Goal: Task Accomplishment & Management: Manage account settings

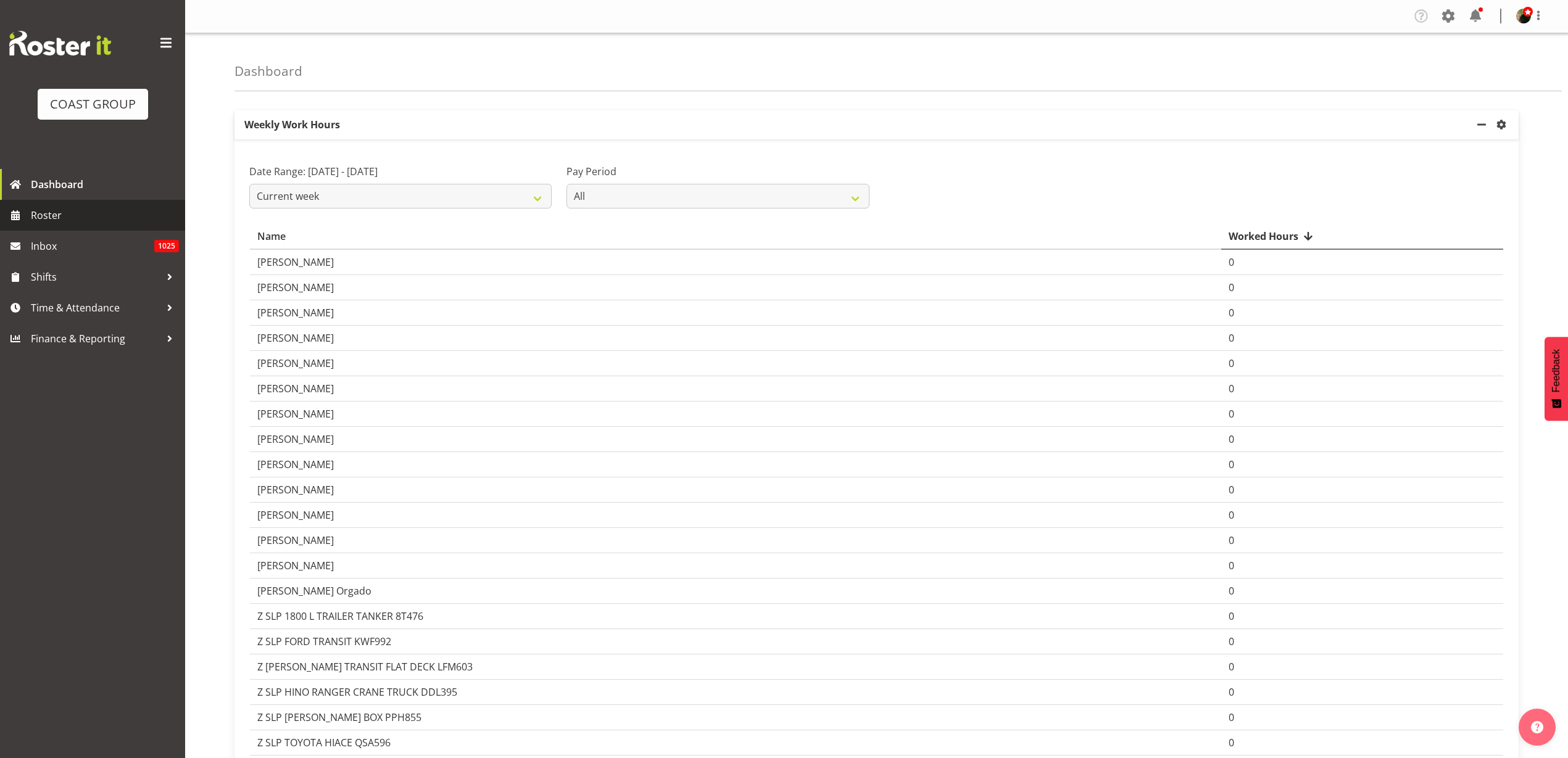
click at [61, 219] on span "Roster" at bounding box center [104, 215] width 148 height 19
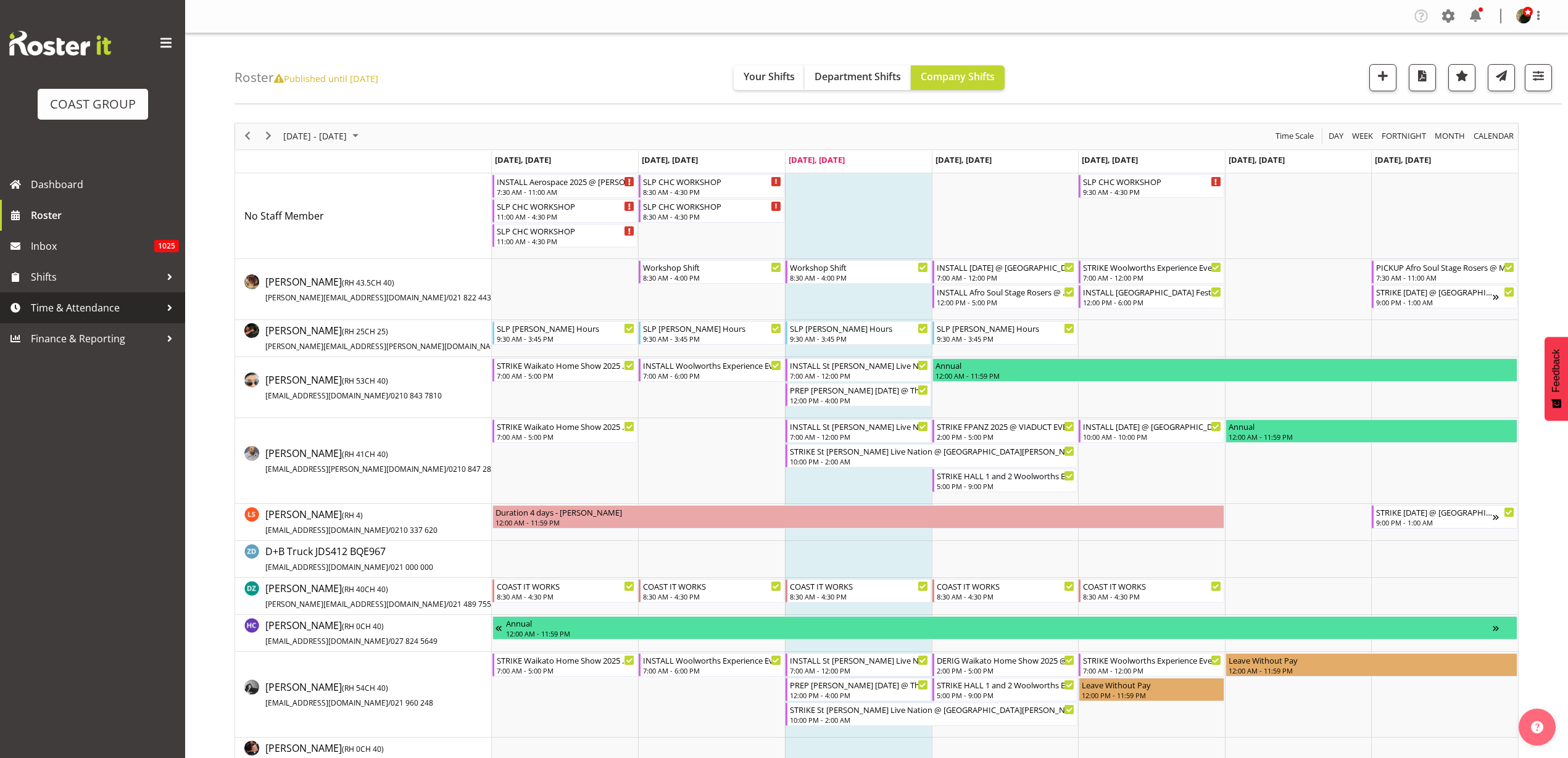
click at [70, 306] on span "Time & Attendance" at bounding box center [96, 308] width 130 height 19
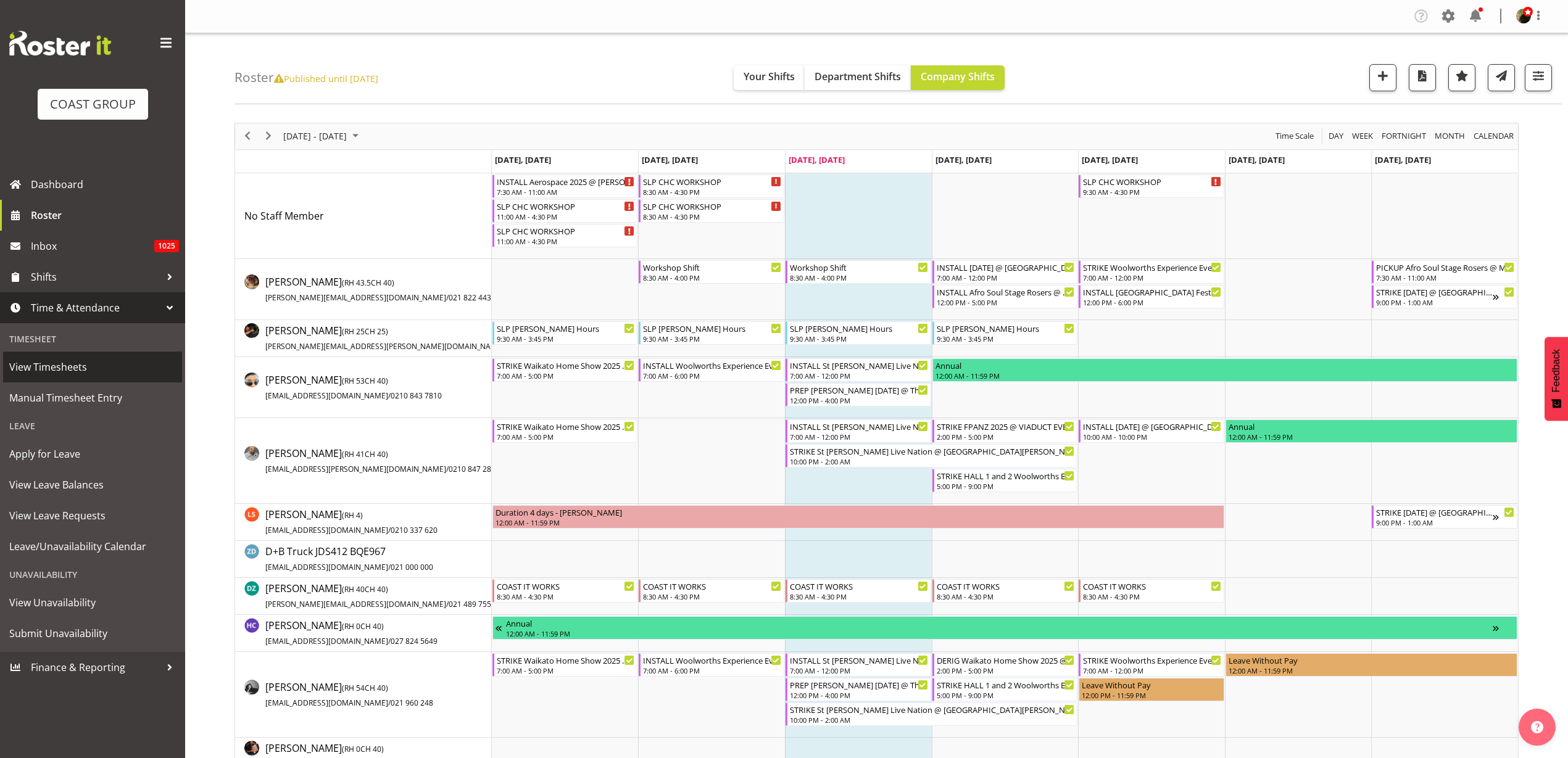
click at [58, 370] on span "View Timesheets" at bounding box center [92, 368] width 166 height 19
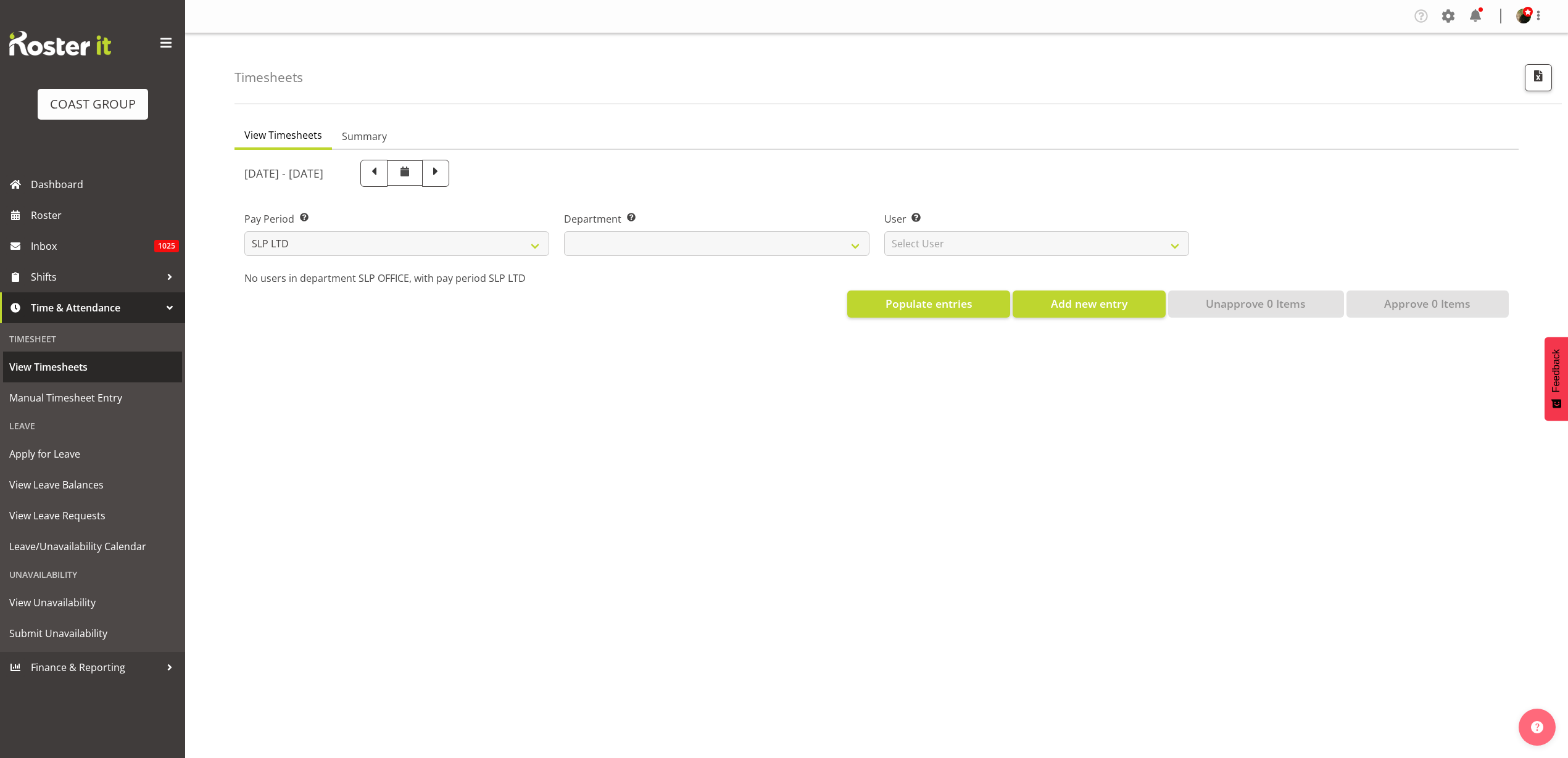
select select
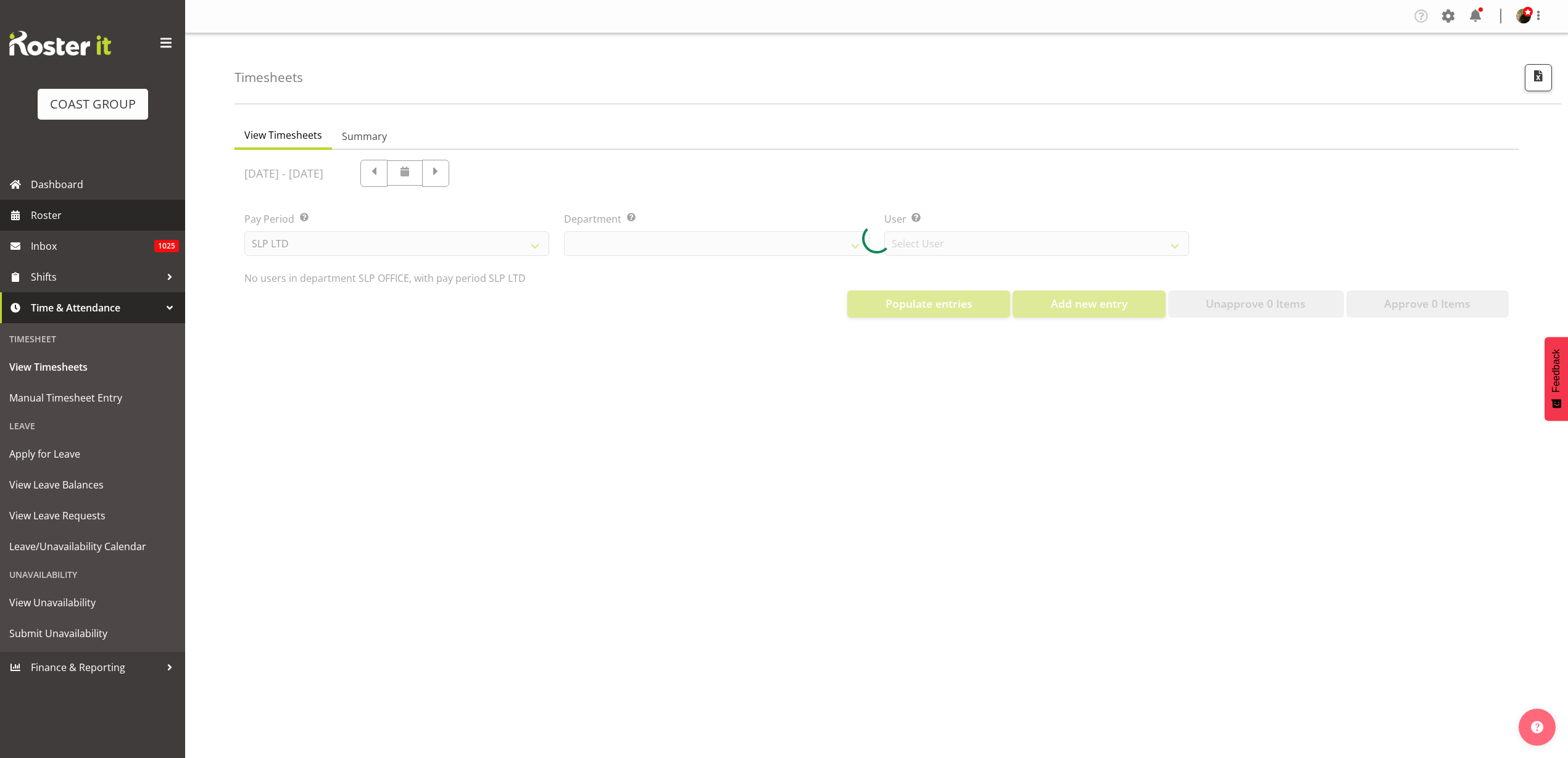
click at [55, 218] on span "Roster" at bounding box center [104, 215] width 148 height 19
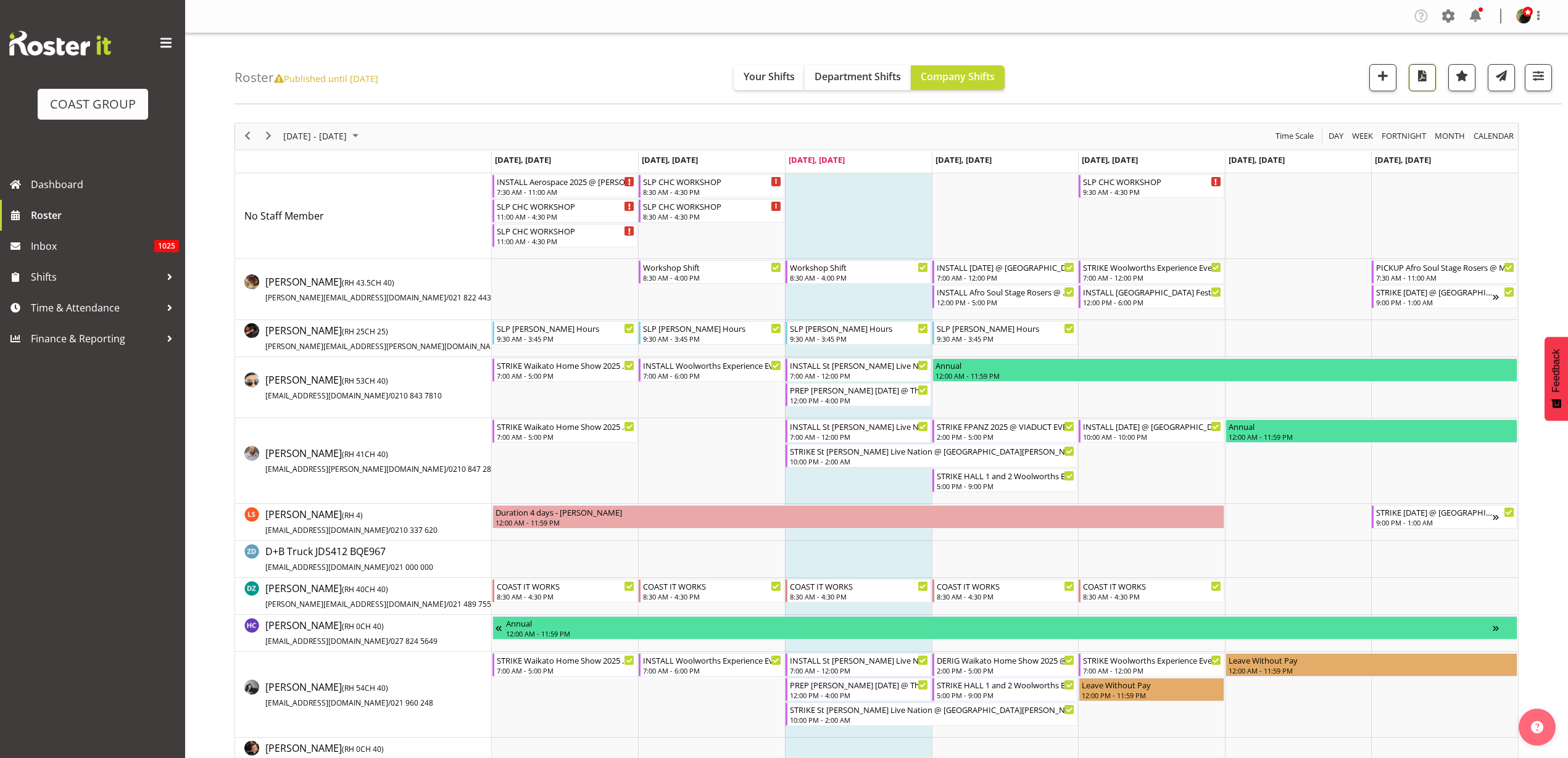
click at [1423, 72] on span "button" at bounding box center [1422, 75] width 16 height 16
click at [42, 308] on span "Time & Attendance" at bounding box center [96, 308] width 130 height 19
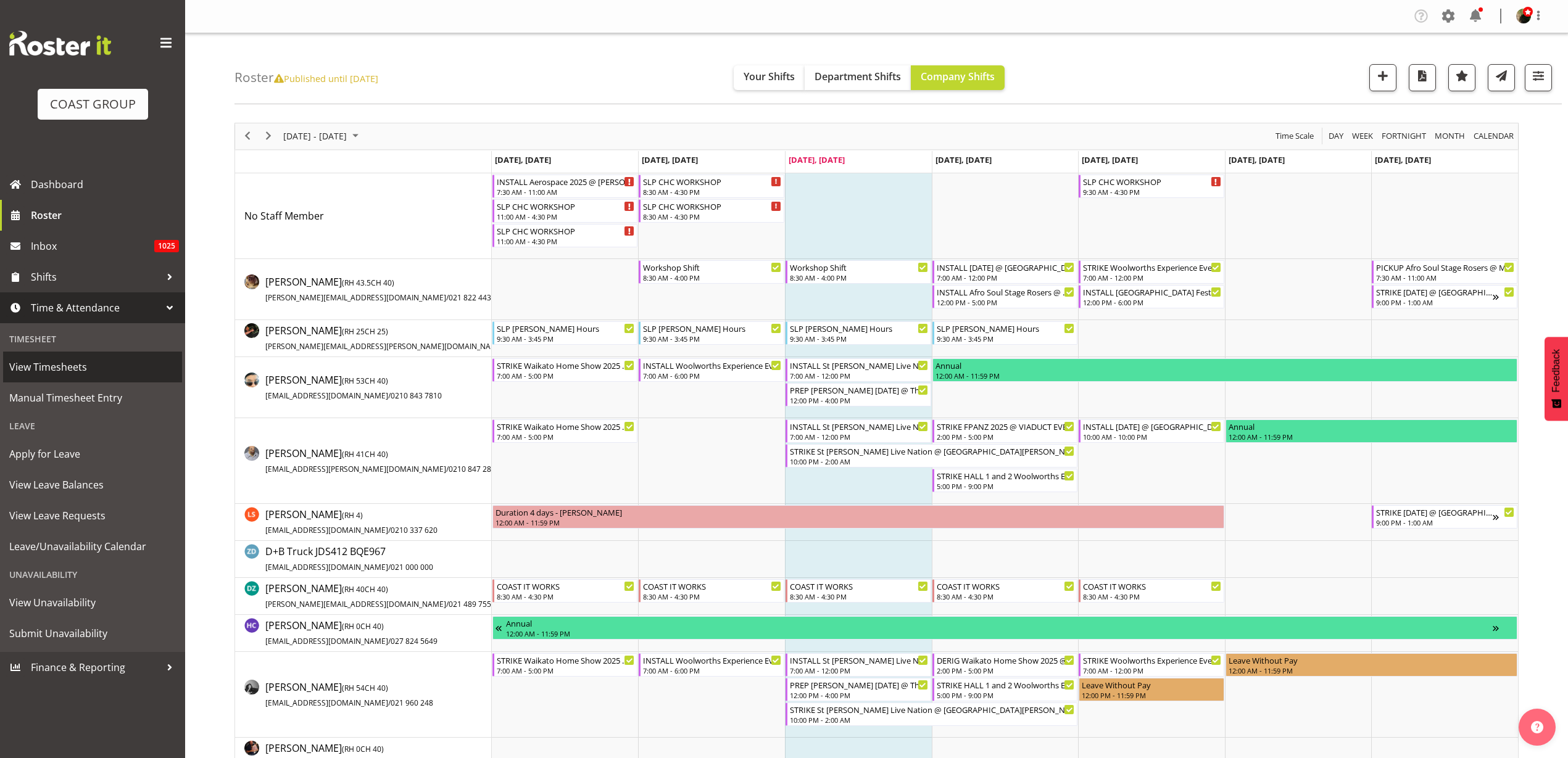
click at [48, 365] on span "View Timesheets" at bounding box center [92, 368] width 166 height 19
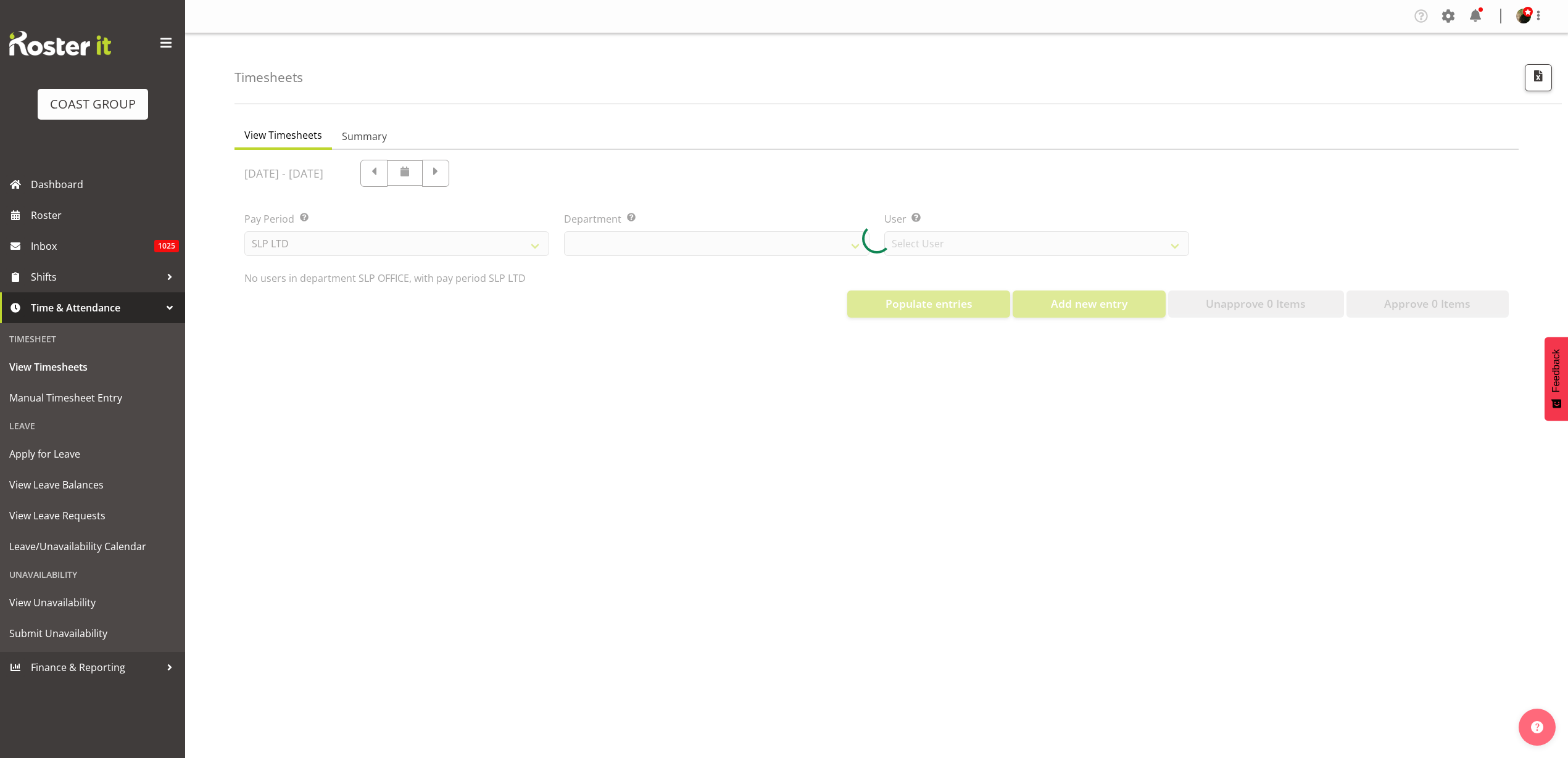
select select "25"
select select "7496"
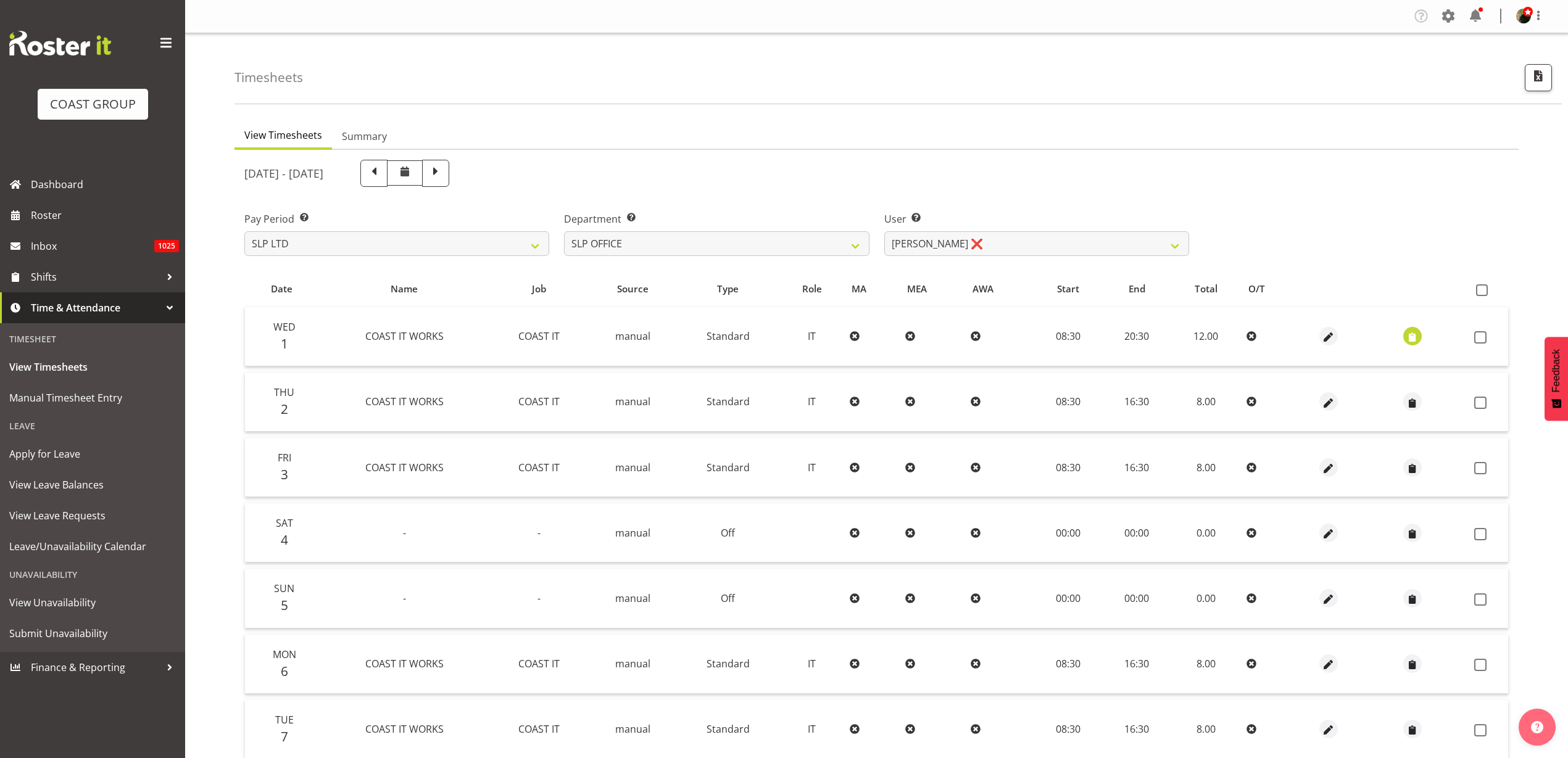
click at [1485, 287] on span at bounding box center [1481, 290] width 11 height 11
click at [1484, 287] on input "checkbox" at bounding box center [1480, 290] width 8 height 8
checkbox input "true"
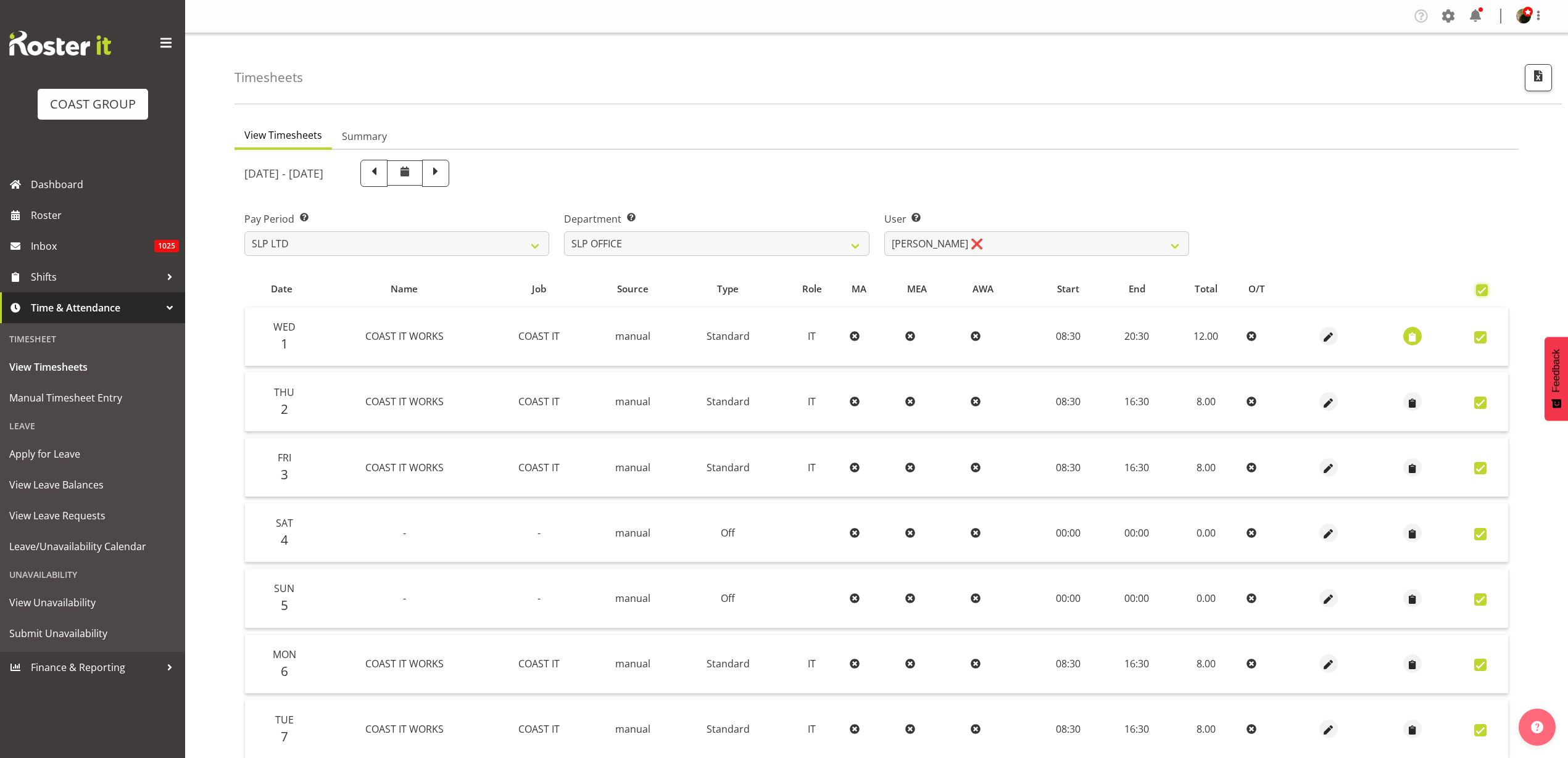
checkbox input "true"
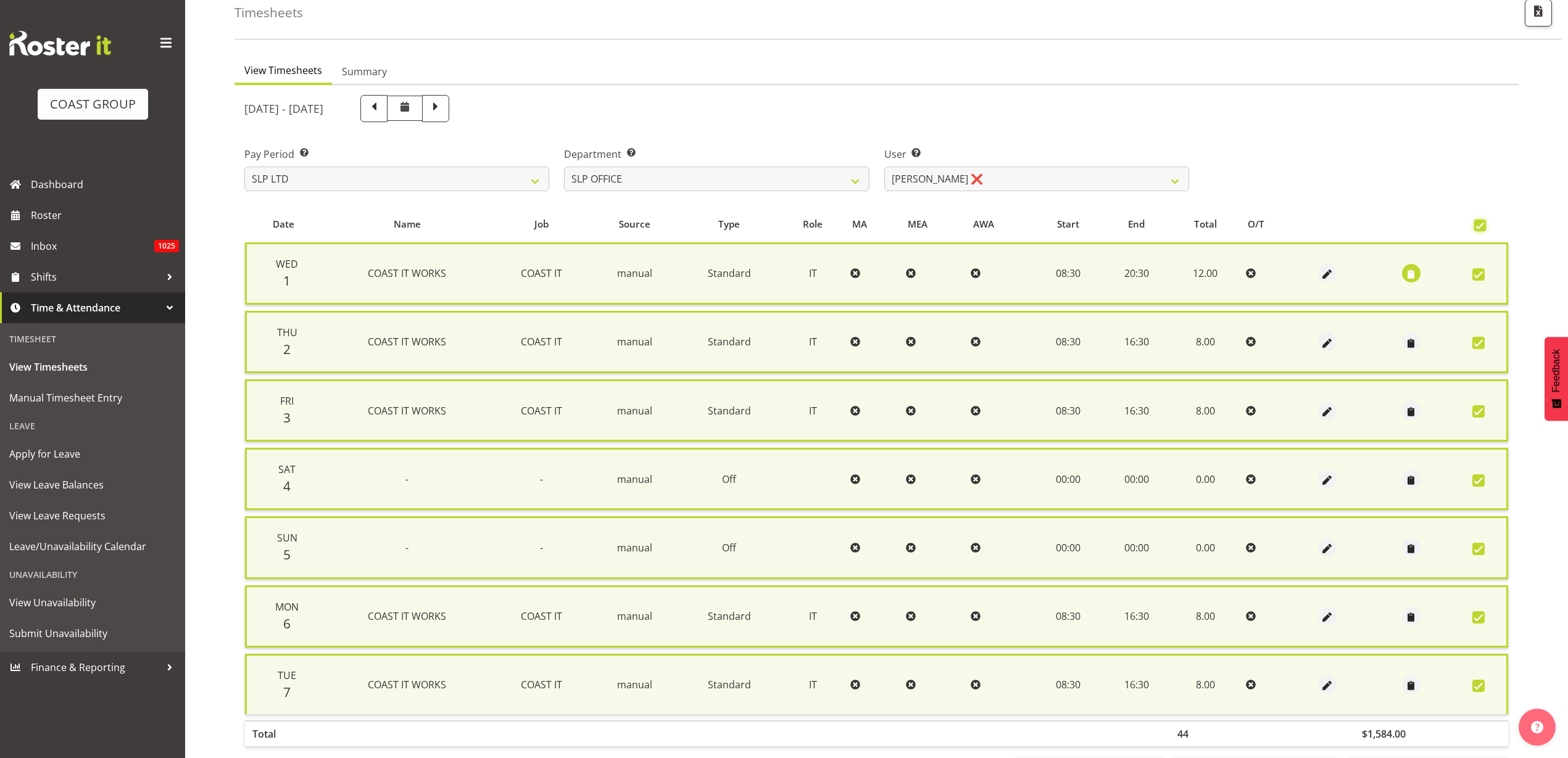
scroll to position [123, 0]
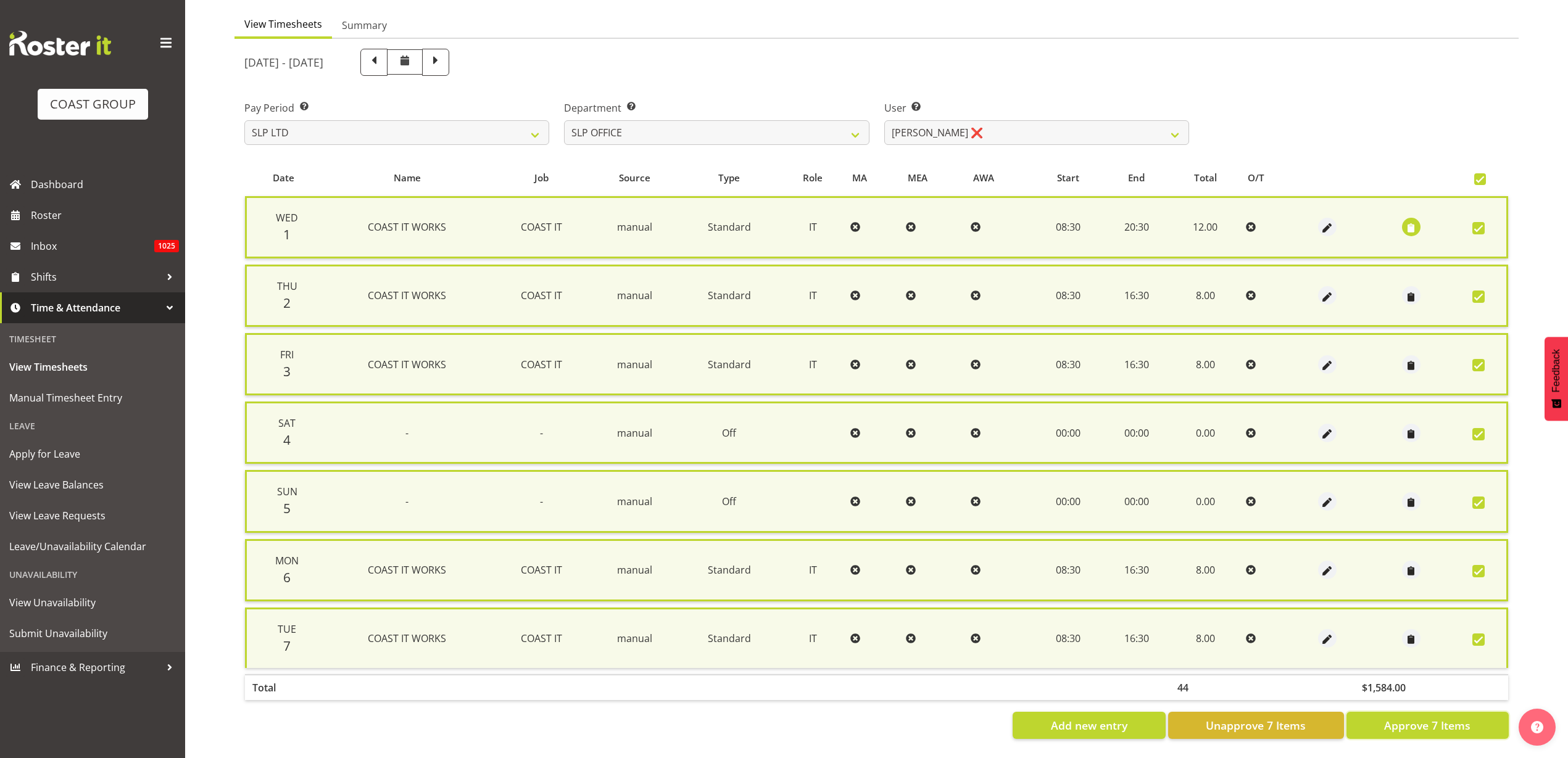
click at [1441, 718] on span "Approve 7 Items" at bounding box center [1428, 725] width 87 height 16
checkbox input "false"
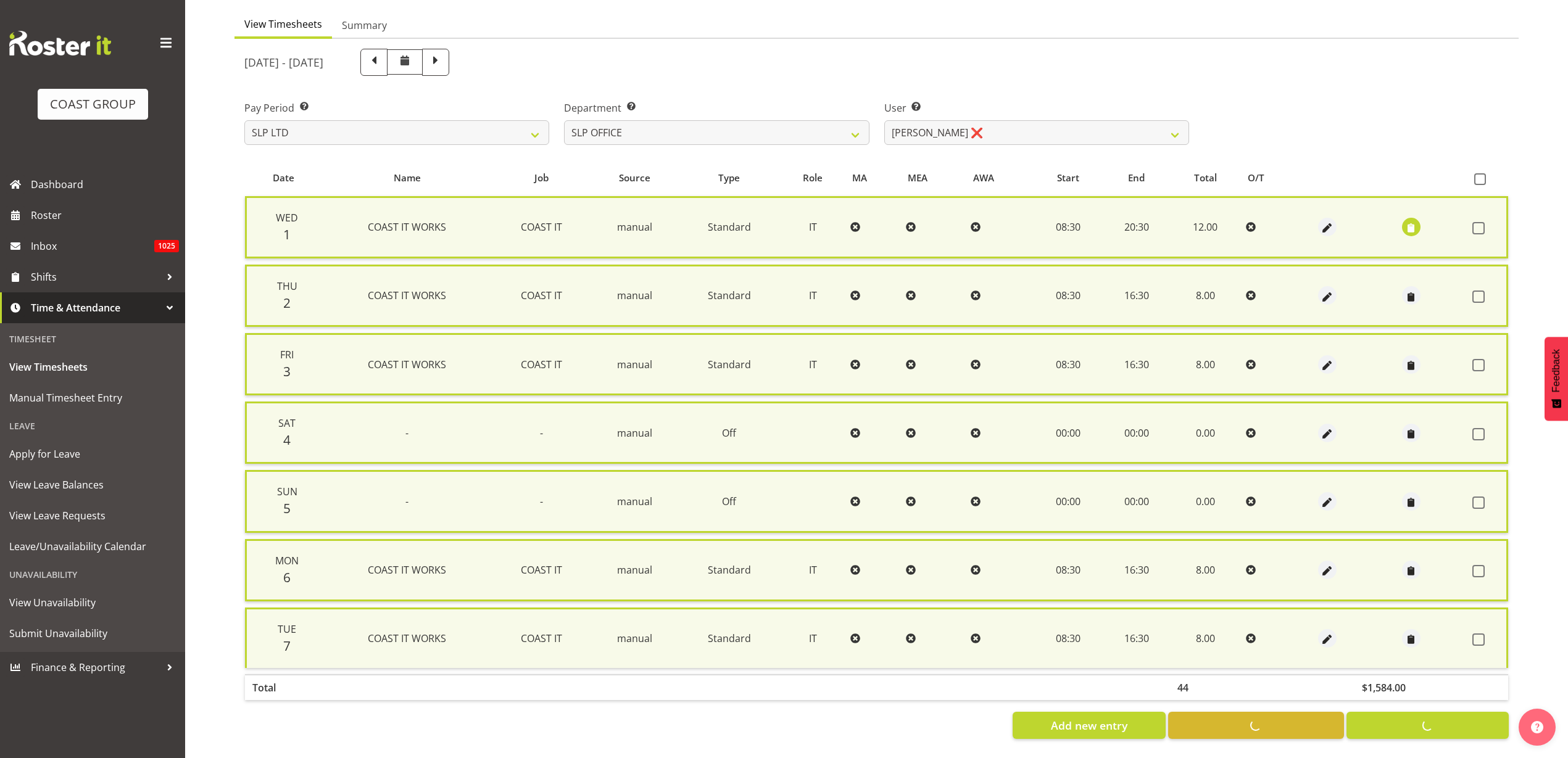
checkbox input "false"
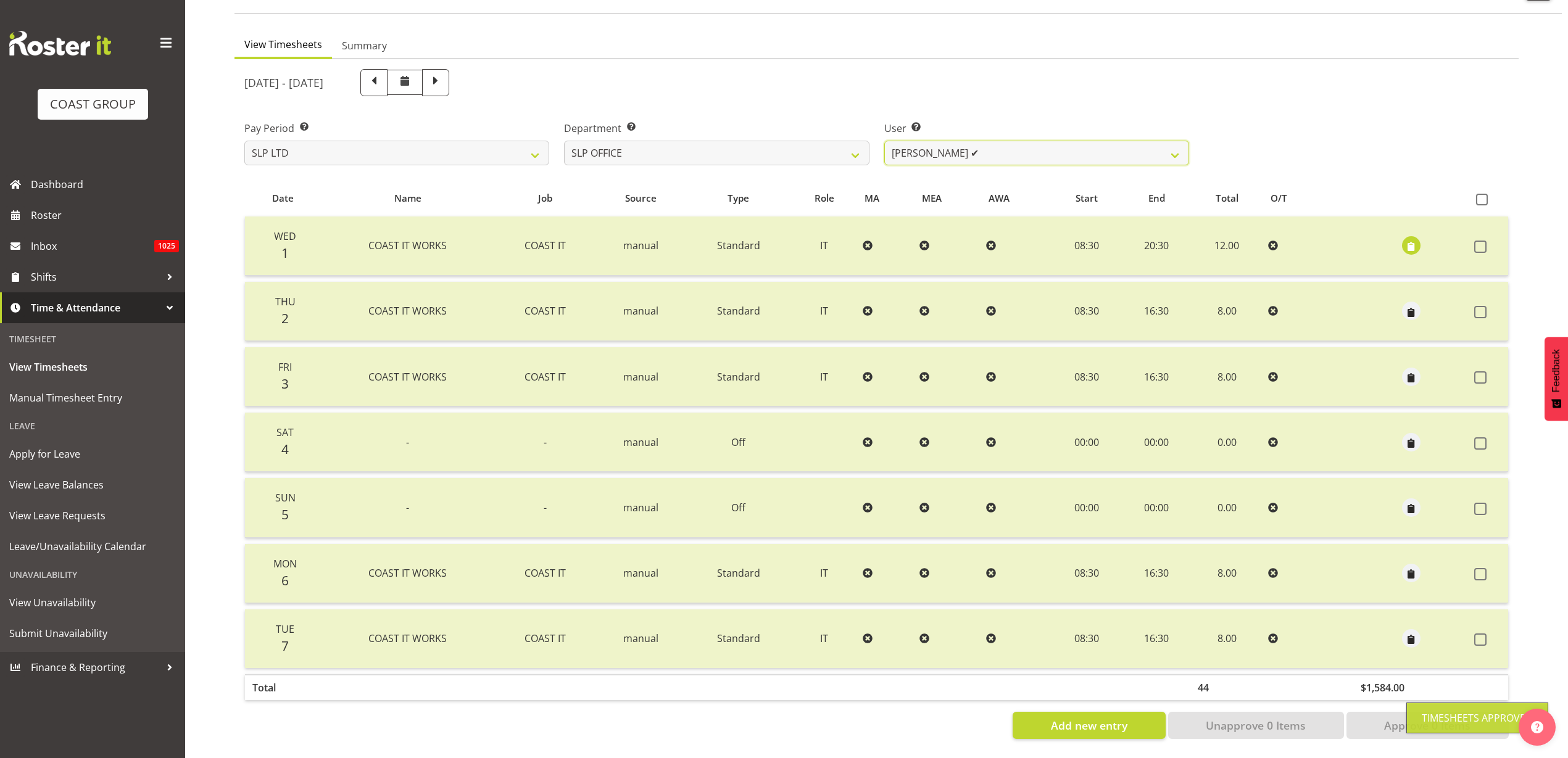
click at [972, 145] on select "Daniel Zhou ✔ Jason Adams ❌ Micah Hetrick ❌" at bounding box center [1037, 153] width 305 height 24
select select "254"
click at [884, 141] on select "Daniel Zhou ✔ Jason Adams ❌ Micah Hetrick ❌" at bounding box center [1037, 153] width 305 height 24
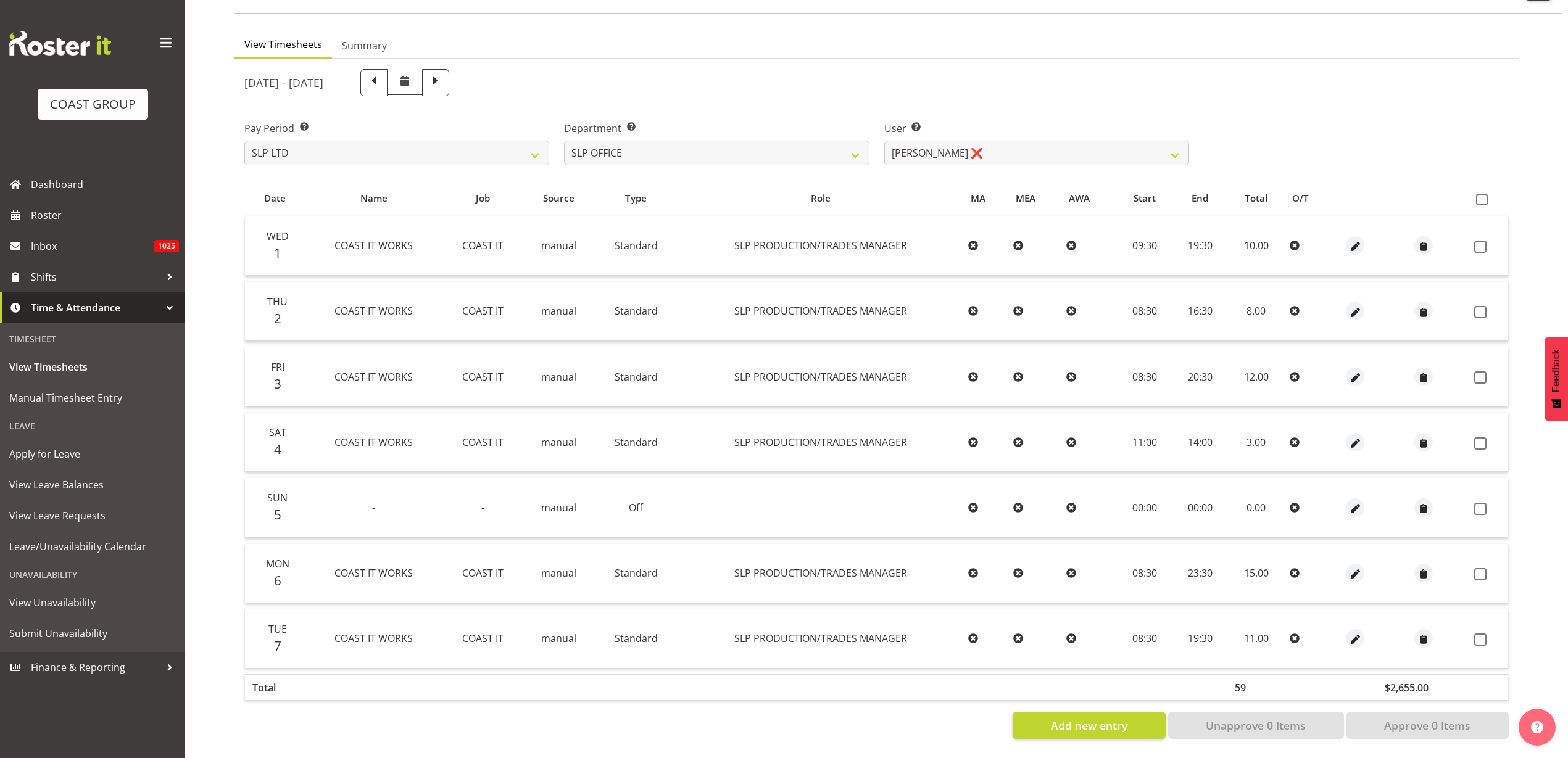
click at [1481, 194] on span at bounding box center [1481, 199] width 11 height 11
click at [1481, 196] on input "checkbox" at bounding box center [1480, 199] width 8 height 8
checkbox input "true"
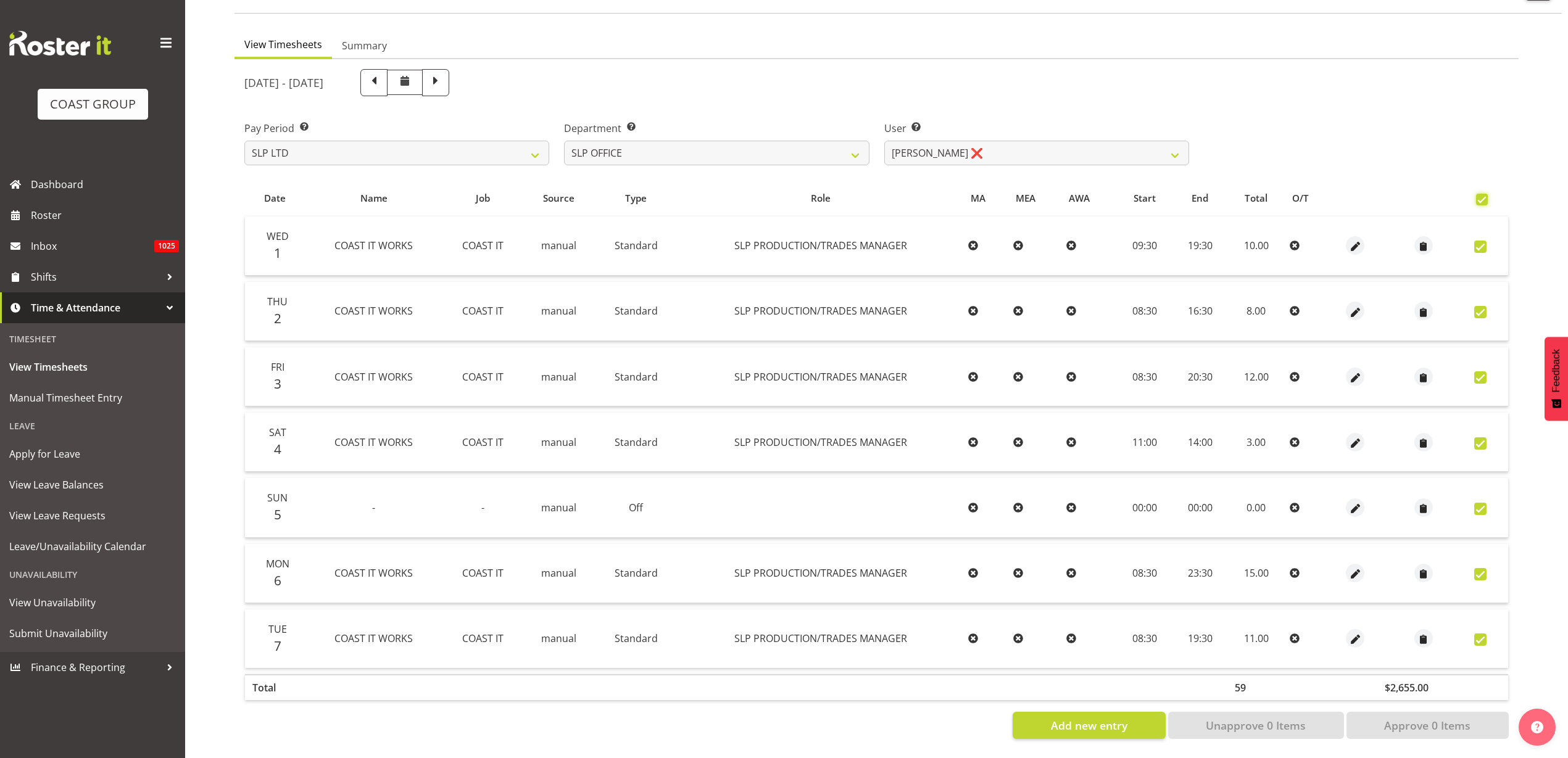
checkbox input "true"
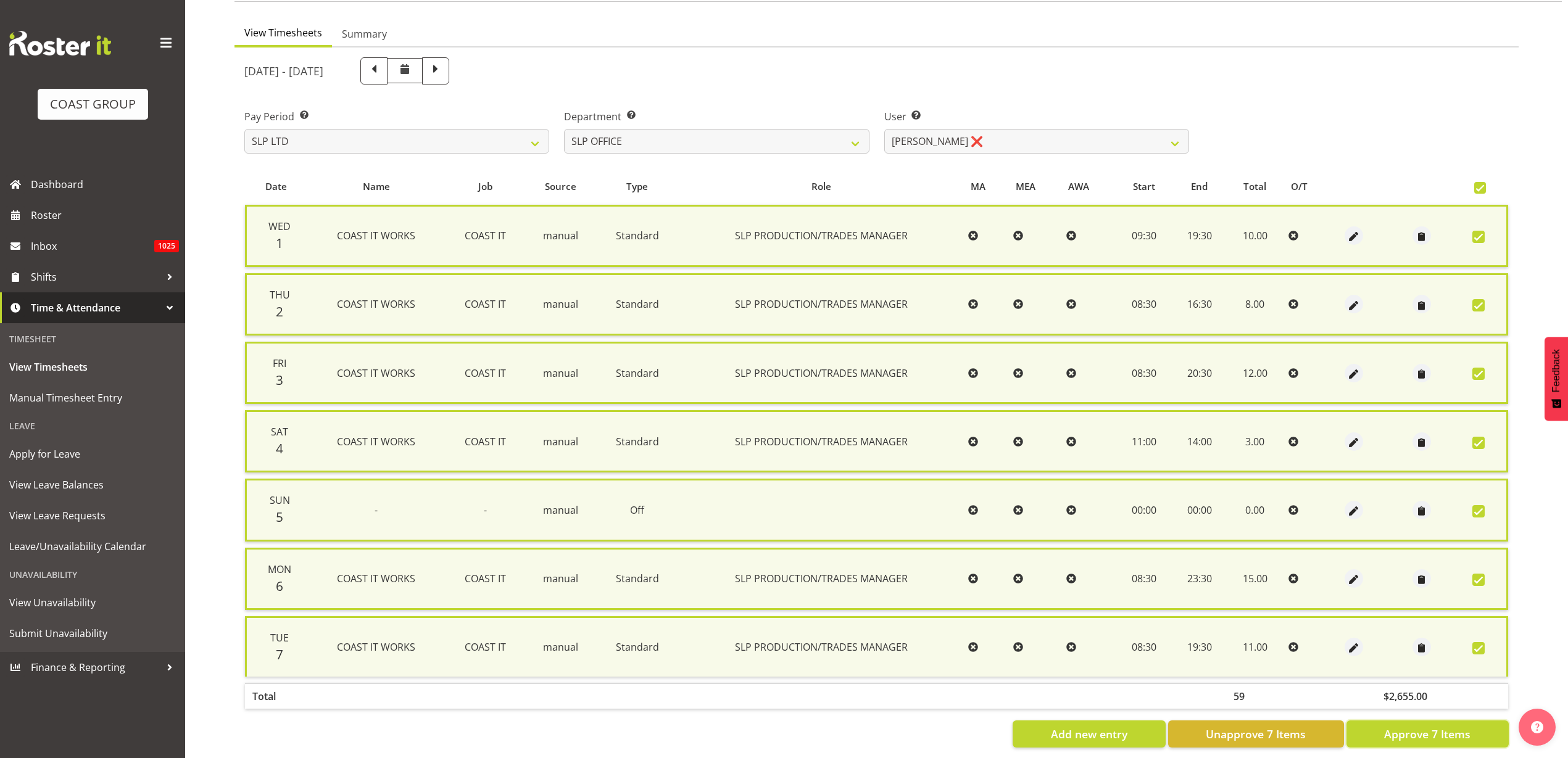
click at [1407, 728] on span "Approve 7 Items" at bounding box center [1428, 734] width 87 height 16
checkbox input "false"
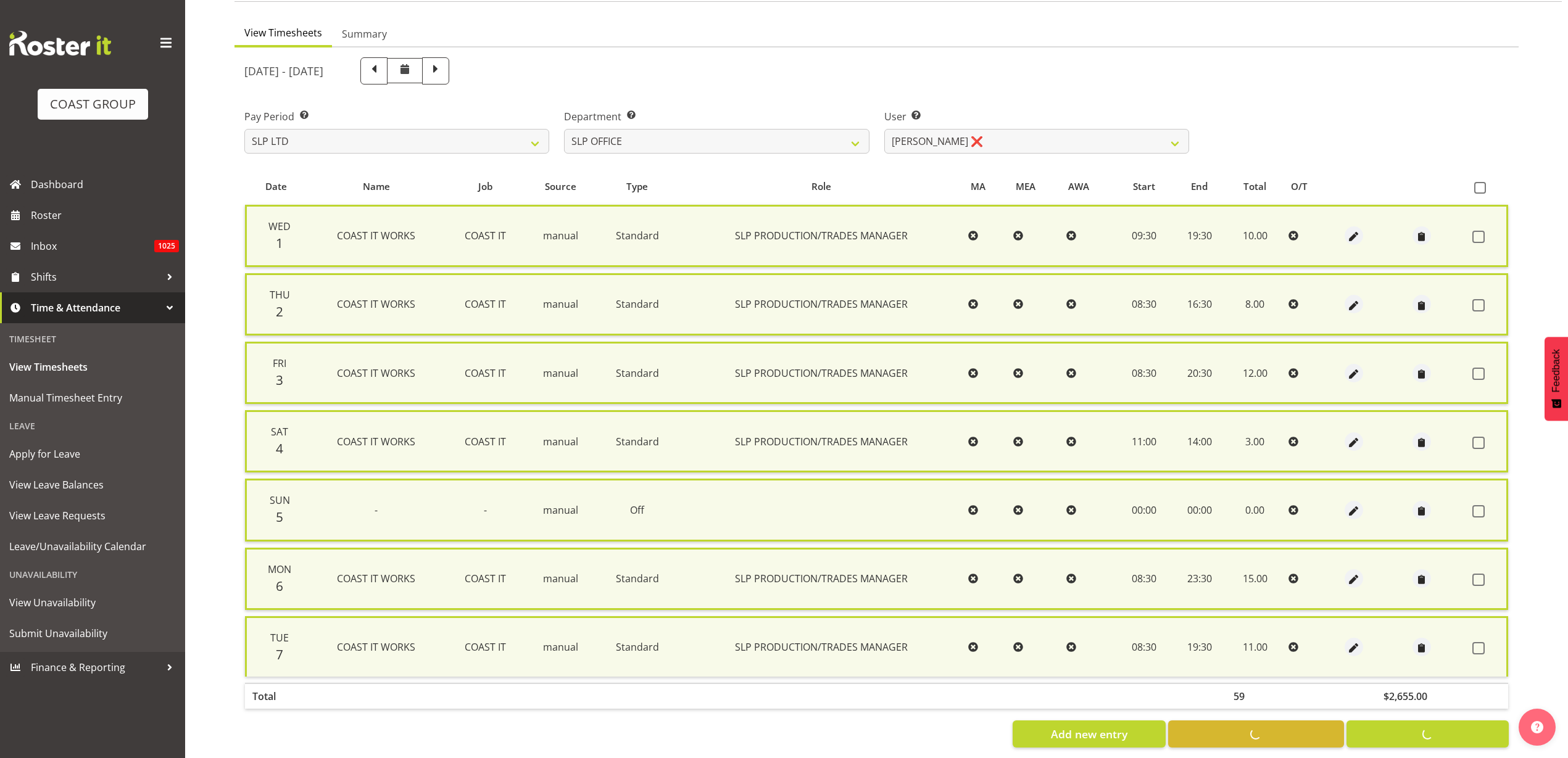
checkbox input "false"
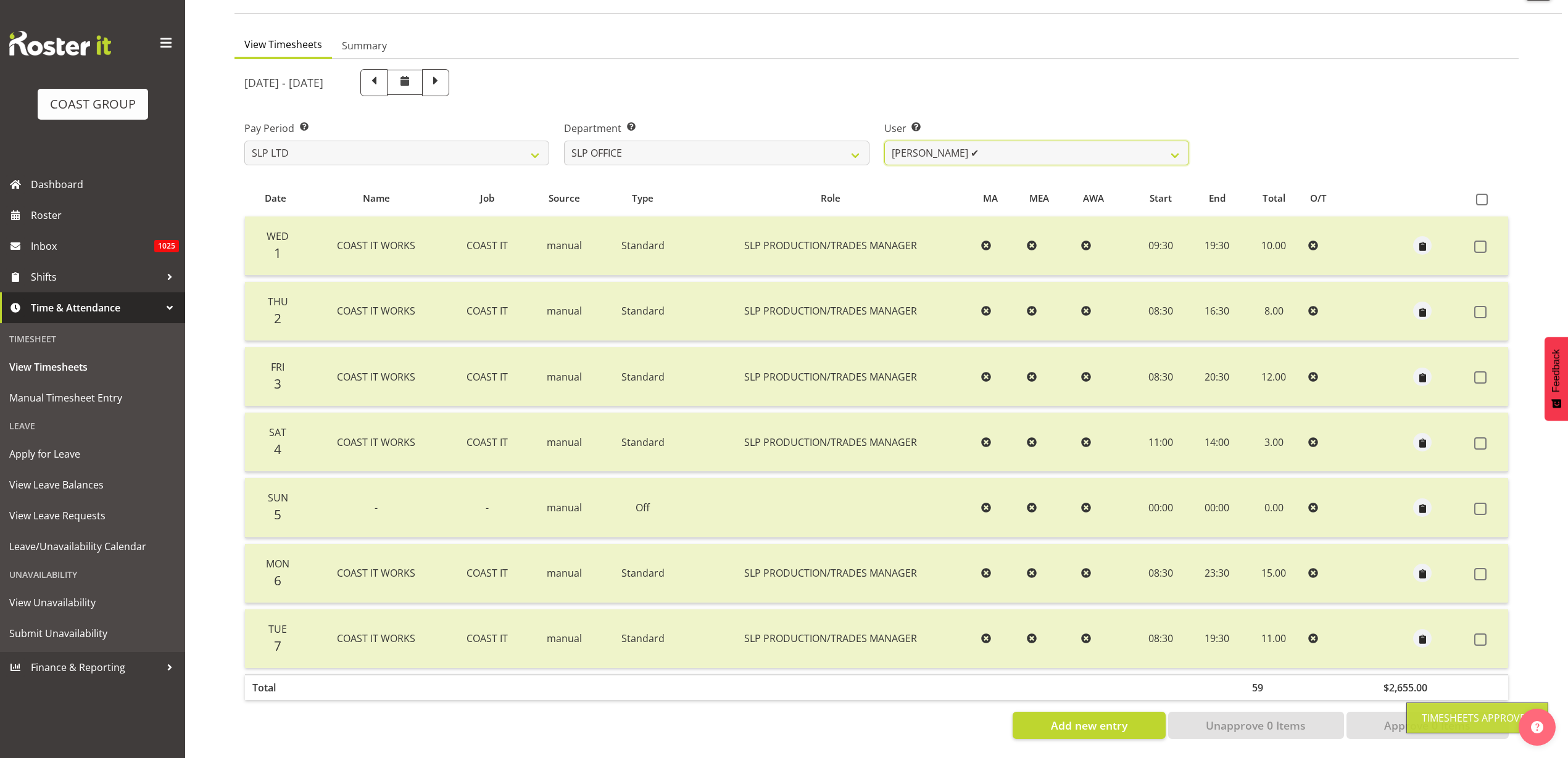
click at [1015, 141] on select "Daniel Zhou ✔ Jason Adams ✔ Micah Hetrick ❌" at bounding box center [1037, 153] width 305 height 24
select select "119"
click at [884, 141] on select "Daniel Zhou ✔ Jason Adams ✔ Micah Hetrick ❌" at bounding box center [1037, 153] width 305 height 24
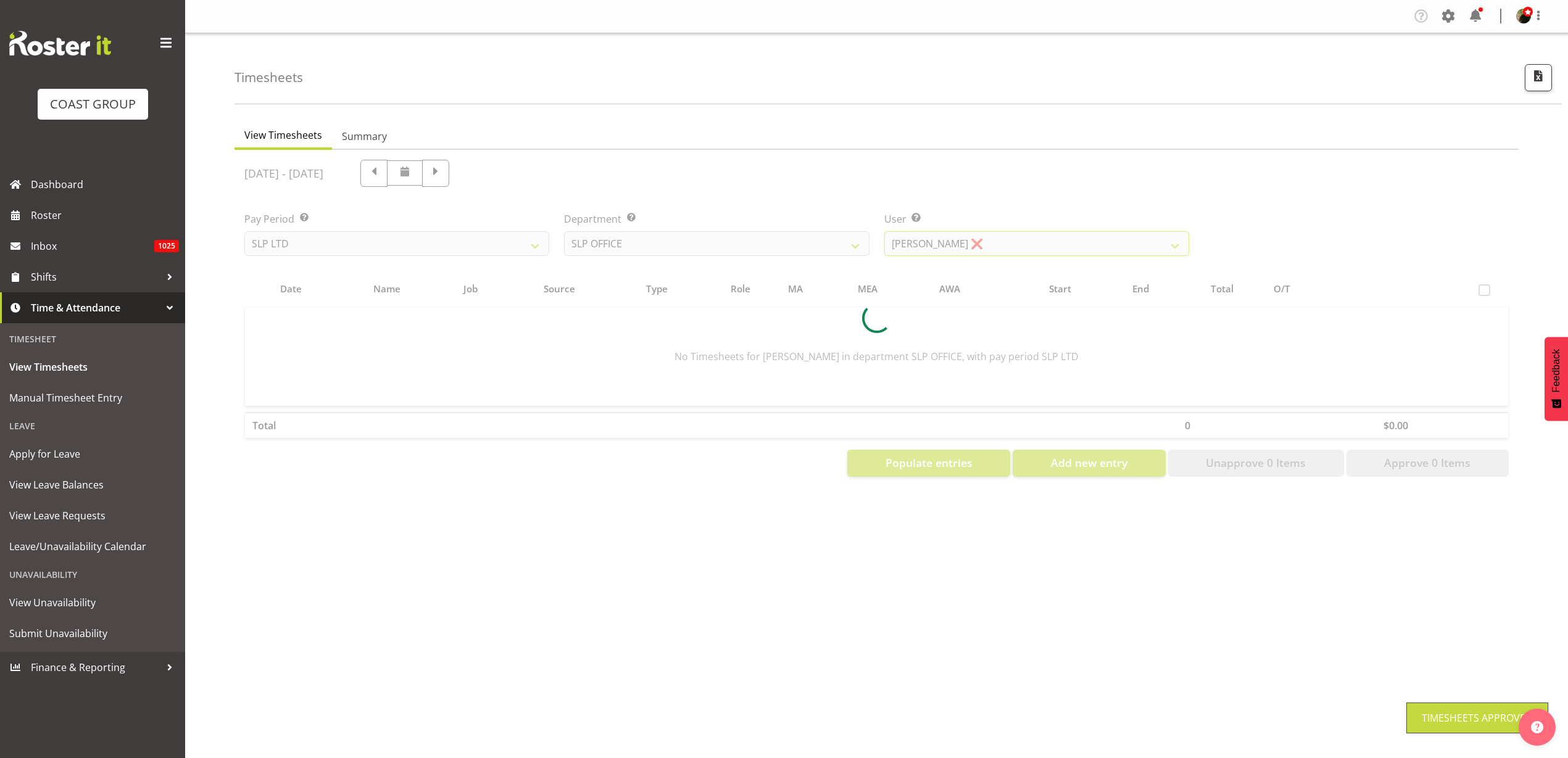
scroll to position [0, 0]
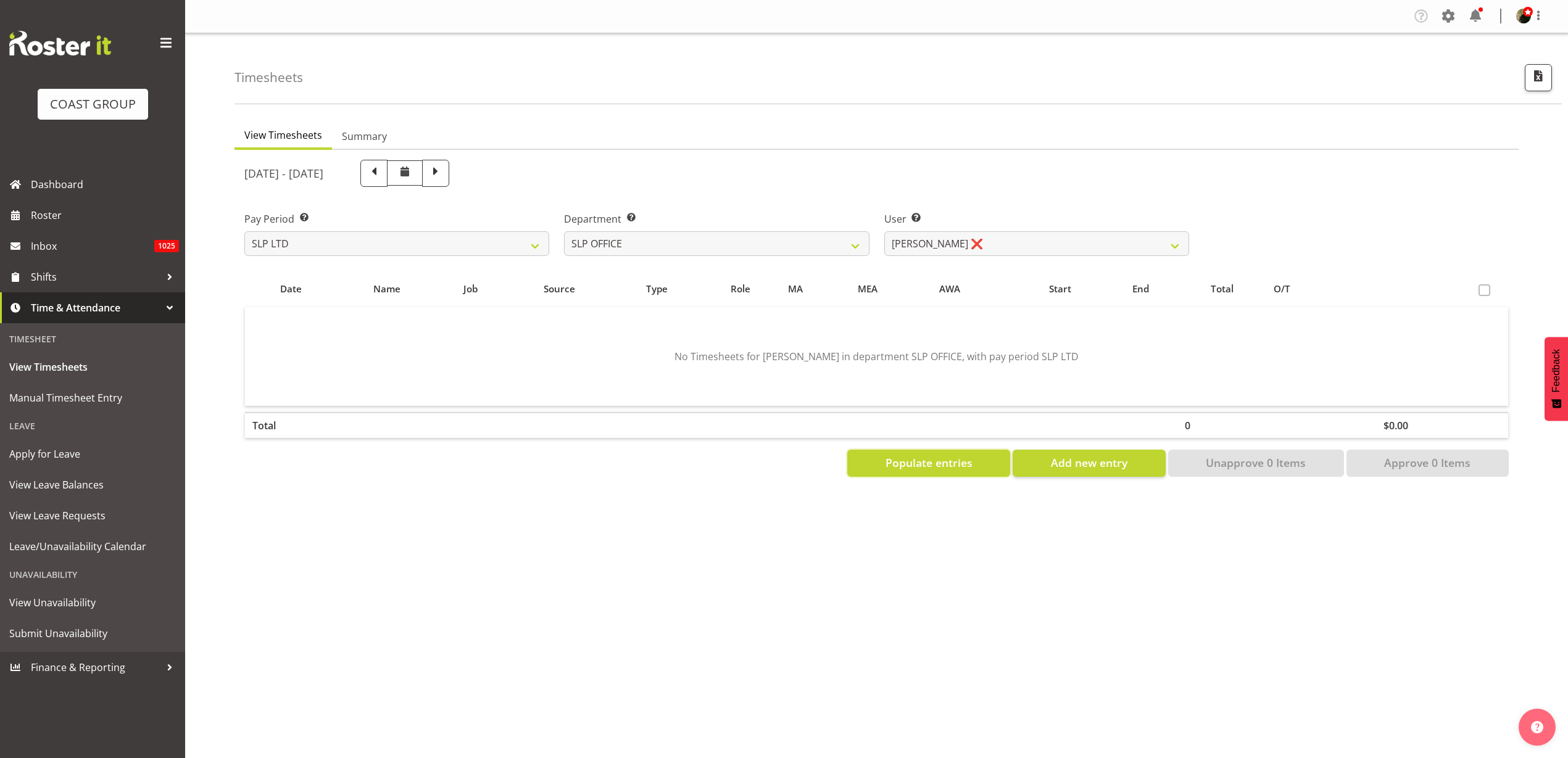
click at [927, 456] on span "Populate entries" at bounding box center [929, 463] width 87 height 16
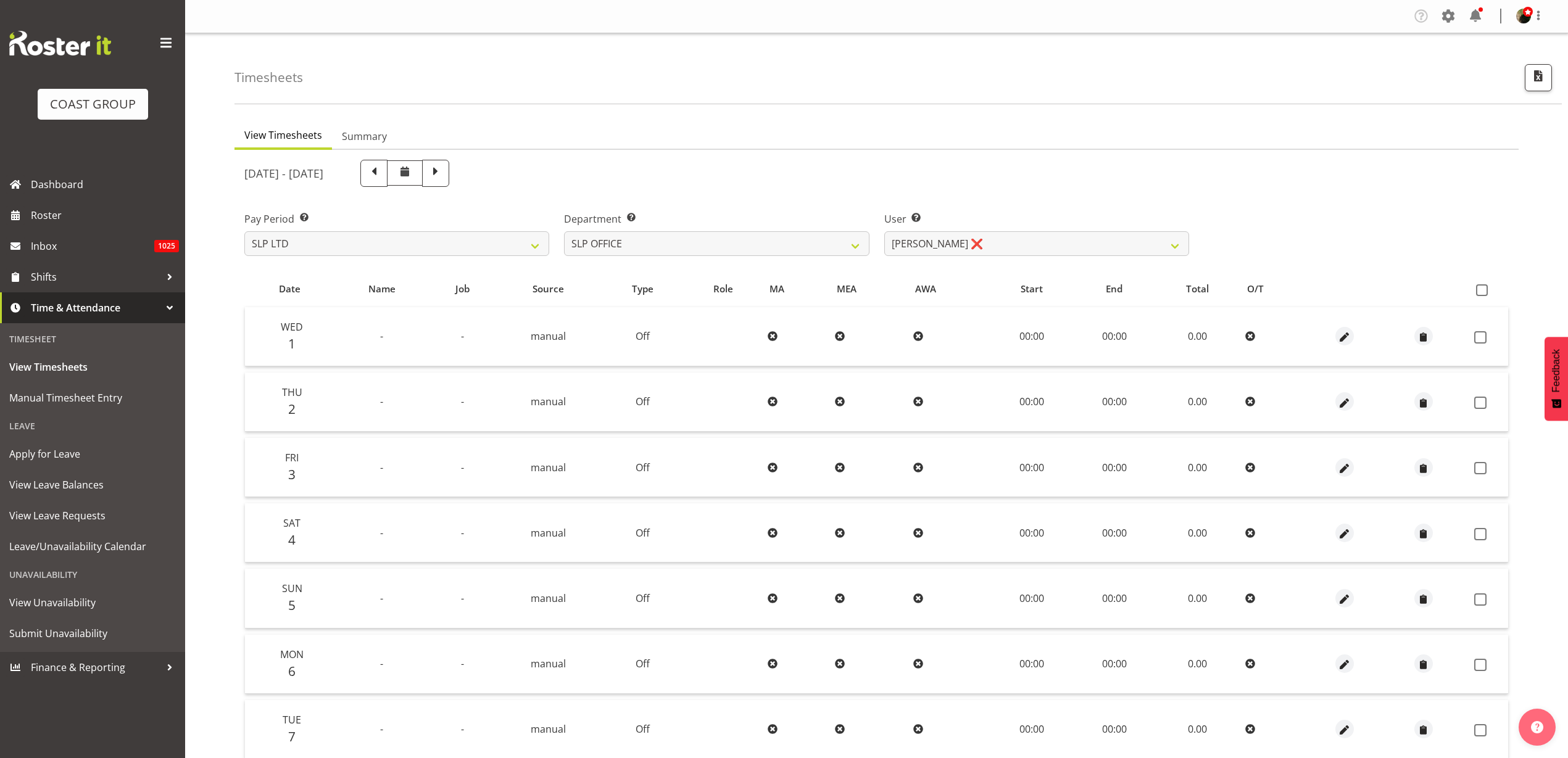
click at [1481, 286] on span at bounding box center [1481, 290] width 11 height 11
click at [1481, 286] on input "checkbox" at bounding box center [1480, 290] width 8 height 8
checkbox input "true"
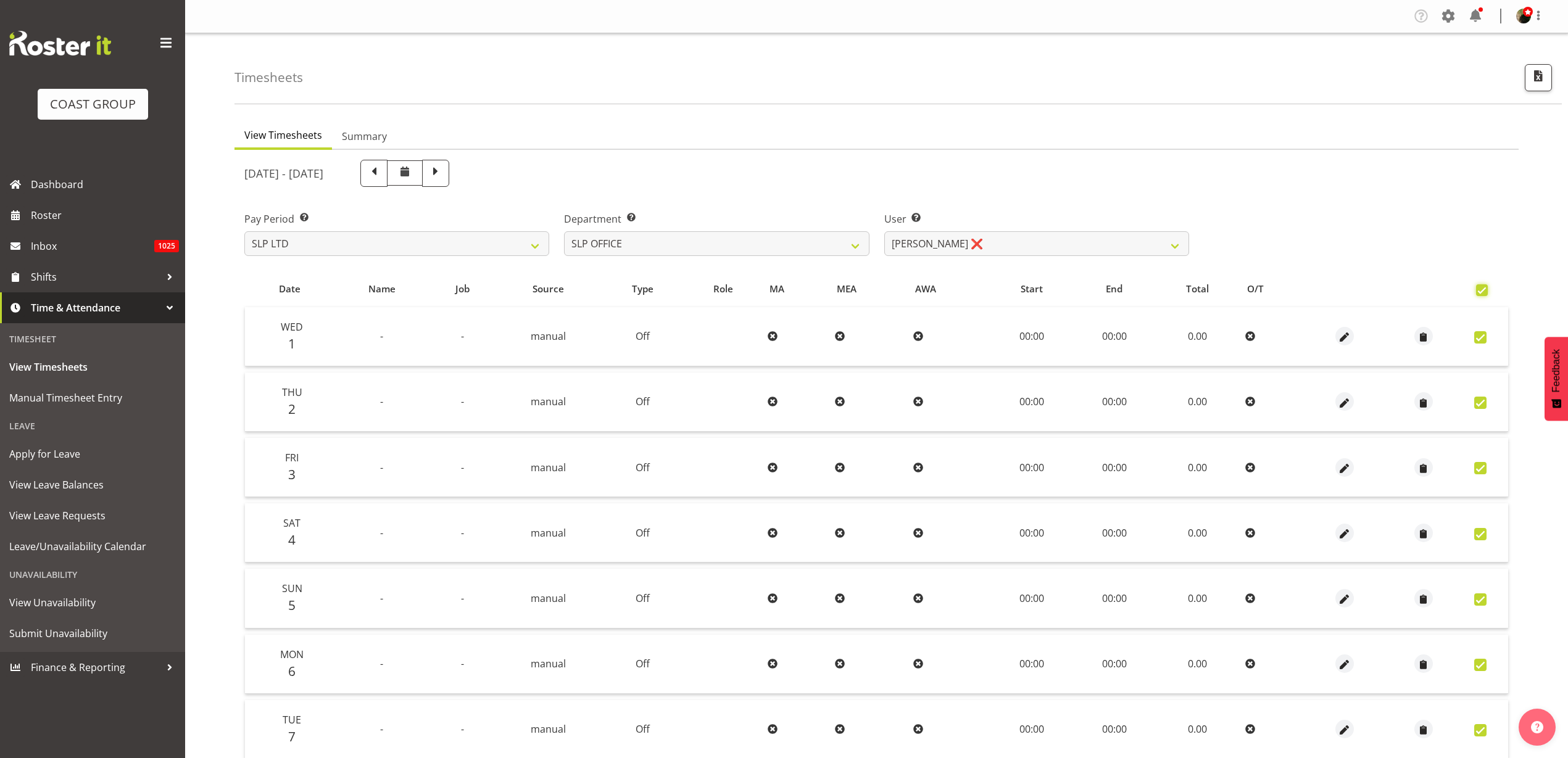
checkbox input "true"
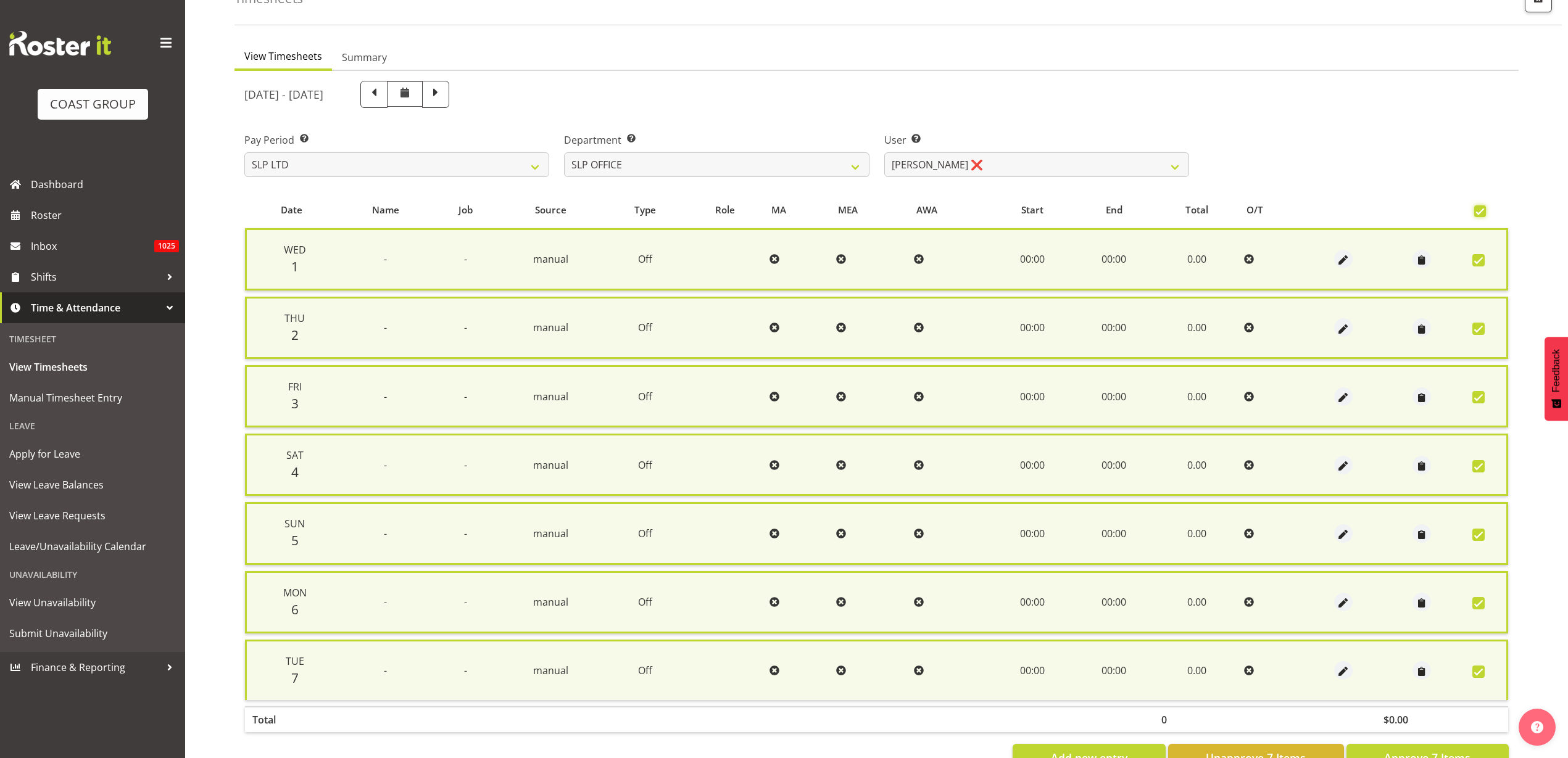
scroll to position [123, 0]
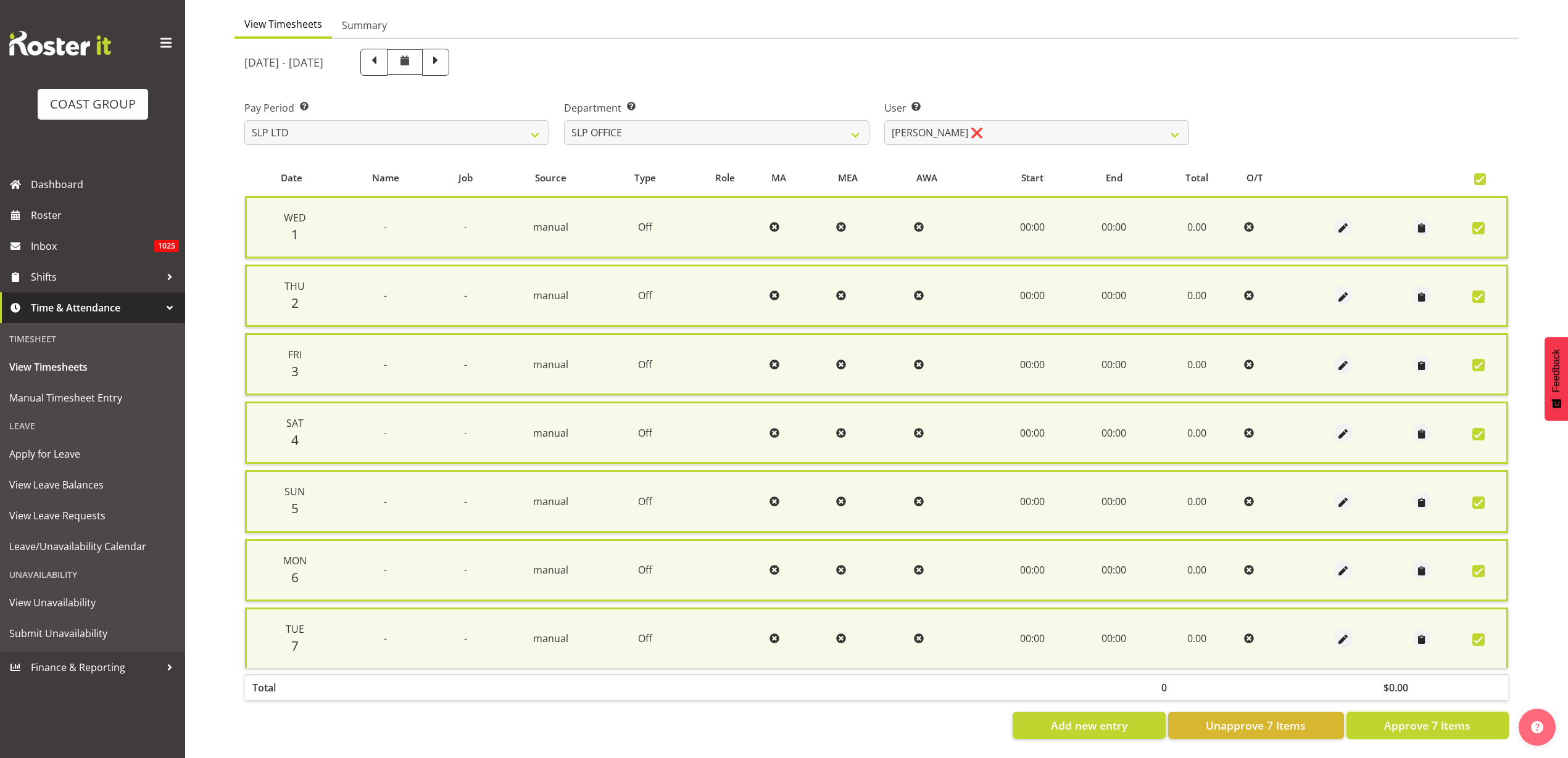
click at [1423, 718] on span "Approve 7 Items" at bounding box center [1428, 725] width 87 height 16
checkbox input "false"
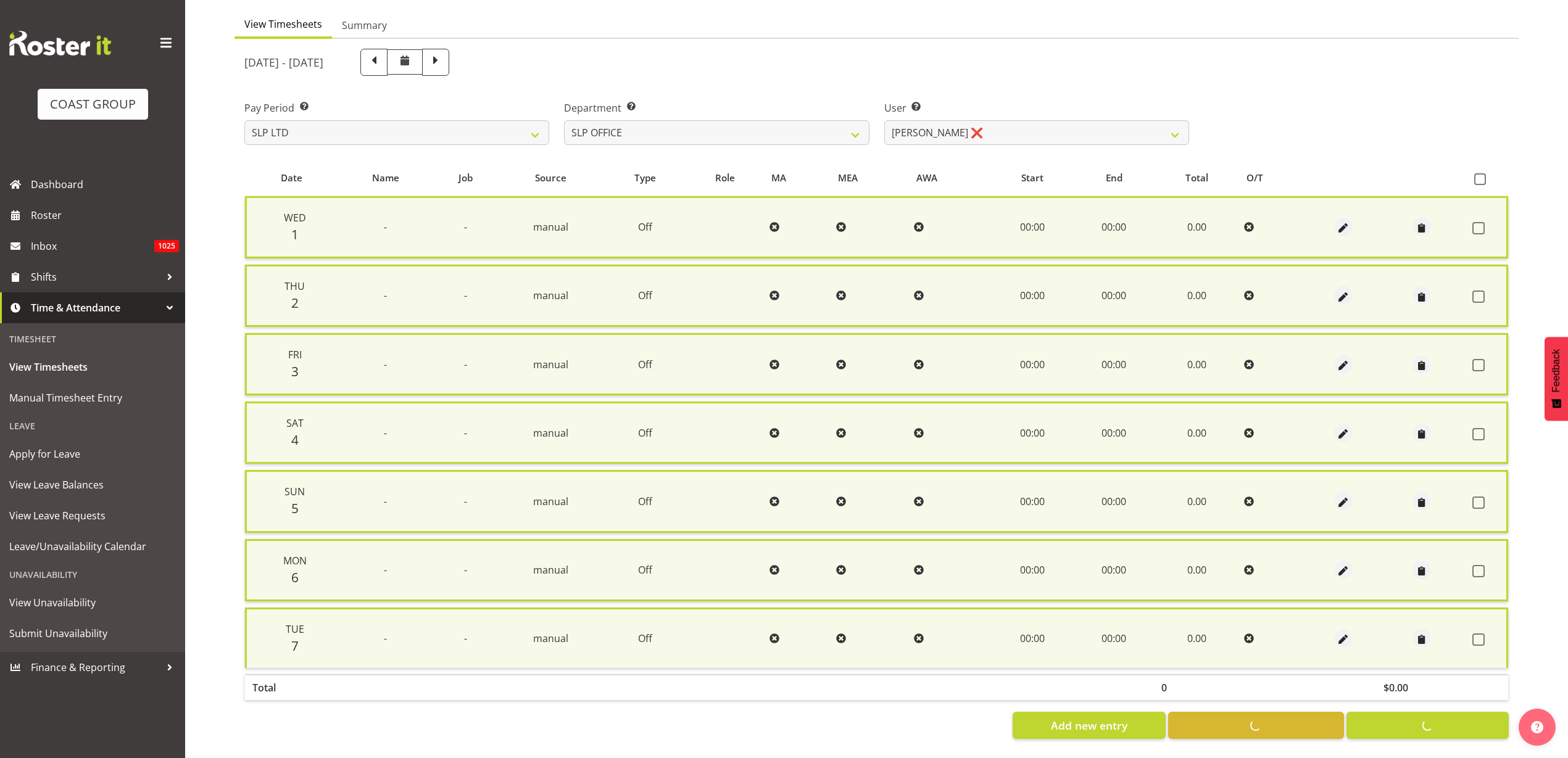
checkbox input "false"
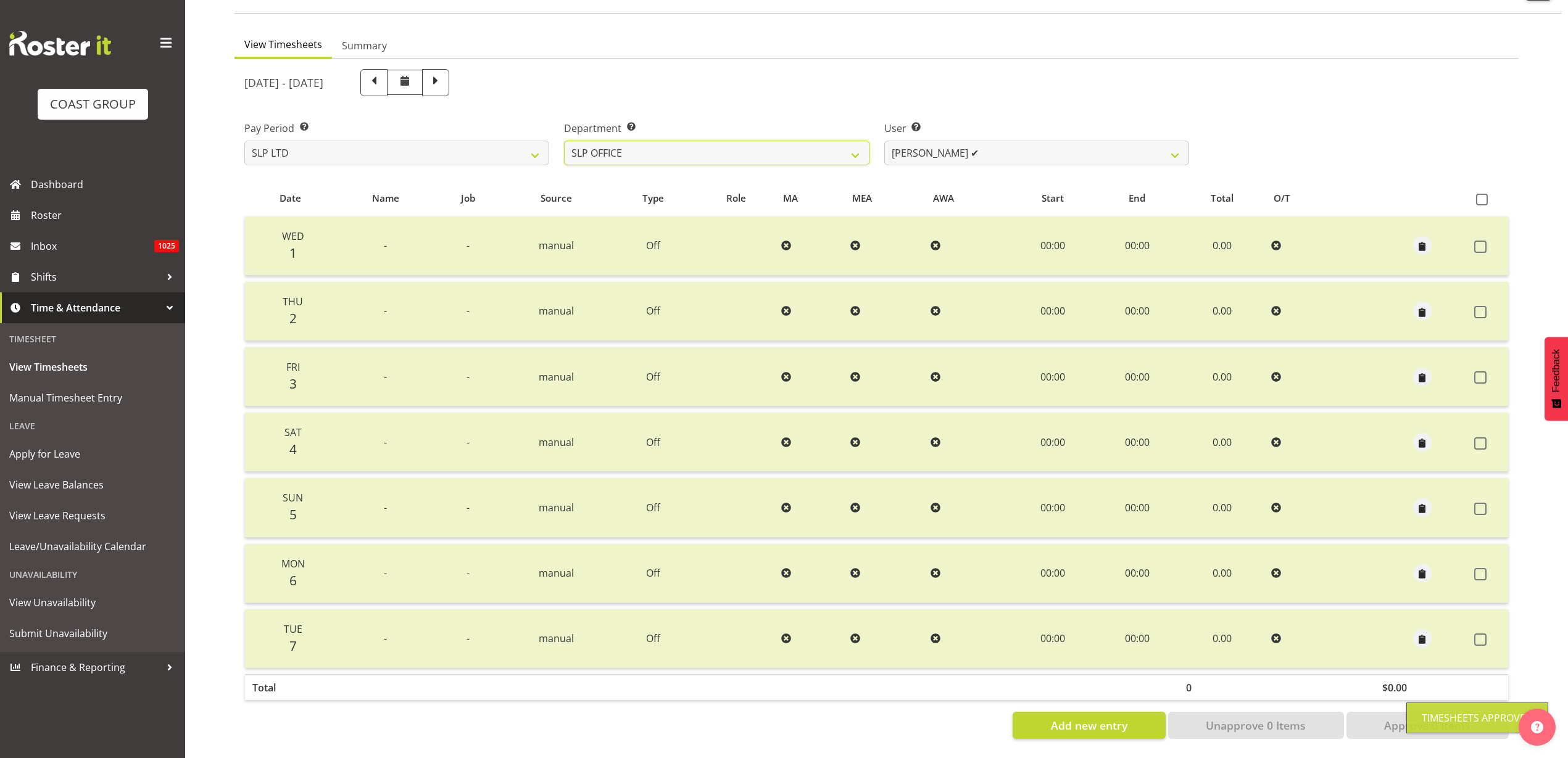
click at [697, 141] on select "SLP CHC SLP OFFICE SLP PRODUCTION SLP TRADE" at bounding box center [717, 153] width 305 height 24
select select "390"
click at [564, 141] on select "SLP CHC SLP OFFICE SLP PRODUCTION SLP TRADE" at bounding box center [717, 153] width 305 height 24
select select "5538"
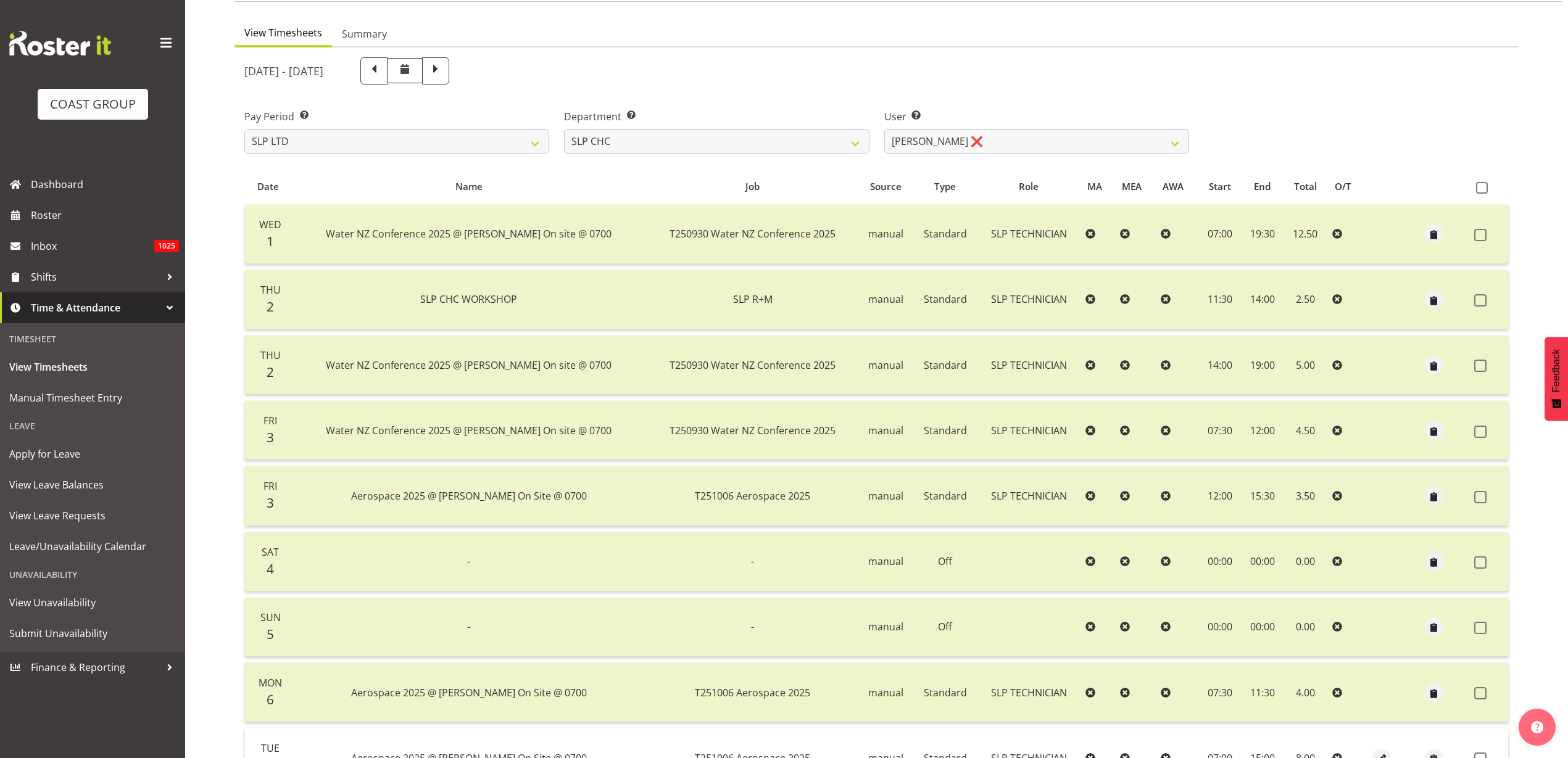
click at [1481, 192] on span at bounding box center [1481, 188] width 11 height 11
click at [1481, 192] on input "checkbox" at bounding box center [1480, 188] width 8 height 8
checkbox input "true"
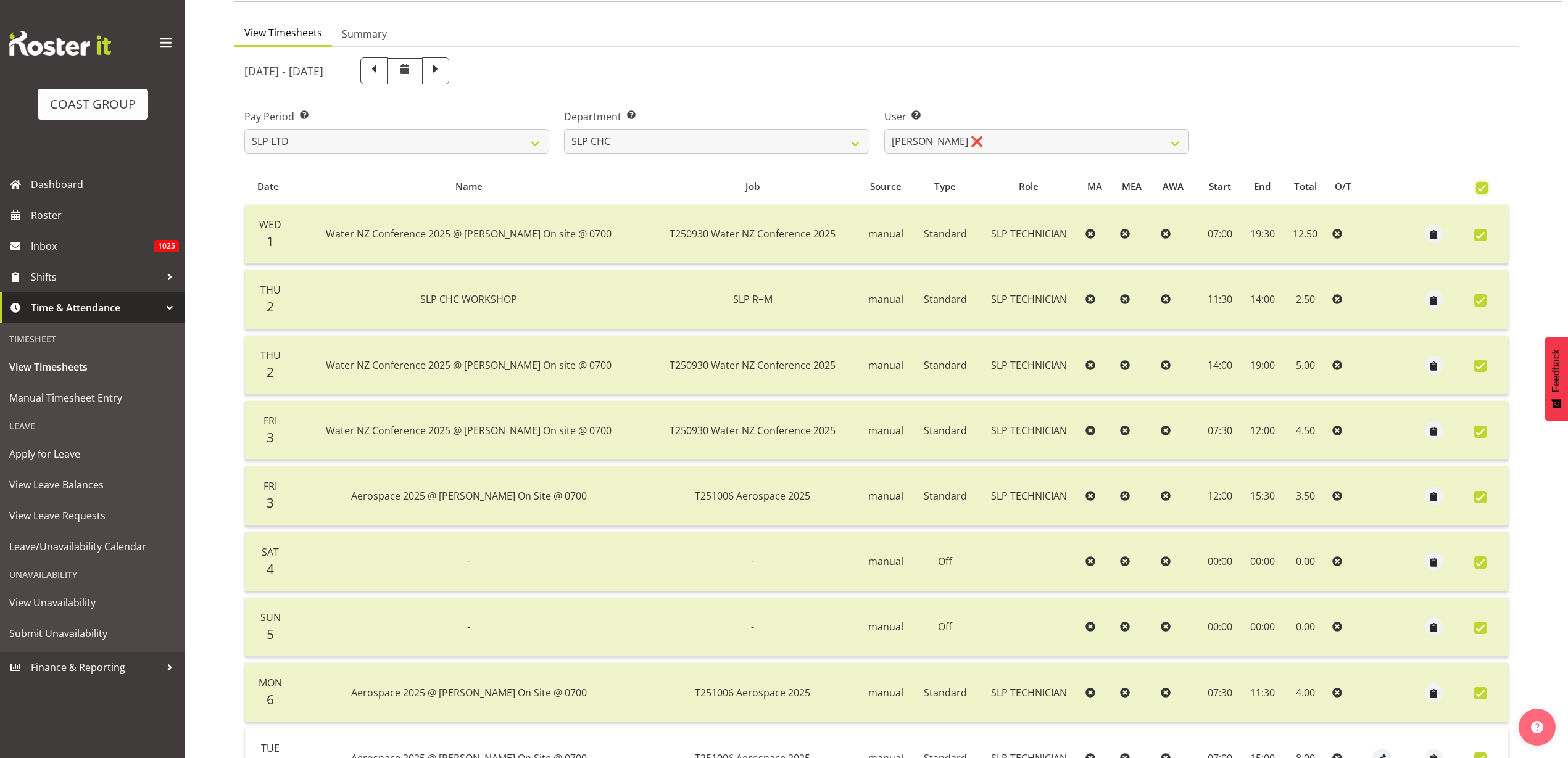
checkbox input "true"
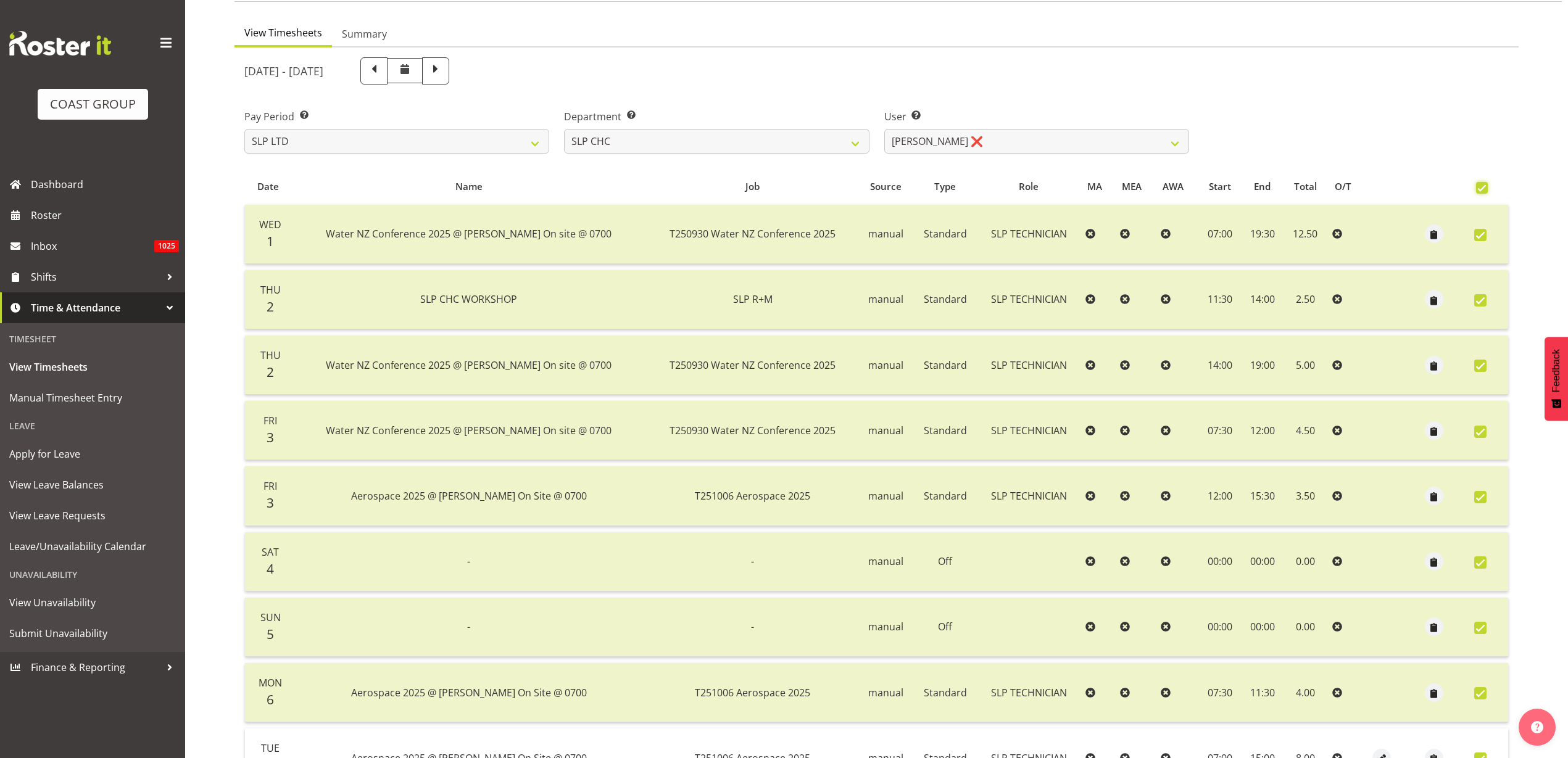
checkbox input "true"
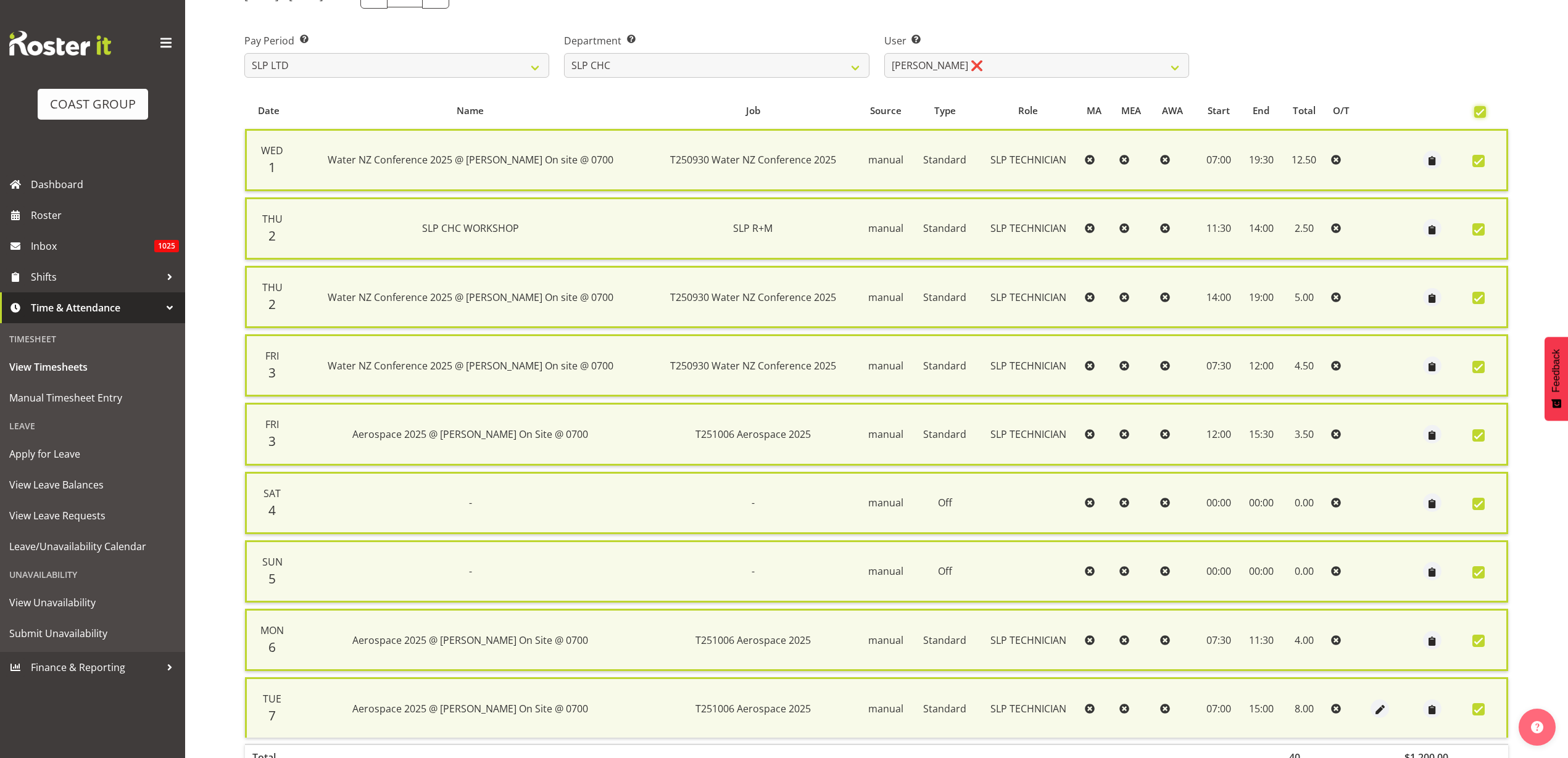
scroll to position [260, 0]
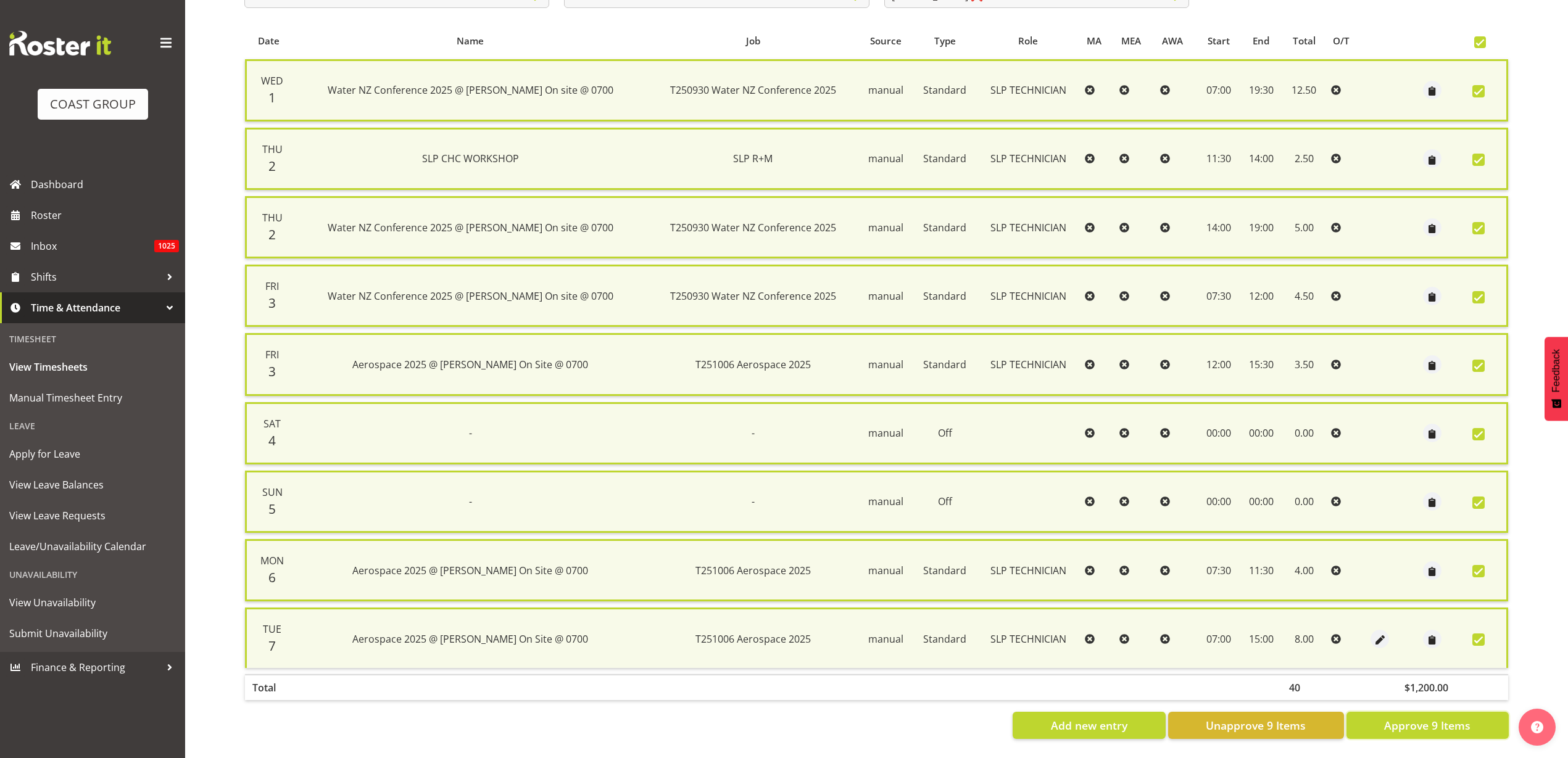
click at [1383, 716] on button "Approve 9 Items" at bounding box center [1428, 725] width 163 height 27
checkbox input "false"
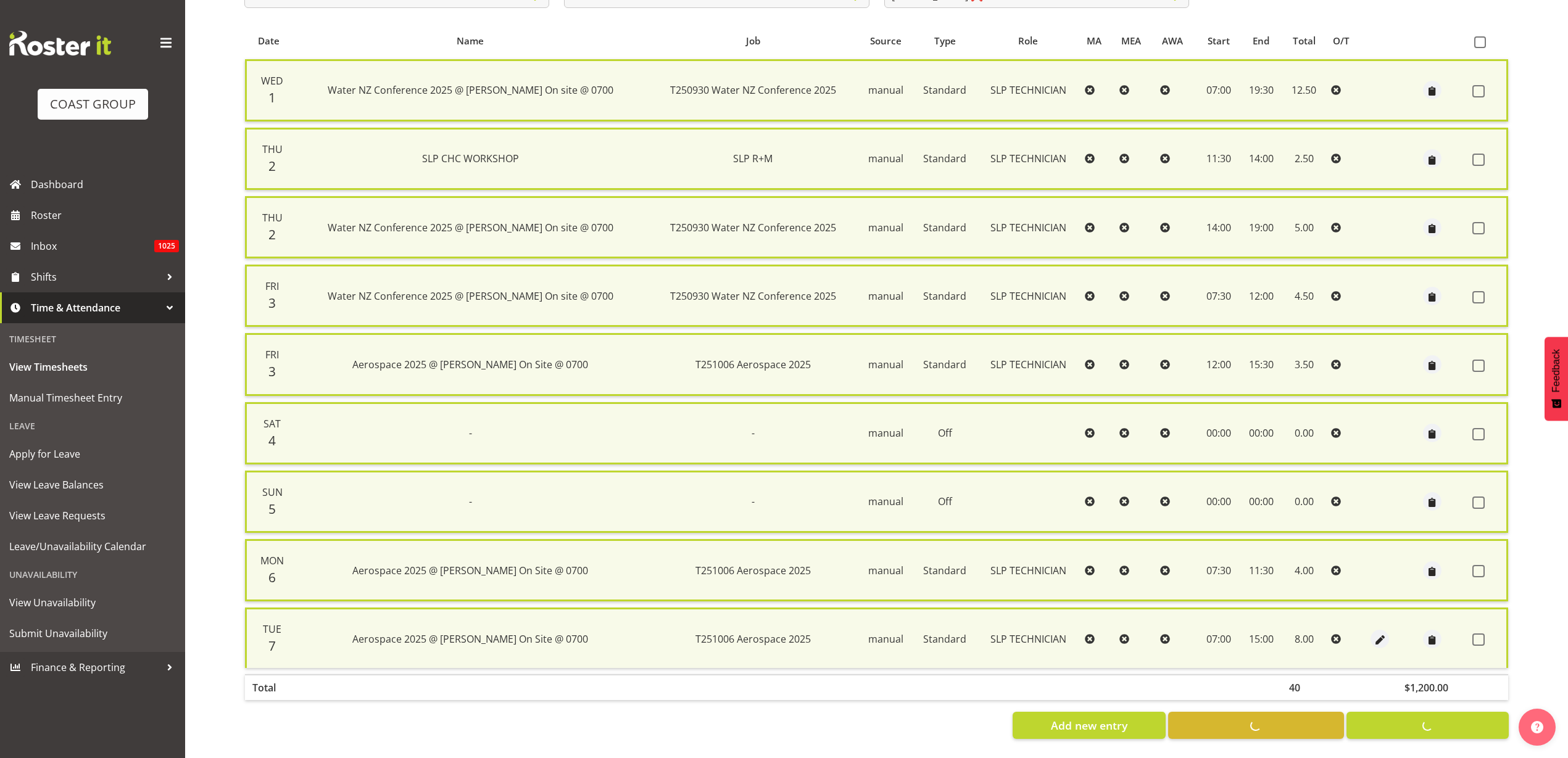
checkbox input "false"
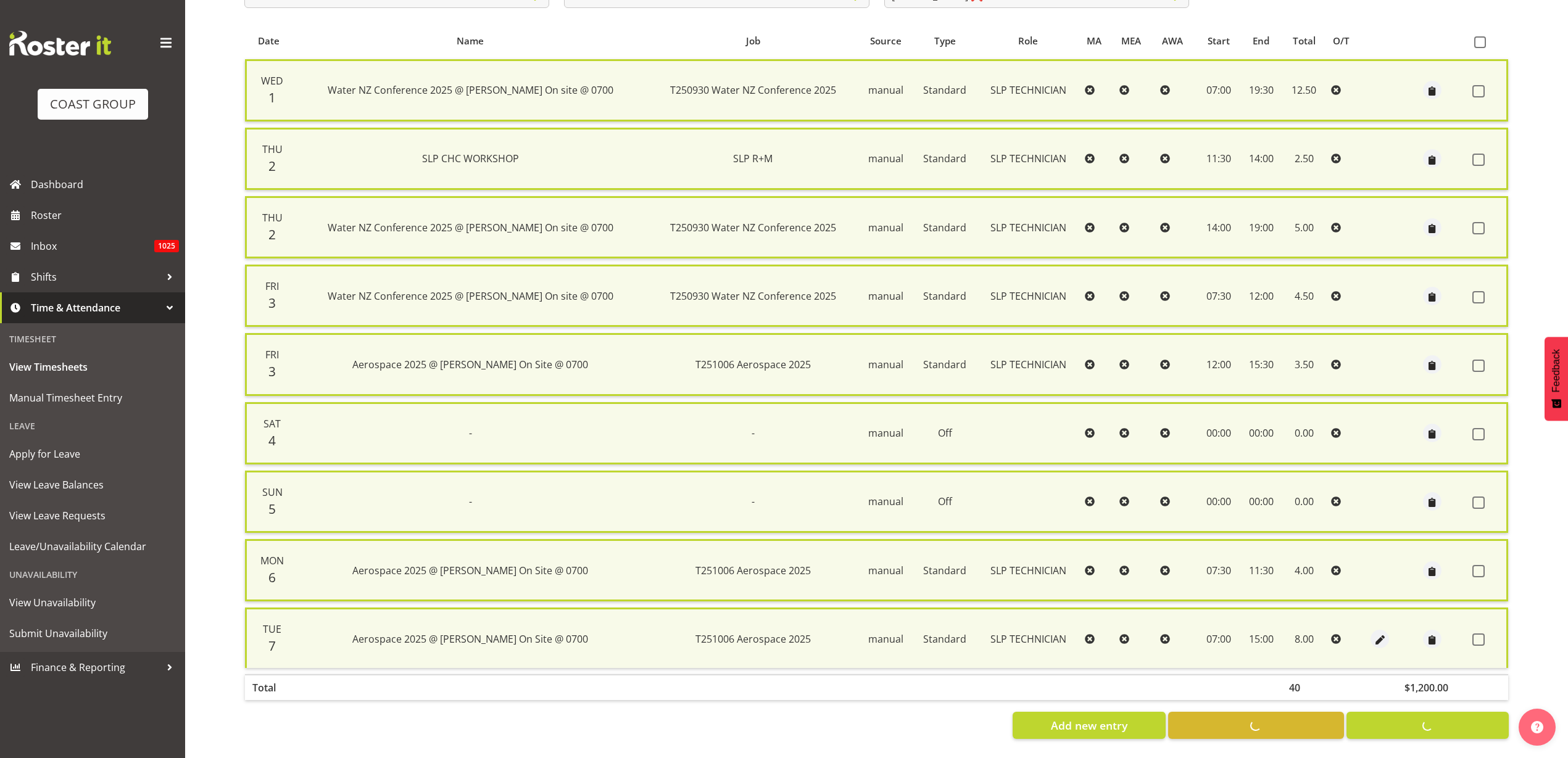
checkbox input "false"
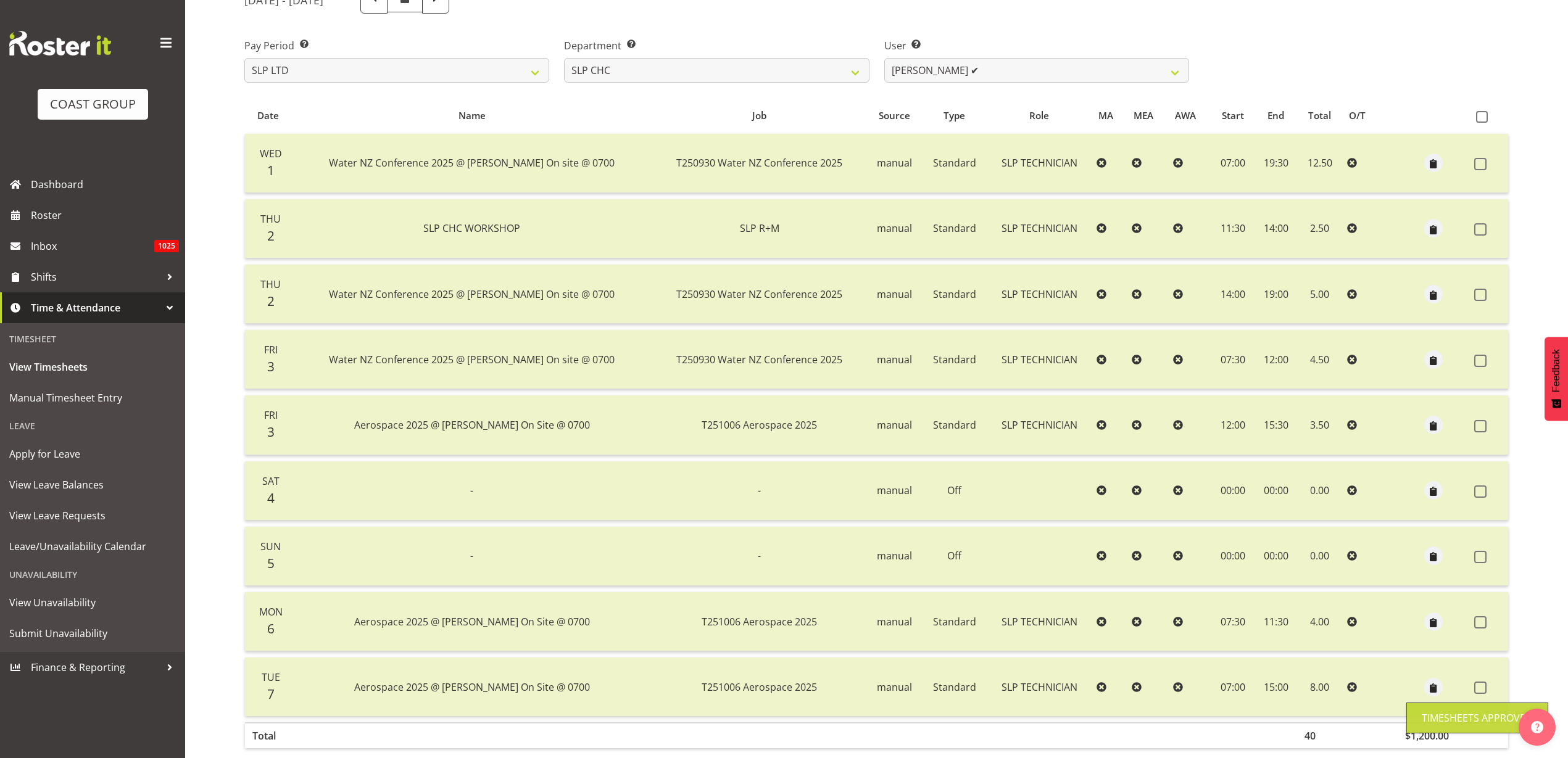
scroll to position [79, 0]
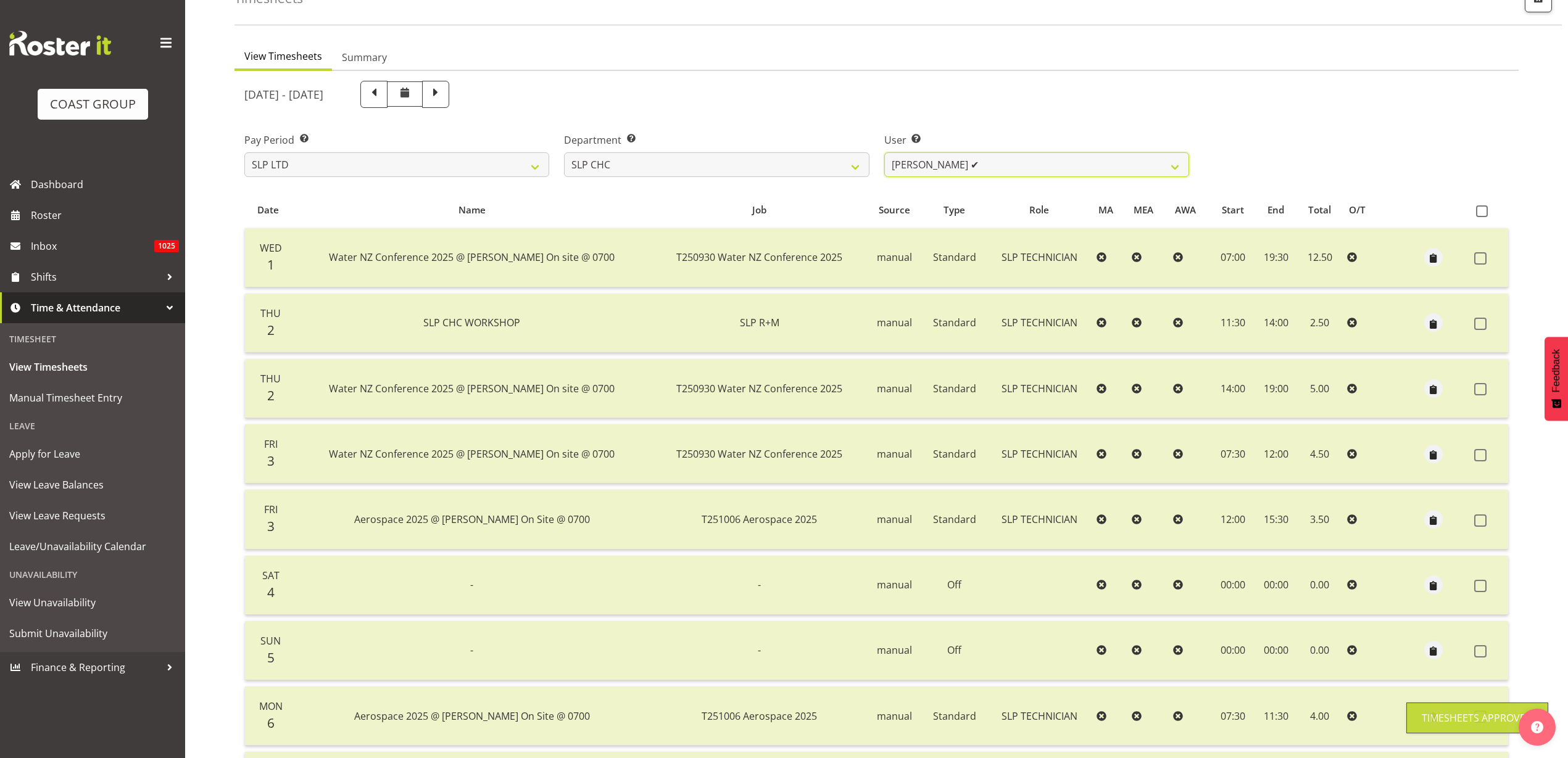
click at [1001, 165] on select "Rosey McKimmie ✔ Shaun Dalgetty ❌ Stuart Korunic ✔" at bounding box center [1037, 165] width 305 height 24
select select "263"
click at [884, 152] on select "Rosey McKimmie ✔ Shaun Dalgetty ❌ Stuart Korunic ✔" at bounding box center [1037, 165] width 305 height 24
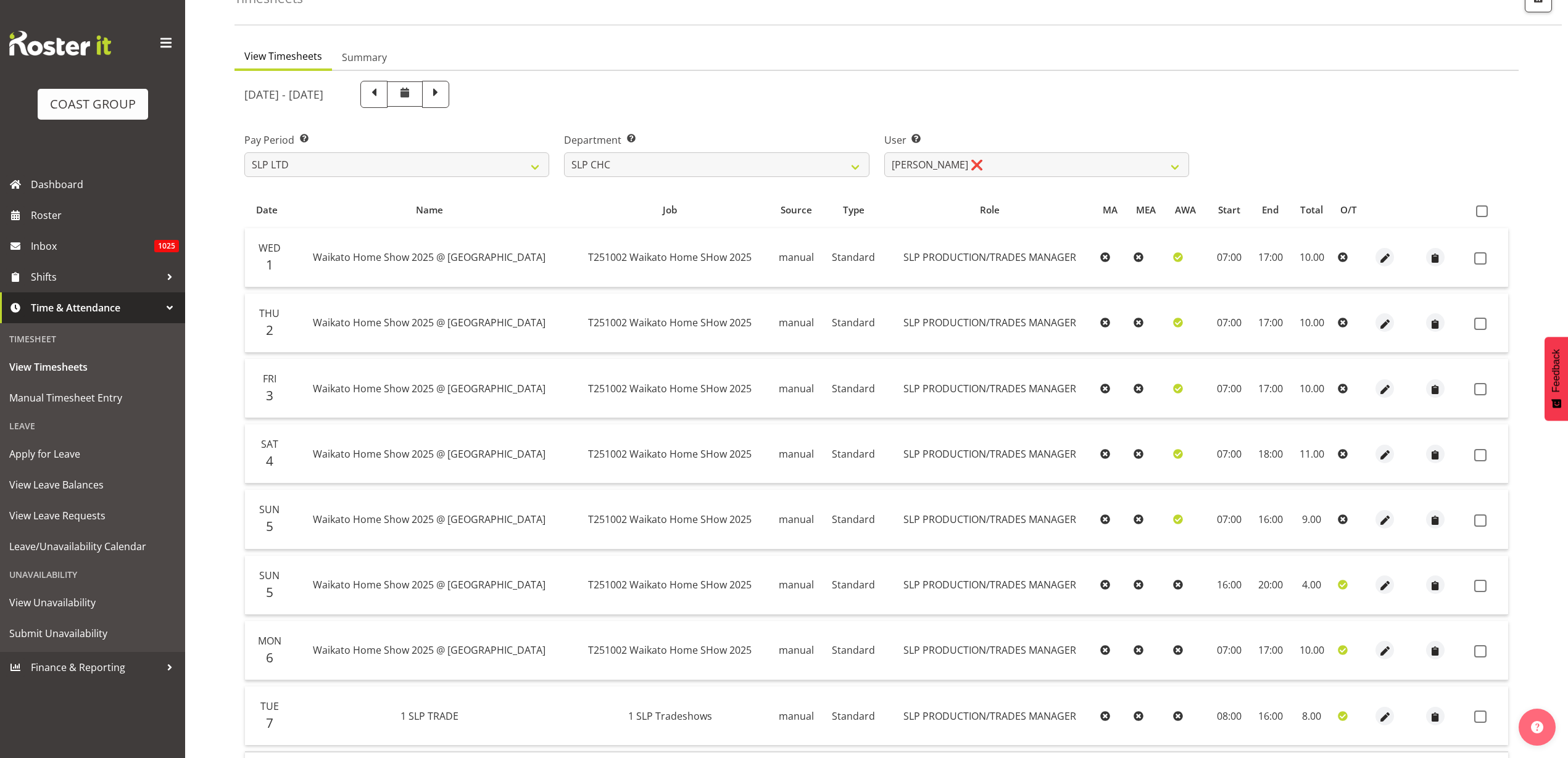
click at [1484, 212] on span at bounding box center [1481, 211] width 11 height 11
click at [1484, 212] on input "checkbox" at bounding box center [1480, 211] width 8 height 8
checkbox input "true"
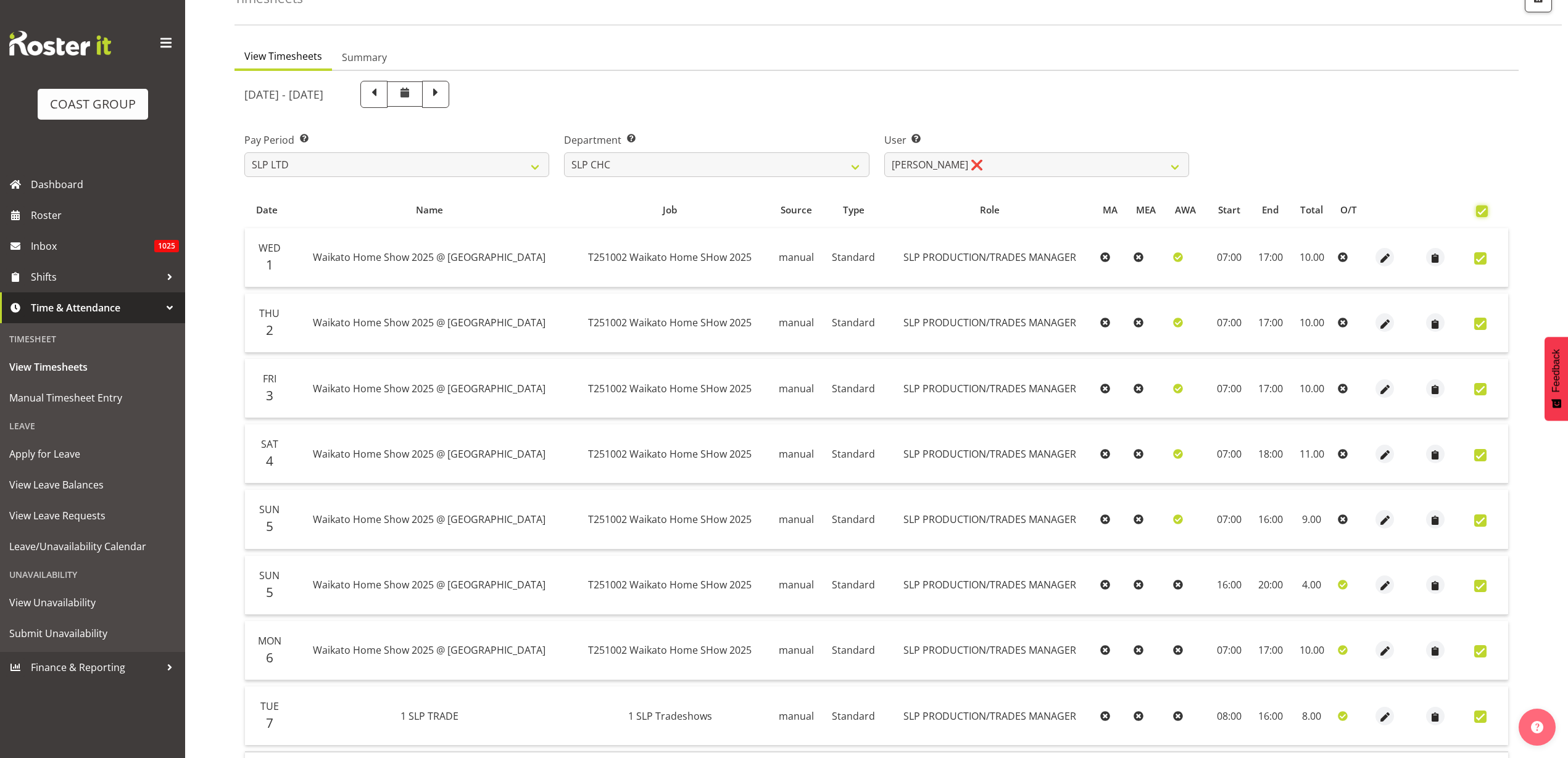
checkbox input "true"
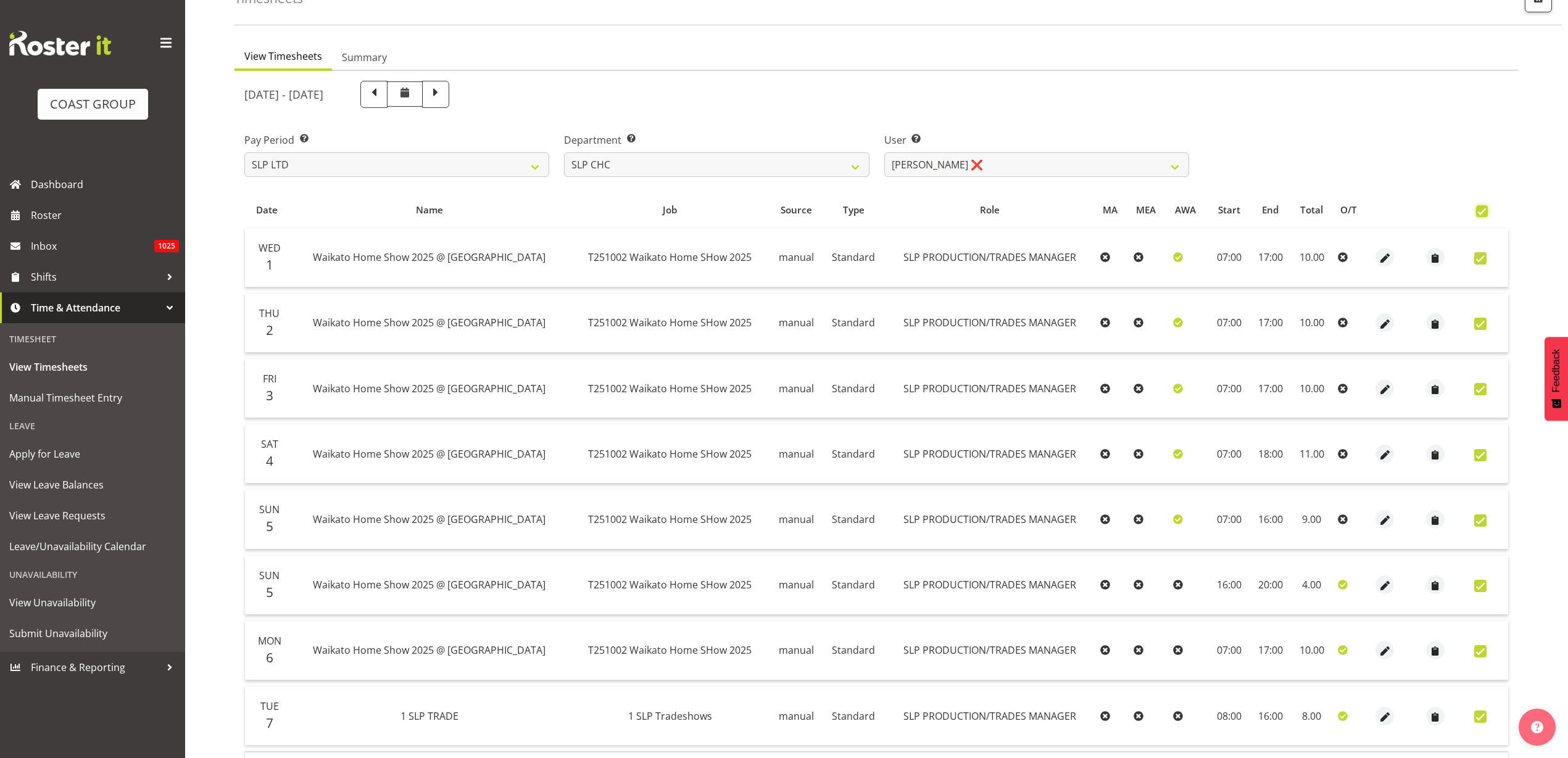
checkbox input "true"
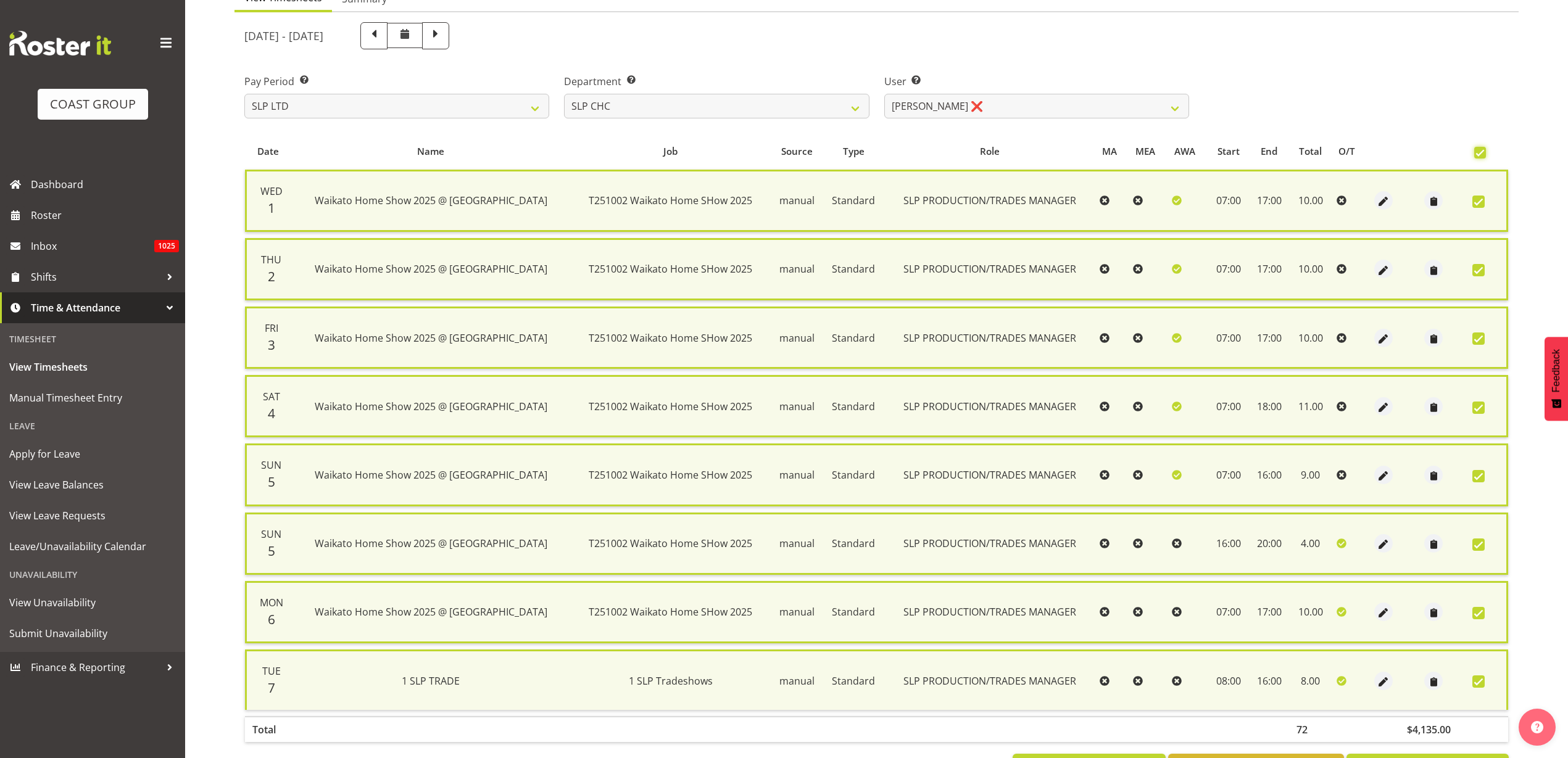
scroll to position [191, 0]
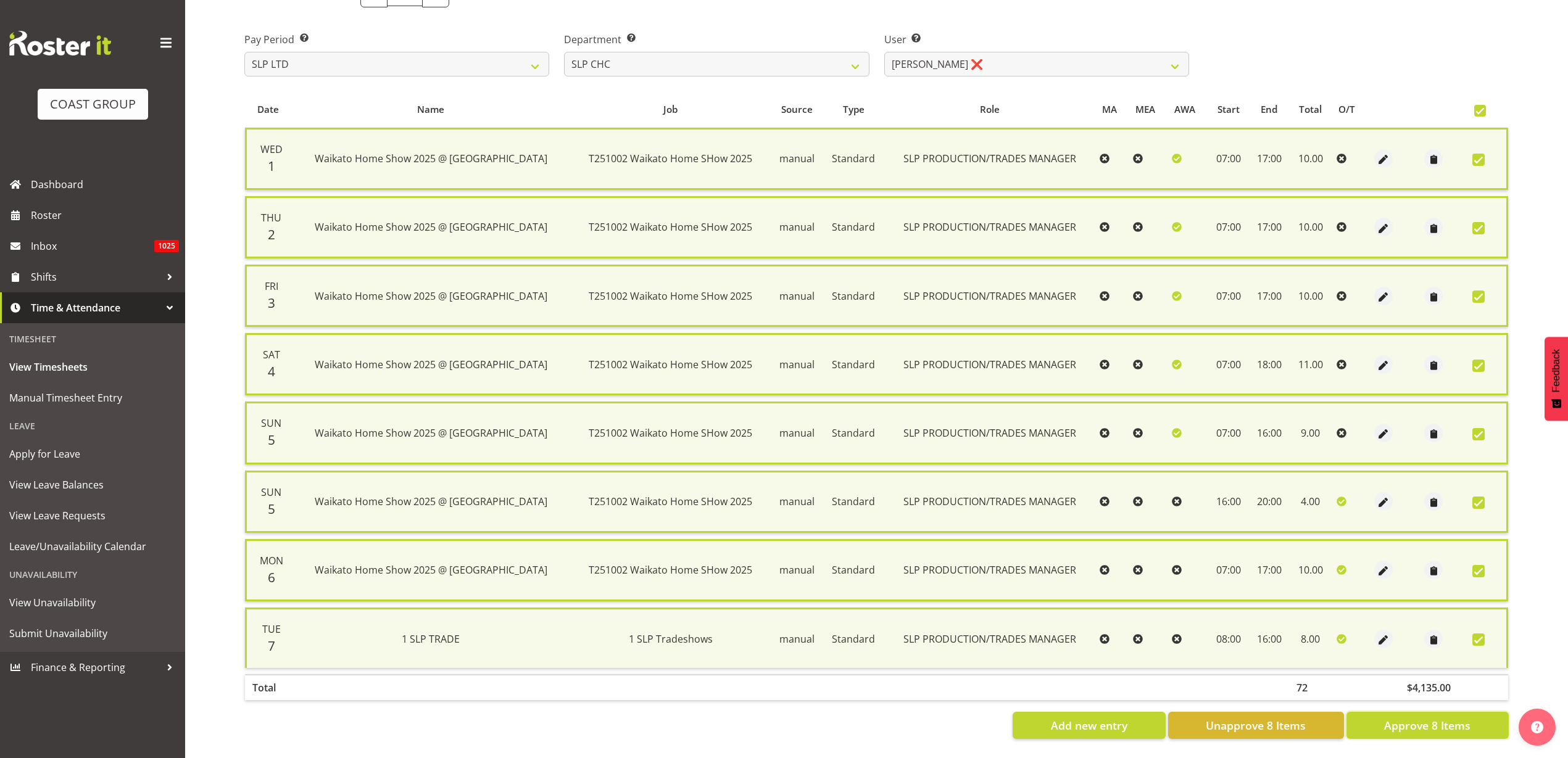
click at [1408, 720] on span "Approve 8 Items" at bounding box center [1428, 725] width 87 height 16
checkbox input "false"
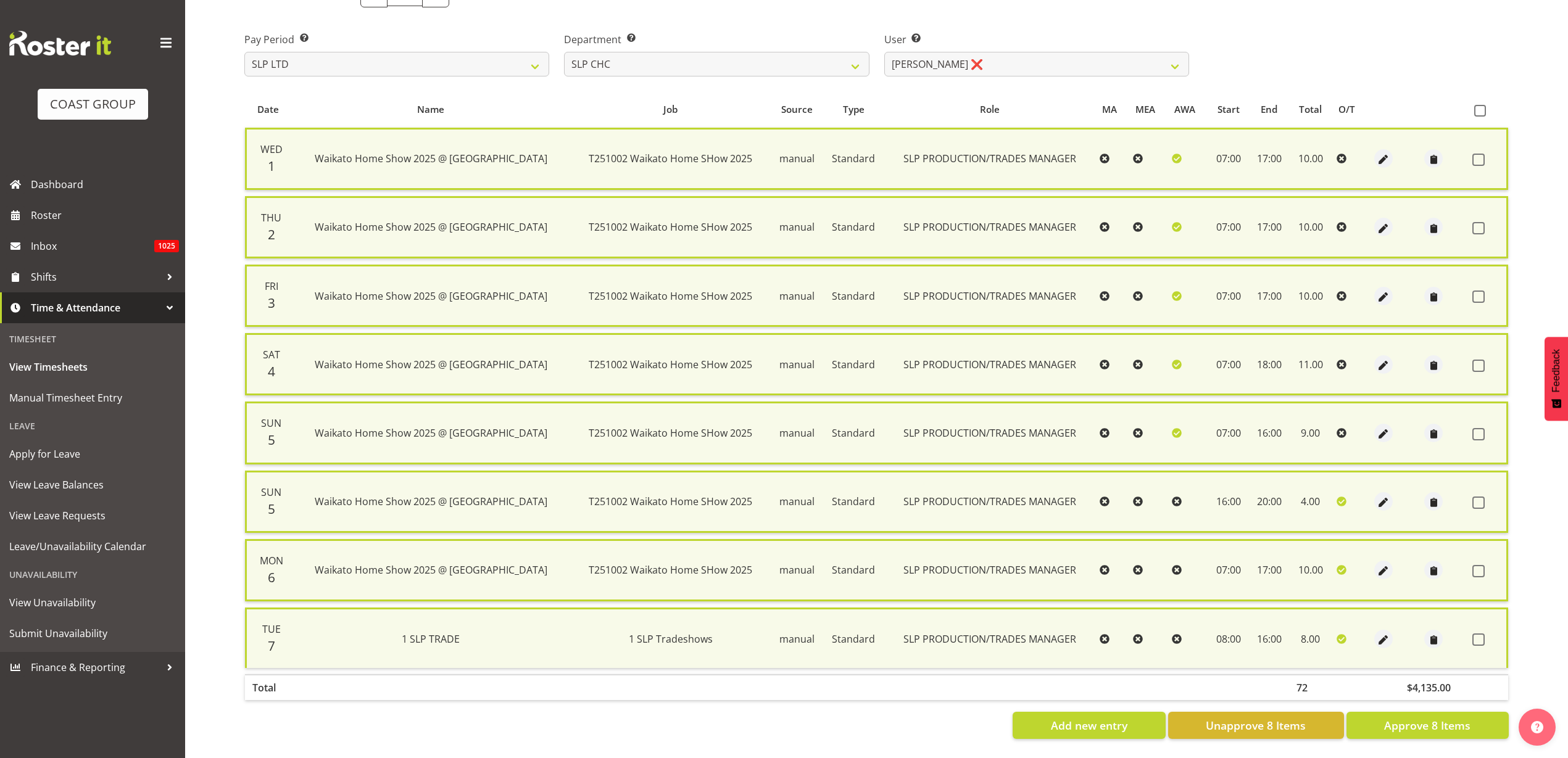
checkbox input "false"
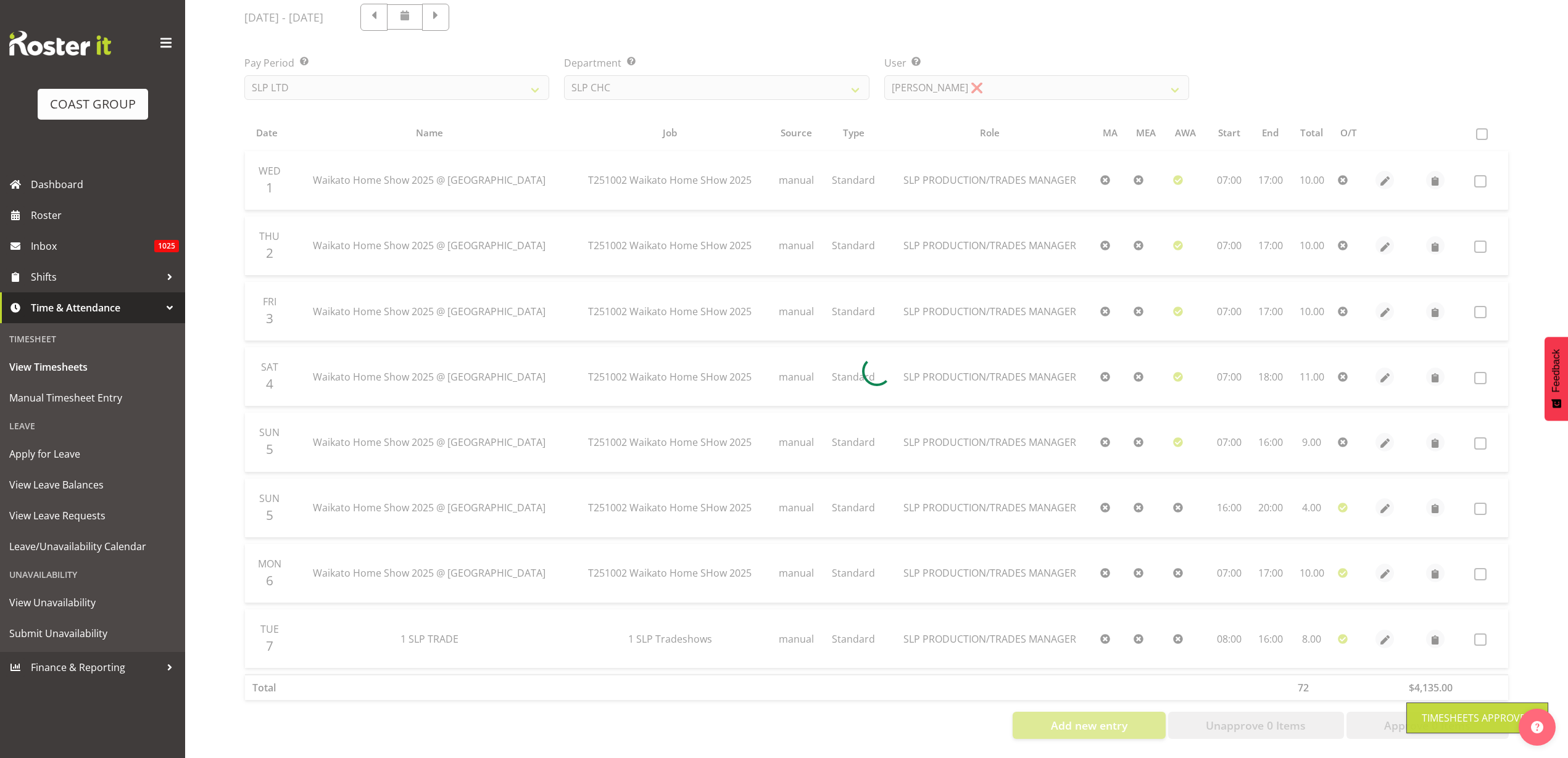
scroll to position [167, 0]
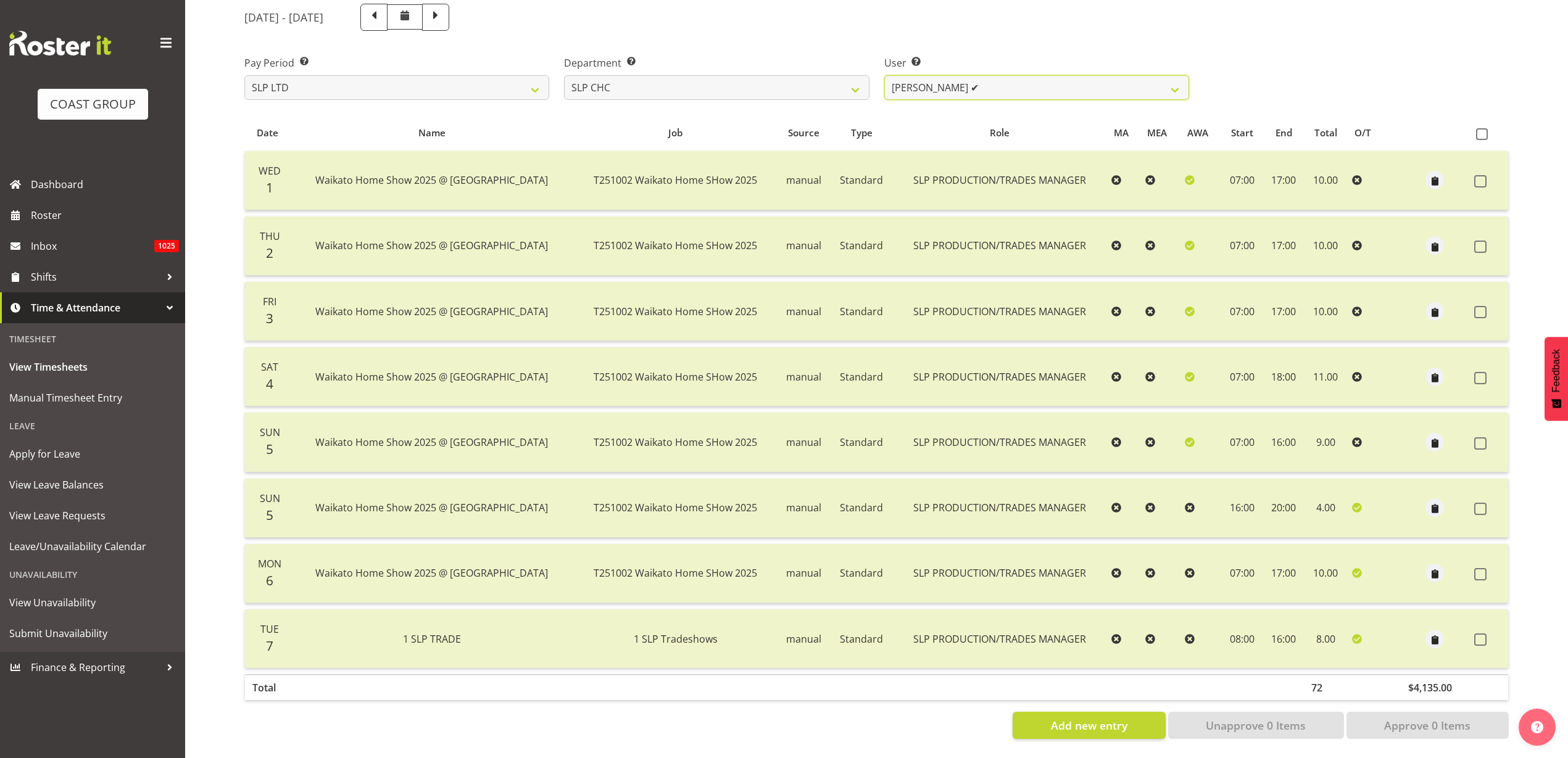
click at [979, 75] on select "Rosey McKimmie ✔ Shaun Dalgetty ✔ Stuart Korunic ✔" at bounding box center [1037, 87] width 305 height 24
select select "5115"
click at [884, 75] on select "Rosey McKimmie ✔ Shaun Dalgetty ✔ Stuart Korunic ✔" at bounding box center [1037, 87] width 305 height 24
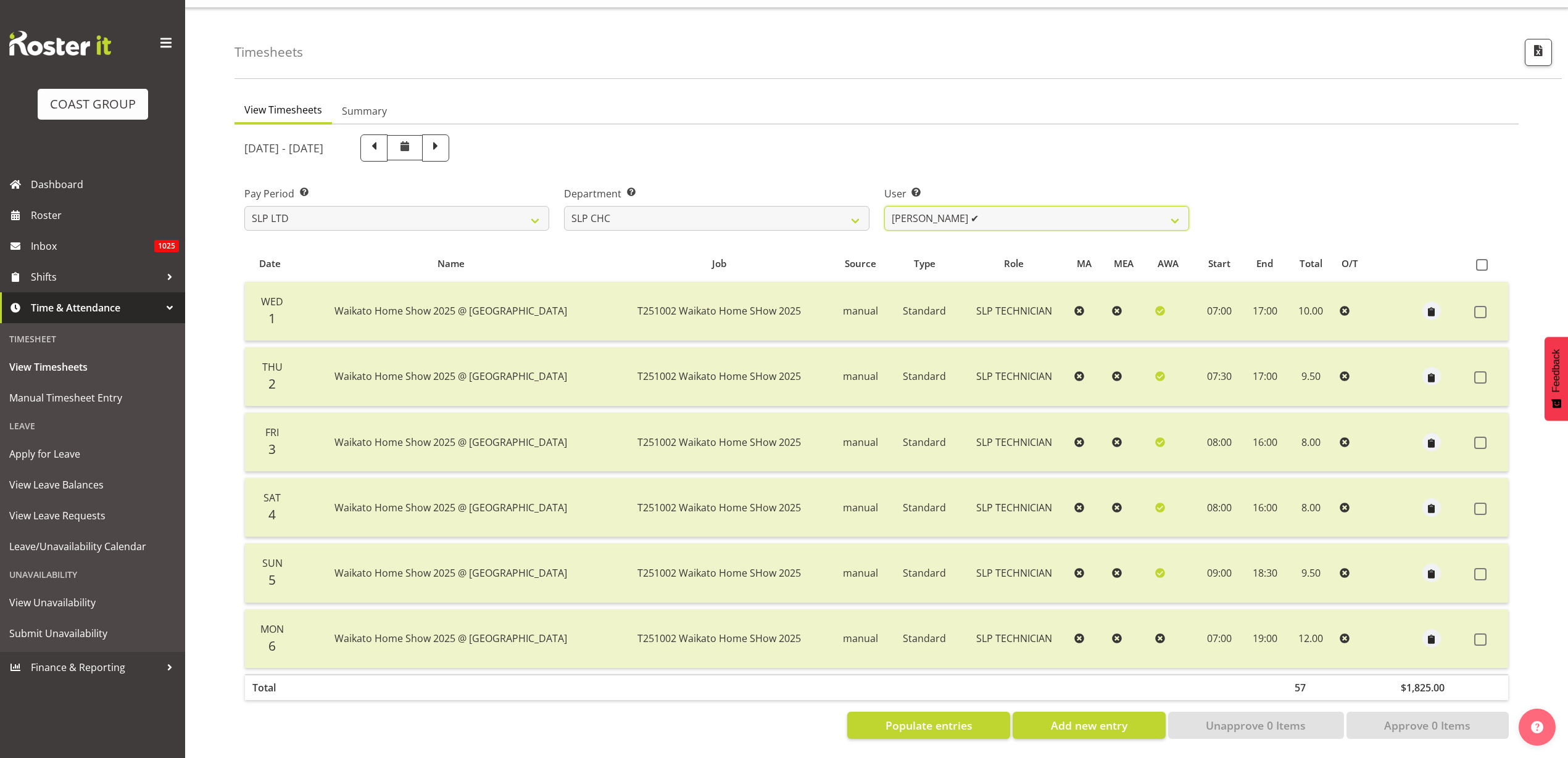
scroll to position [37, 0]
click at [913, 718] on span "Populate entries" at bounding box center [929, 725] width 87 height 16
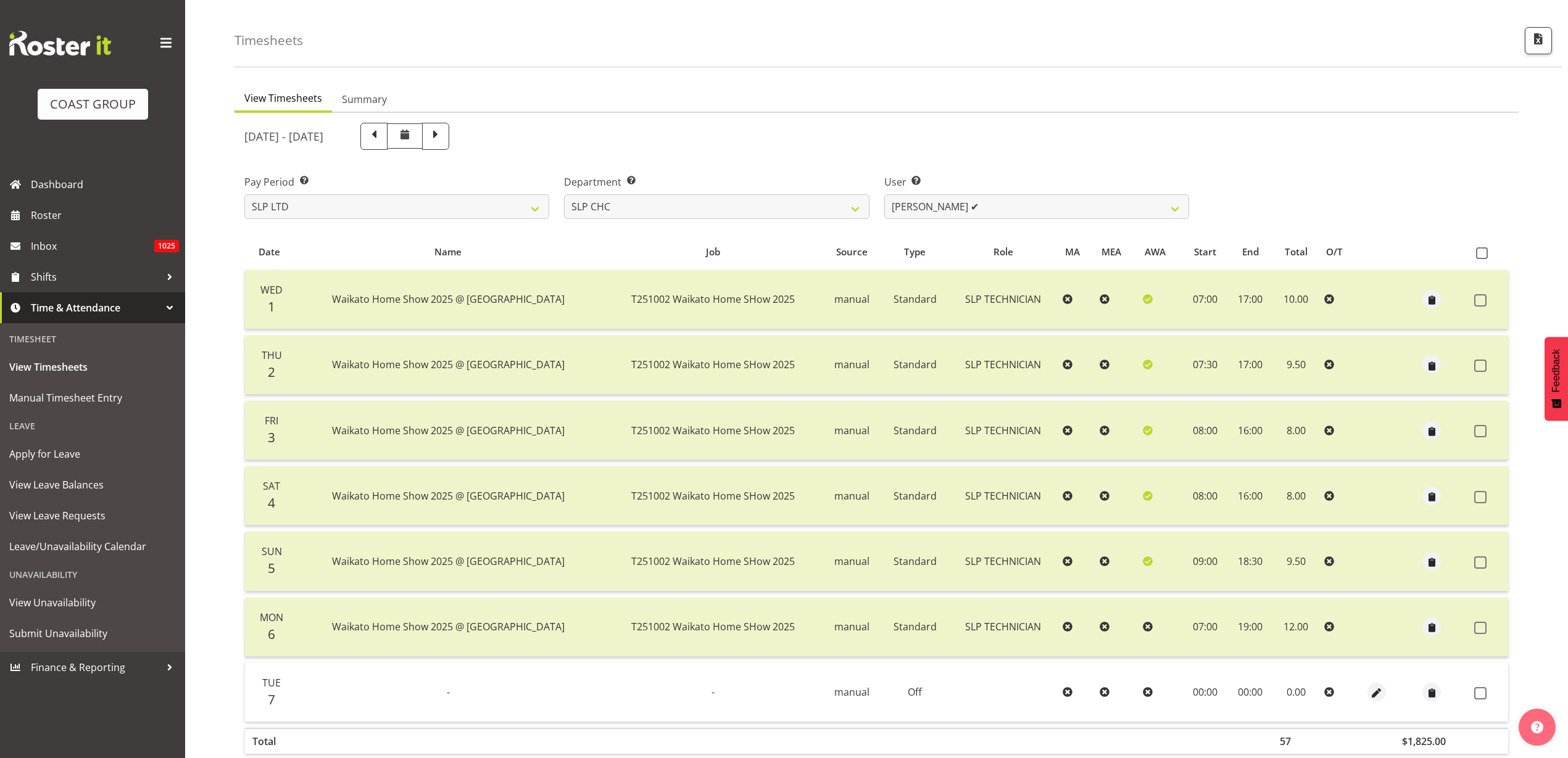
click at [1481, 253] on span at bounding box center [1481, 253] width 11 height 11
click at [1481, 253] on input "checkbox" at bounding box center [1480, 253] width 8 height 8
checkbox input "true"
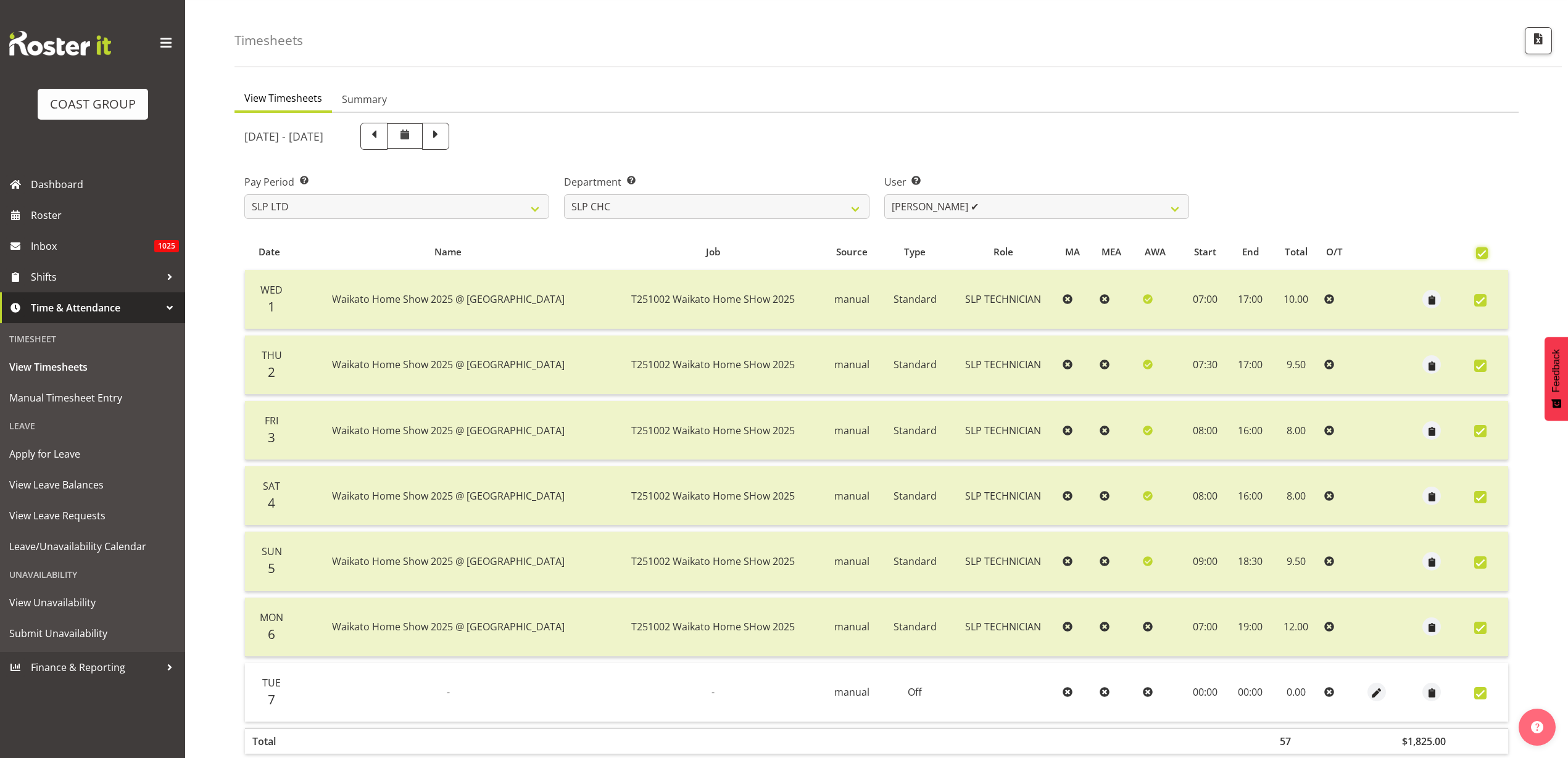
checkbox input "true"
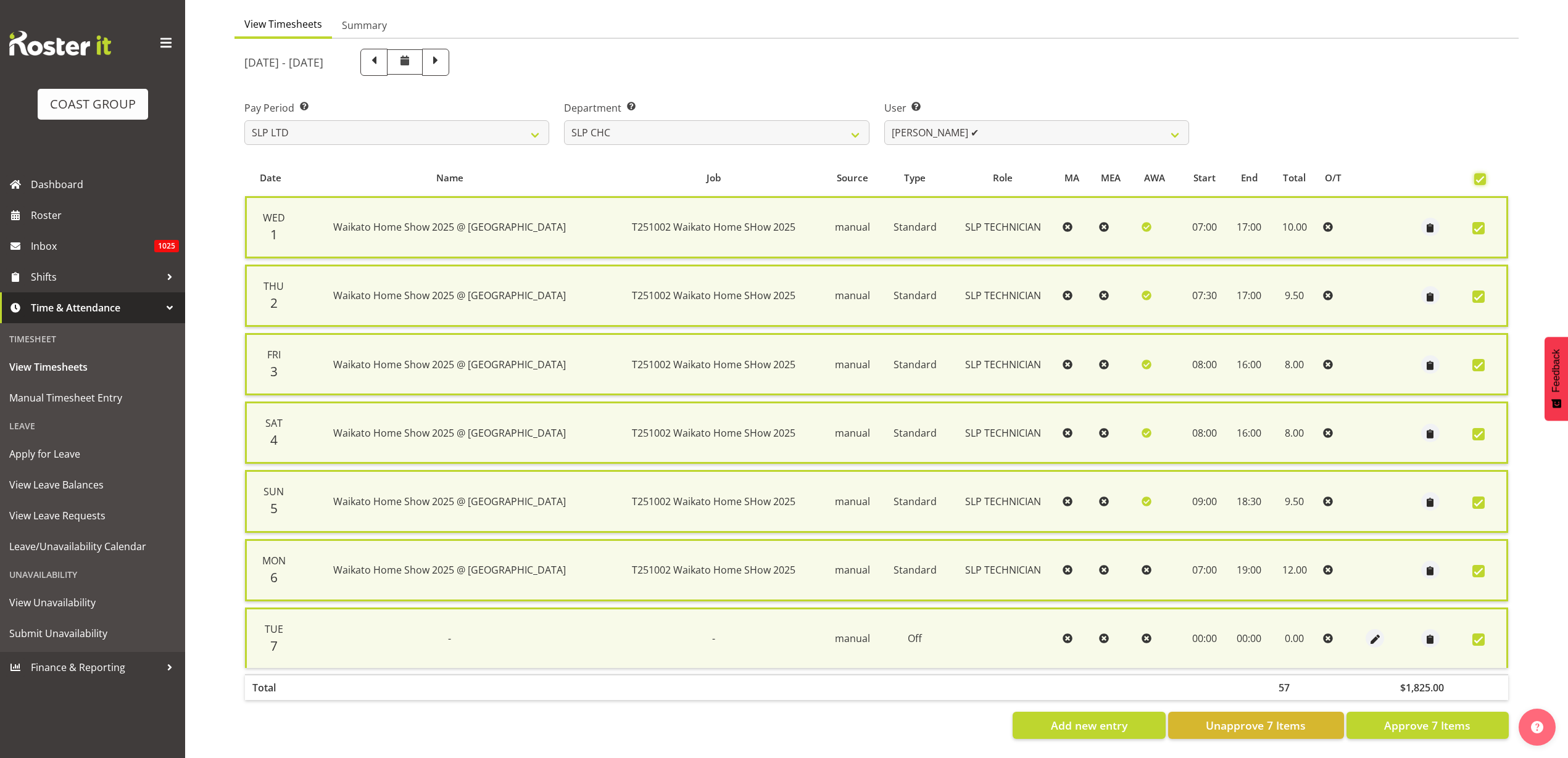
scroll to position [123, 0]
click at [1420, 718] on span "Approve 7 Items" at bounding box center [1428, 725] width 87 height 16
checkbox input "false"
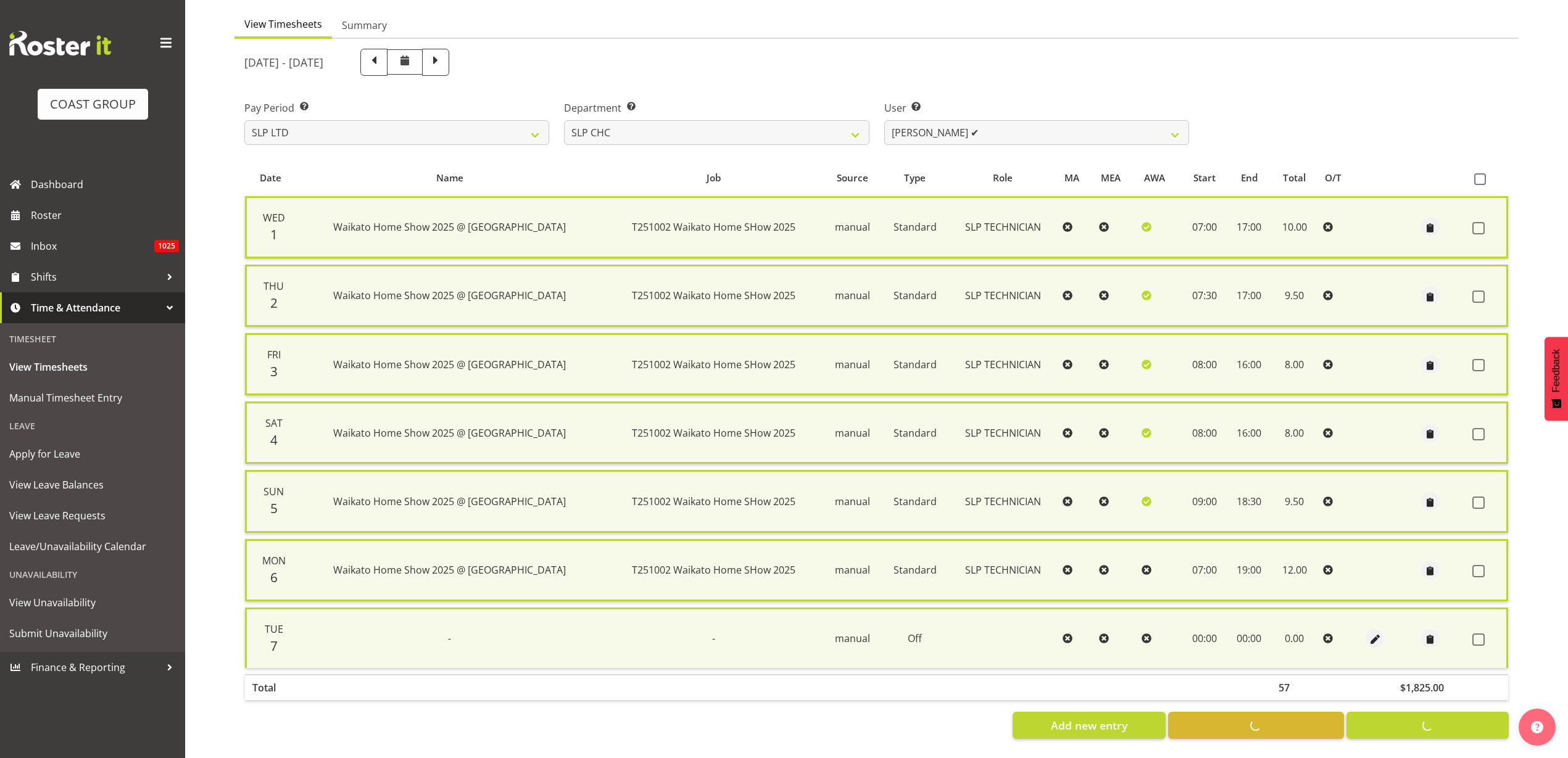
checkbox input "false"
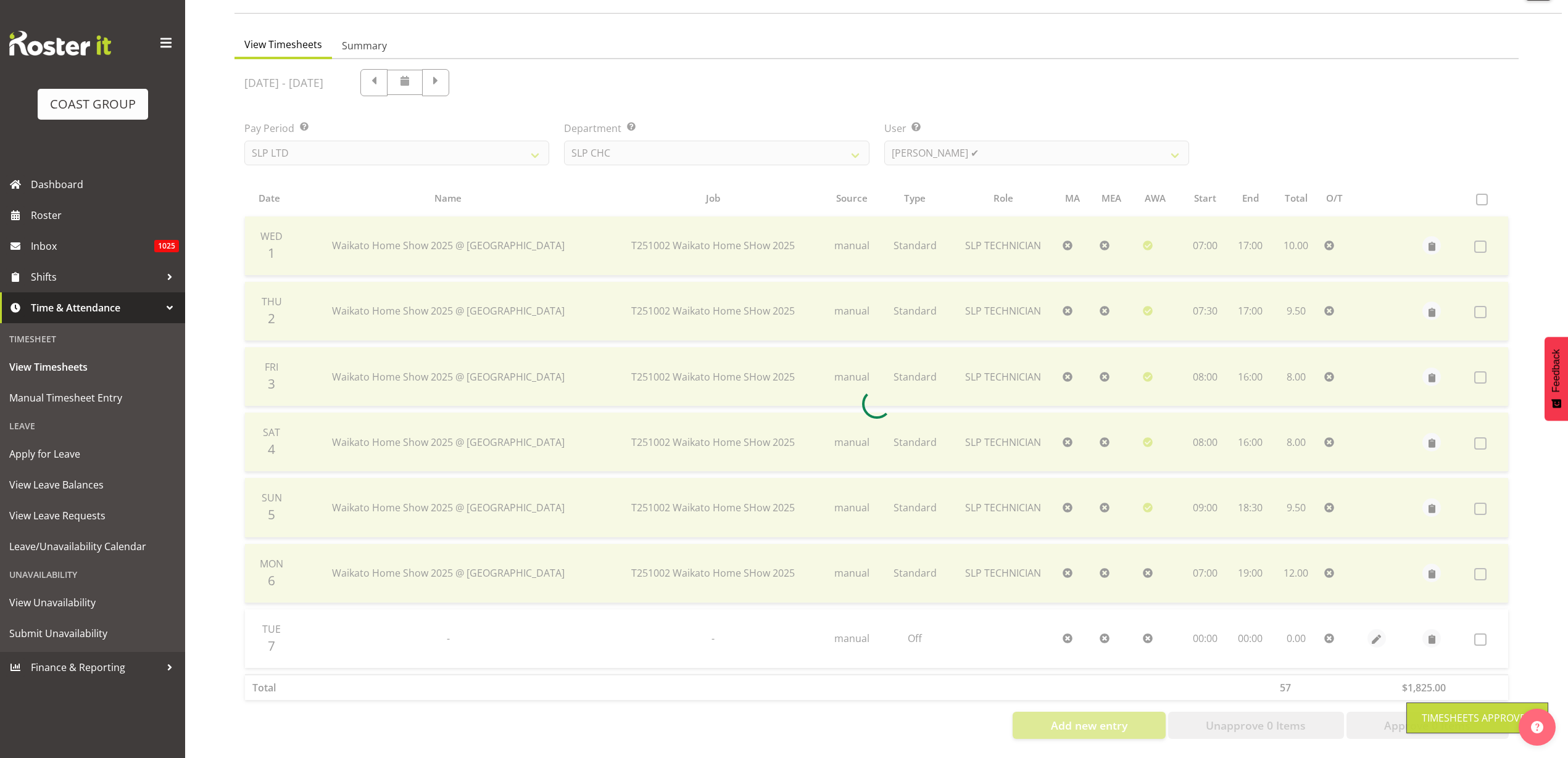
scroll to position [103, 0]
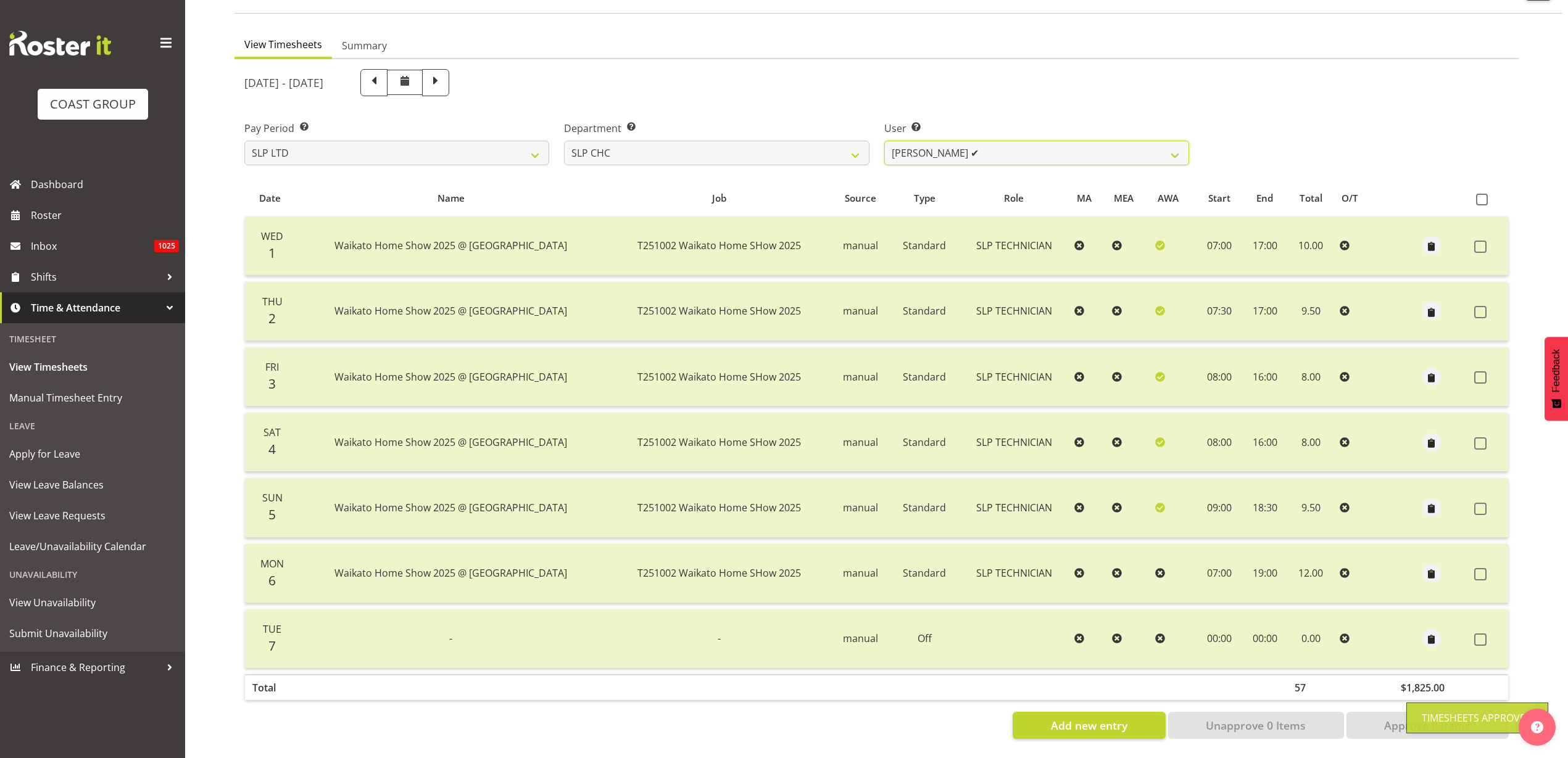
click at [968, 141] on select "Rosey McKimmie ✔ Shaun Dalgetty ✔ Stuart Korunic ✔" at bounding box center [1037, 153] width 305 height 24
click at [701, 141] on select "SLP CHC SLP OFFICE SLP PRODUCTION SLP TRADE" at bounding box center [717, 153] width 305 height 24
select select "25"
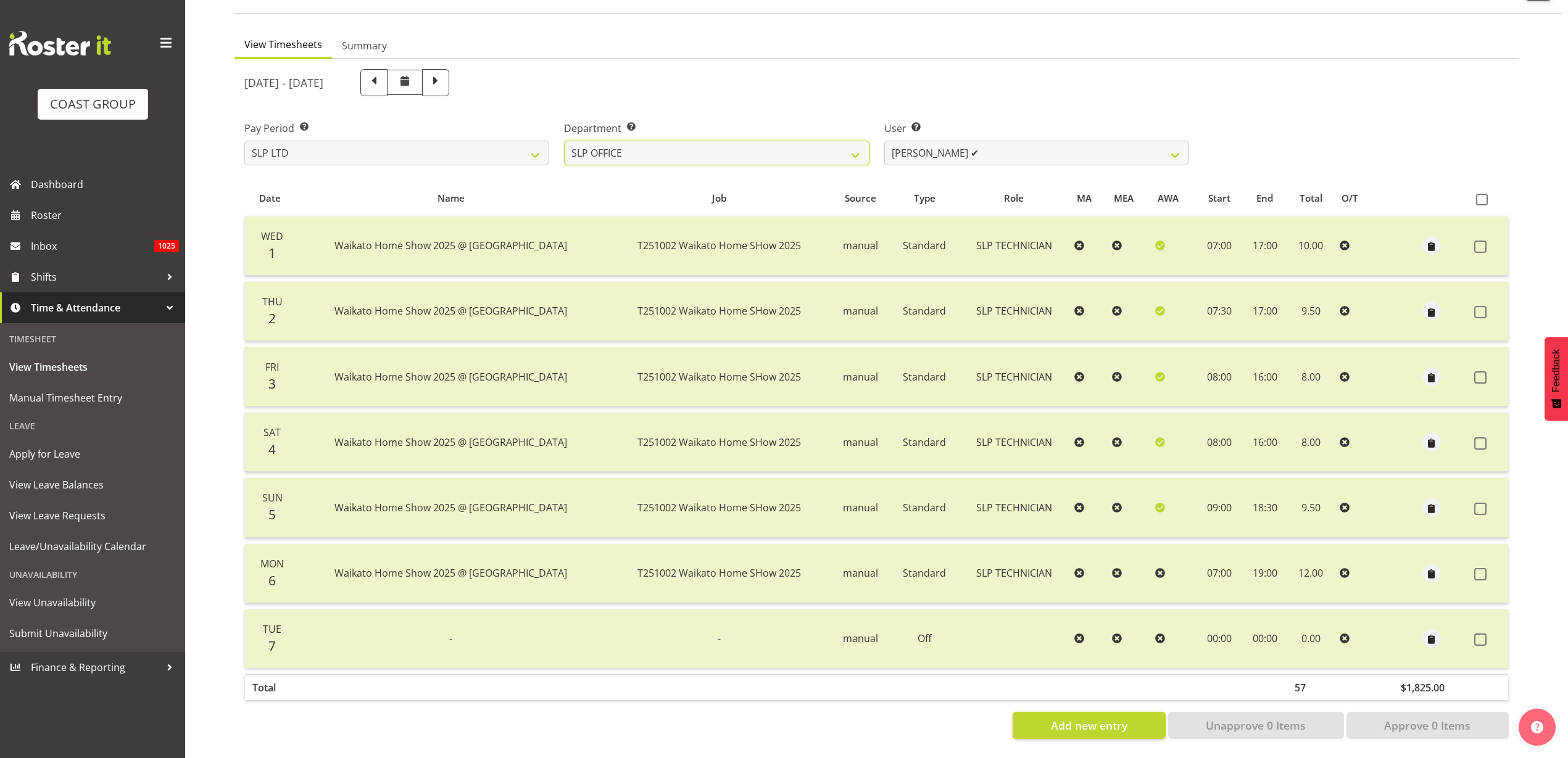
click at [564, 141] on select "SLP CHC SLP OFFICE SLP PRODUCTION SLP TRADE" at bounding box center [717, 153] width 305 height 24
select select "7496"
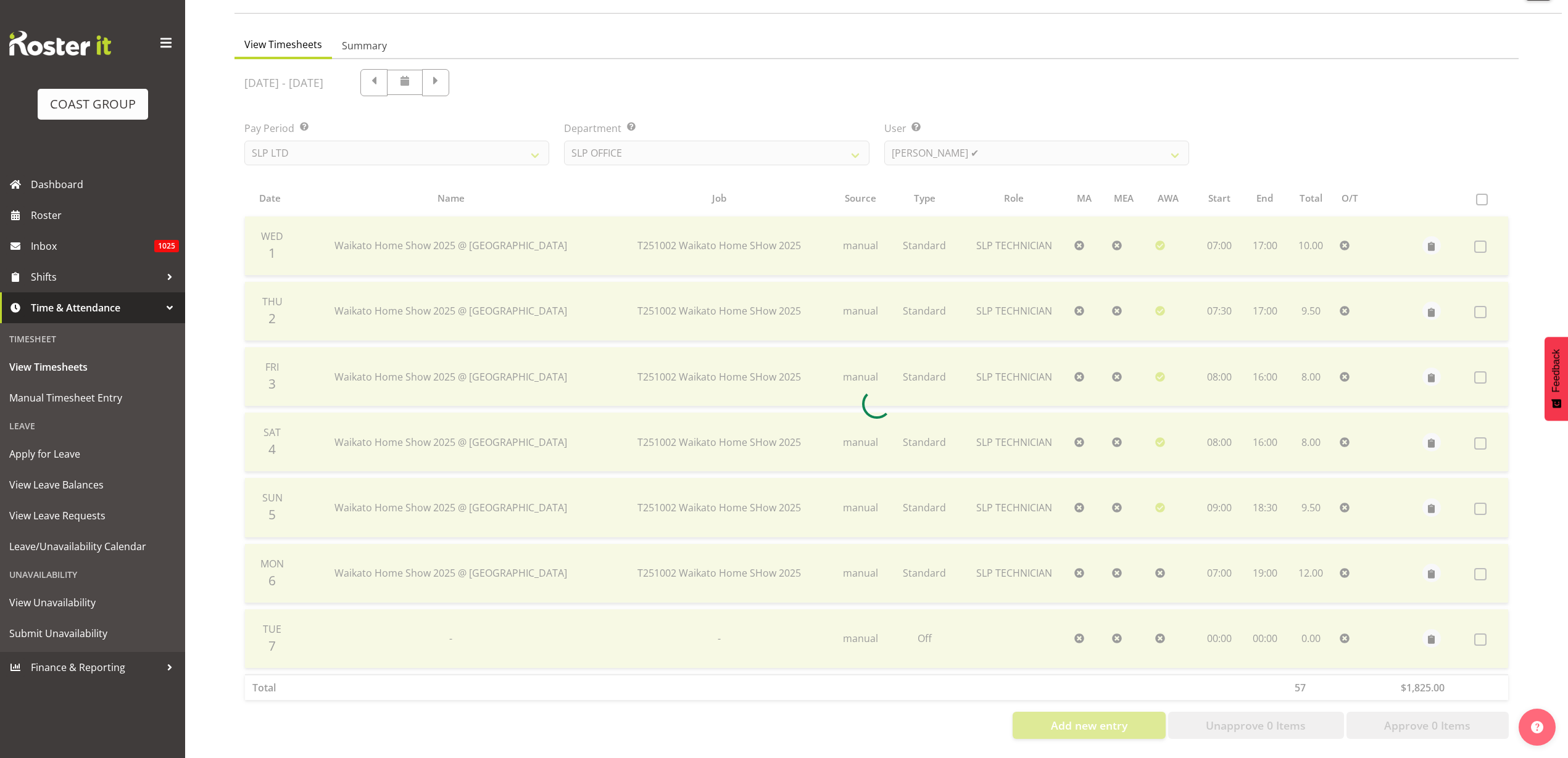
click at [805, 137] on div at bounding box center [876, 404] width 1284 height 690
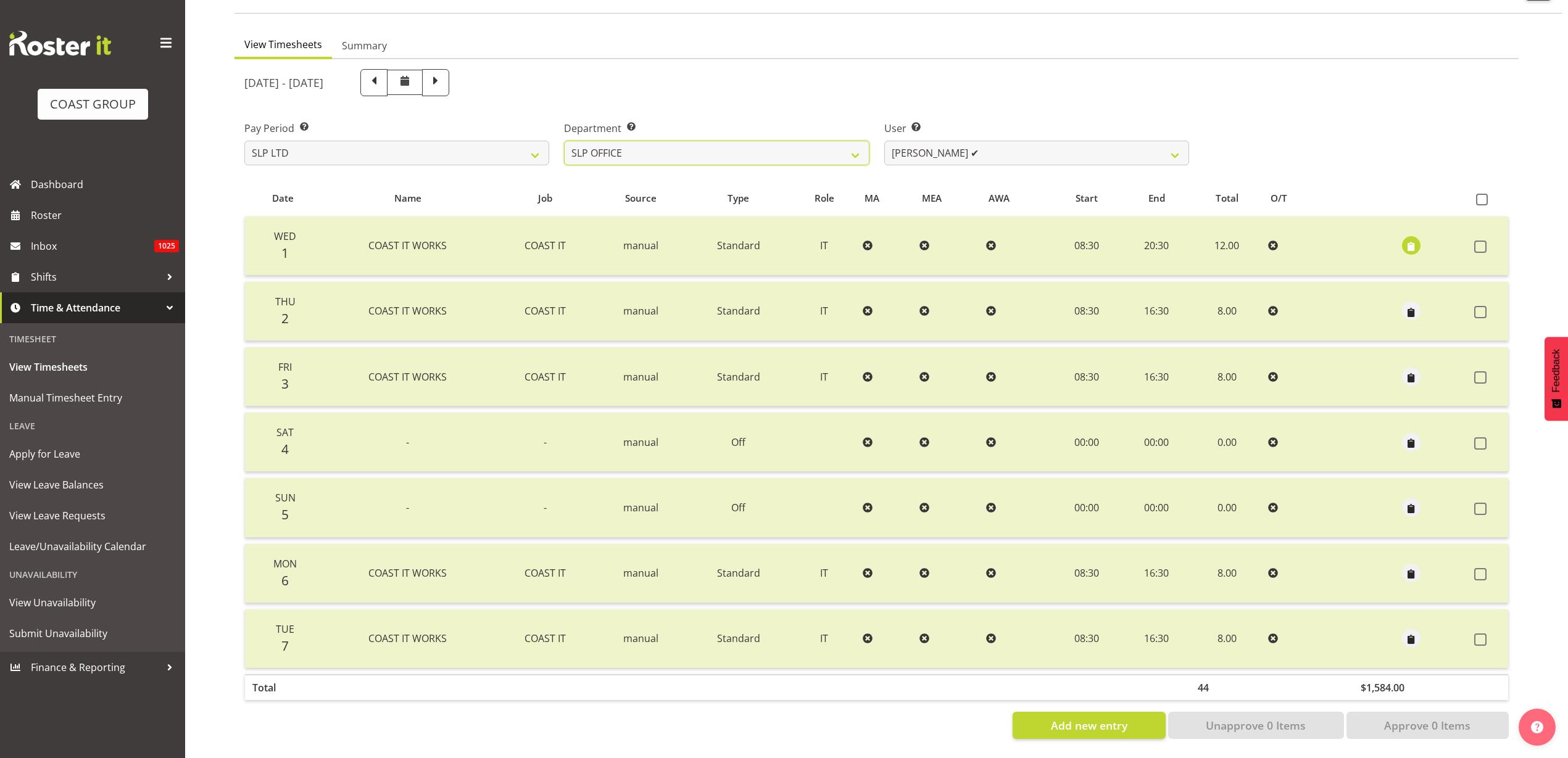
click at [741, 141] on select "SLP CHC SLP OFFICE SLP PRODUCTION SLP TRADE" at bounding box center [717, 153] width 305 height 24
select select "24"
click at [564, 141] on select "SLP CHC SLP OFFICE SLP PRODUCTION SLP TRADE" at bounding box center [717, 153] width 305 height 24
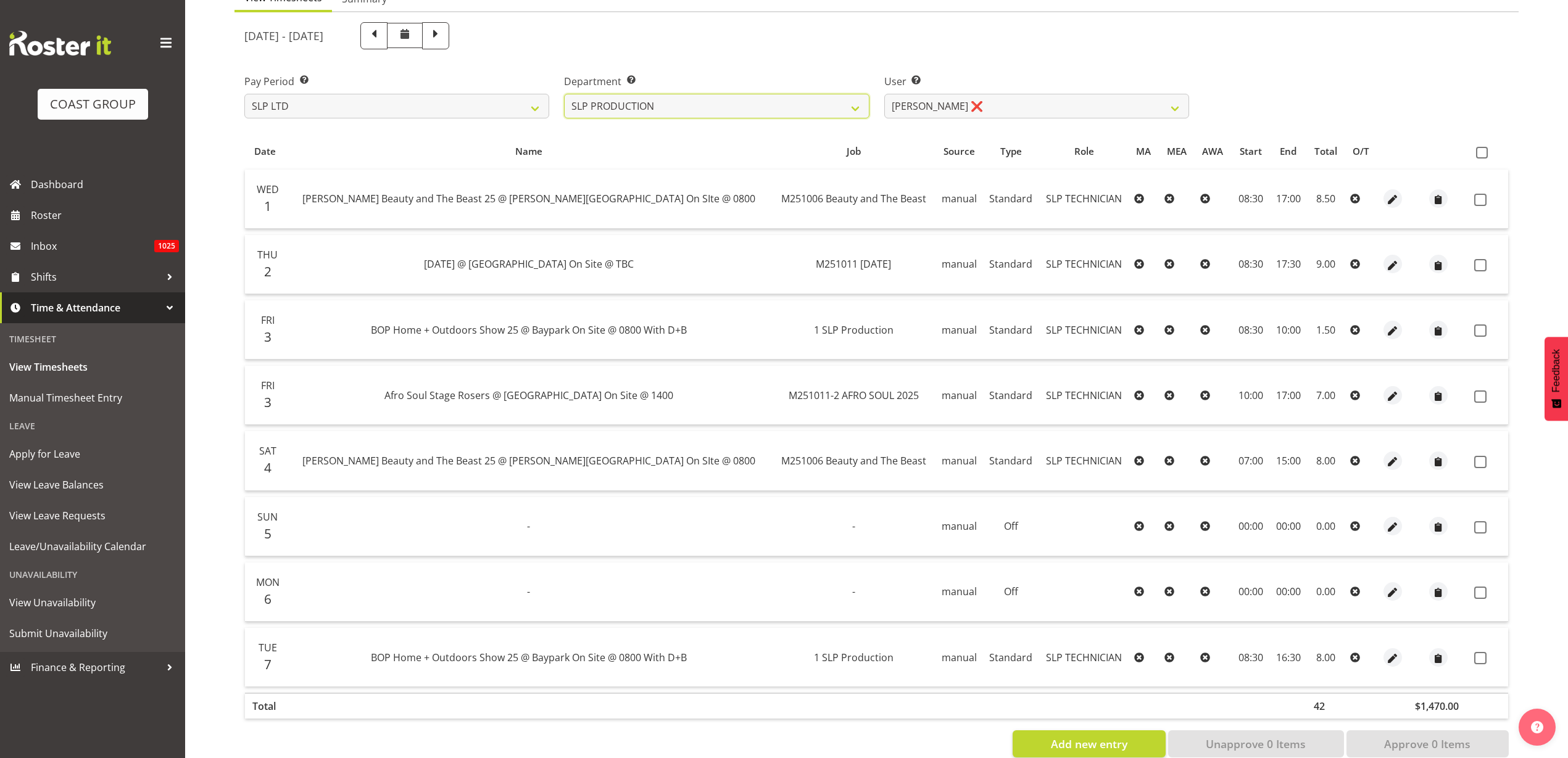
scroll to position [167, 0]
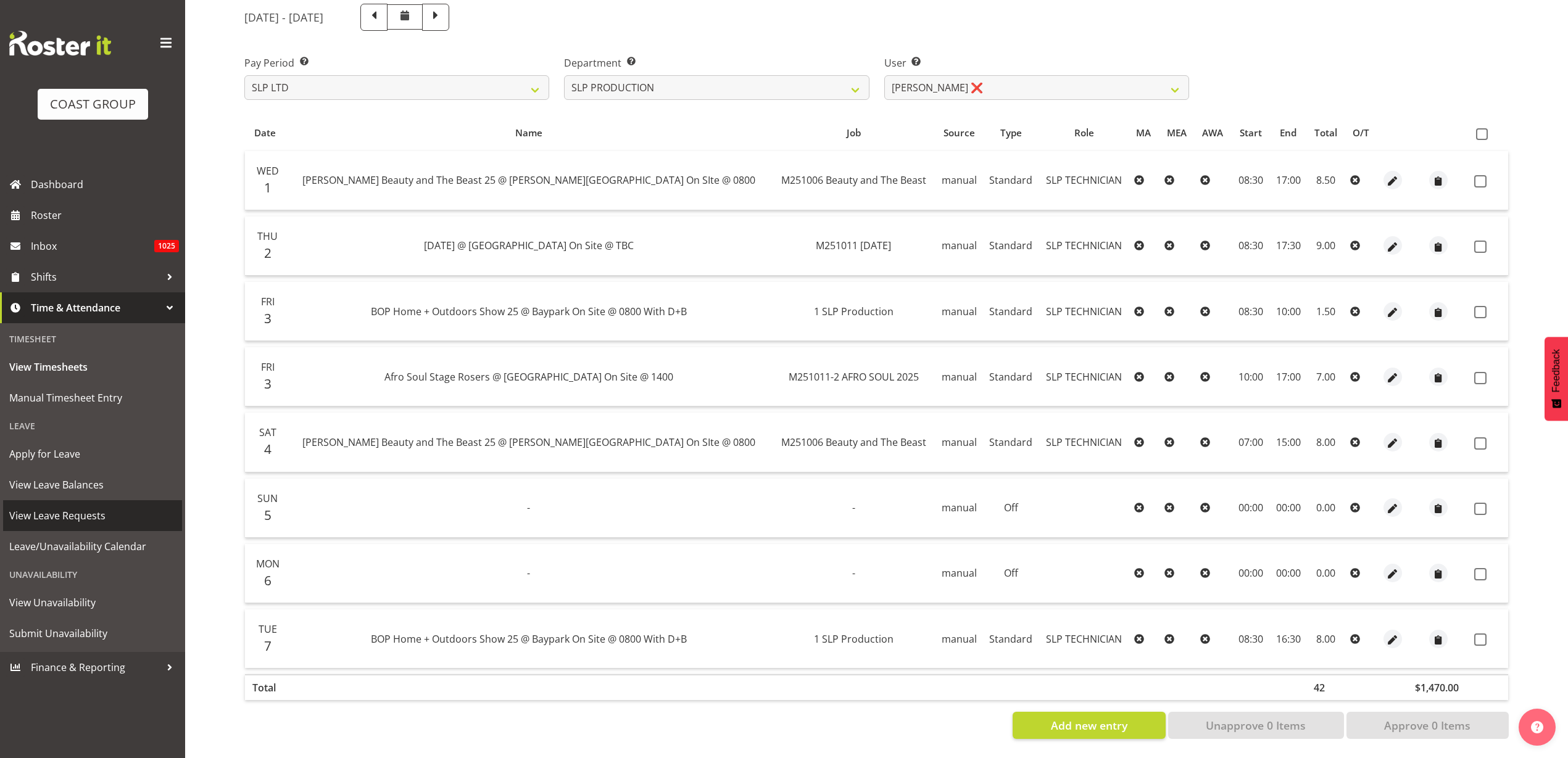
click at [60, 511] on span "View Leave Requests" at bounding box center [92, 516] width 166 height 19
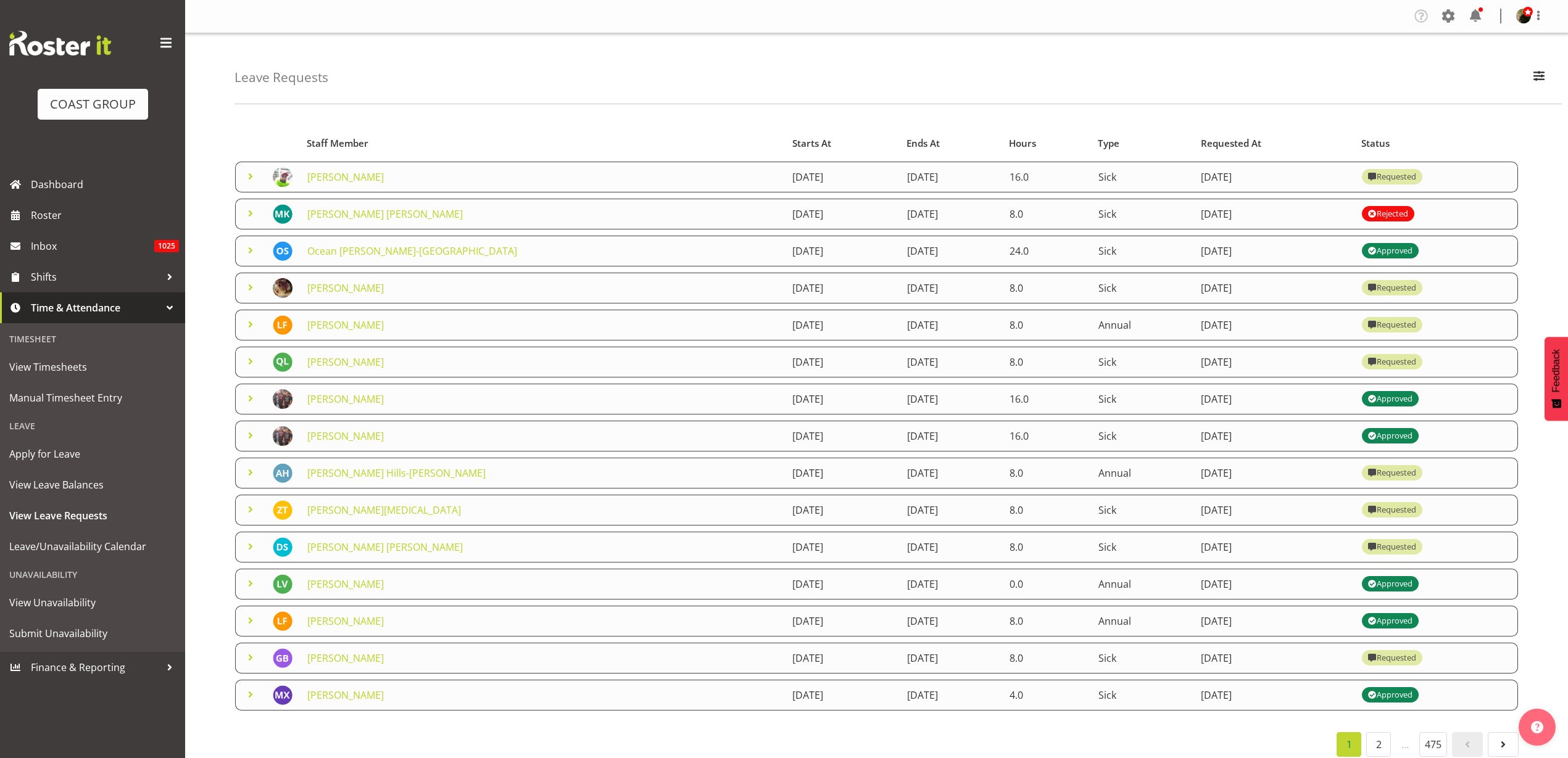
click at [343, 286] on link "[PERSON_NAME]" at bounding box center [345, 288] width 76 height 13
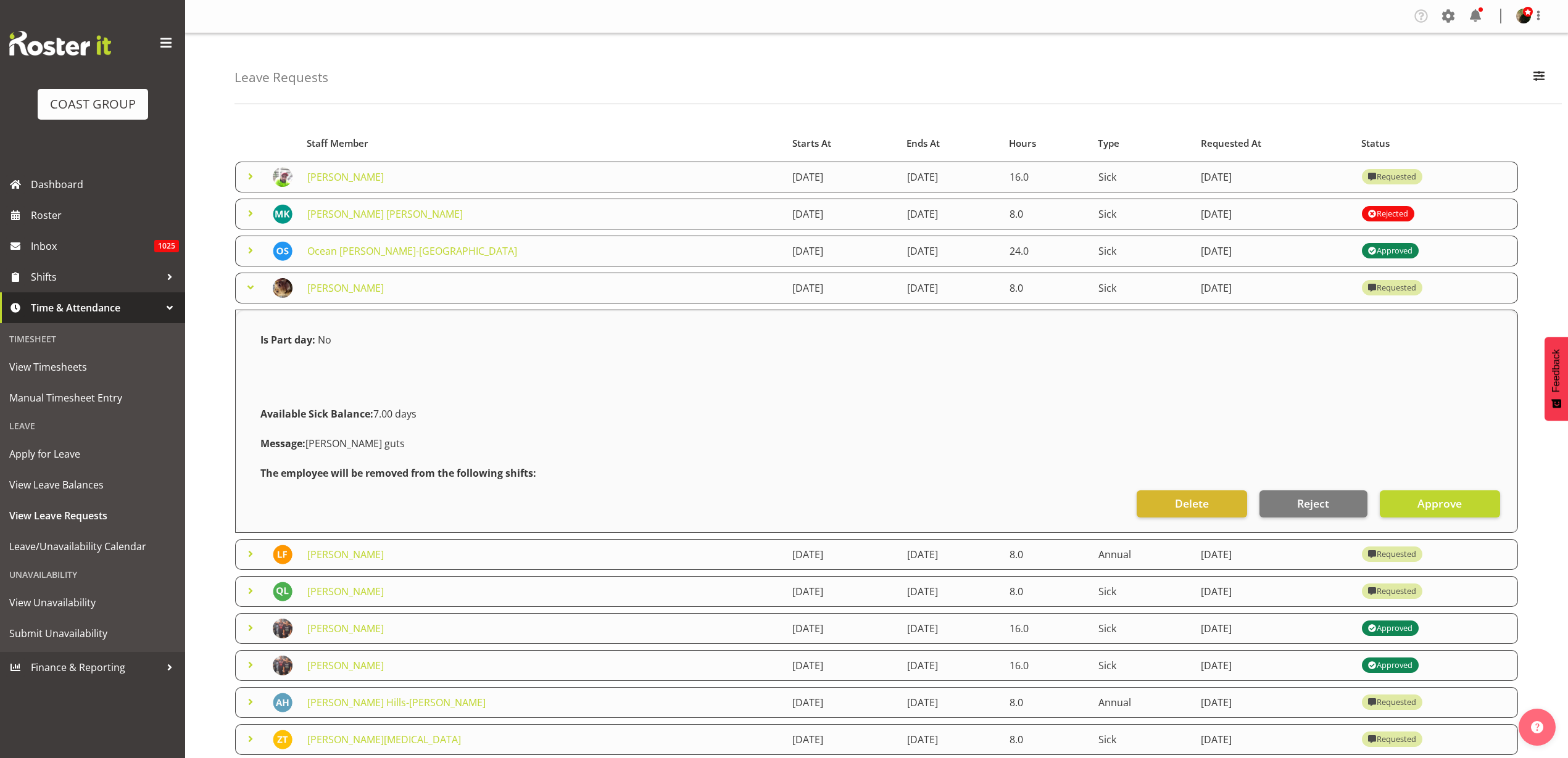
click at [1438, 505] on span "Approve" at bounding box center [1439, 503] width 44 height 16
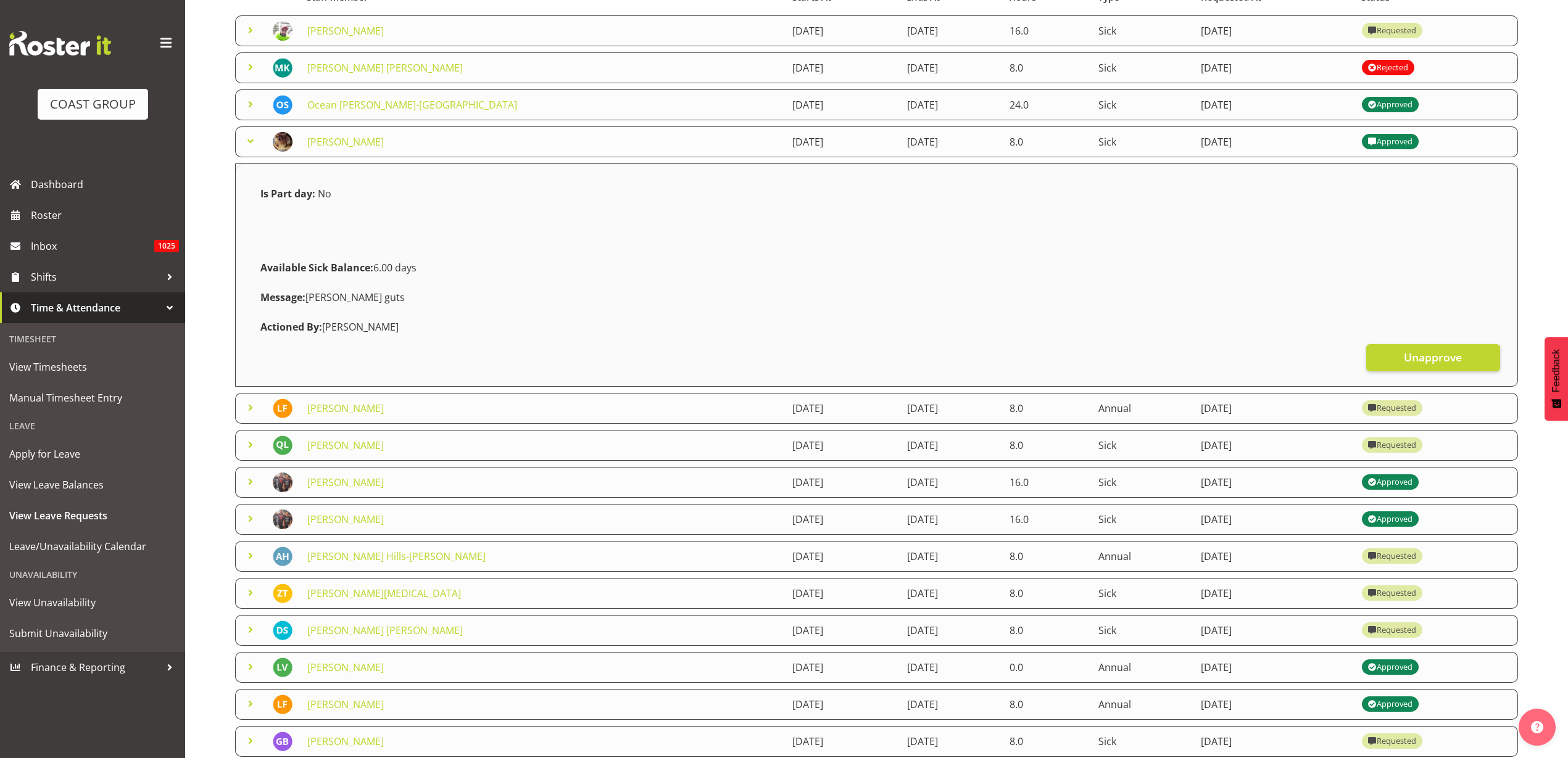
scroll to position [154, 0]
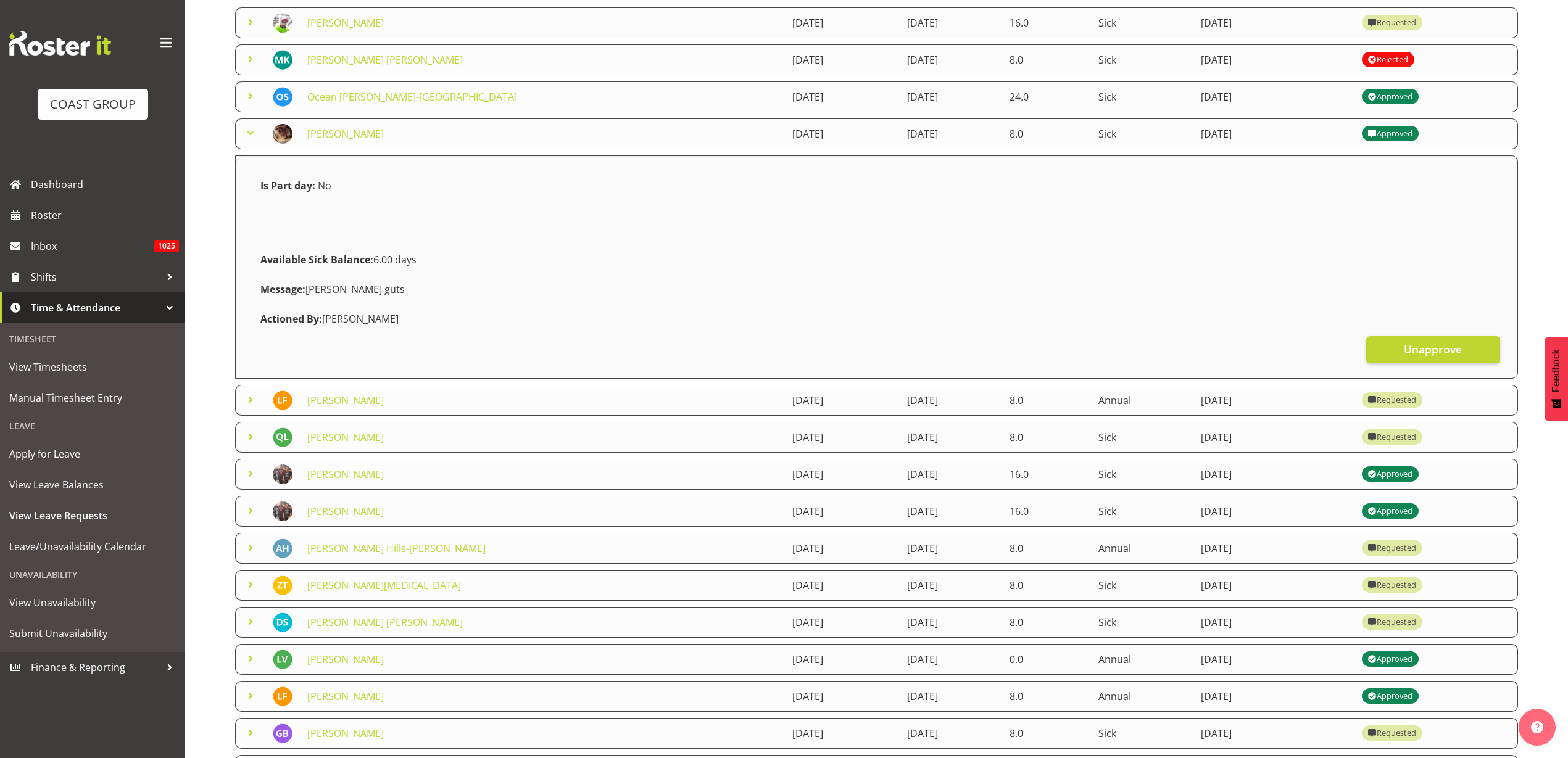
click at [341, 405] on link "[PERSON_NAME]" at bounding box center [345, 401] width 76 height 13
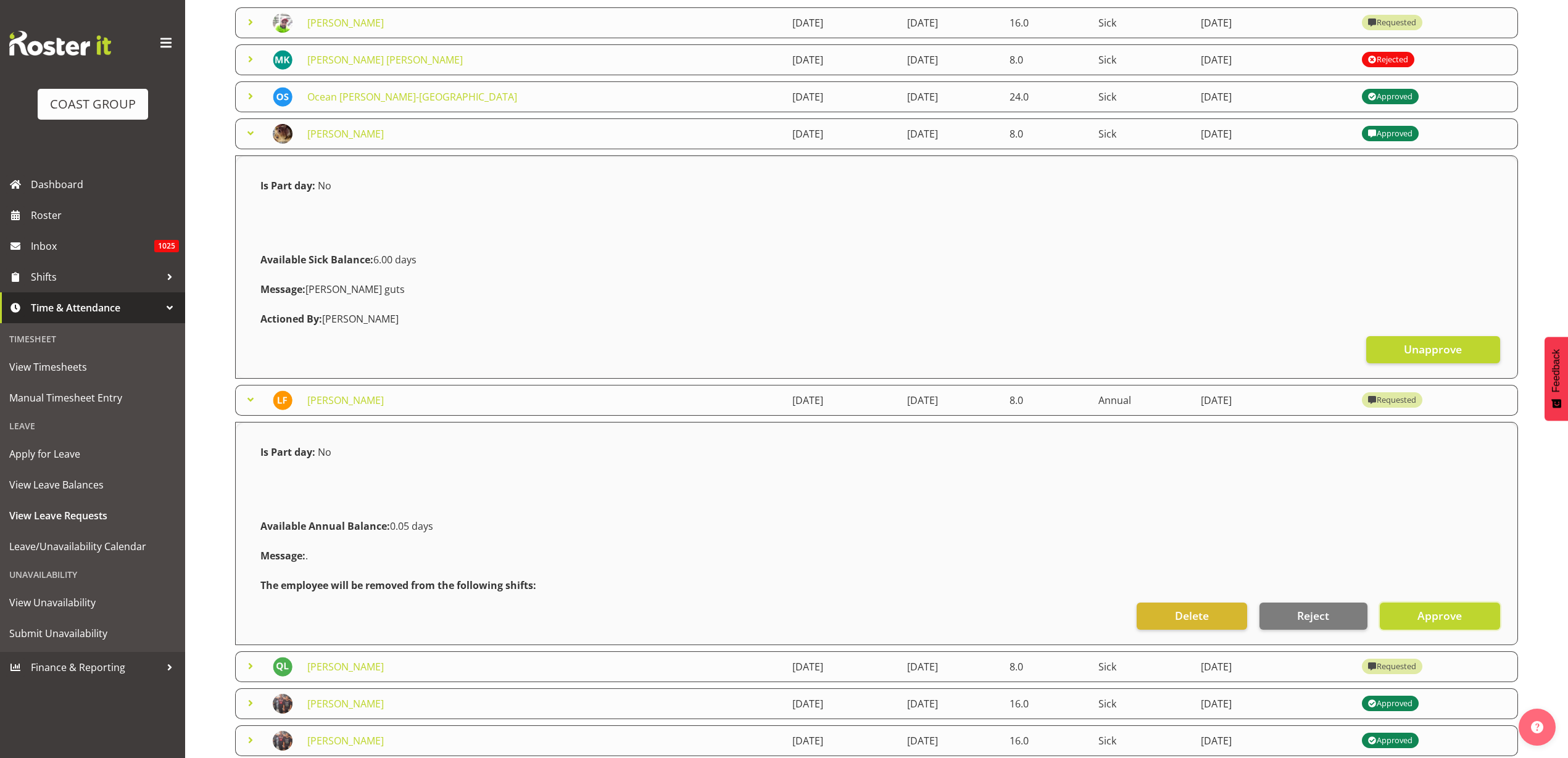
click at [1419, 613] on span "Approve" at bounding box center [1439, 615] width 44 height 16
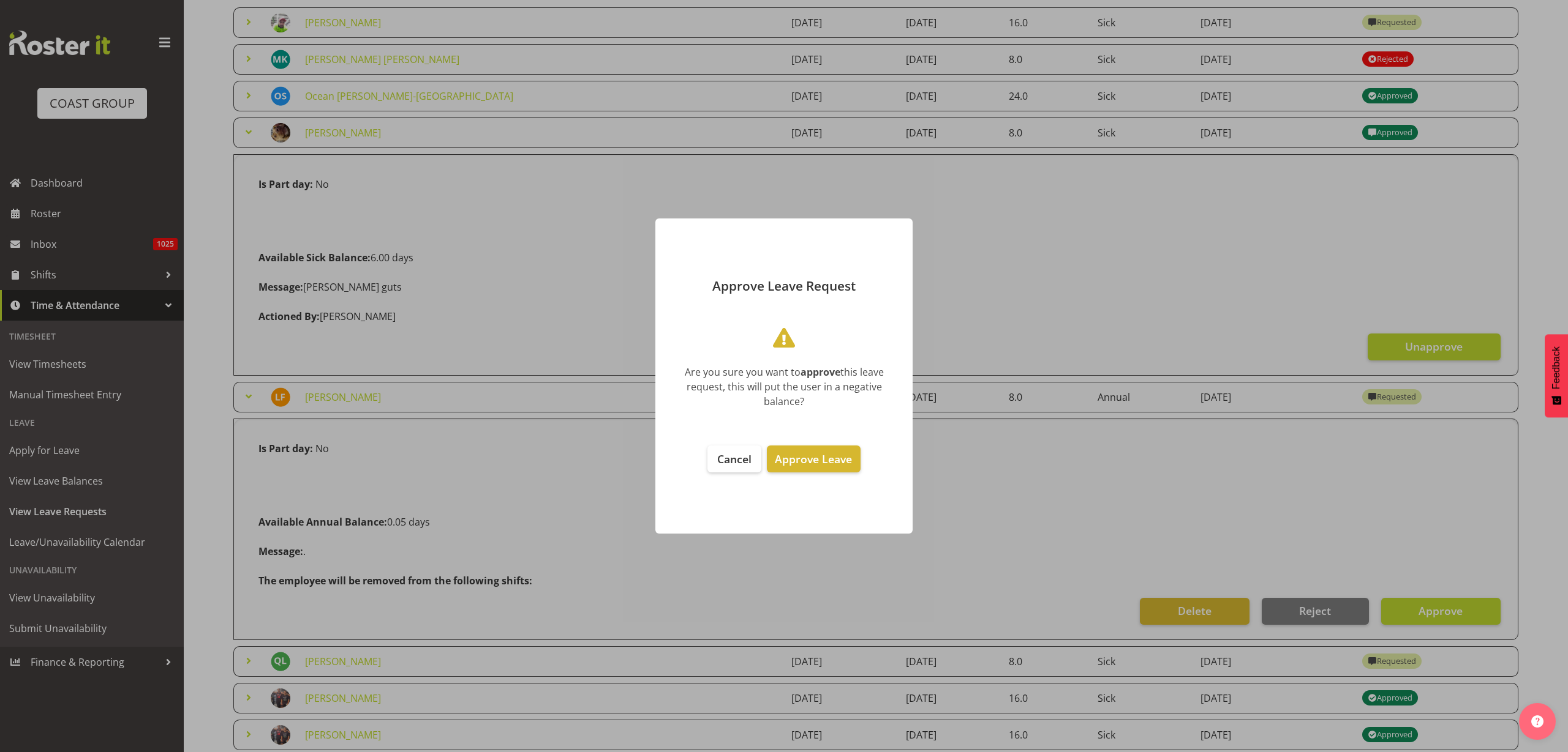
click at [787, 455] on span "Approve Leave" at bounding box center [813, 459] width 77 height 15
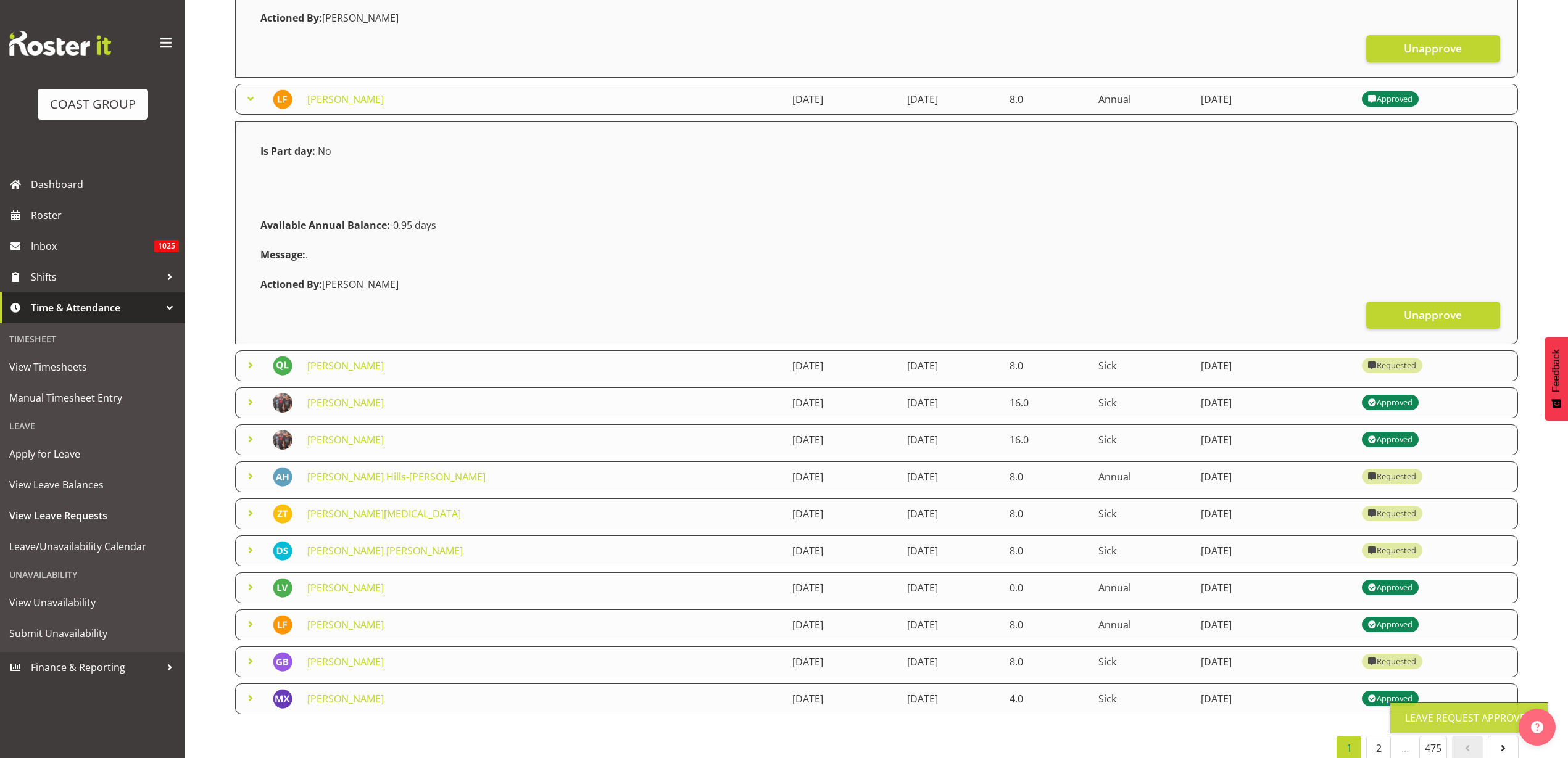
scroll to position [463, 0]
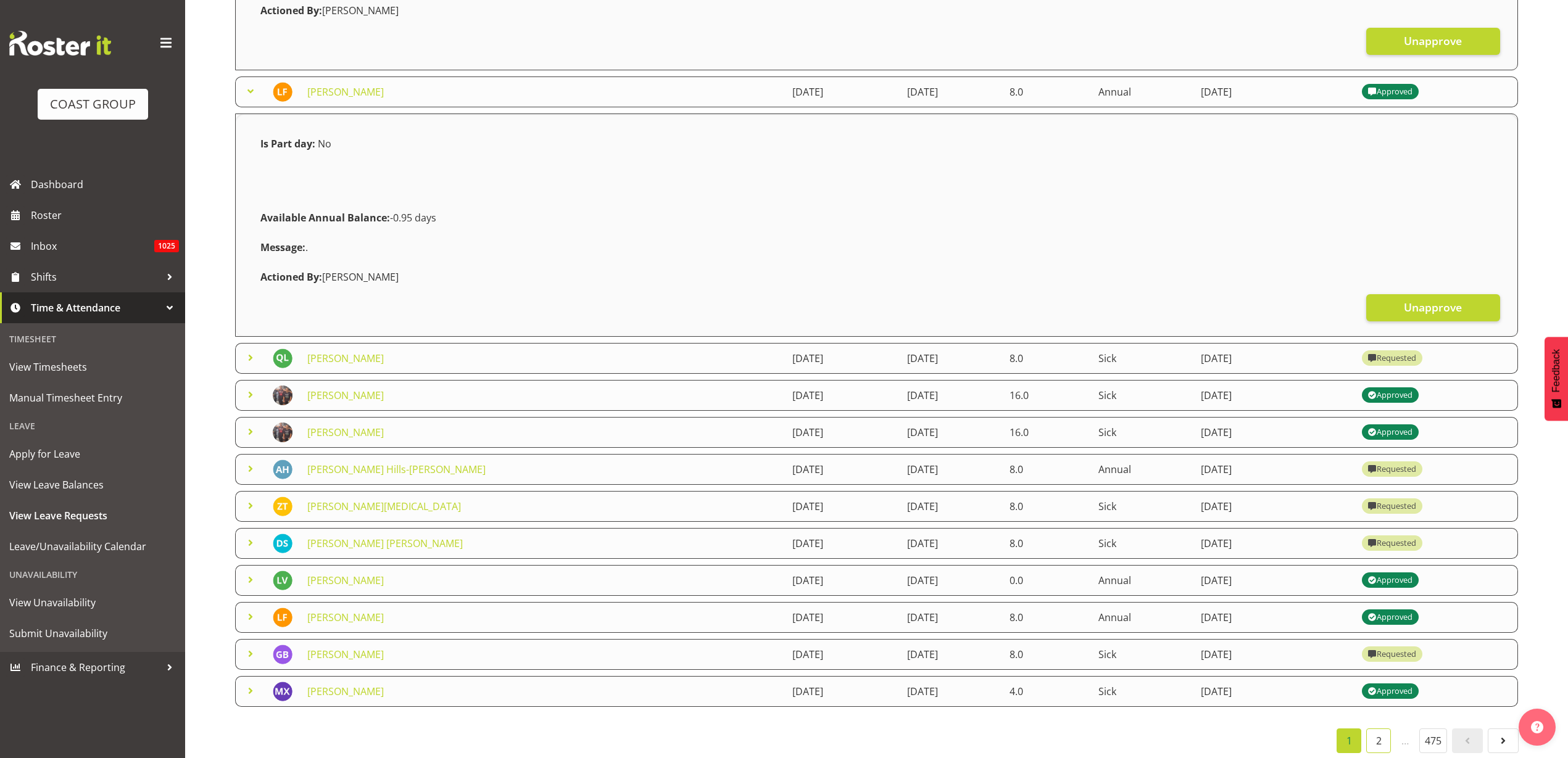
click at [1383, 740] on link "2" at bounding box center [1379, 741] width 24 height 24
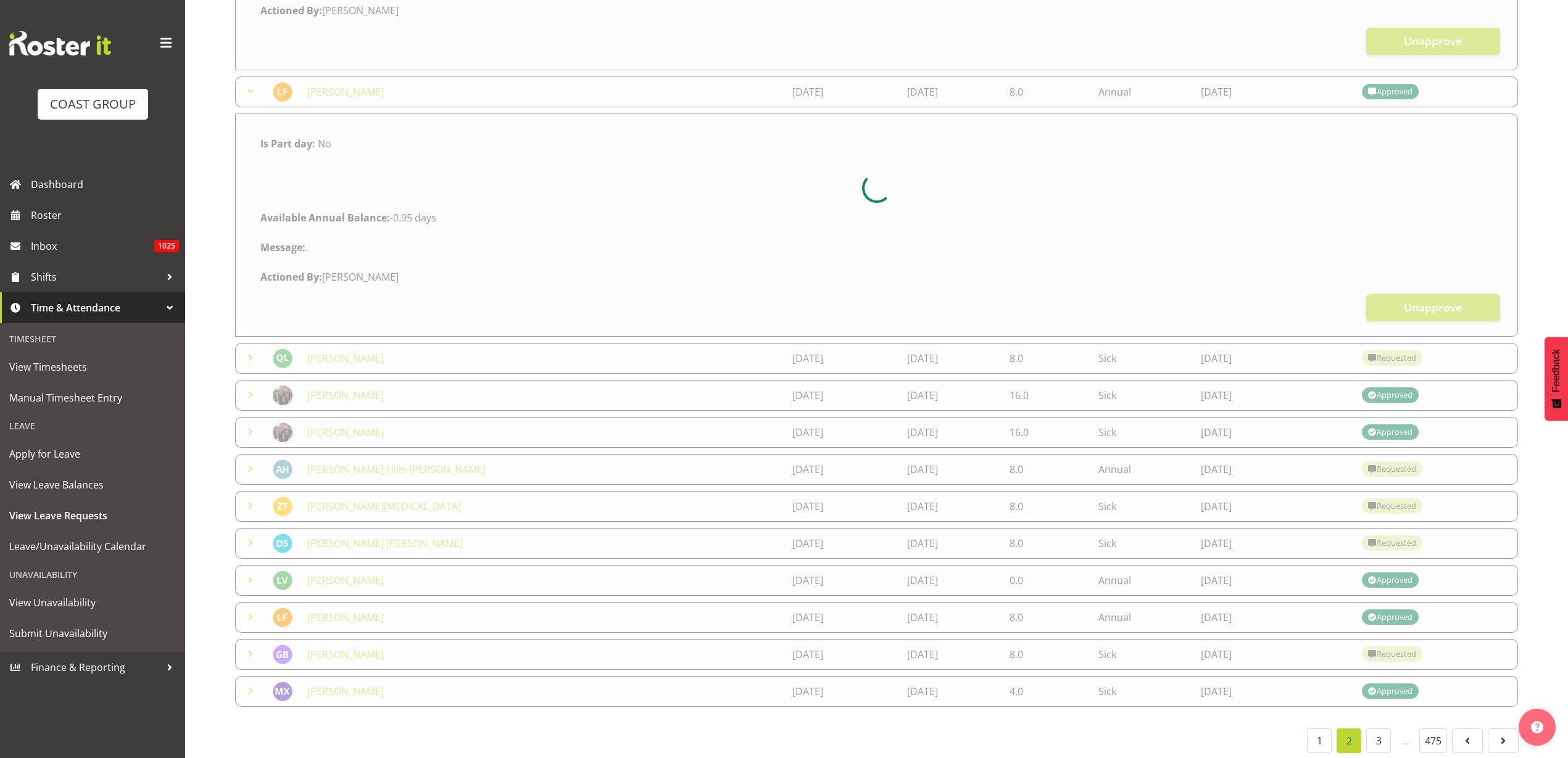
scroll to position [20, 0]
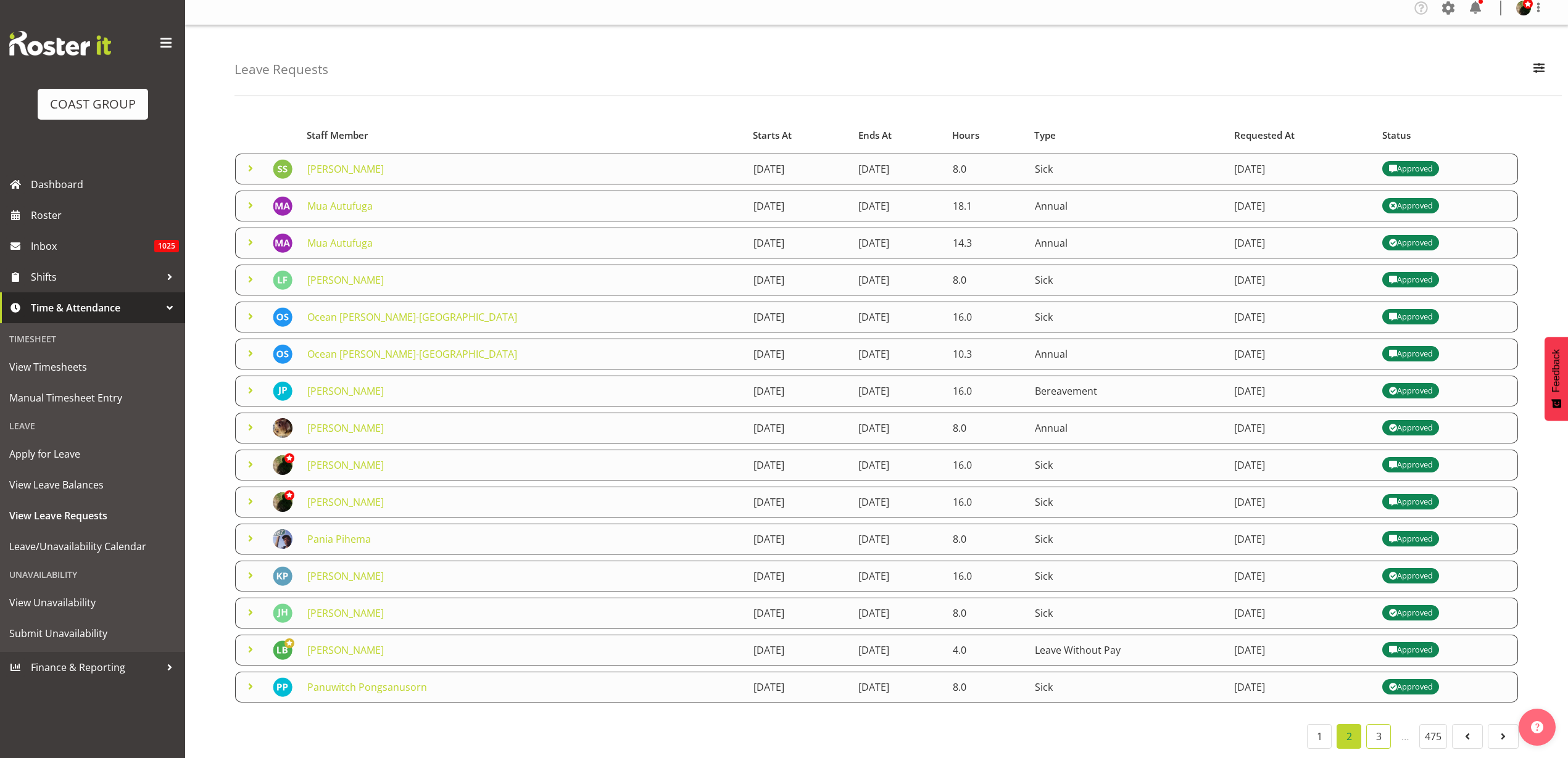
click at [1370, 729] on link "3" at bounding box center [1379, 736] width 24 height 24
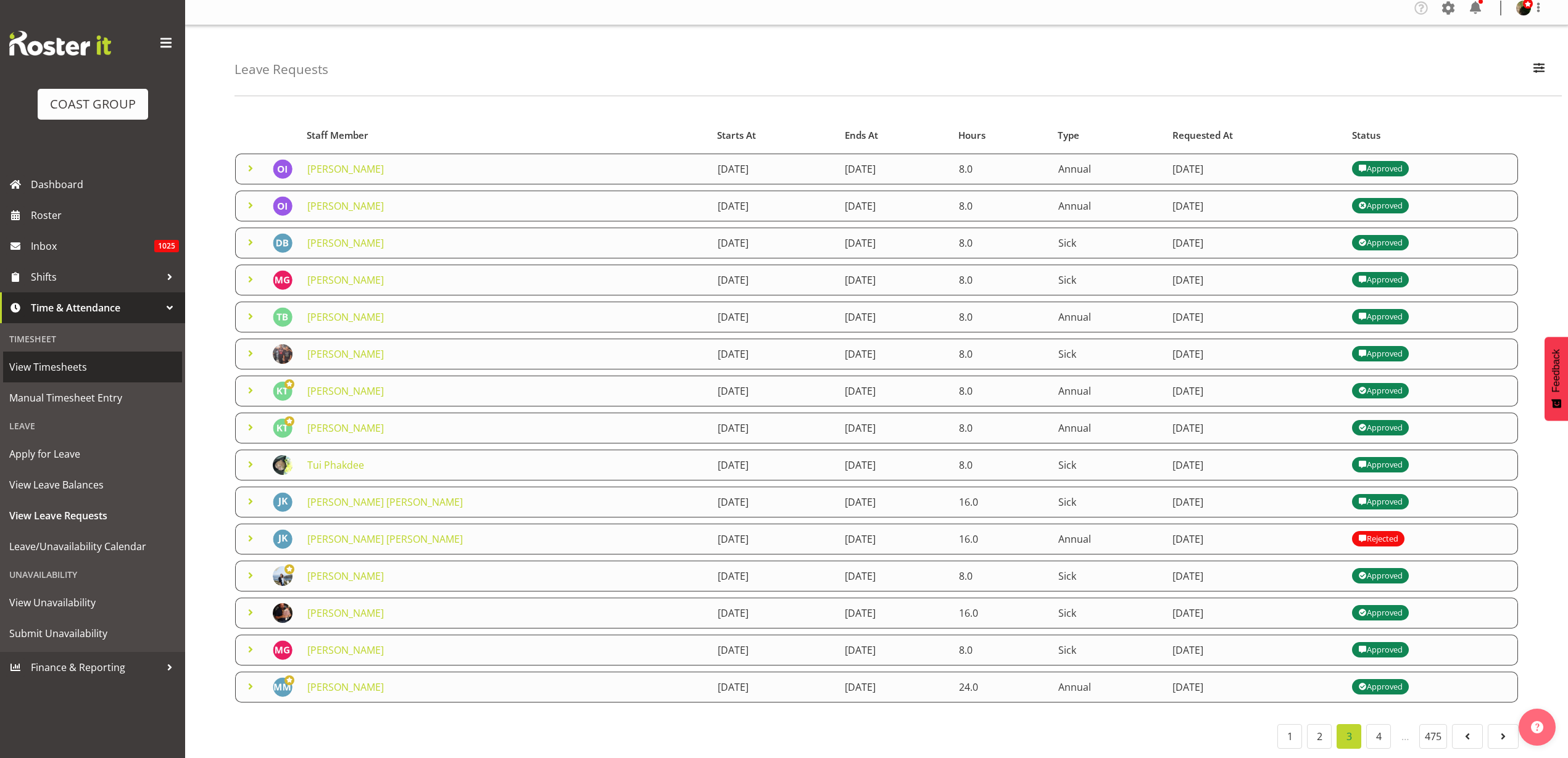
click at [53, 367] on span "View Timesheets" at bounding box center [92, 368] width 166 height 19
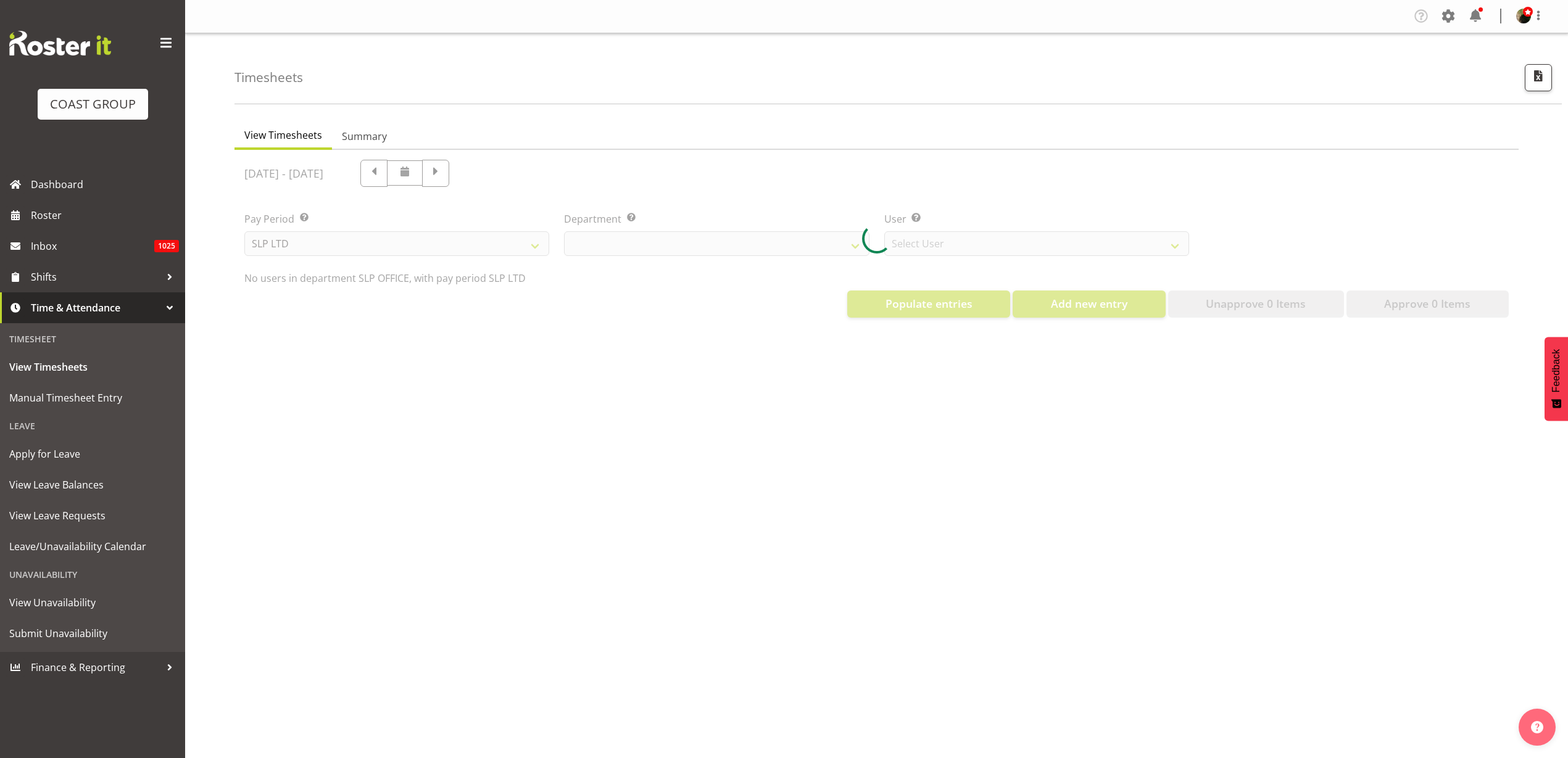
select select "25"
select select "7496"
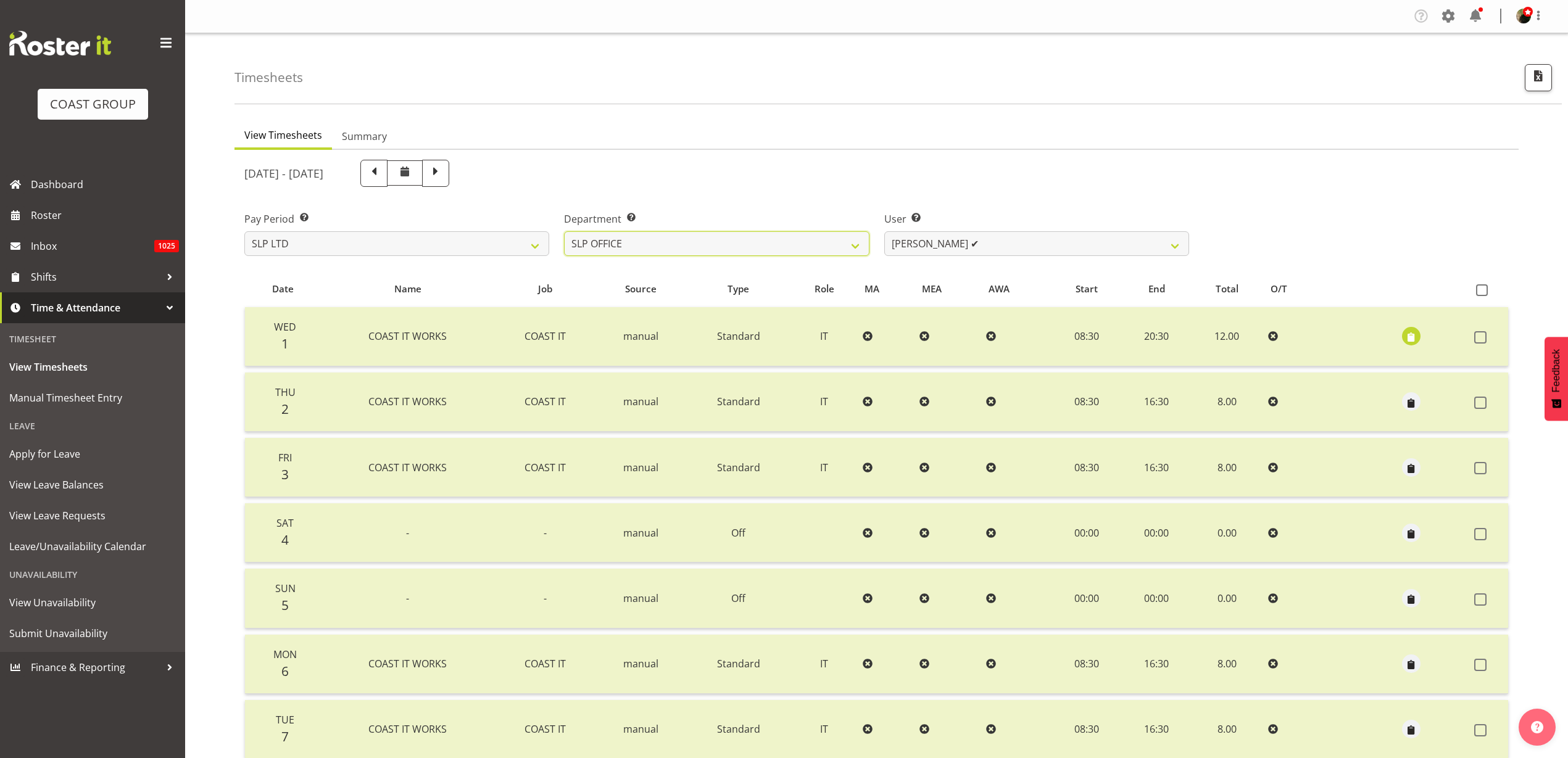
click at [699, 250] on select "SLP CHC SLP OFFICE SLP PRODUCTION SLP TRADE" at bounding box center [717, 244] width 305 height 24
select select "24"
click at [564, 231] on select "SLP CHC SLP OFFICE SLP PRODUCTION SLP TRADE" at bounding box center [717, 244] width 305 height 24
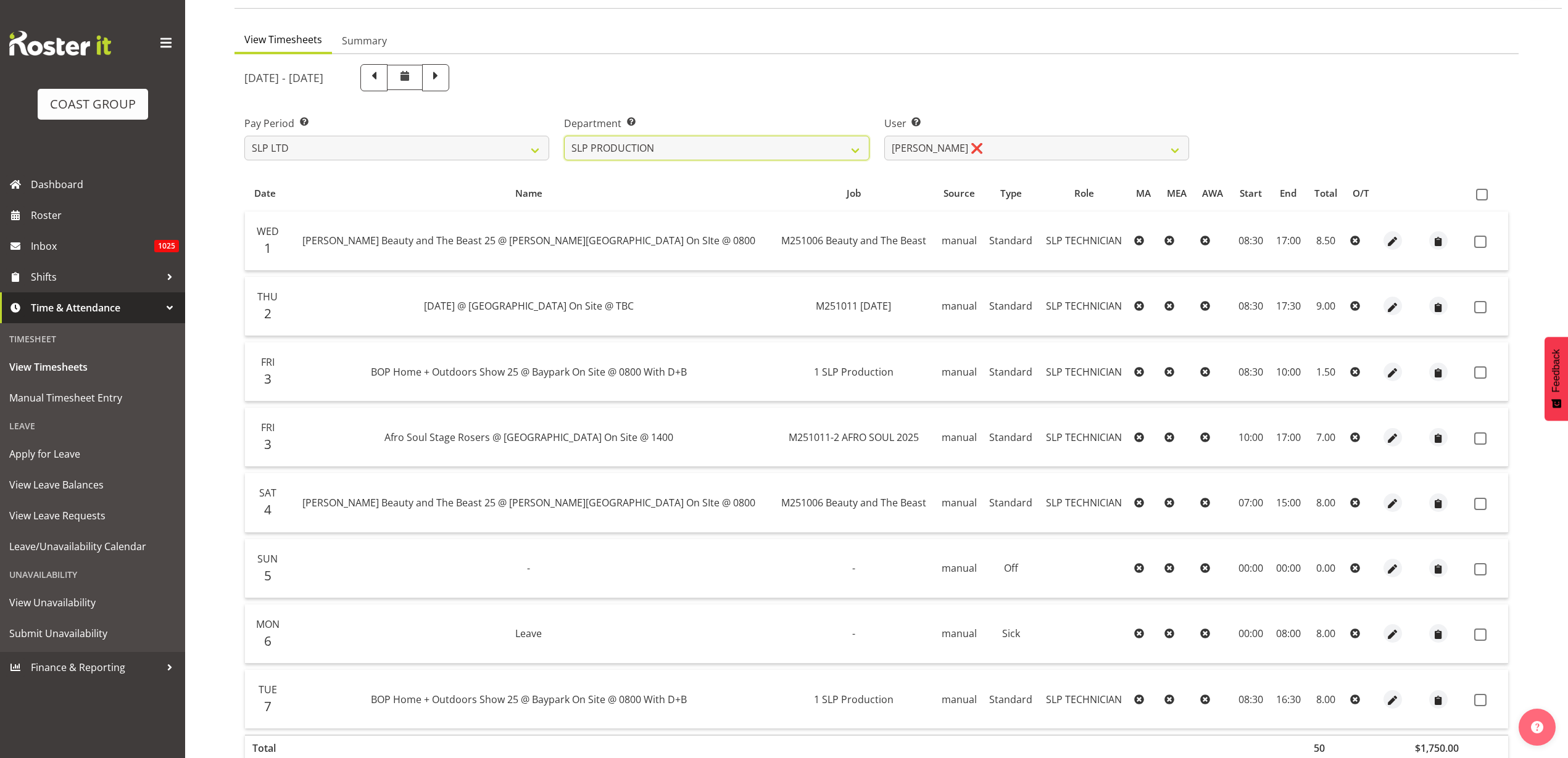
scroll to position [167, 0]
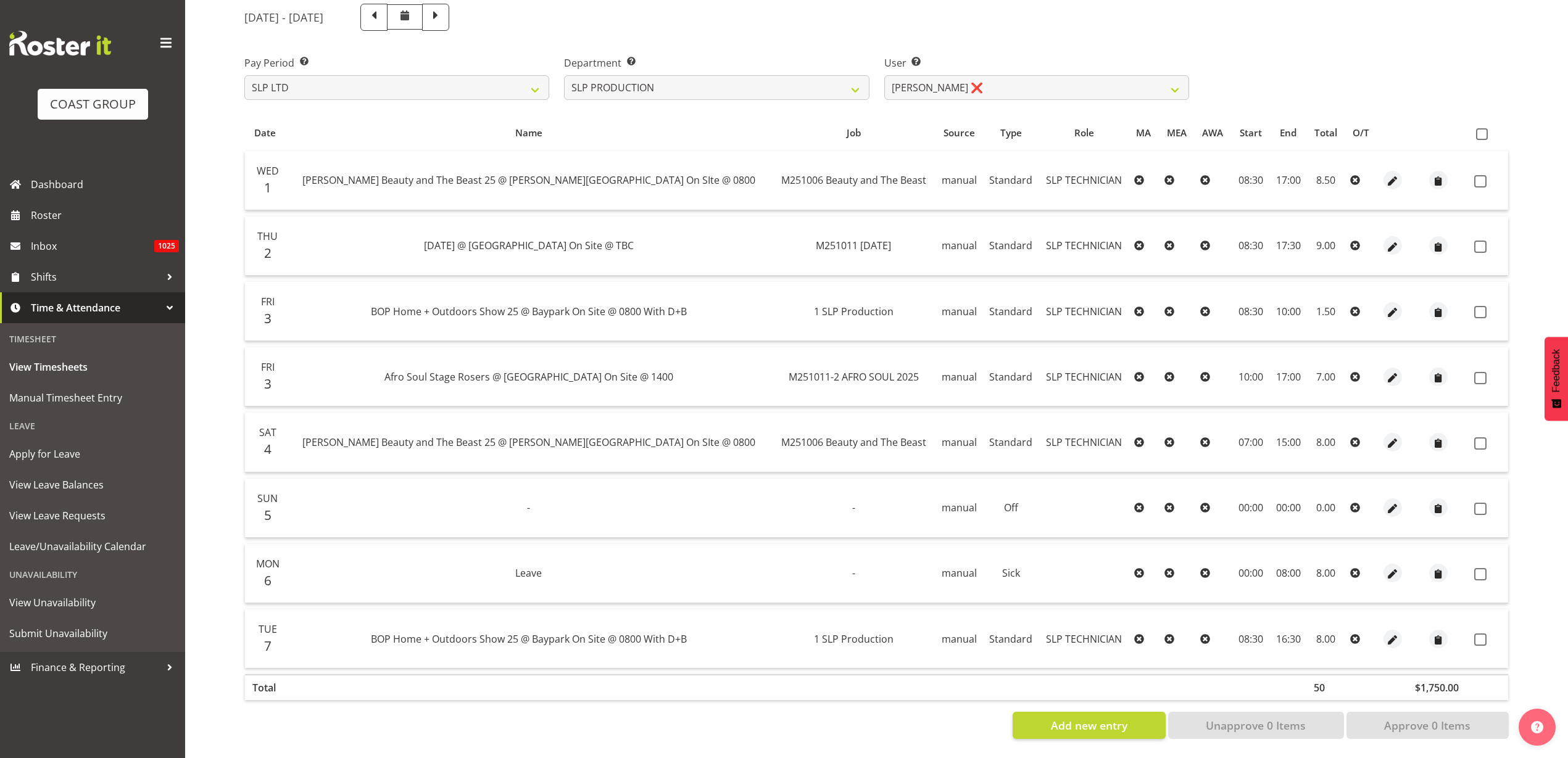
click at [1481, 128] on span at bounding box center [1481, 134] width 11 height 11
click at [1481, 130] on input "checkbox" at bounding box center [1480, 134] width 8 height 8
checkbox input "true"
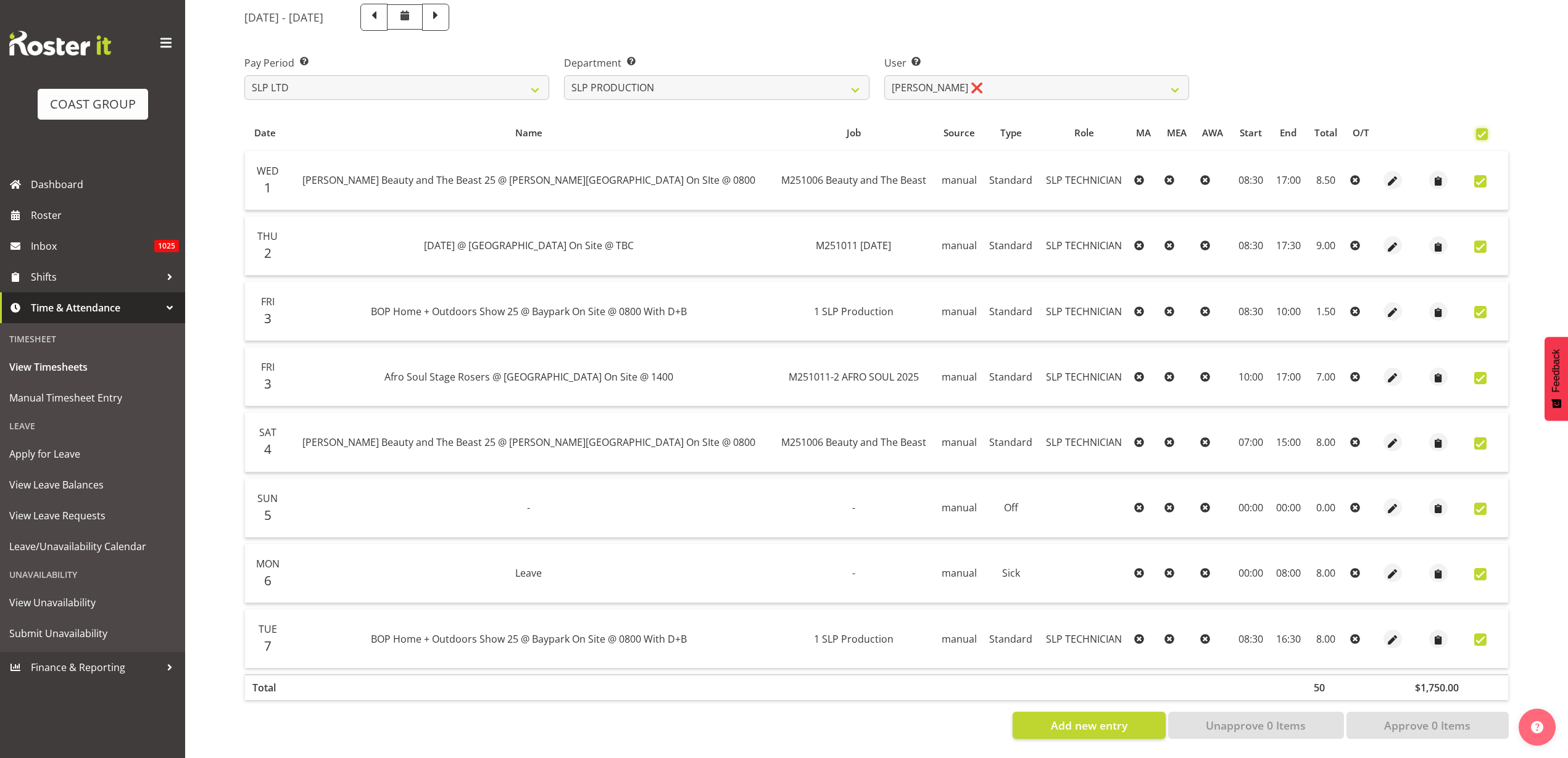
checkbox input "true"
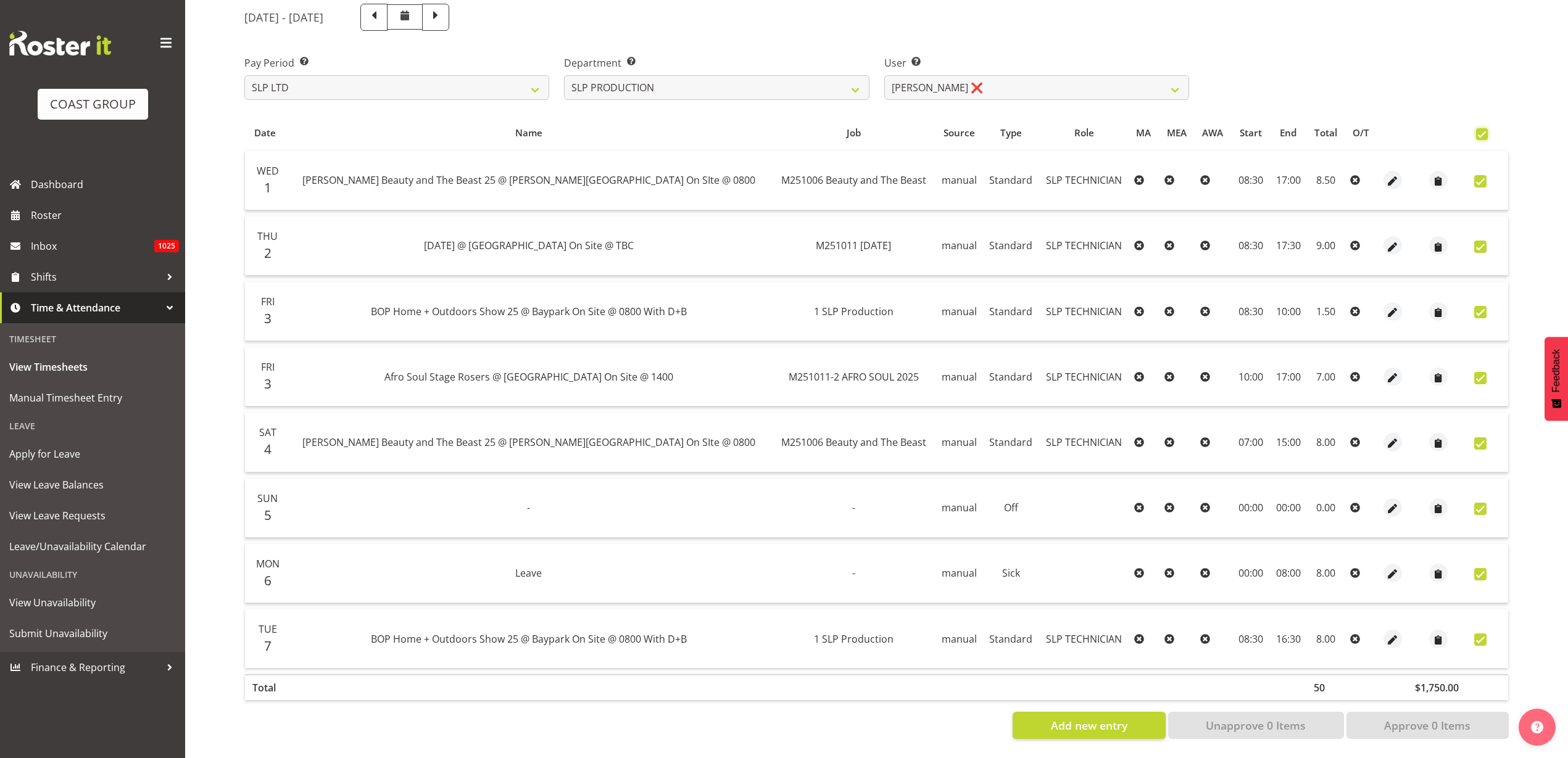
checkbox input "true"
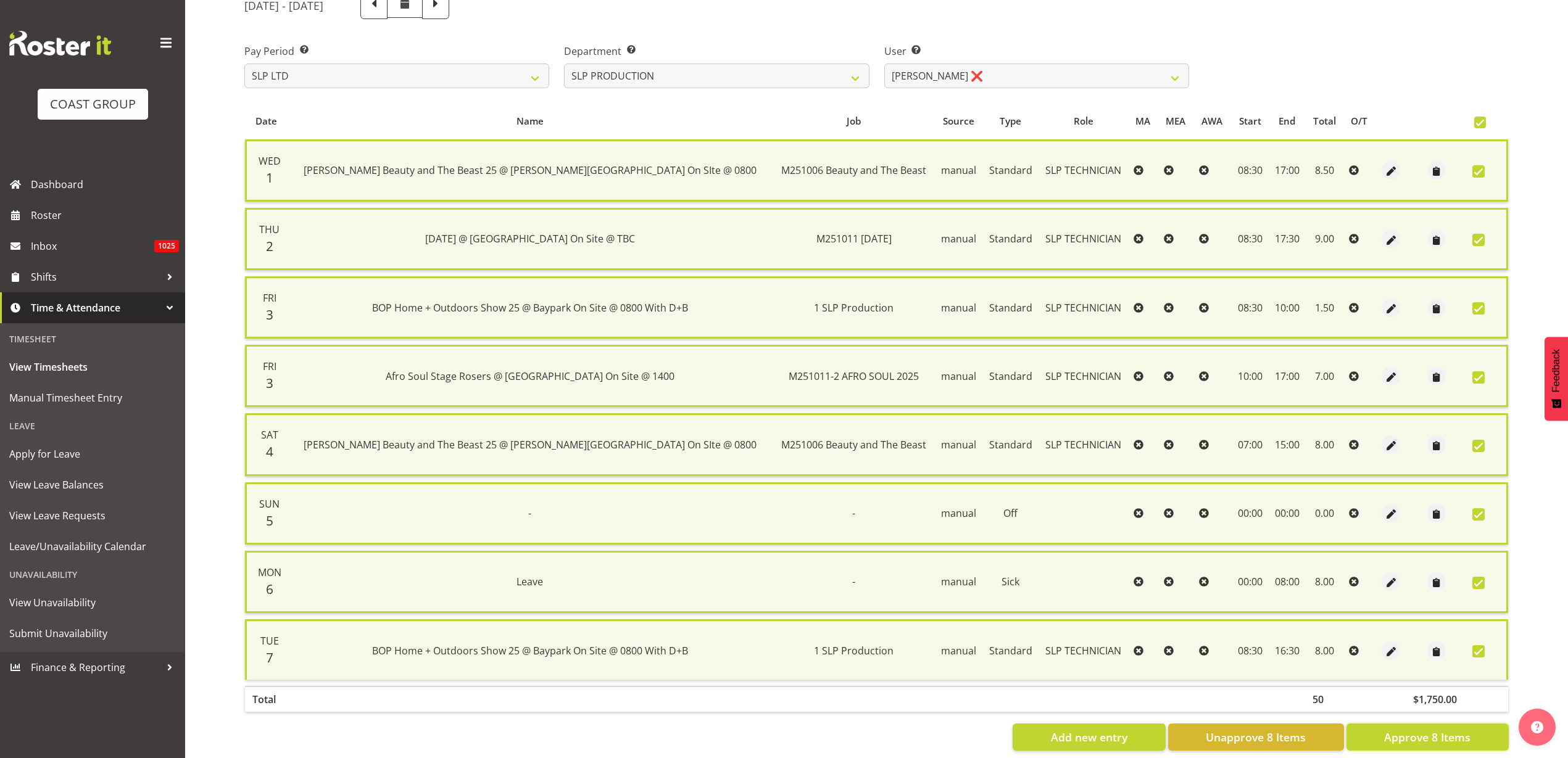
click at [1406, 735] on span "Approve 8 Items" at bounding box center [1428, 737] width 87 height 16
checkbox input "false"
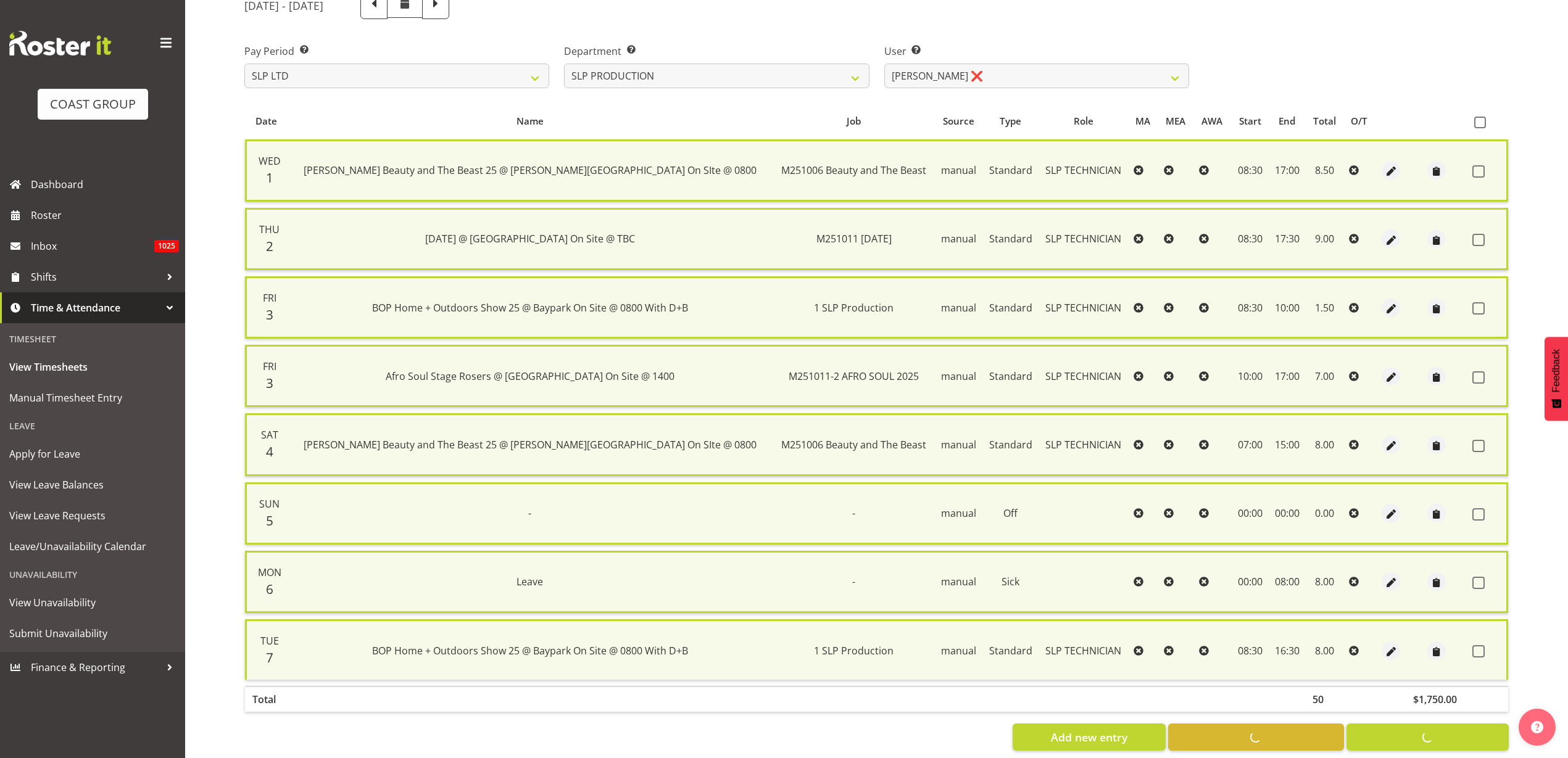
checkbox input "false"
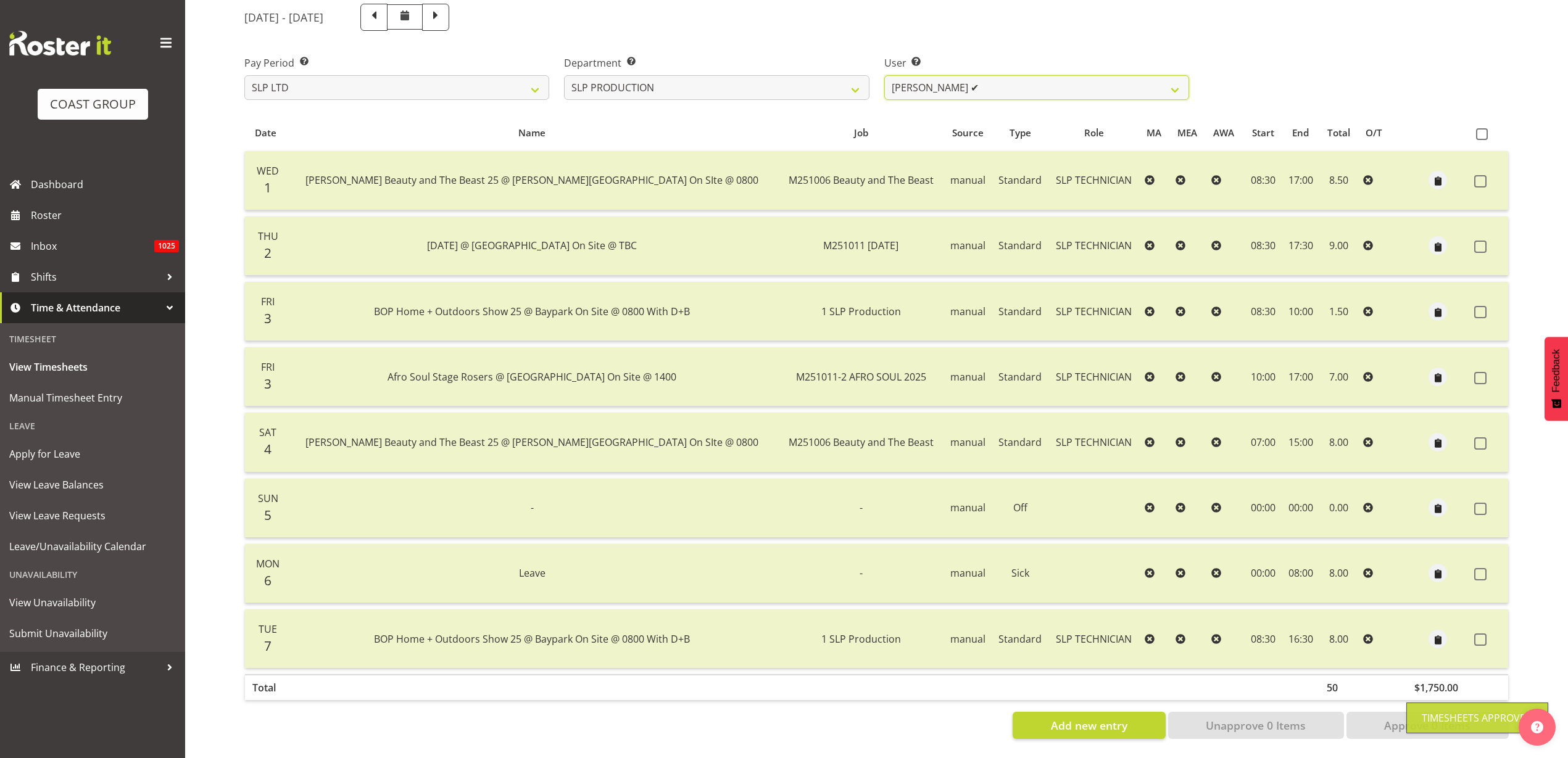
click at [1002, 75] on select "Aaron Grant ✔ Alan Burrows ❌ Coel Phillips ❌ Kent Stevens ❌ Kes David ❌ Mark Ph…" at bounding box center [1037, 87] width 305 height 24
select select "247"
click at [884, 75] on select "Aaron Grant ✔ Alan Burrows ❌ Coel Phillips ❌ Kent Stevens ❌ Kes David ❌ Mark Ph…" at bounding box center [1037, 87] width 305 height 24
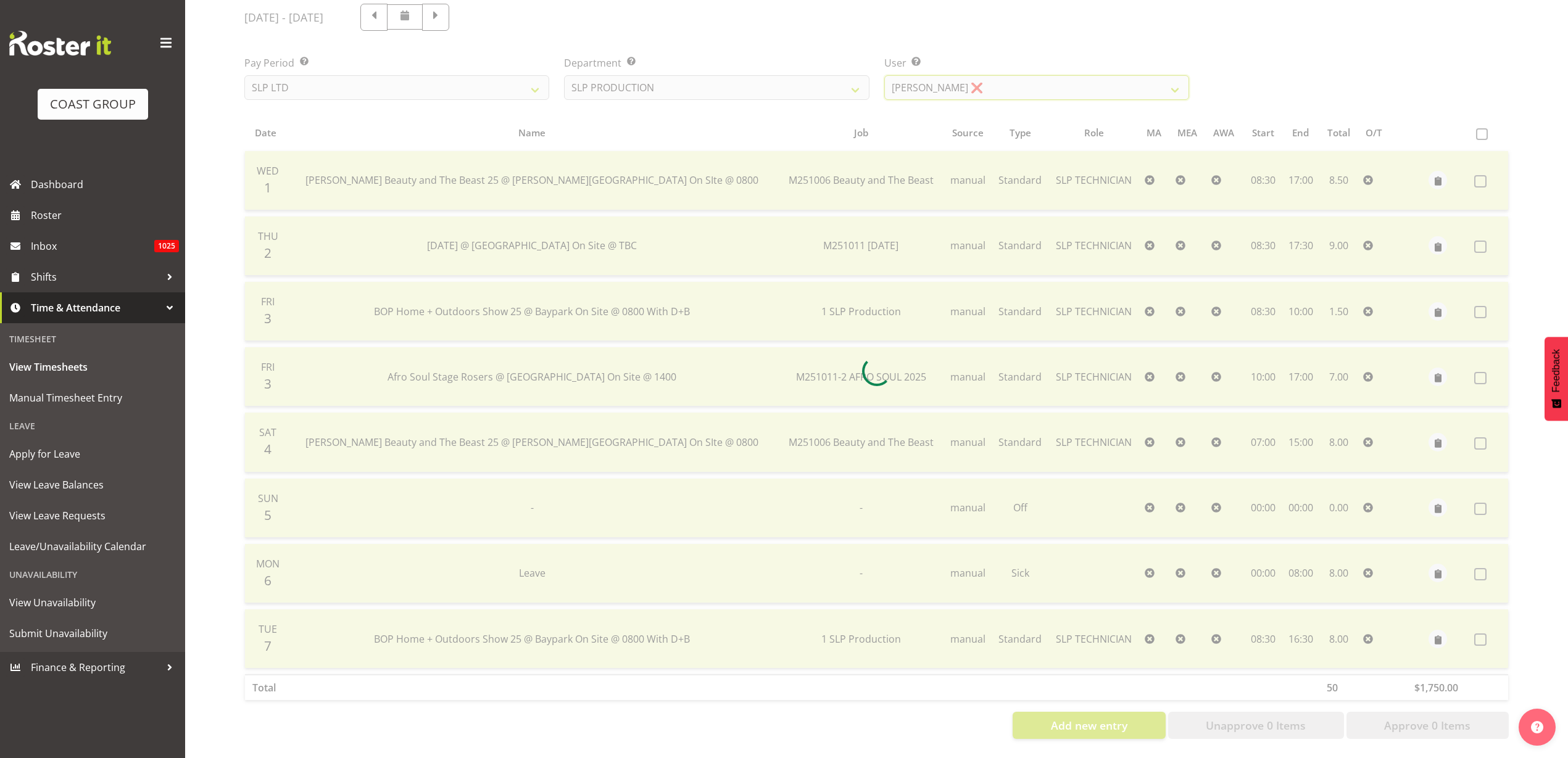
scroll to position [103, 0]
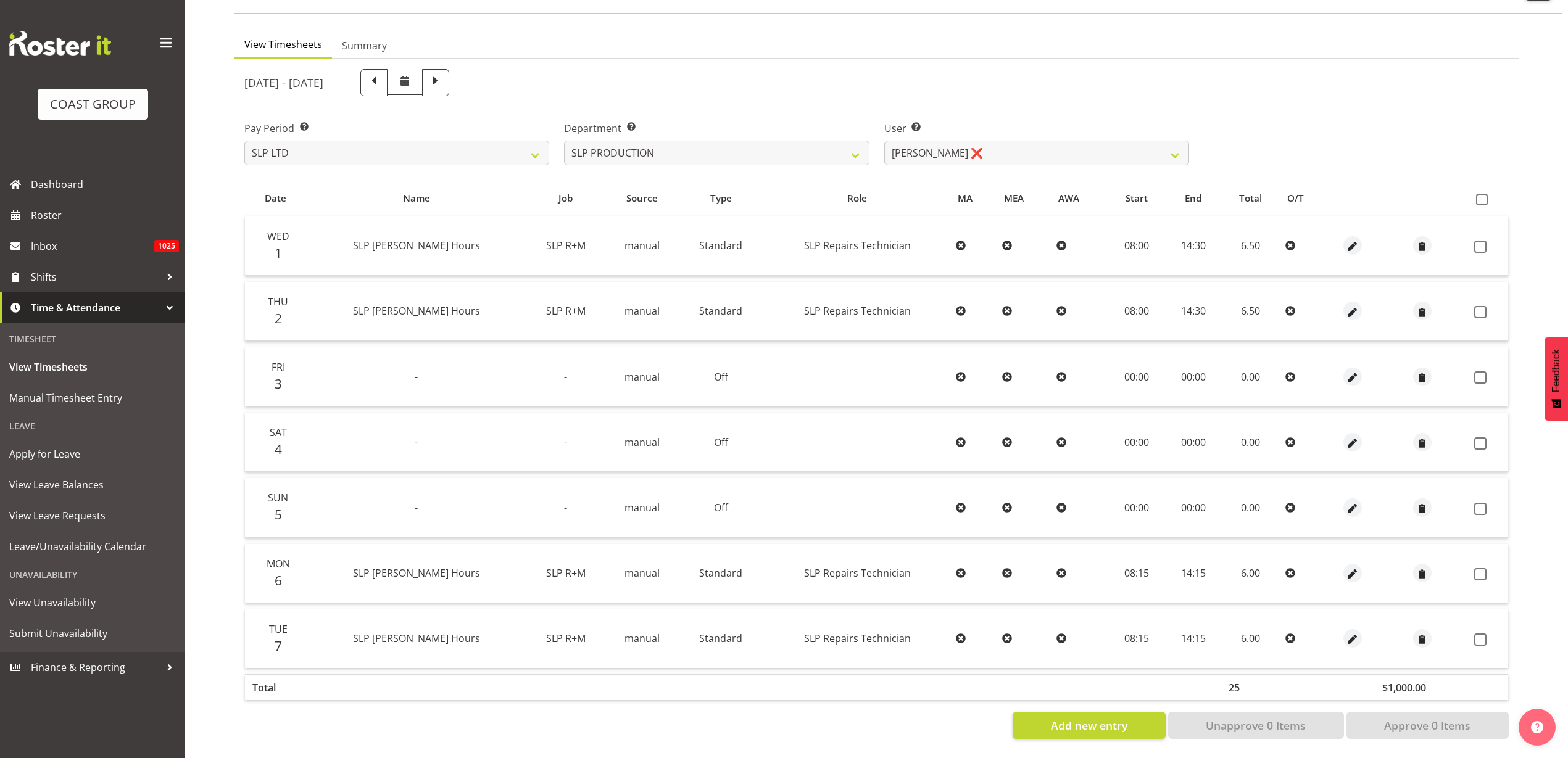
click at [1486, 194] on span at bounding box center [1481, 199] width 11 height 11
click at [1484, 196] on input "checkbox" at bounding box center [1480, 199] width 8 height 8
checkbox input "true"
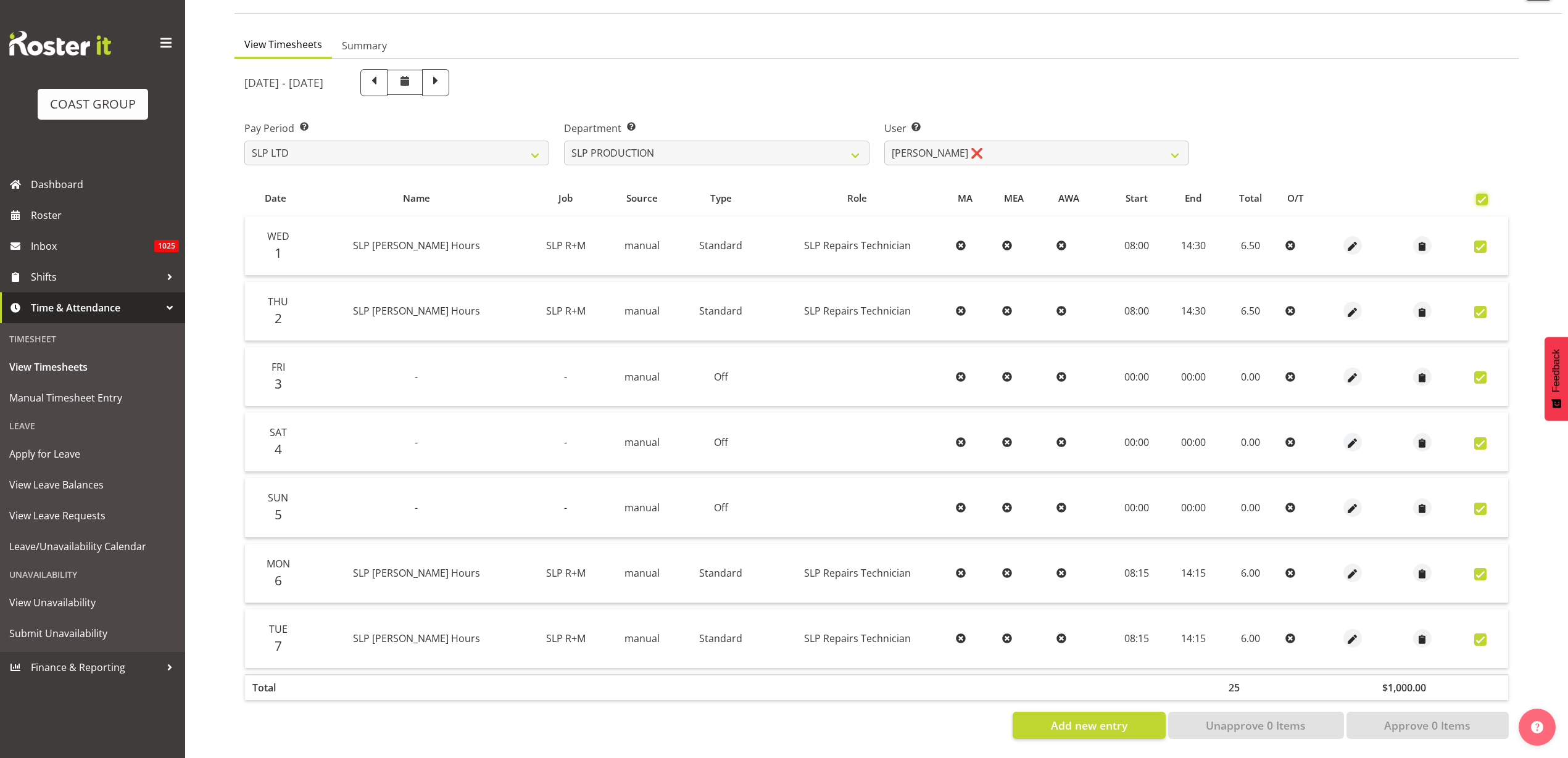
checkbox input "true"
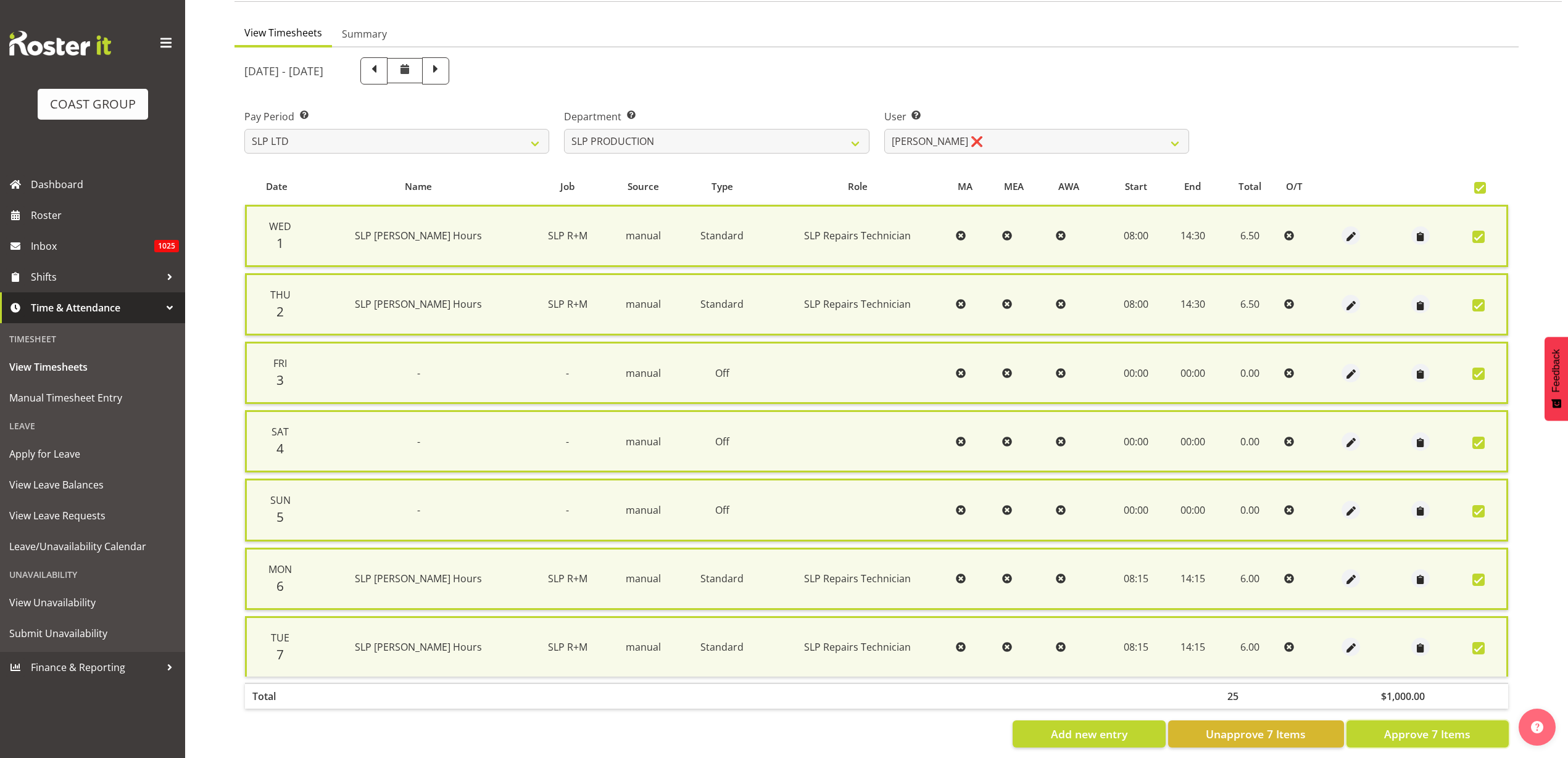
click at [1440, 739] on span "Approve 7 Items" at bounding box center [1428, 734] width 87 height 16
checkbox input "false"
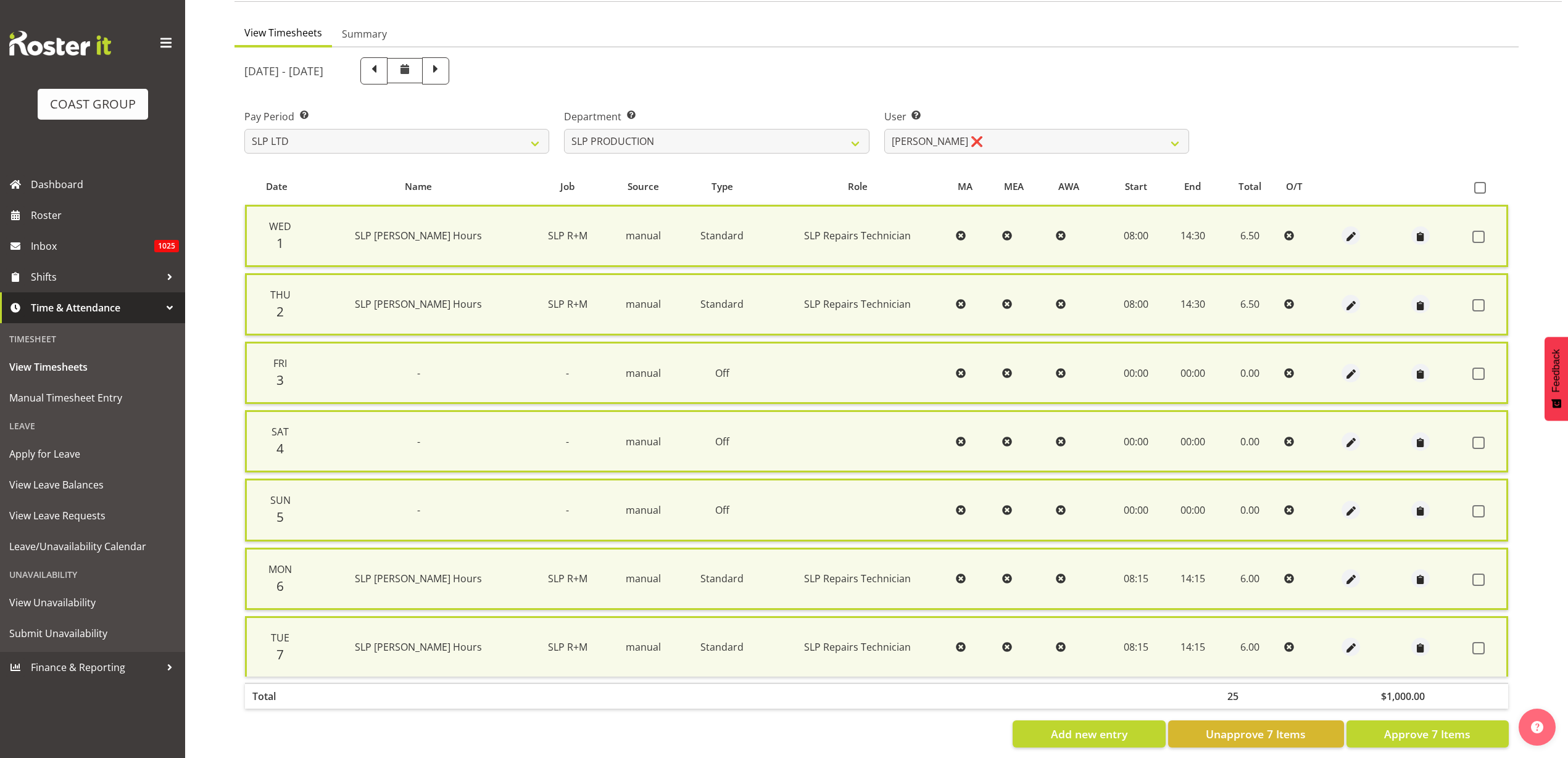
checkbox input "false"
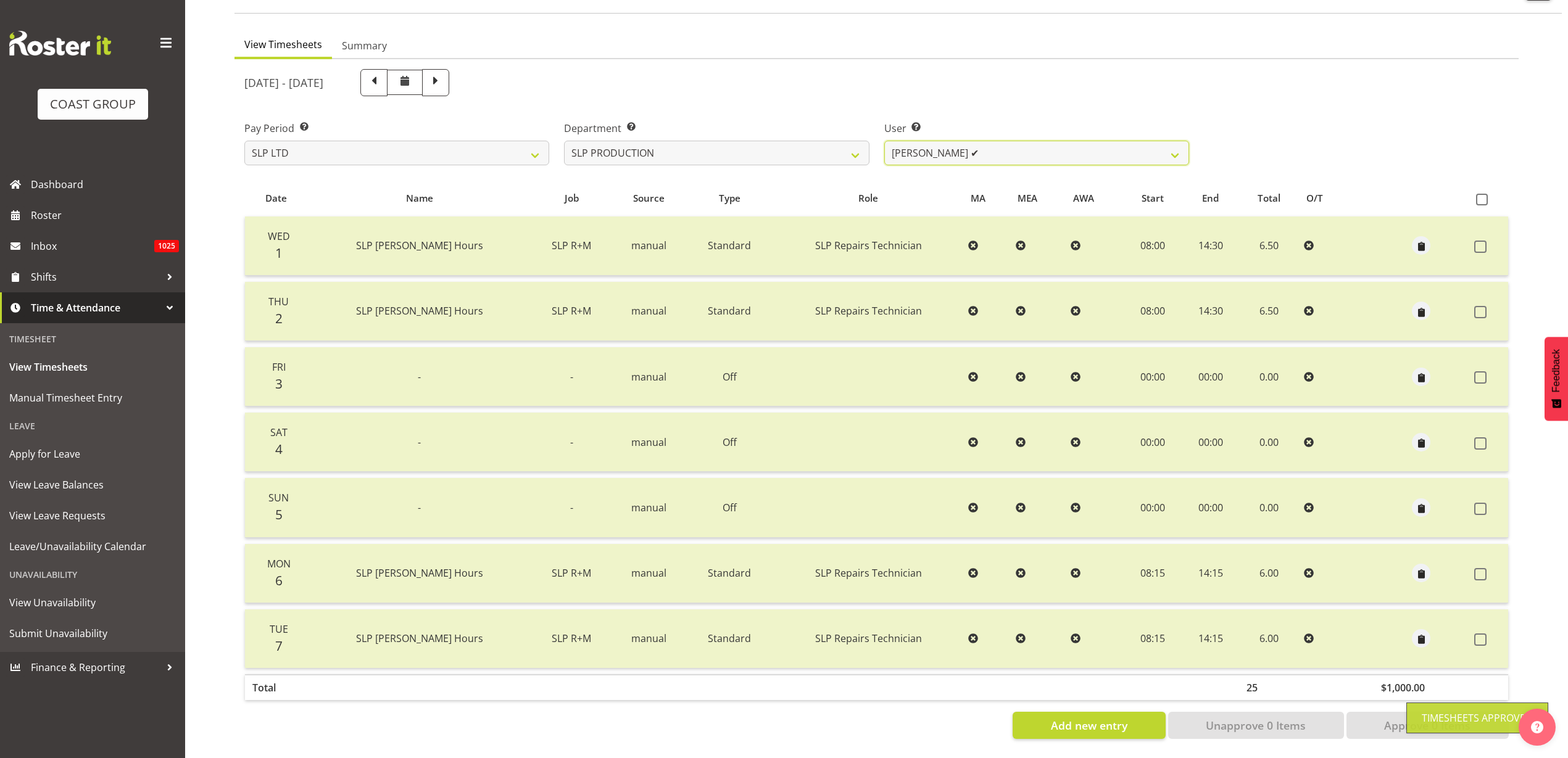
click at [1026, 141] on select "Aaron Grant ✔ Alan Burrows ✔ Coel Phillips ❌ Kent Stevens ❌ Kes David ❌ Mark Ph…" at bounding box center [1037, 153] width 305 height 24
select select "250"
click at [884, 141] on select "Aaron Grant ✔ Alan Burrows ✔ Coel Phillips ❌ Kent Stevens ❌ Kes David ❌ Mark Ph…" at bounding box center [1037, 153] width 305 height 24
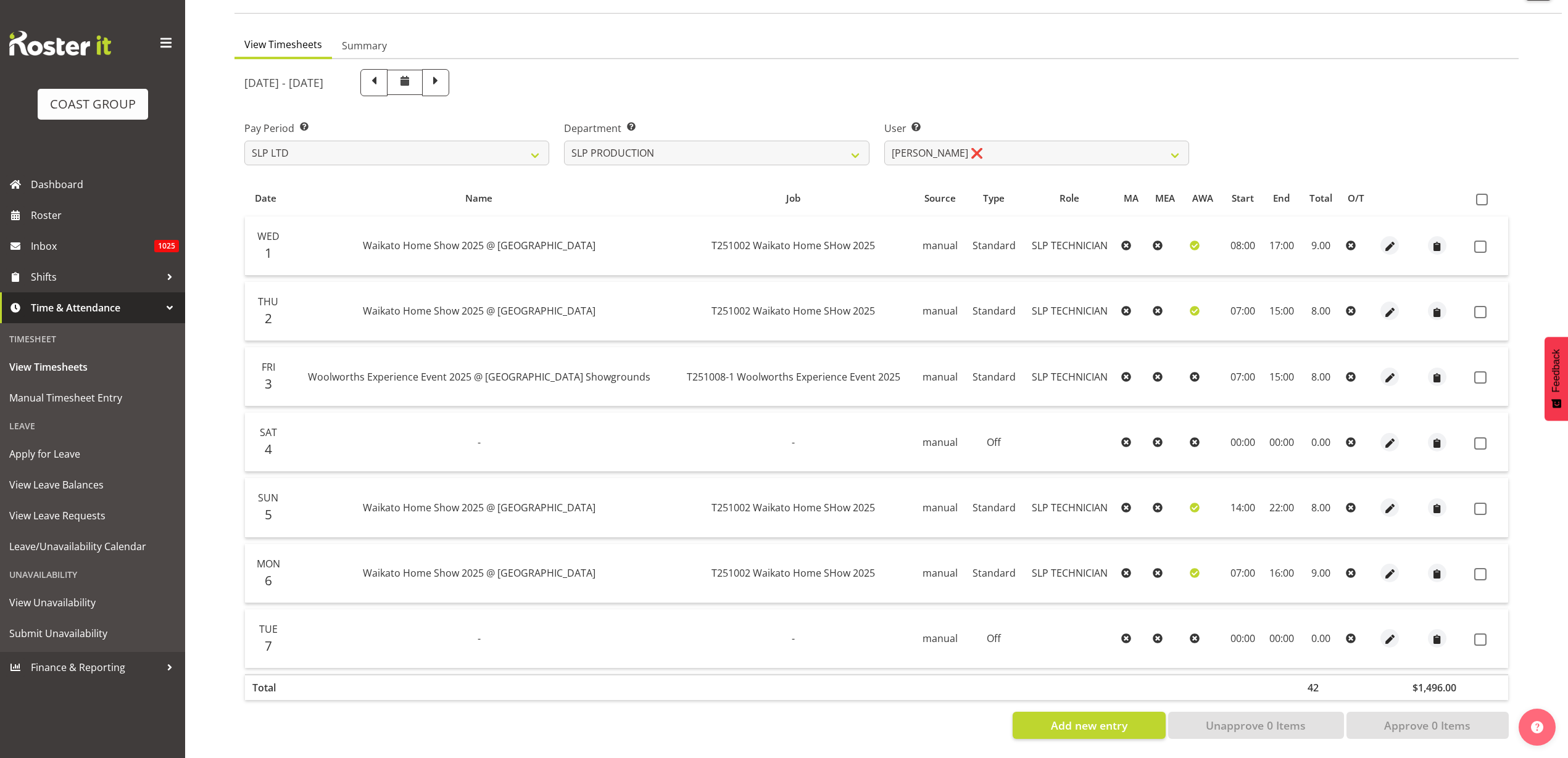
click at [1484, 194] on span at bounding box center [1481, 199] width 11 height 11
click at [1484, 196] on input "checkbox" at bounding box center [1480, 199] width 8 height 8
checkbox input "true"
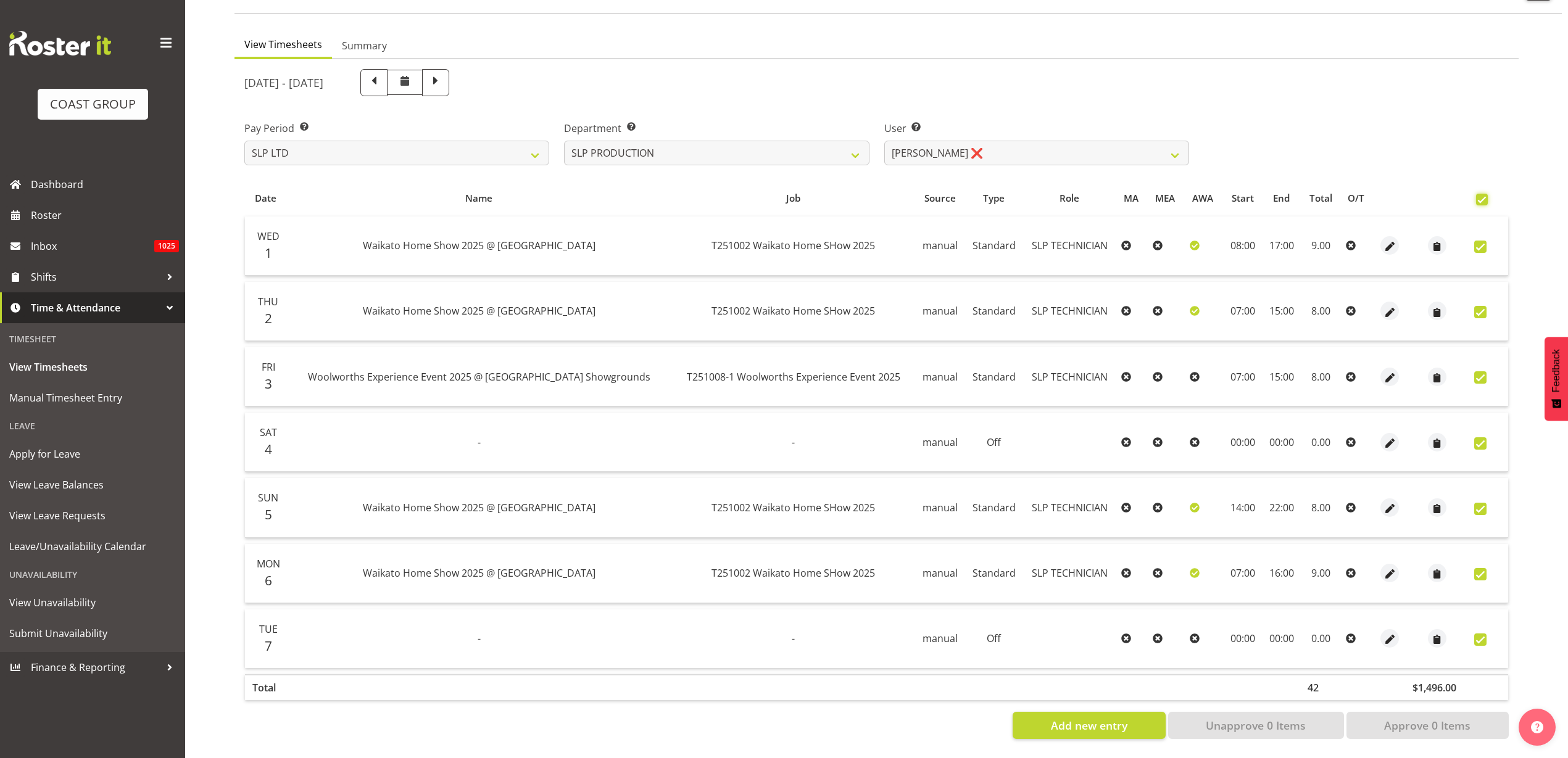
checkbox input "true"
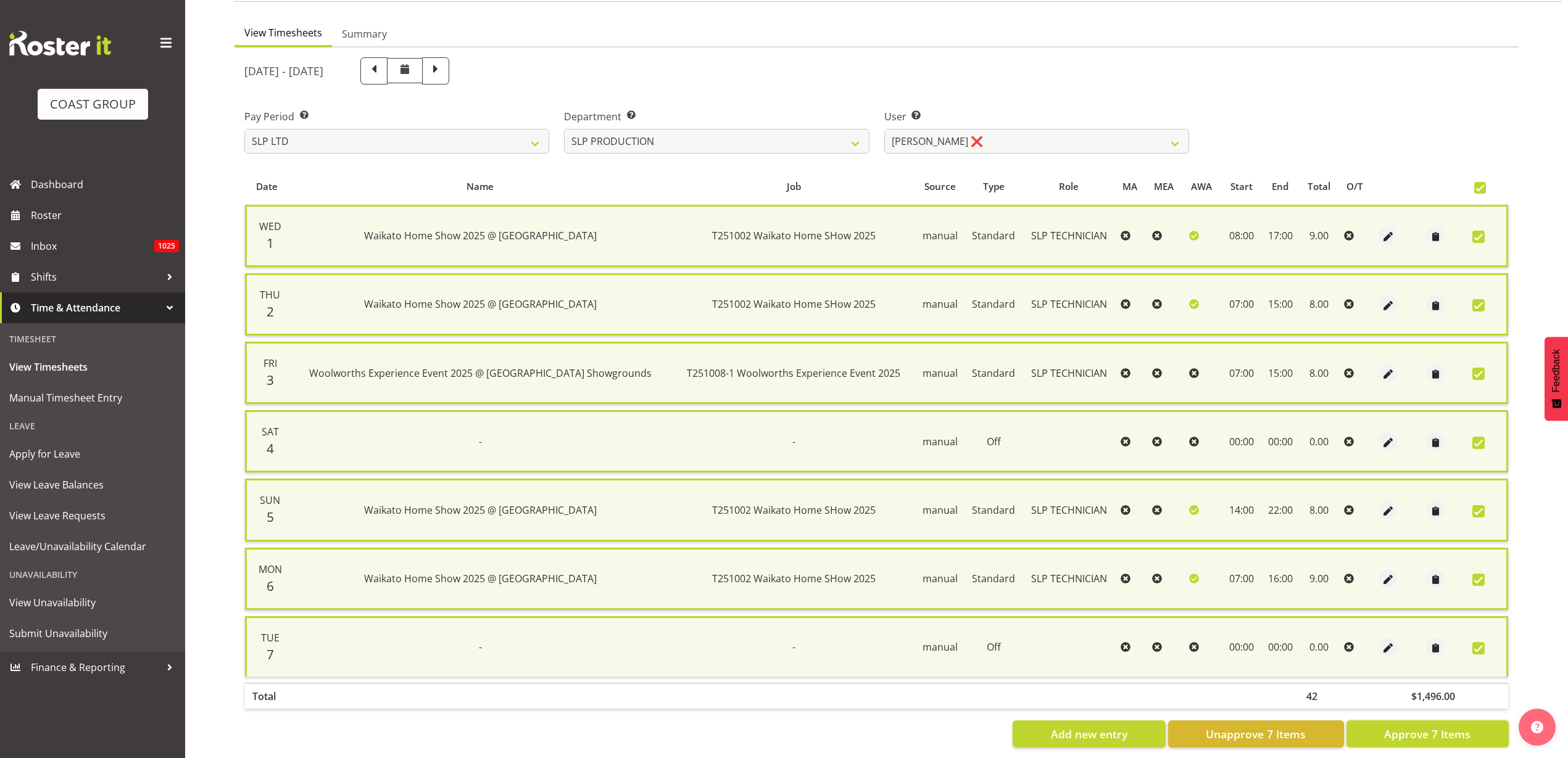
click at [1418, 734] on span "Approve 7 Items" at bounding box center [1428, 734] width 87 height 16
checkbox input "false"
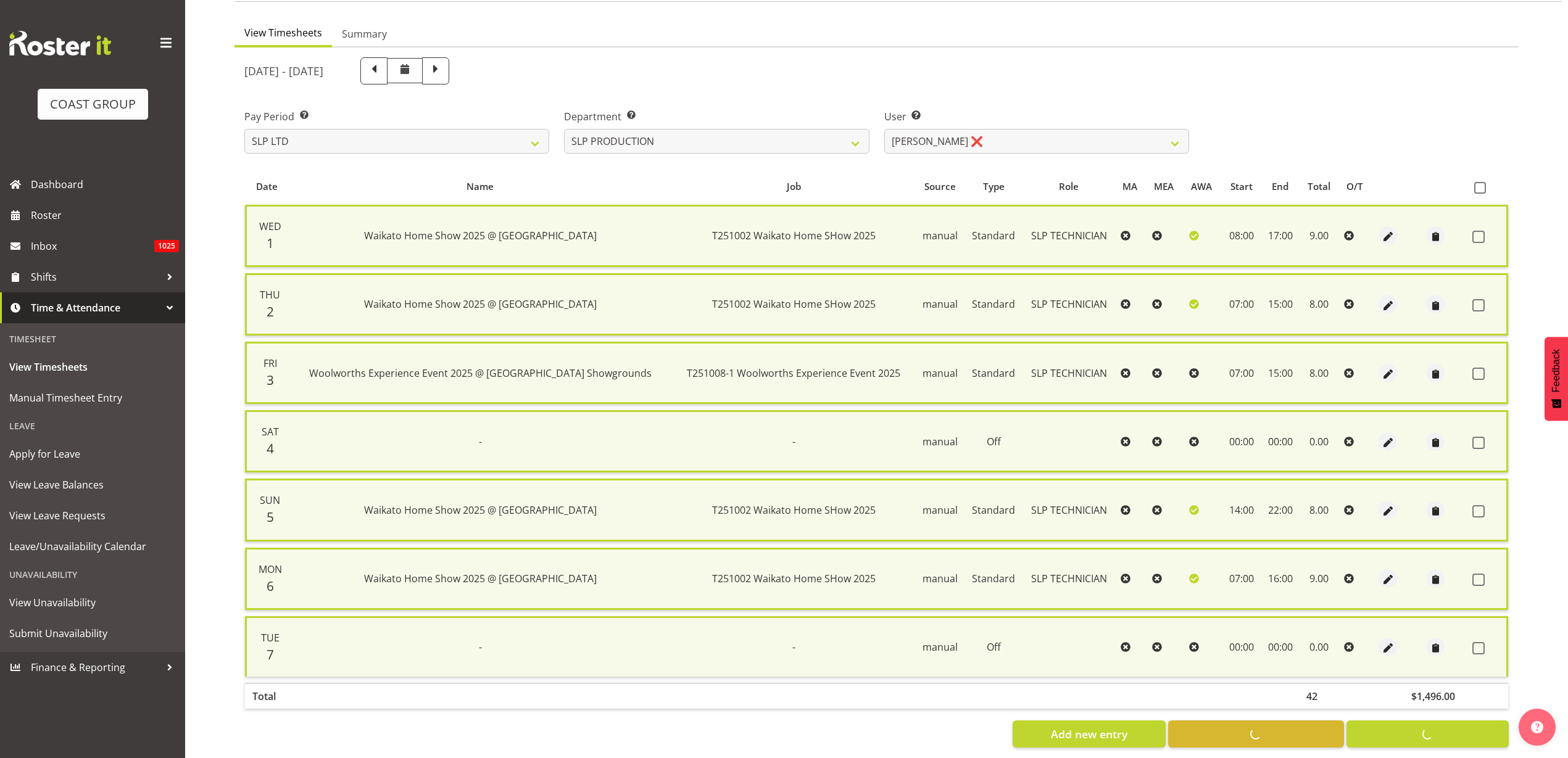
checkbox input "false"
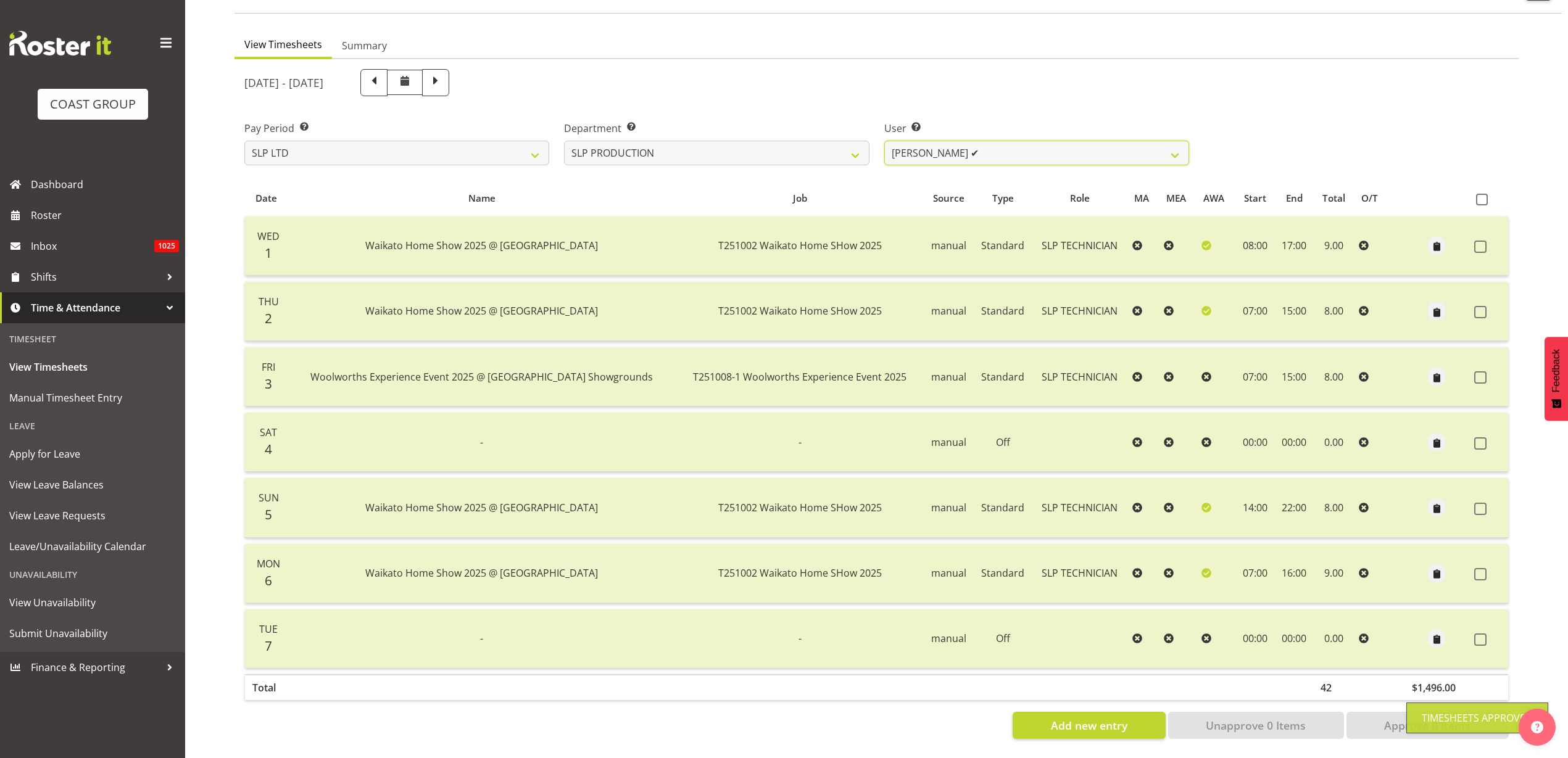
click at [1025, 141] on select "Aaron Grant ✔ Alan Burrows ✔ Coel Phillips ✔ Kent Stevens ❌ Kes David ❌ Mark Ph…" at bounding box center [1037, 153] width 305 height 24
select select "10978"
click at [884, 141] on select "Aaron Grant ✔ Alan Burrows ✔ Coel Phillips ✔ Kent Stevens ❌ Kes David ❌ Mark Ph…" at bounding box center [1037, 153] width 305 height 24
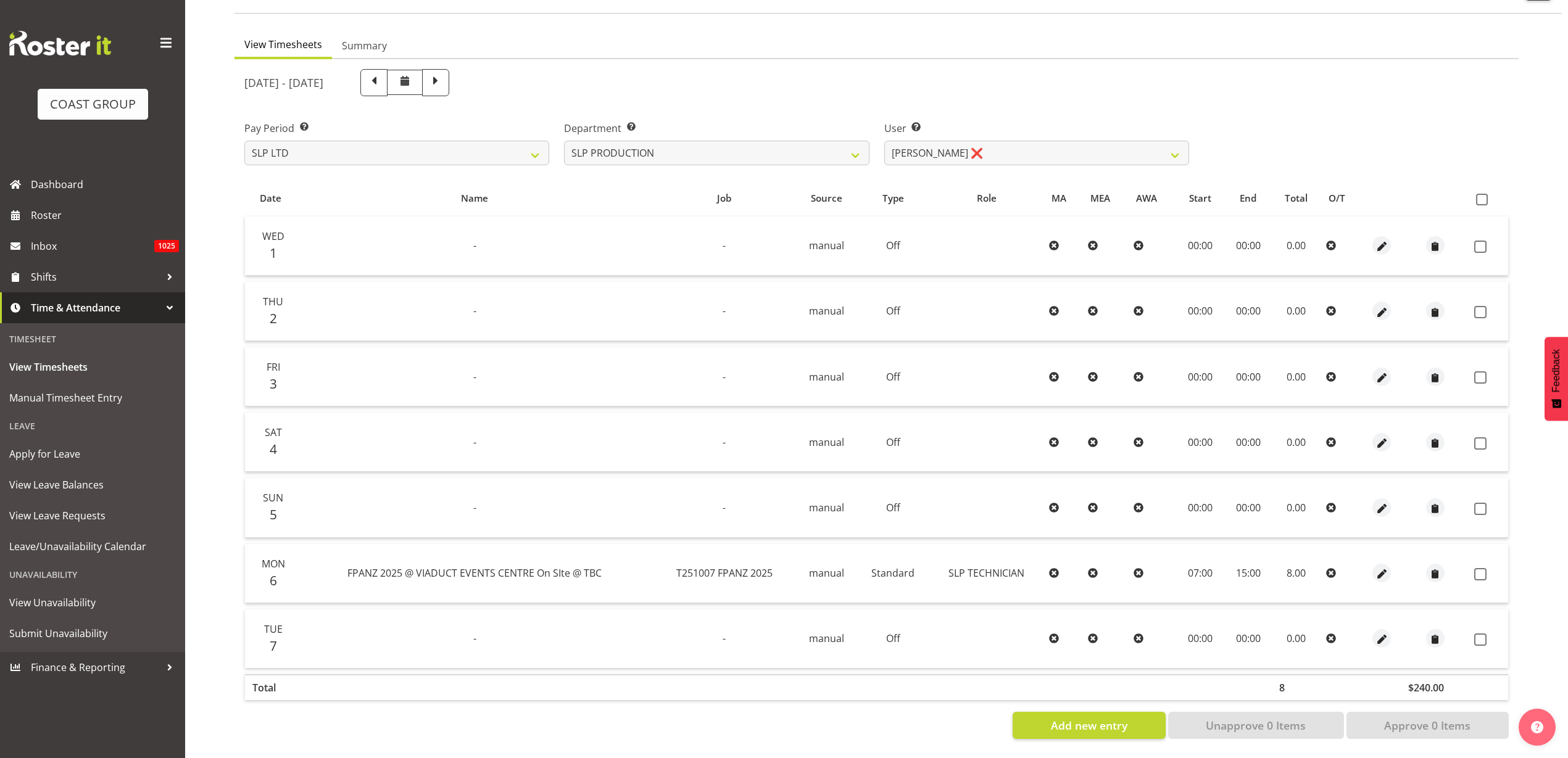
click at [1485, 194] on span at bounding box center [1481, 199] width 11 height 11
click at [1484, 196] on input "checkbox" at bounding box center [1480, 199] width 8 height 8
checkbox input "true"
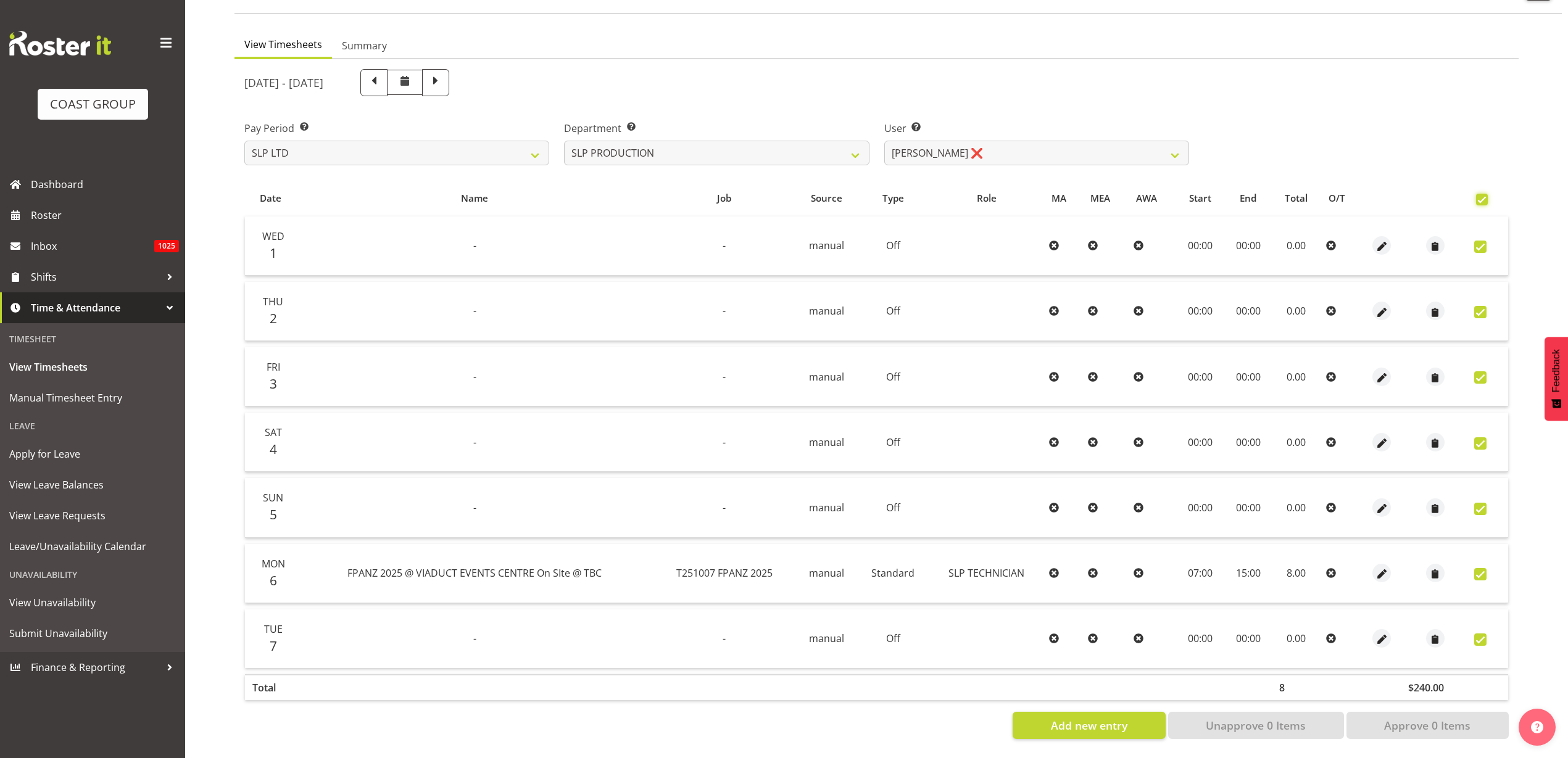
checkbox input "true"
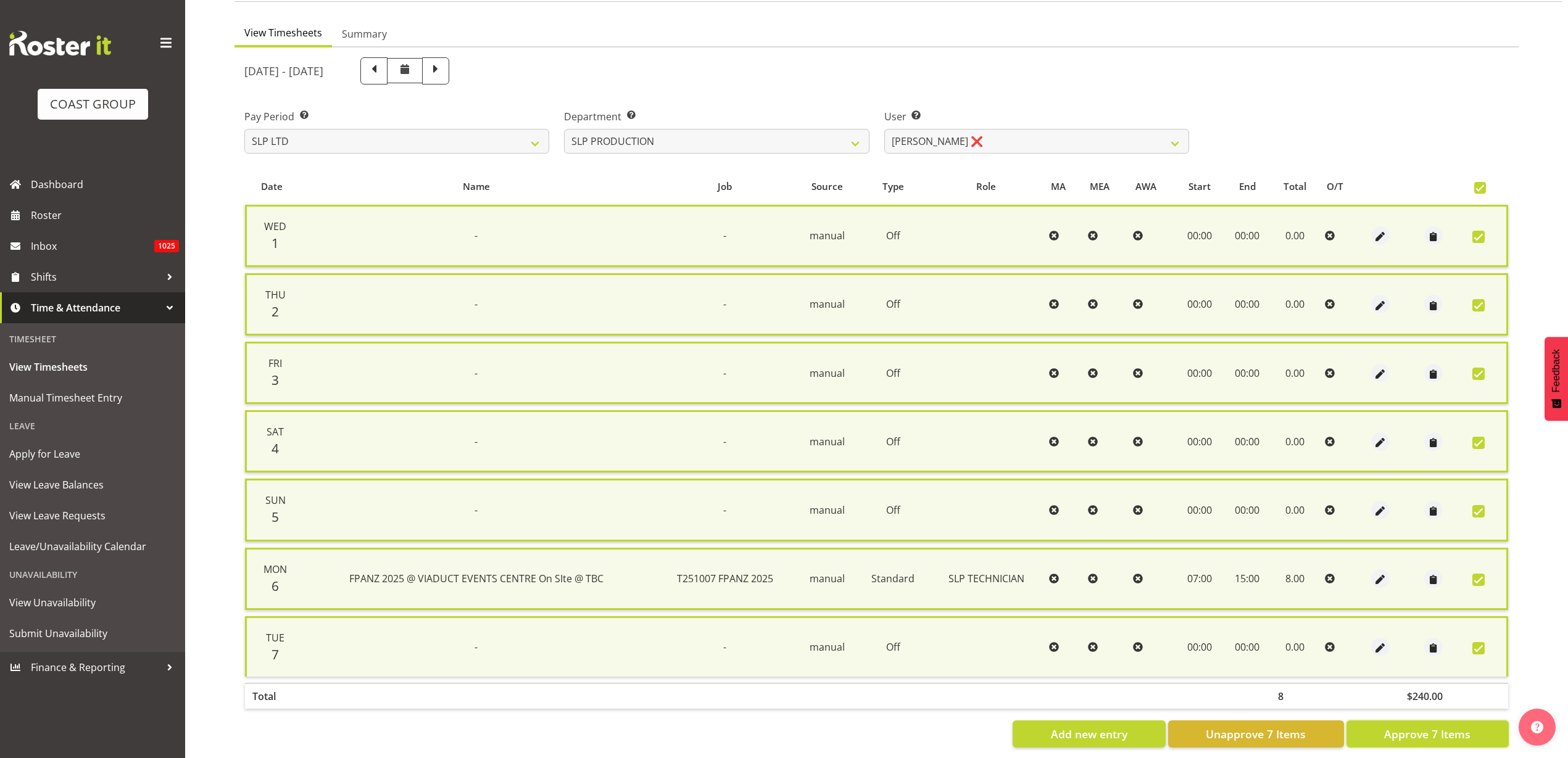
click at [1433, 740] on span "Approve 7 Items" at bounding box center [1428, 734] width 87 height 16
checkbox input "false"
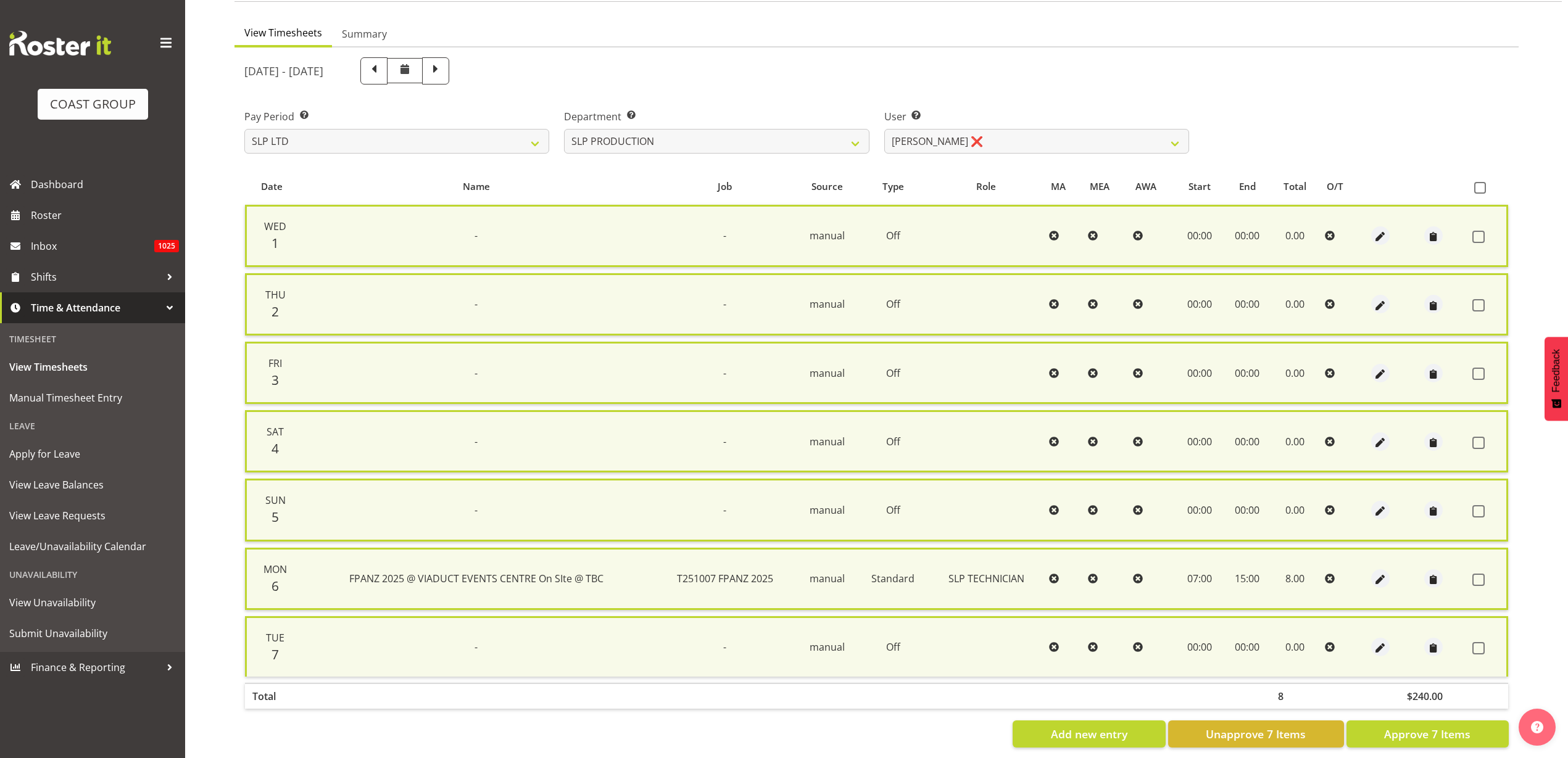
checkbox input "false"
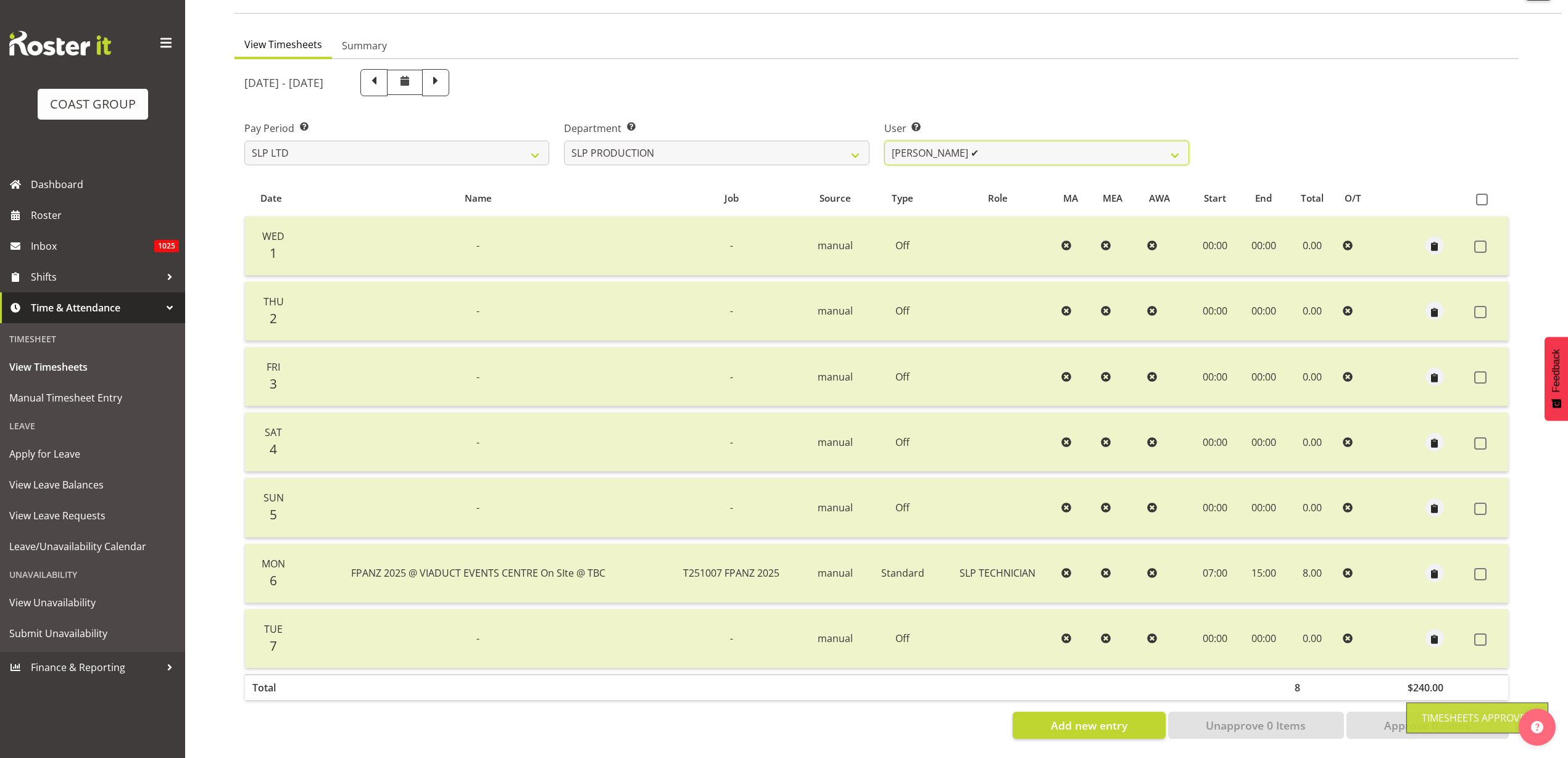
click at [1024, 141] on select "Aaron Grant ✔ Alan Burrows ✔ Coel Phillips ✔ Kent Stevens ✔ Kes David ❌ Mark Ph…" at bounding box center [1037, 153] width 305 height 24
select select "8570"
click at [884, 141] on select "Aaron Grant ✔ Alan Burrows ✔ Coel Phillips ✔ Kent Stevens ✔ Kes David ❌ Mark Ph…" at bounding box center [1037, 153] width 305 height 24
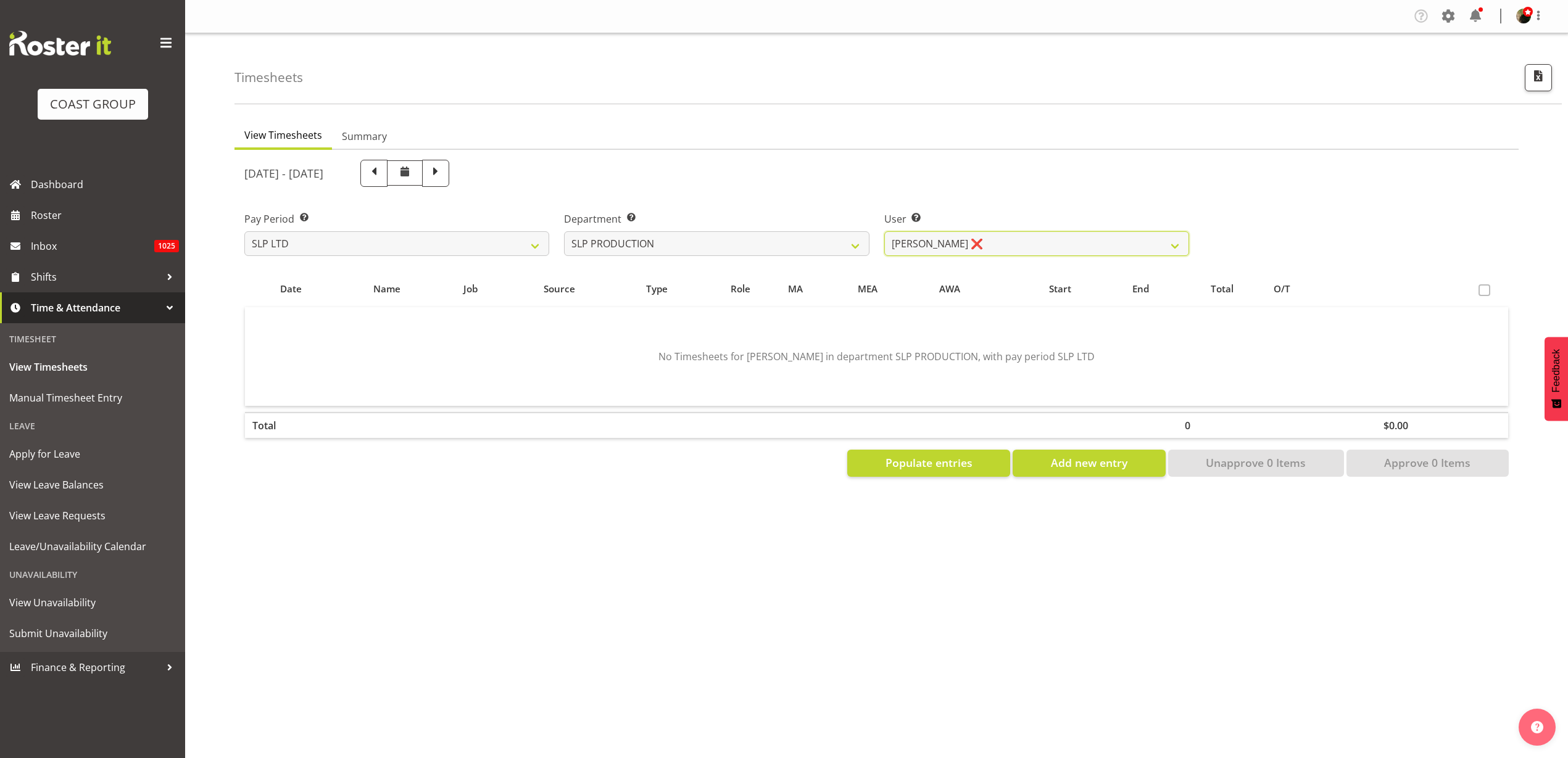
scroll to position [0, 0]
click at [973, 461] on span "Populate entries" at bounding box center [929, 463] width 87 height 16
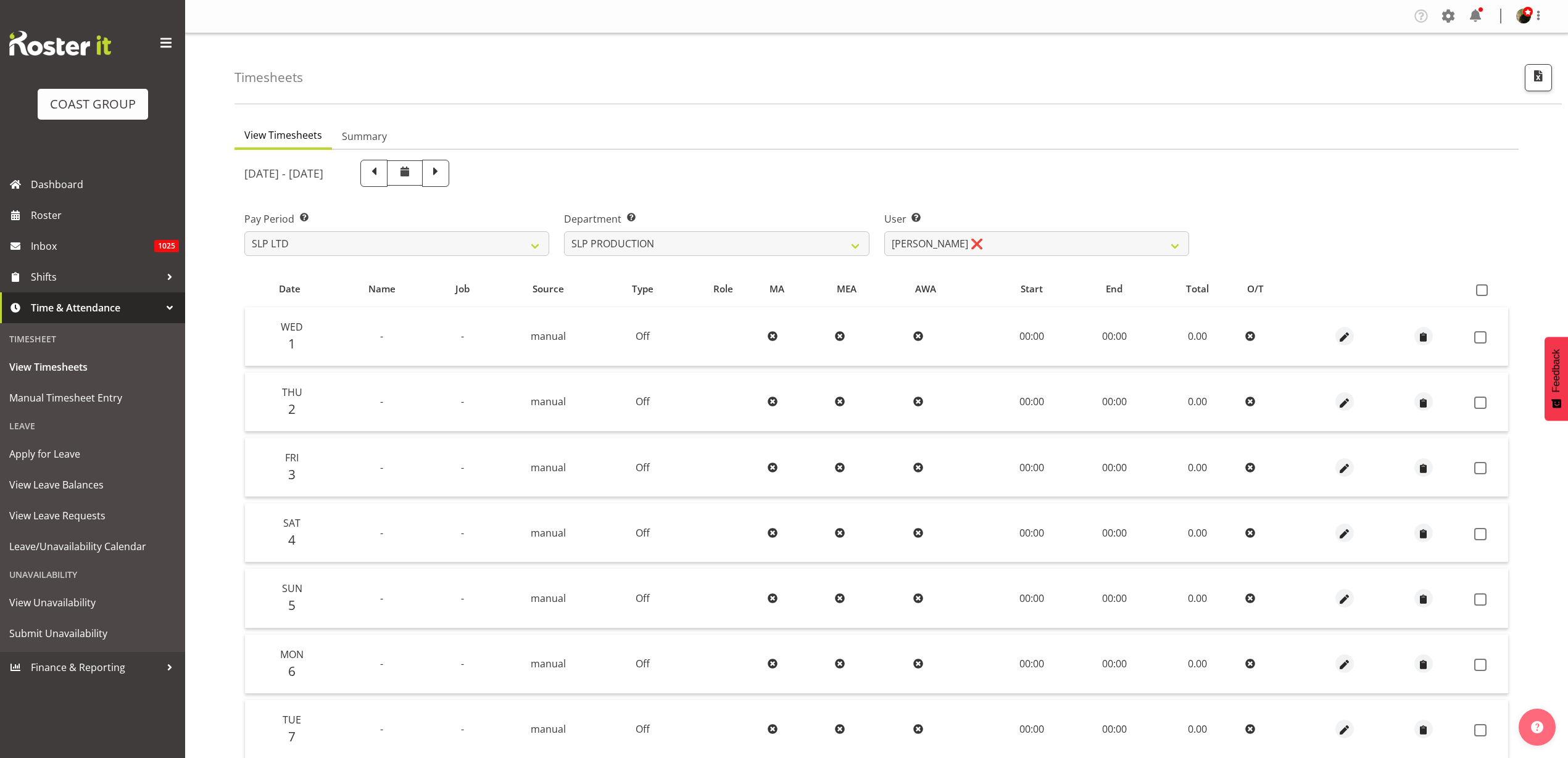
click at [1483, 284] on span at bounding box center [1481, 290] width 11 height 11
click at [1483, 286] on input "checkbox" at bounding box center [1480, 290] width 8 height 8
checkbox input "true"
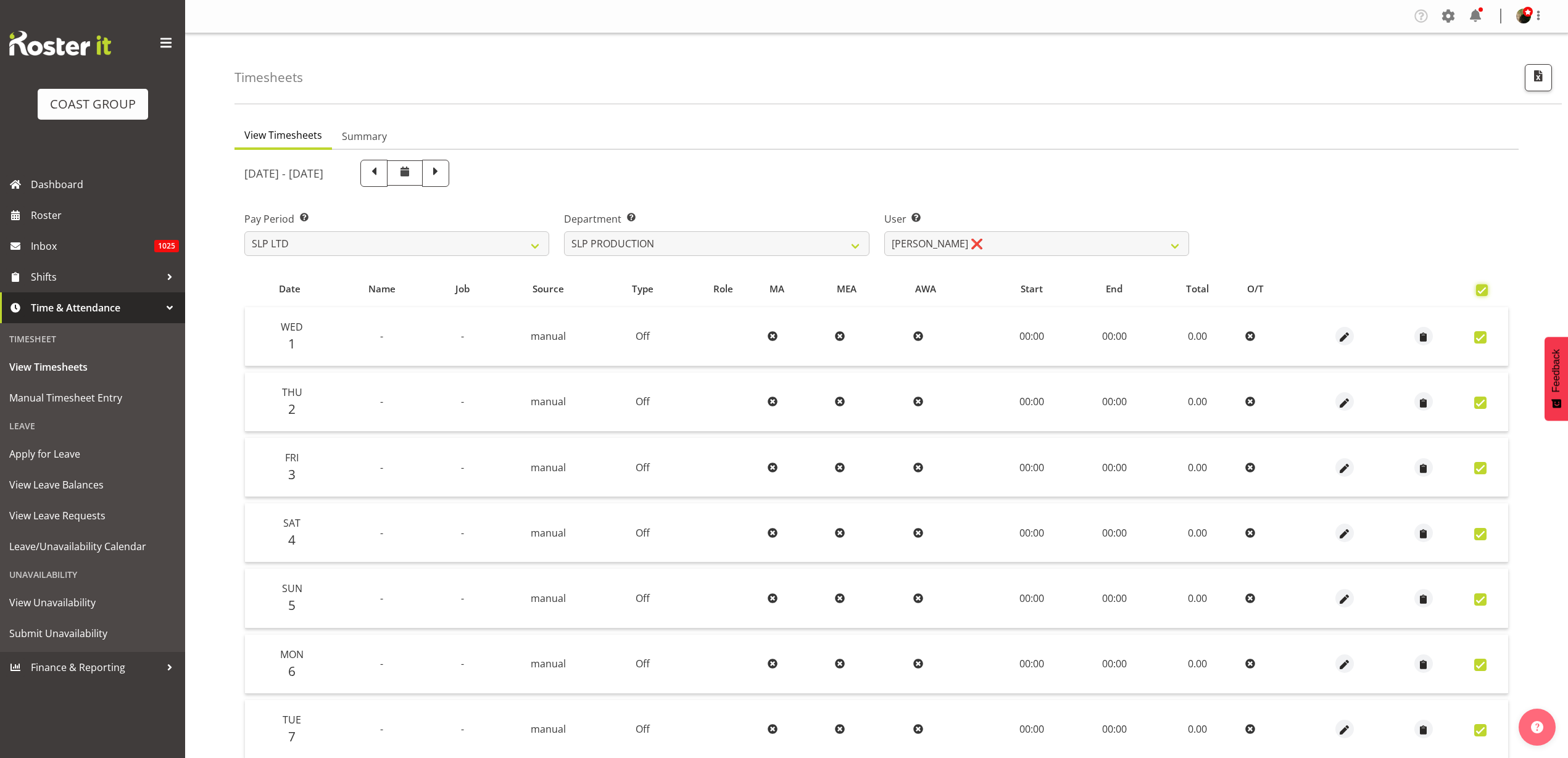
checkbox input "true"
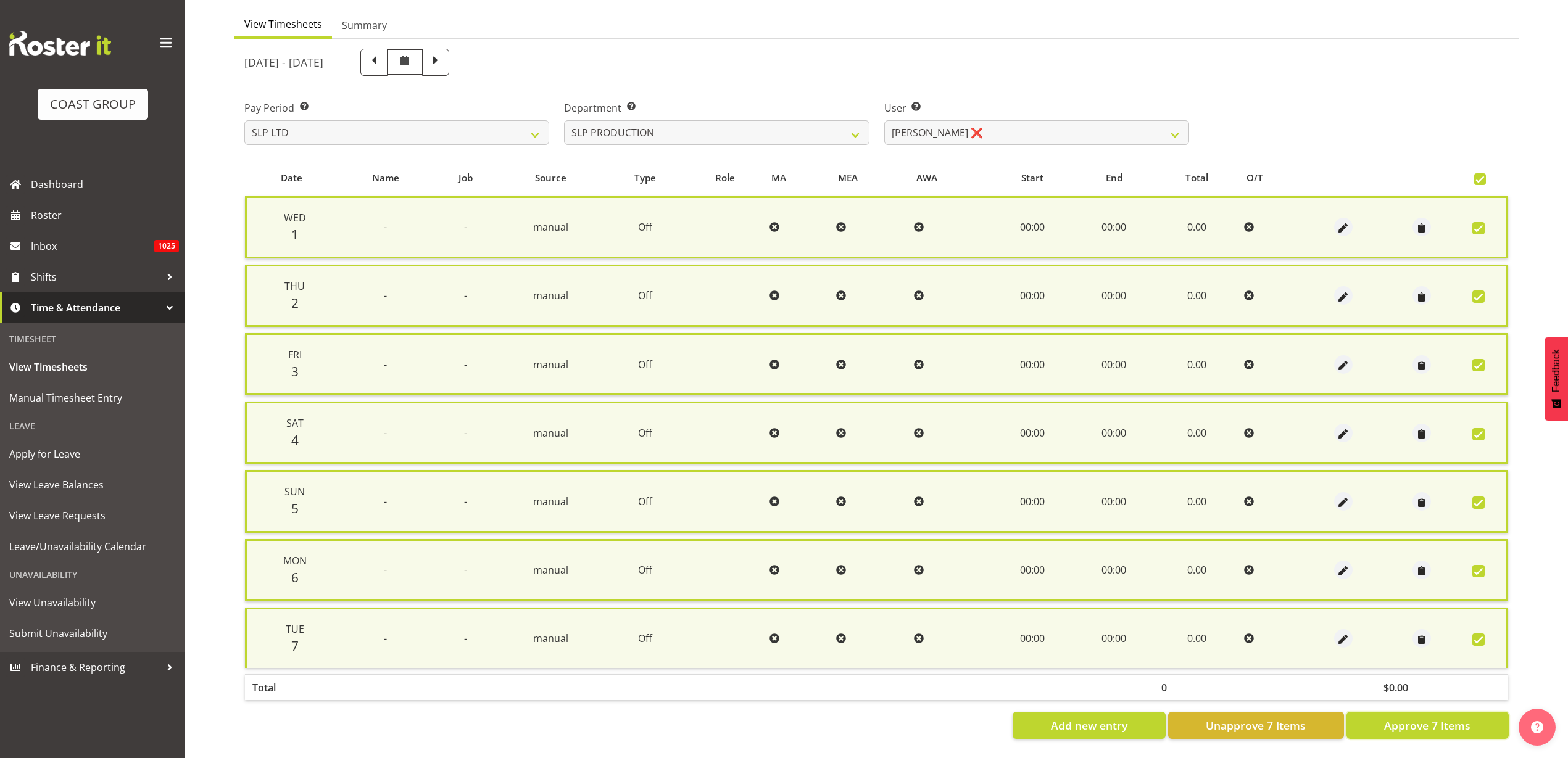
click at [1467, 718] on span "Approve 7 Items" at bounding box center [1428, 725] width 87 height 16
checkbox input "false"
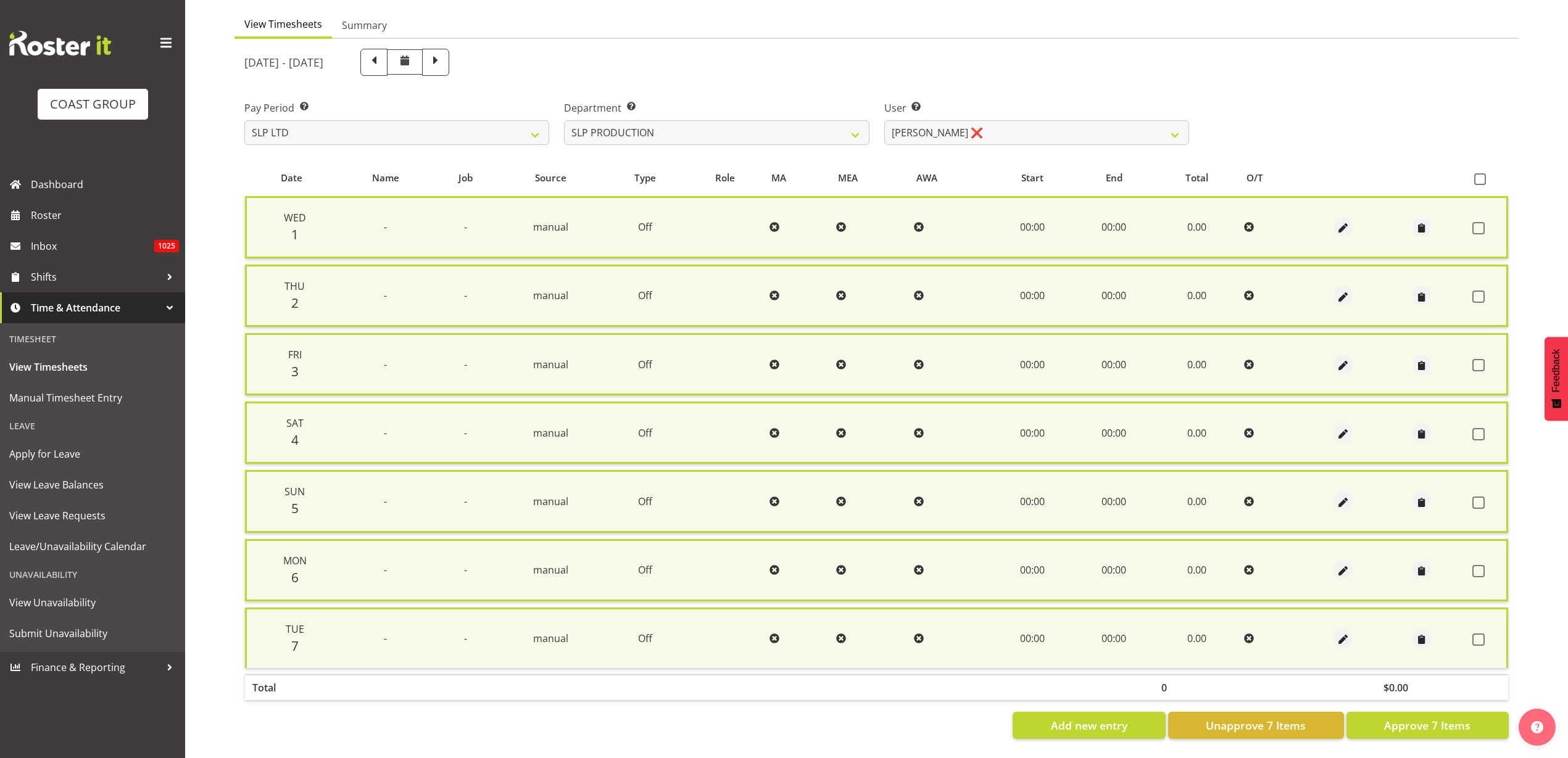
checkbox input "false"
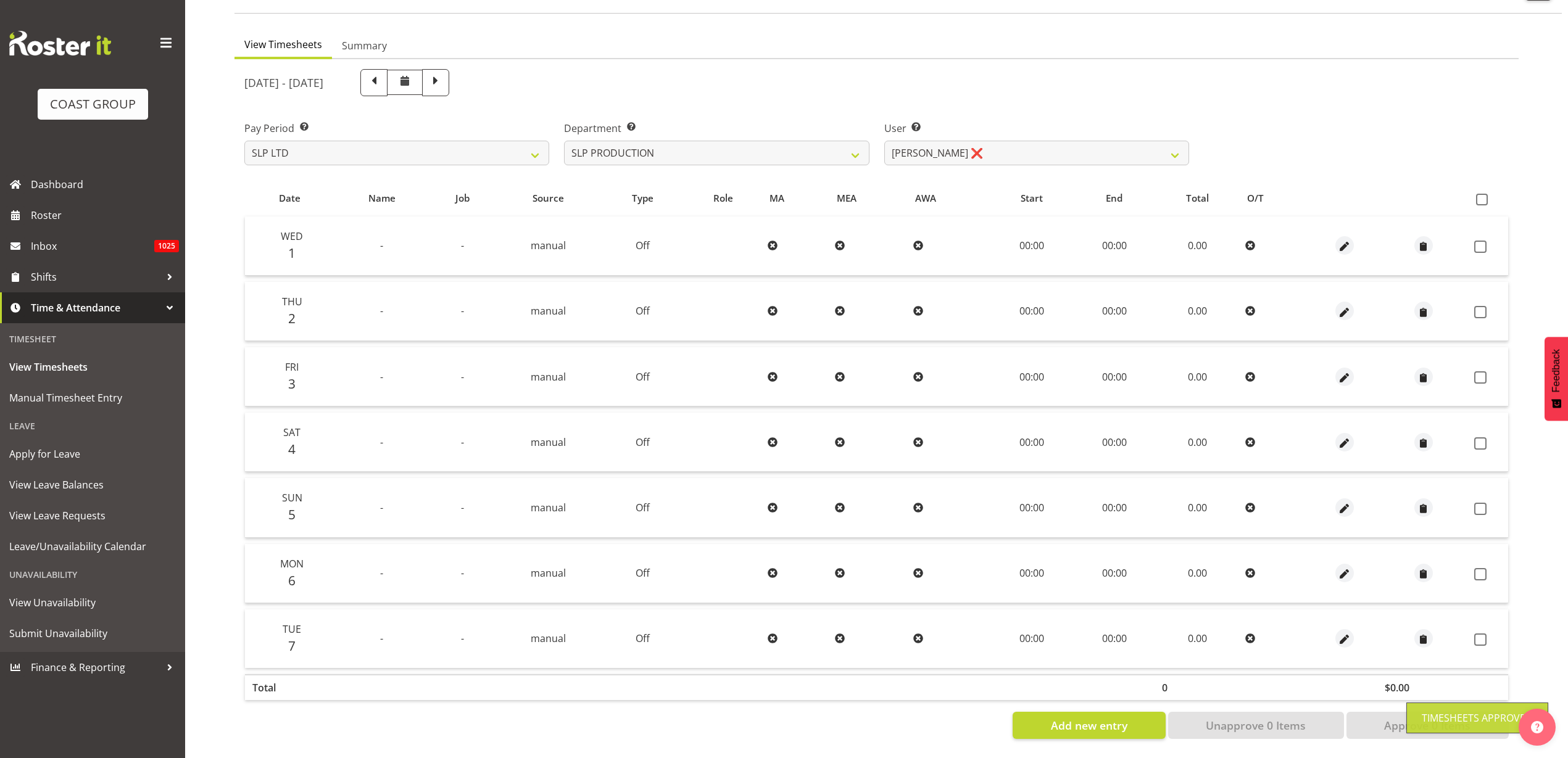
scroll to position [103, 0]
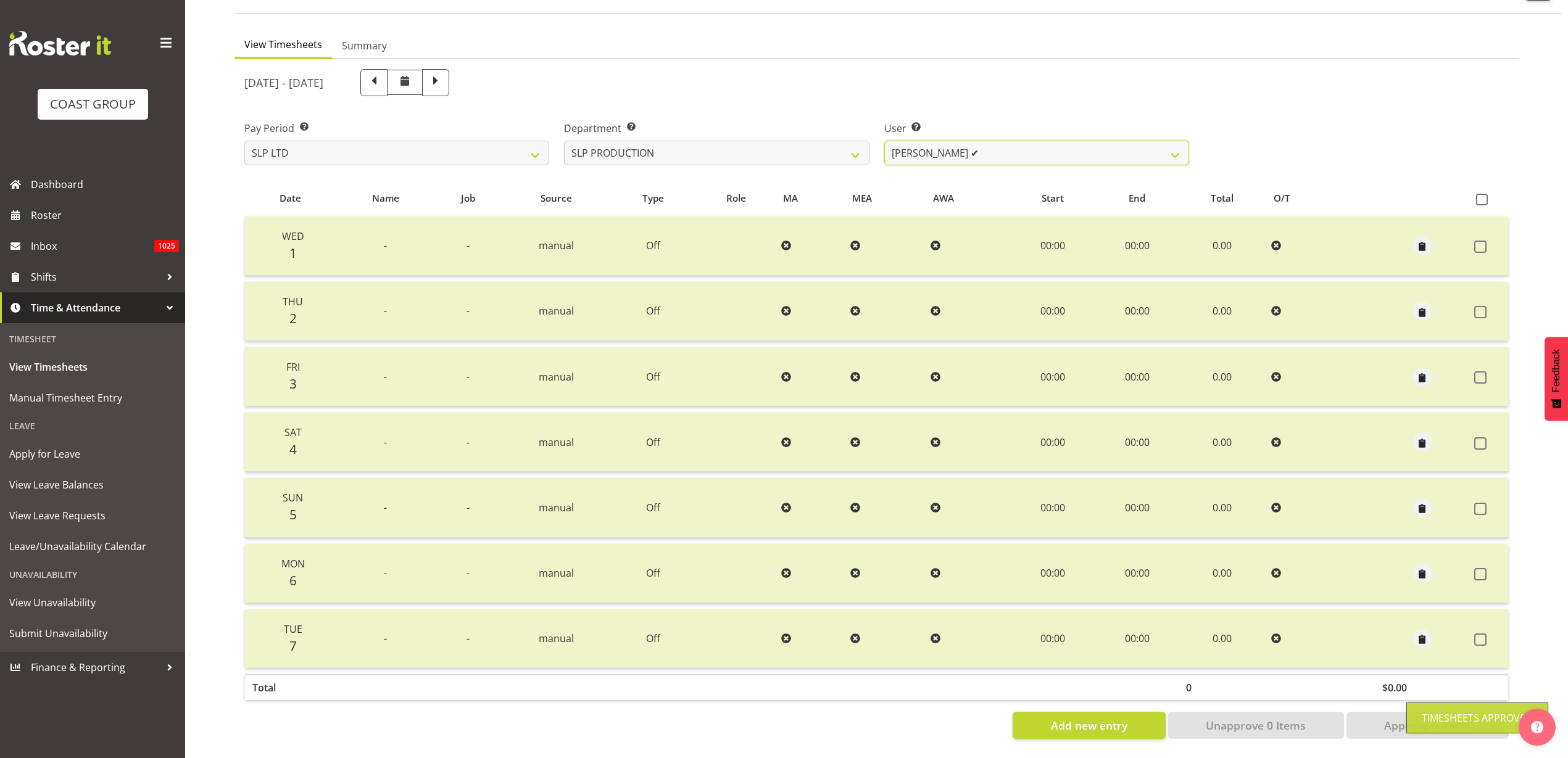
click at [994, 141] on select "Aaron Grant ✔ Alan Burrows ✔ Coel Phillips ✔ Kent Stevens ✔ Kes David ✔ Mark Ph…" at bounding box center [1037, 153] width 305 height 24
select select "258"
click at [884, 141] on select "Aaron Grant ✔ Alan Burrows ✔ Coel Phillips ✔ Kent Stevens ✔ Kes David ✔ Mark Ph…" at bounding box center [1037, 153] width 305 height 24
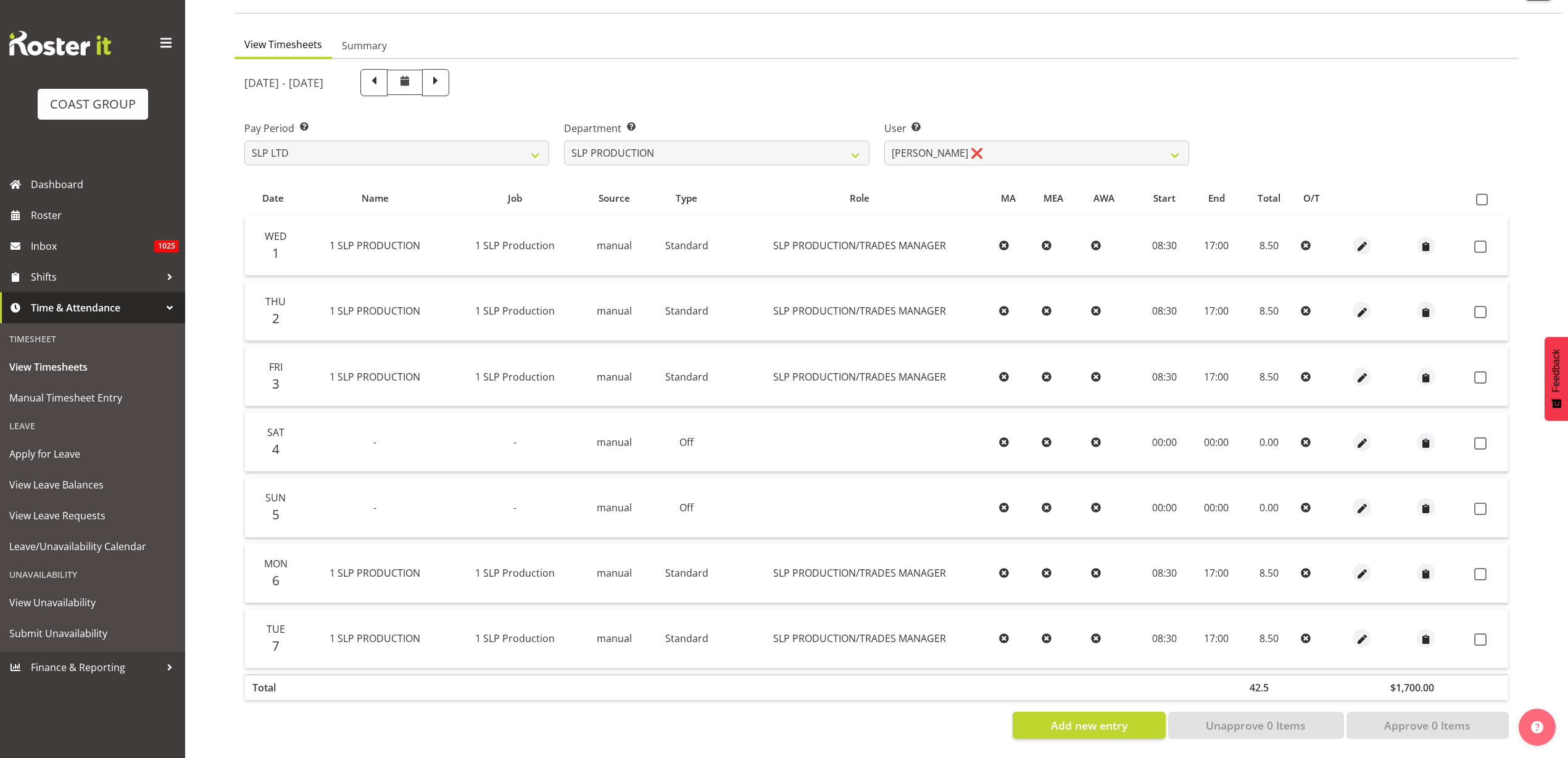
click at [1481, 194] on span at bounding box center [1481, 199] width 11 height 11
click at [1481, 196] on input "checkbox" at bounding box center [1480, 199] width 8 height 8
checkbox input "true"
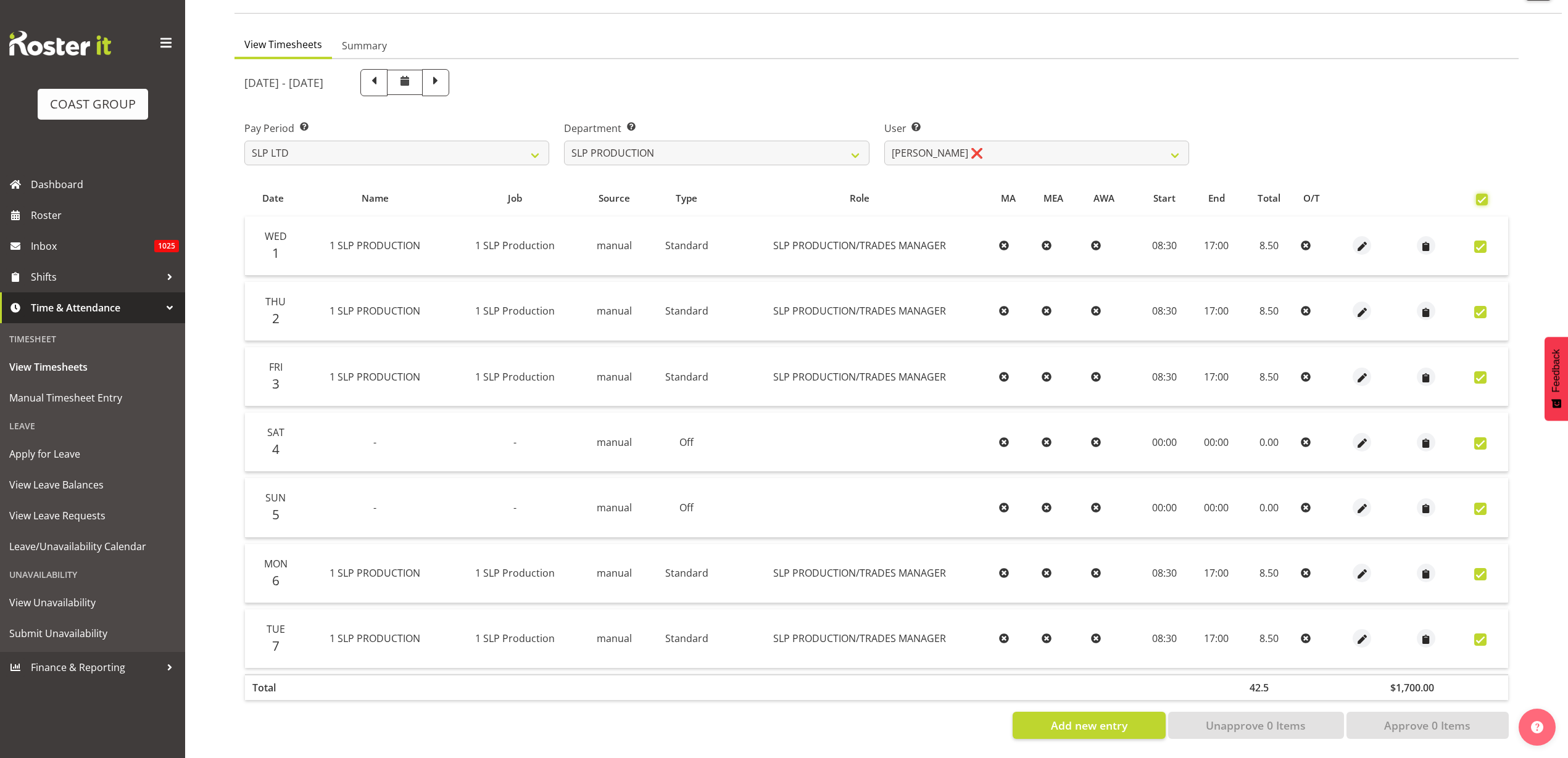
checkbox input "true"
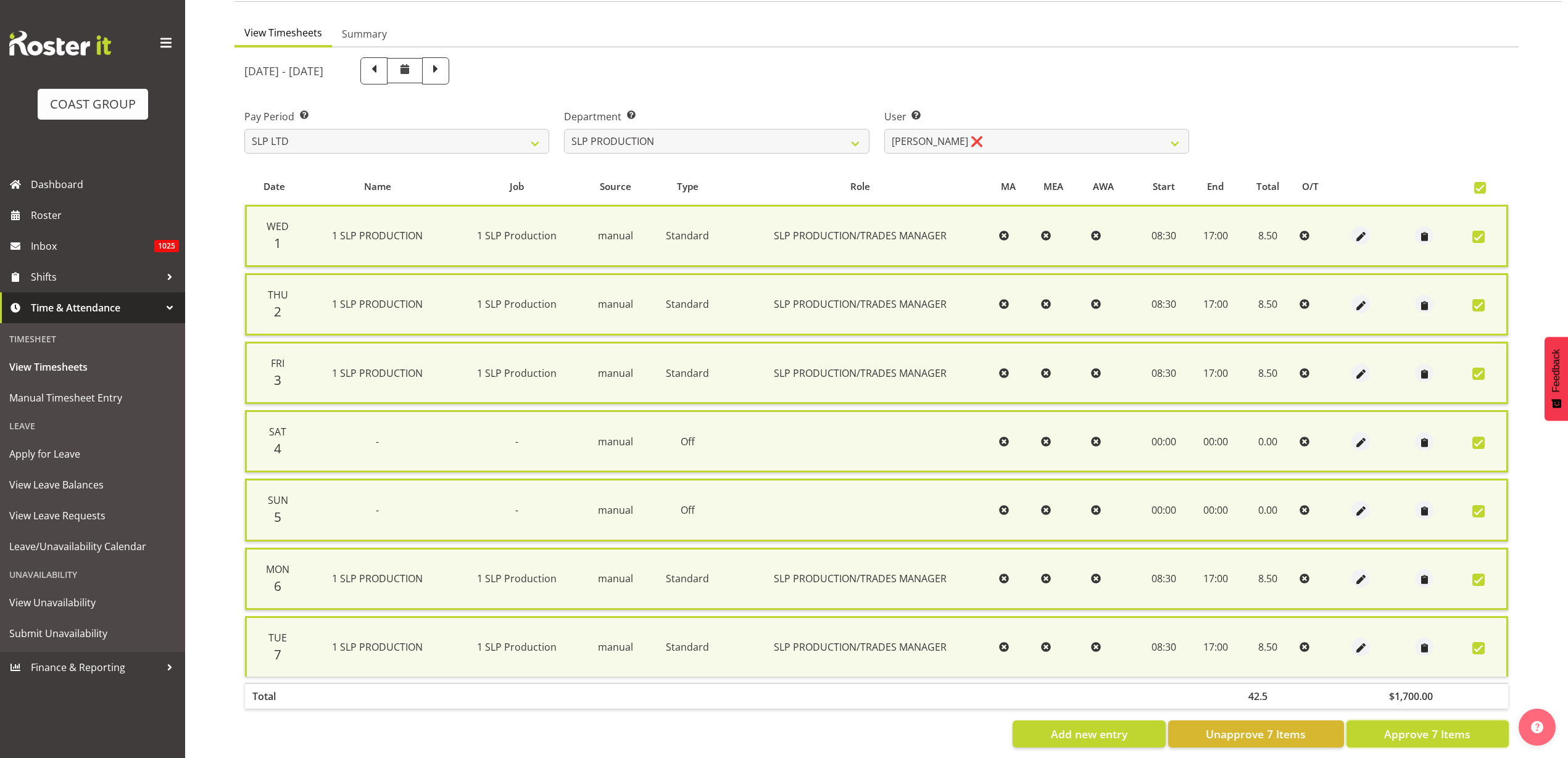
click at [1445, 733] on span "Approve 7 Items" at bounding box center [1428, 734] width 87 height 16
checkbox input "false"
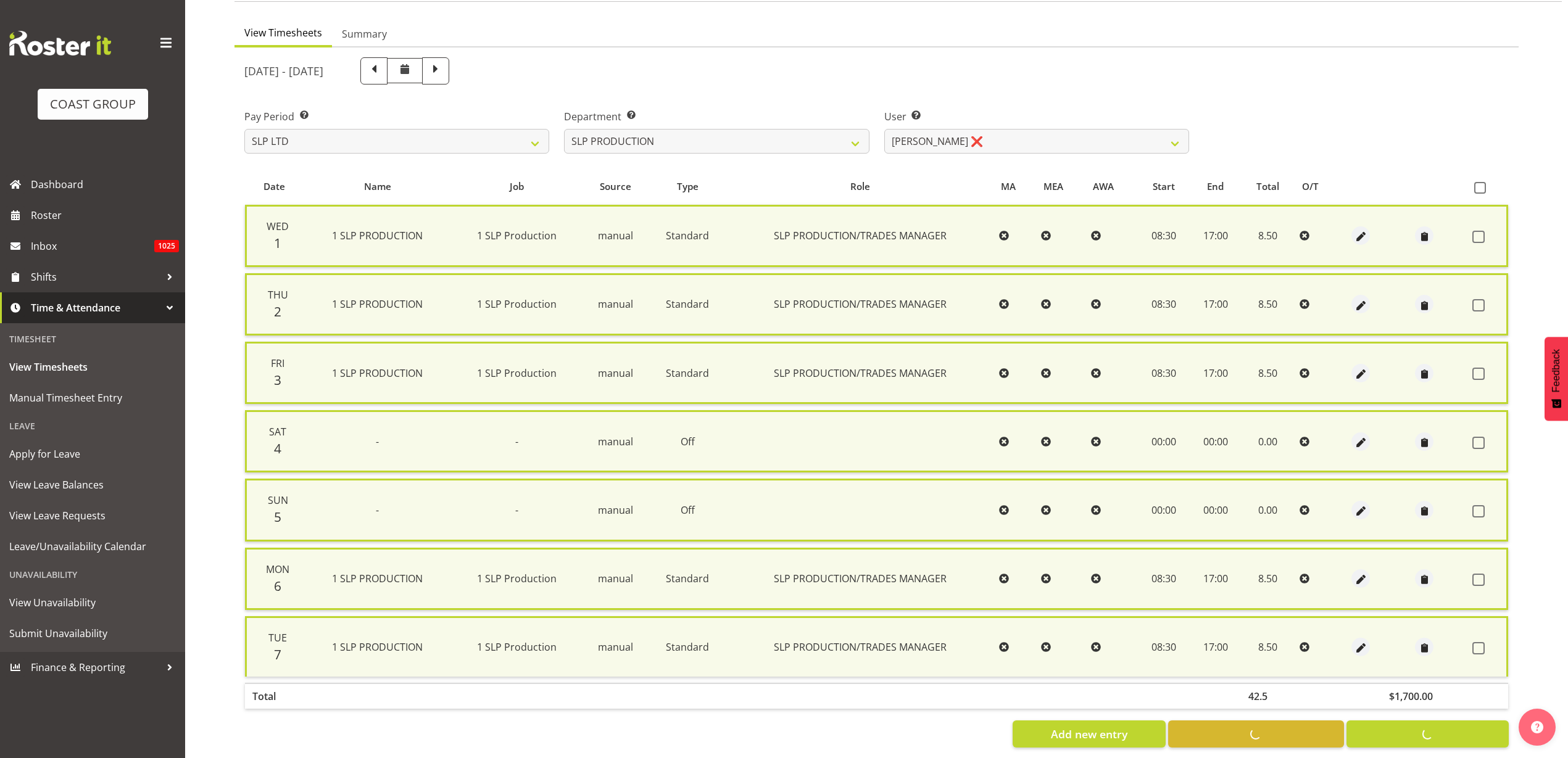
checkbox input "false"
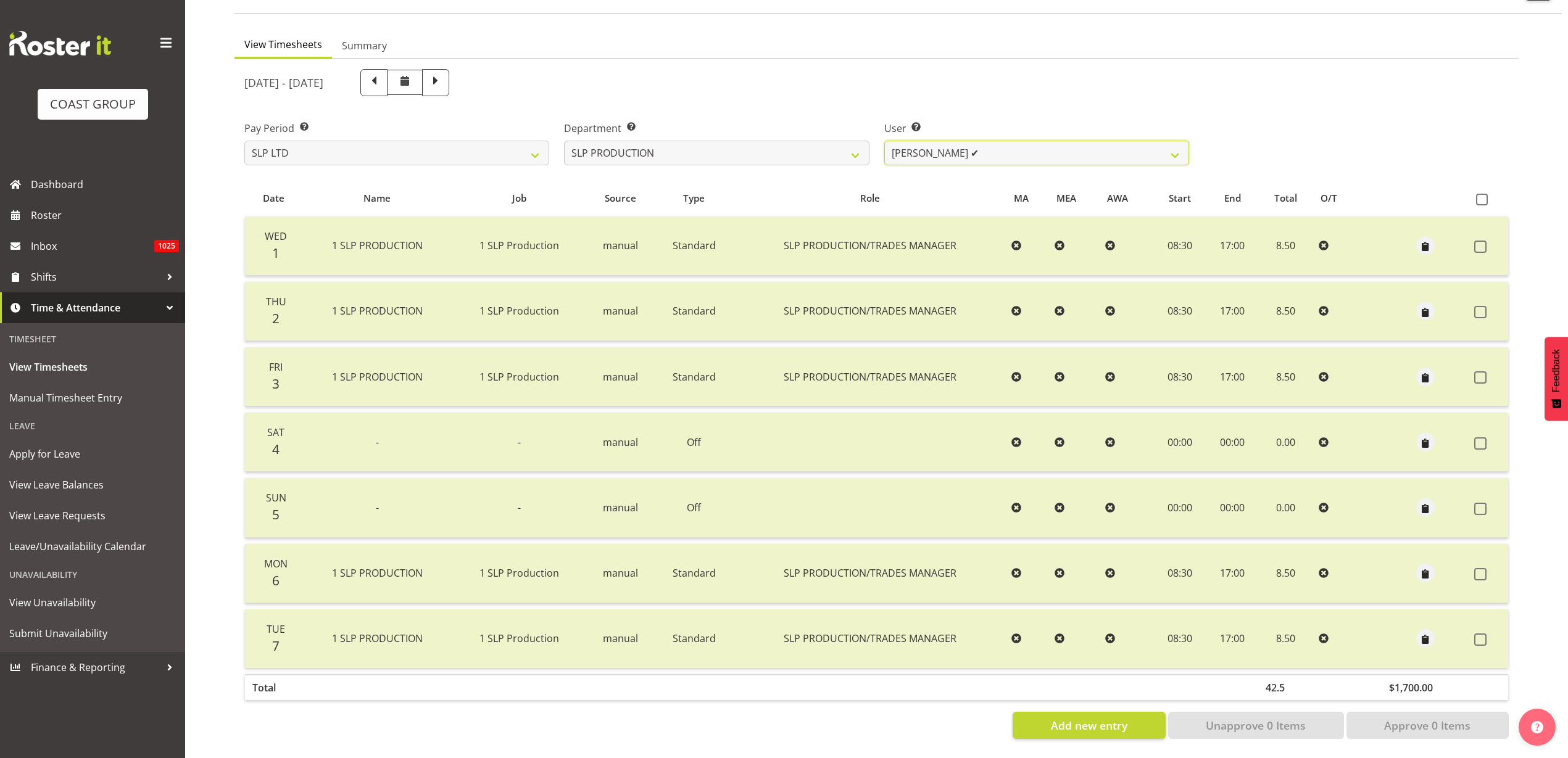
click at [1023, 141] on select "Aaron Grant ✔ Alan Burrows ✔ Coel Phillips ✔ Kent Stevens ✔ Kes David ✔ Mark Ph…" at bounding box center [1037, 153] width 305 height 24
select select "259"
click at [884, 141] on select "Aaron Grant ✔ Alan Burrows ✔ Coel Phillips ✔ Kent Stevens ✔ Kes David ✔ Mark Ph…" at bounding box center [1037, 153] width 305 height 24
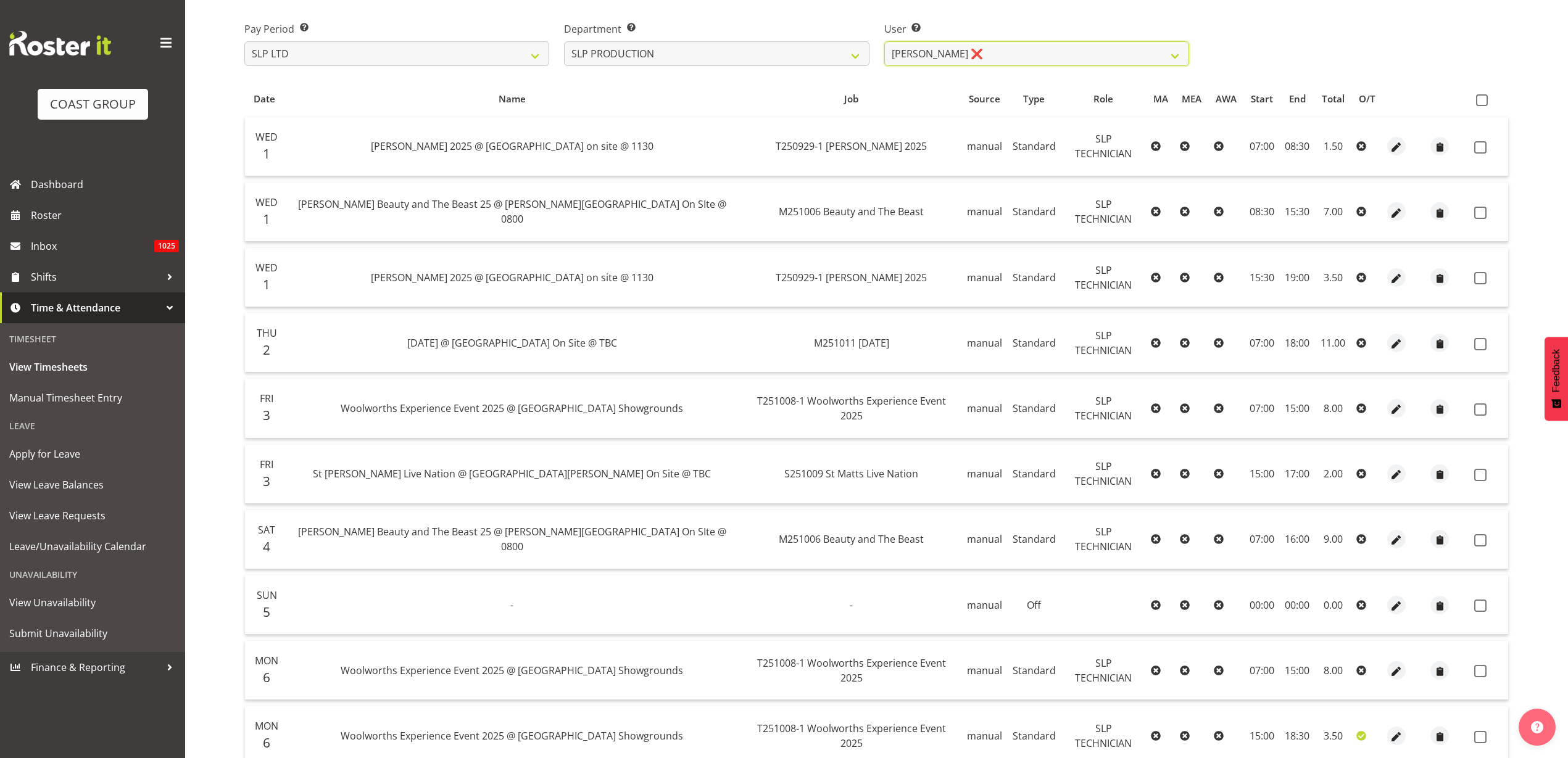
scroll to position [98, 0]
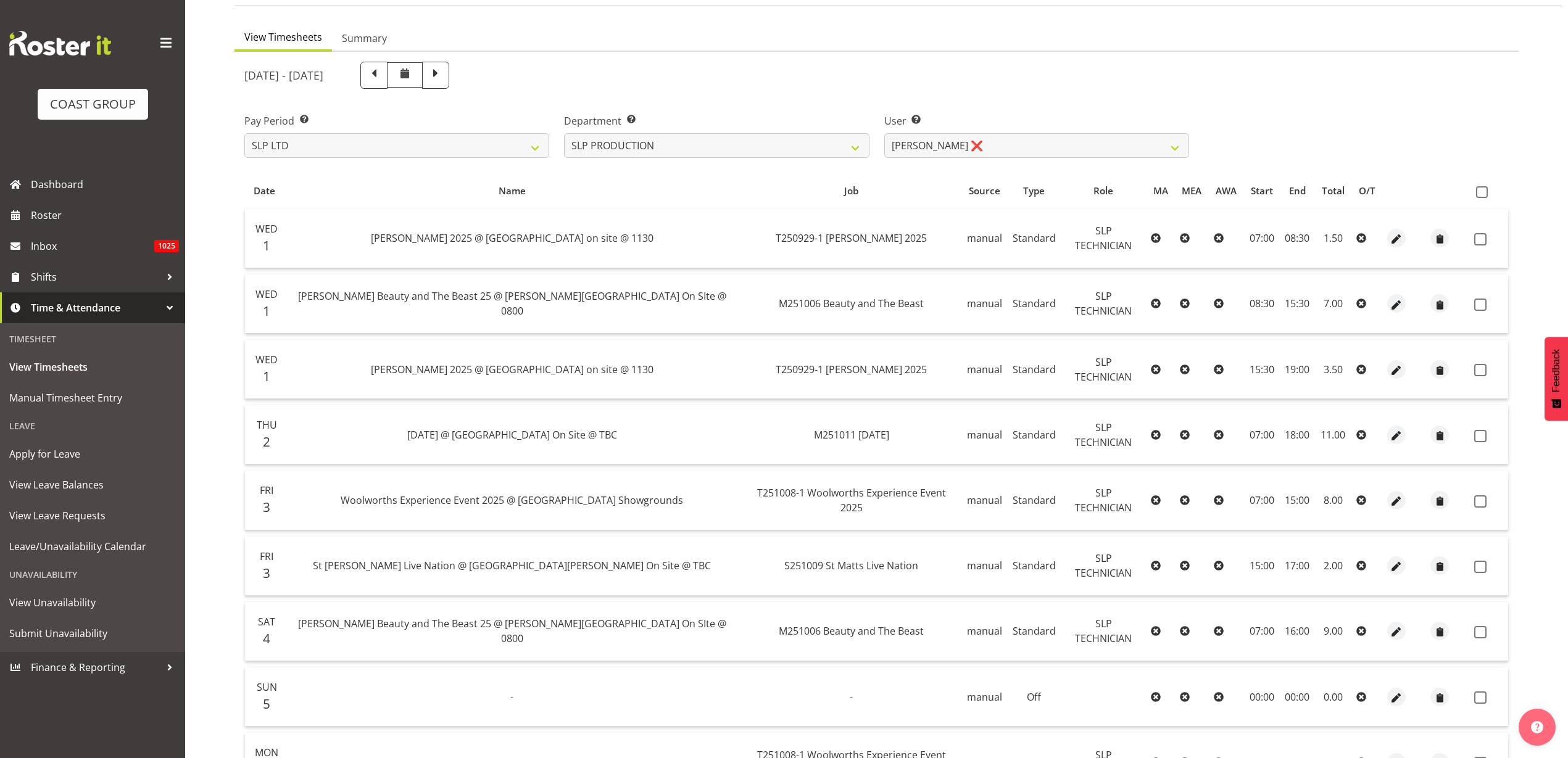
click at [1481, 192] on span at bounding box center [1481, 192] width 11 height 11
click at [1481, 192] on input "checkbox" at bounding box center [1480, 192] width 8 height 8
checkbox input "true"
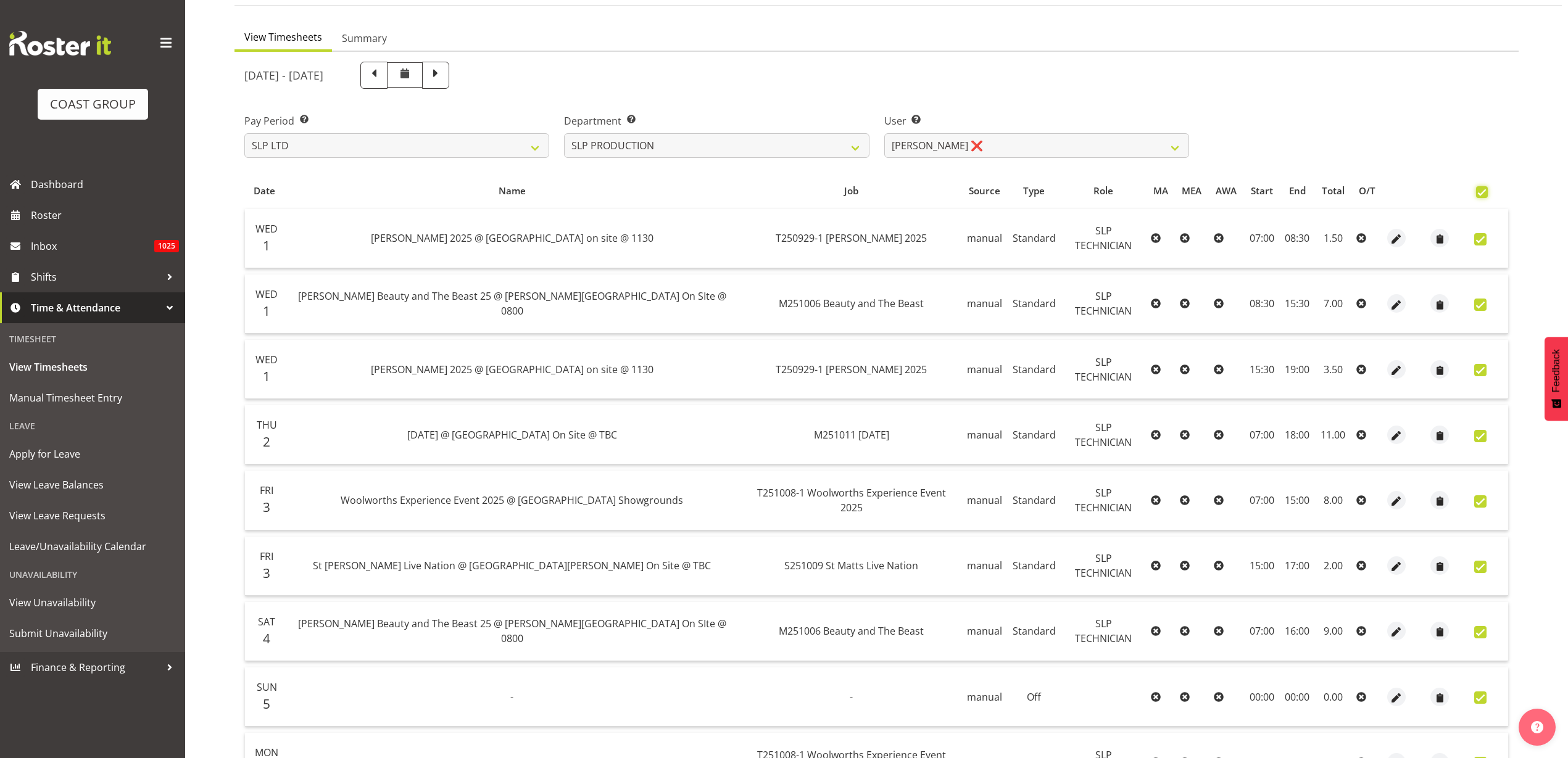
checkbox input "true"
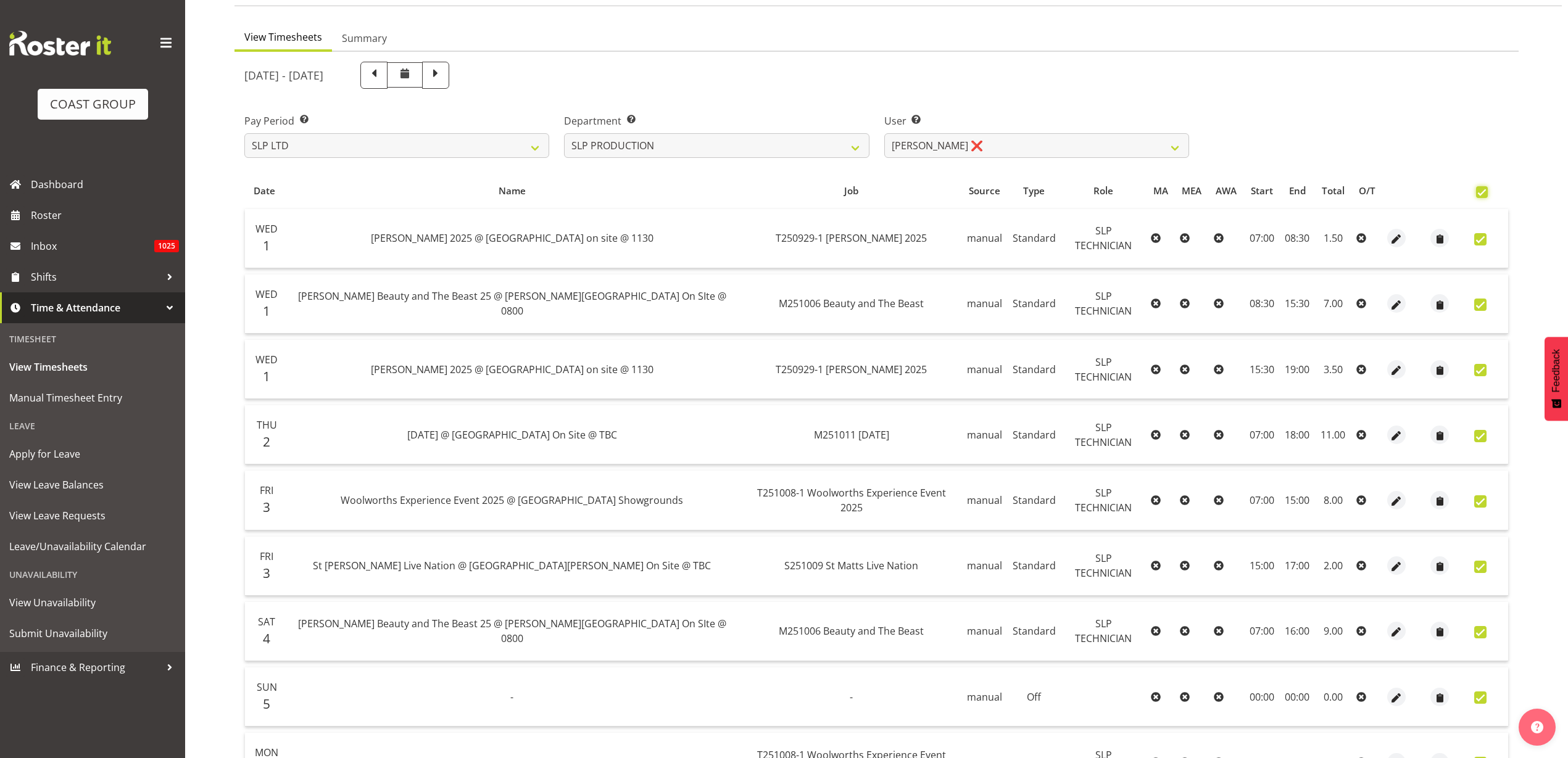
checkbox input "true"
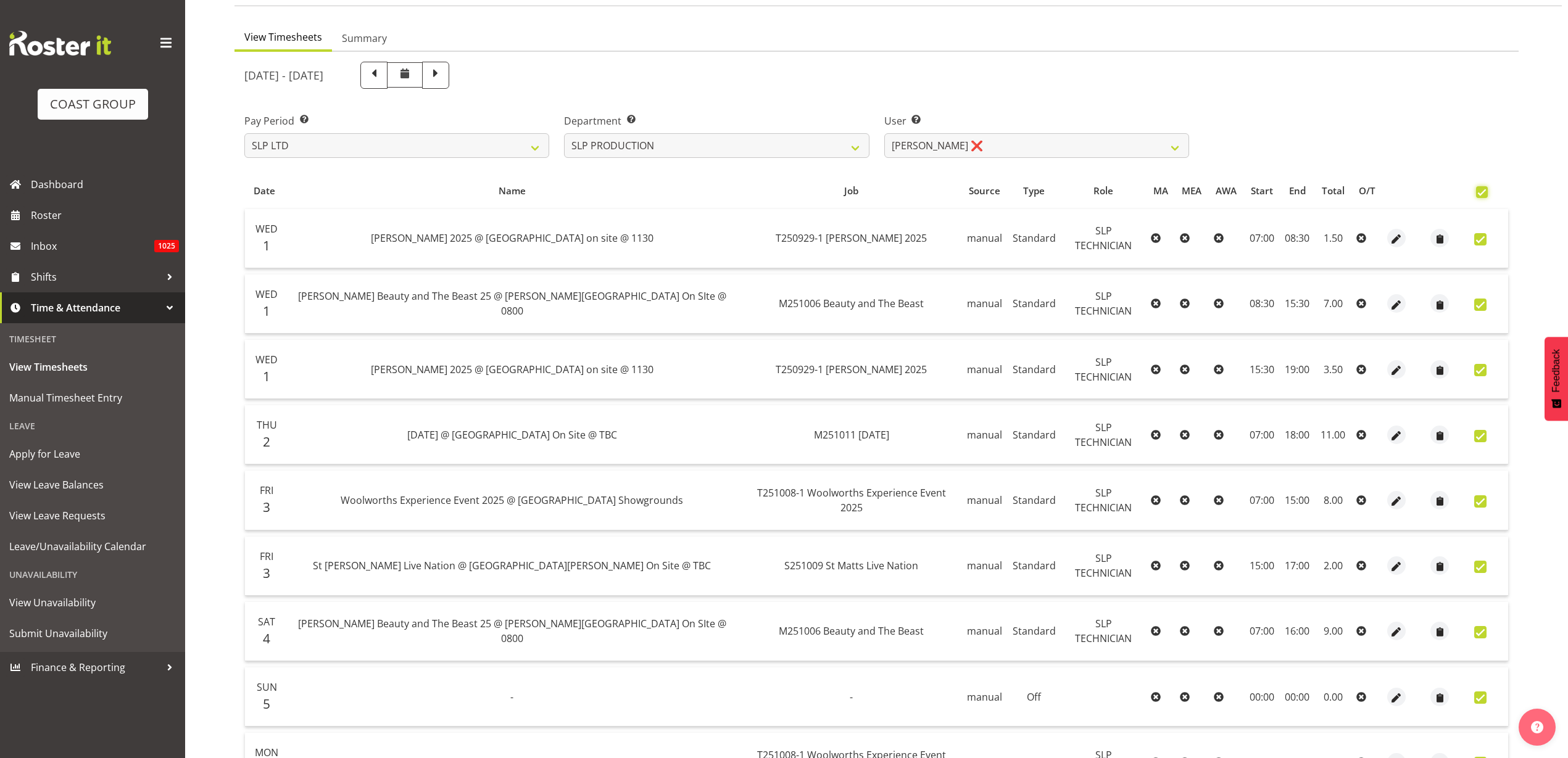
checkbox input "true"
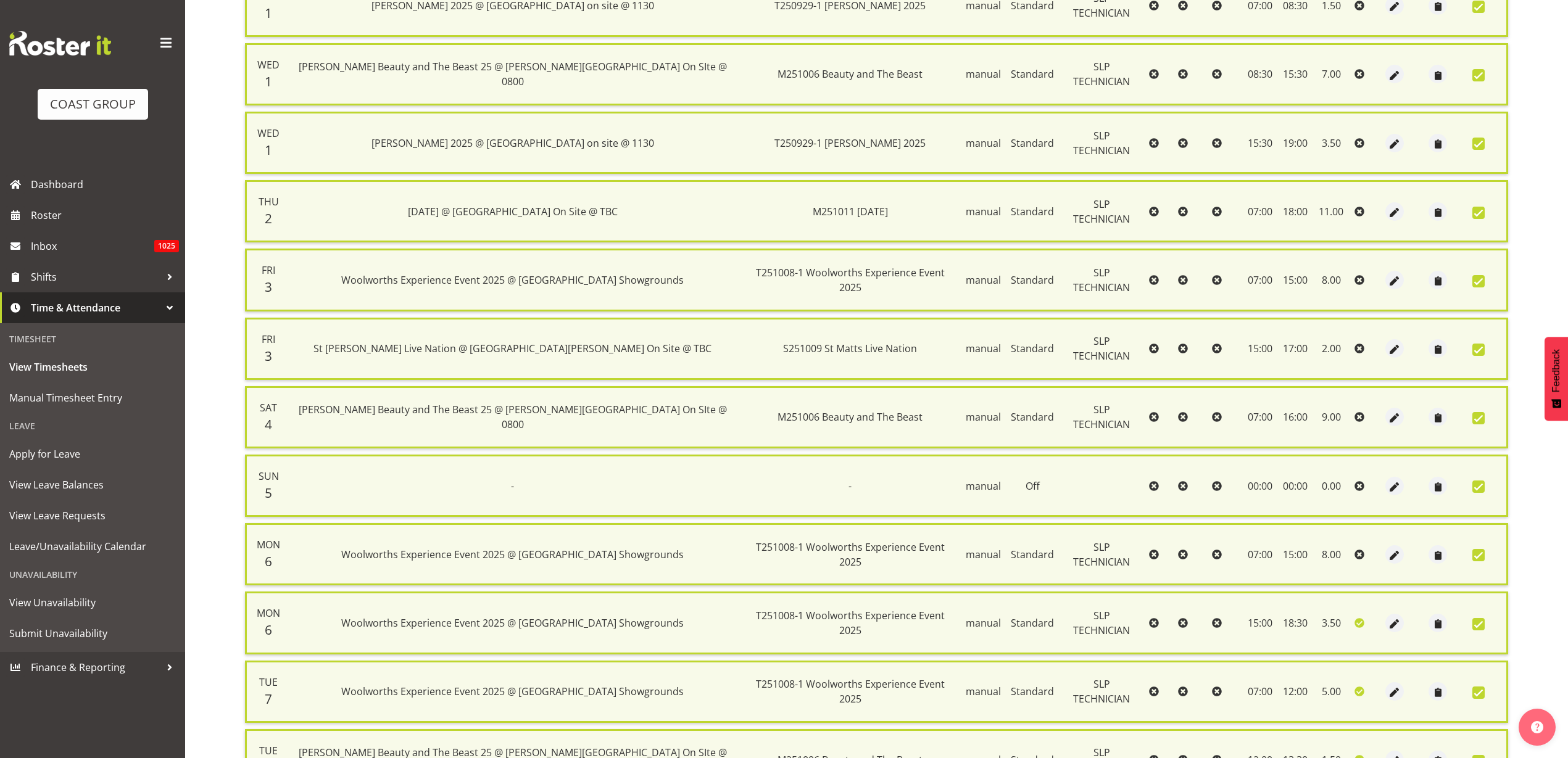
scroll to position [603, 0]
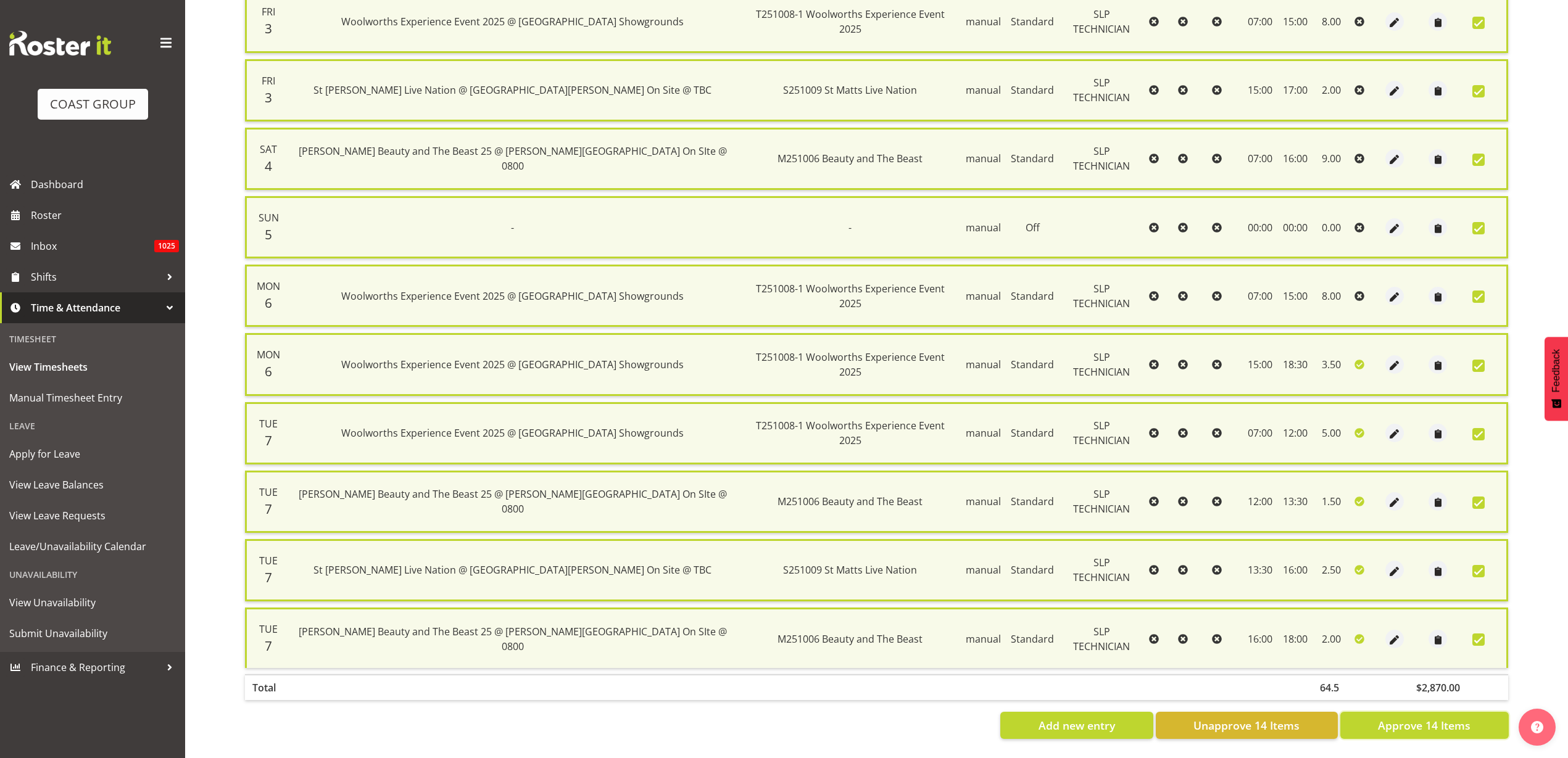
click at [1431, 718] on span "Approve 14 Items" at bounding box center [1424, 725] width 92 height 16
checkbox input "false"
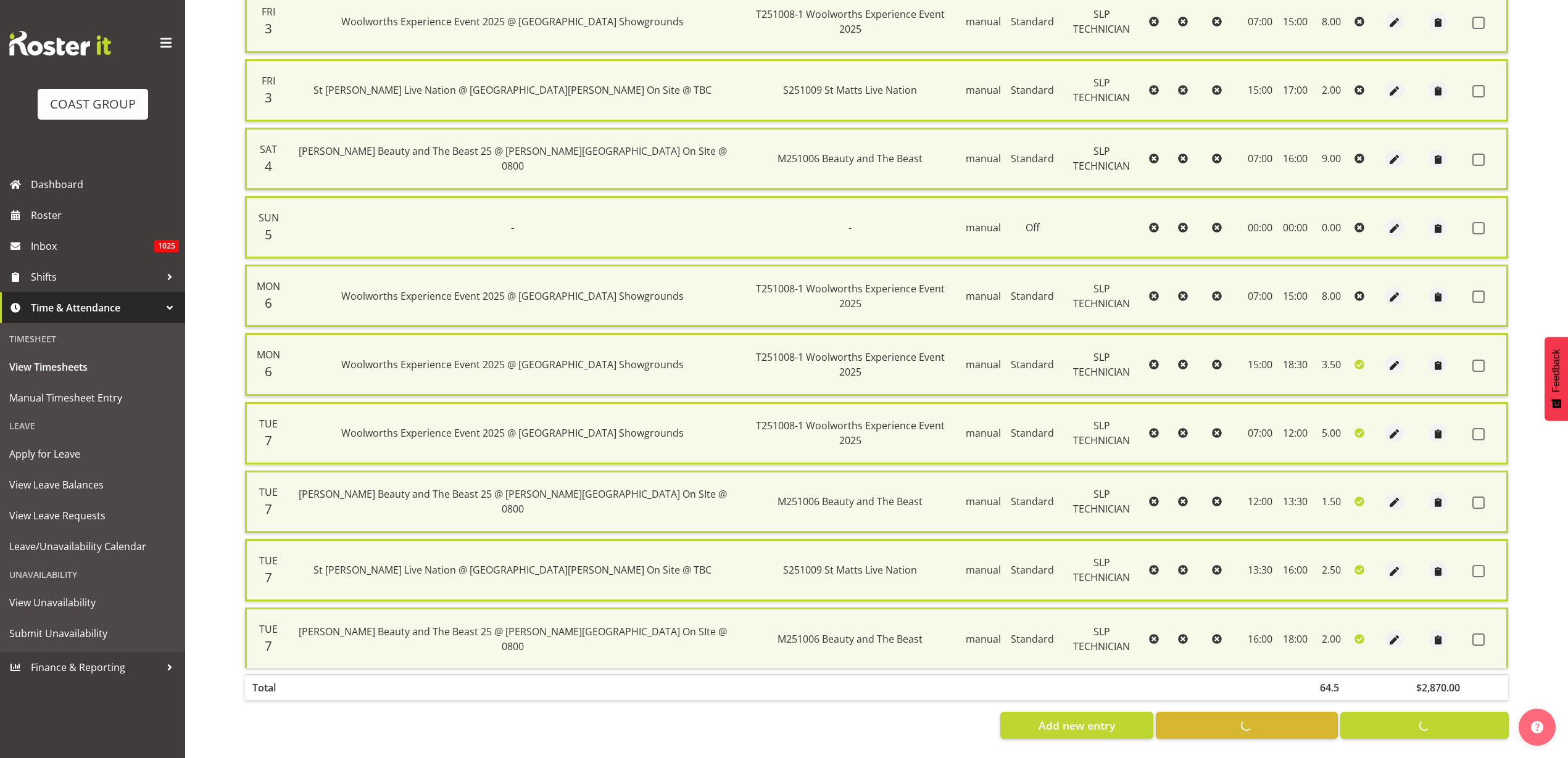
checkbox input "false"
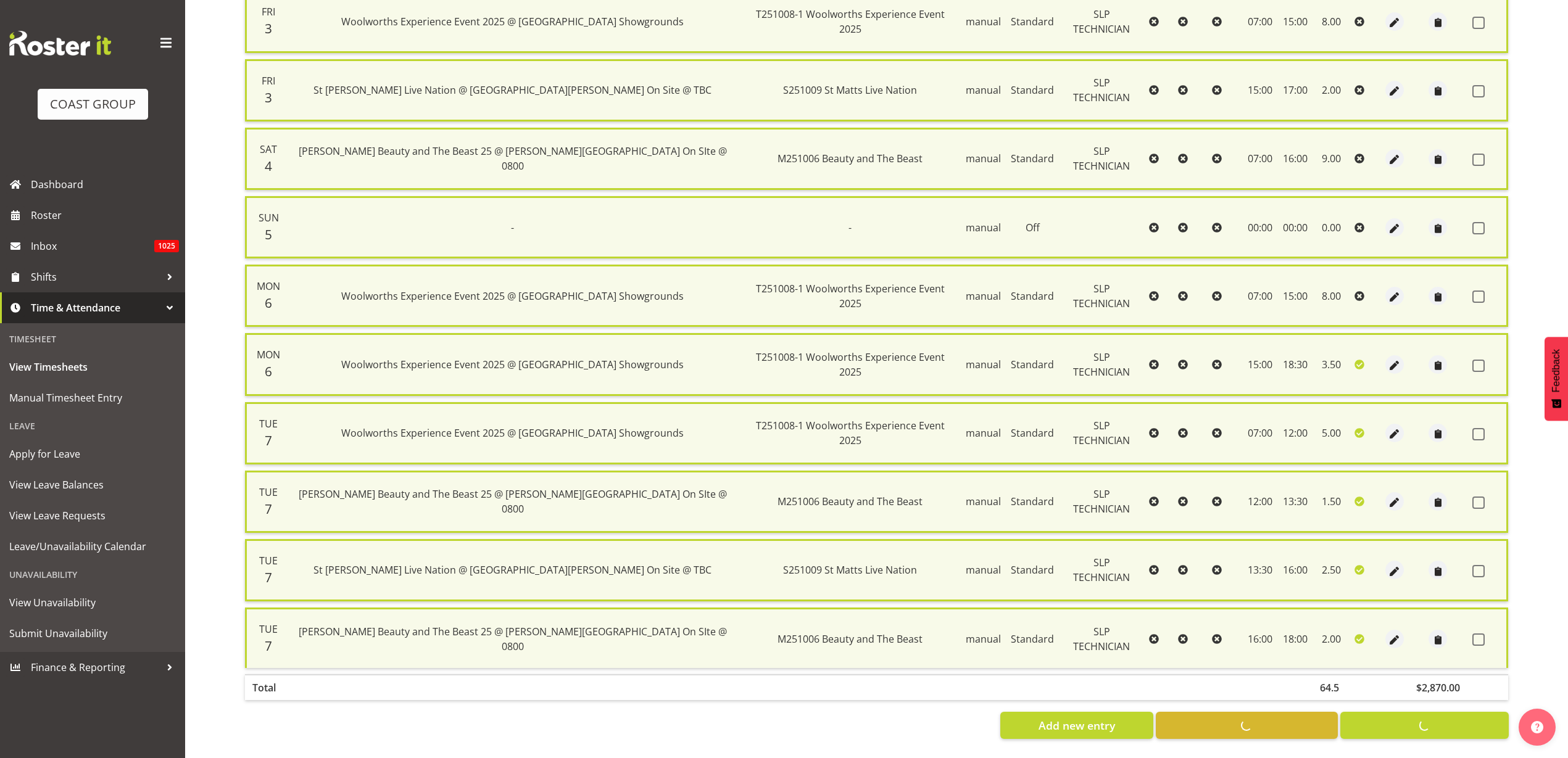
checkbox input "false"
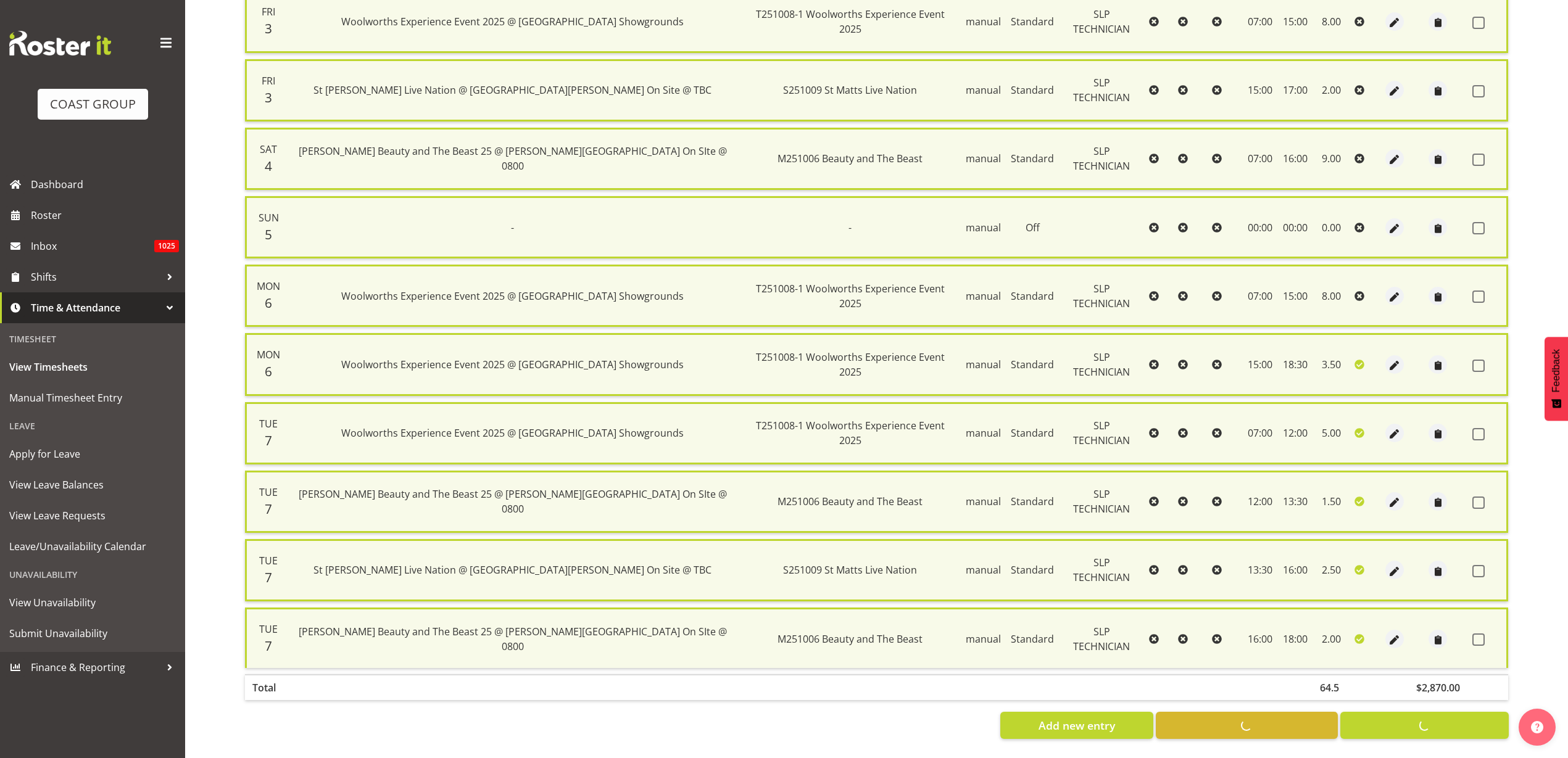
checkbox input "false"
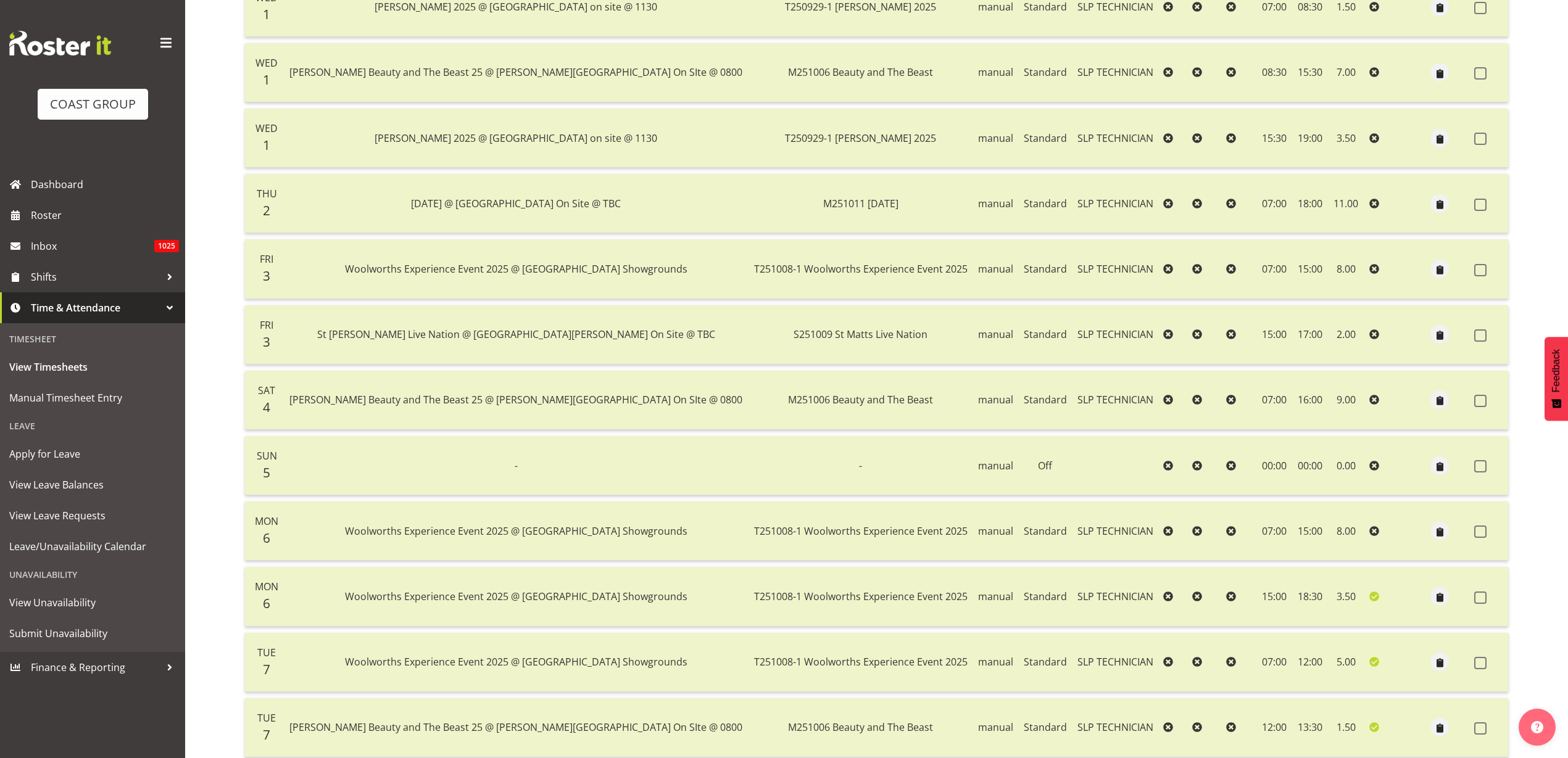
scroll to position [0, 0]
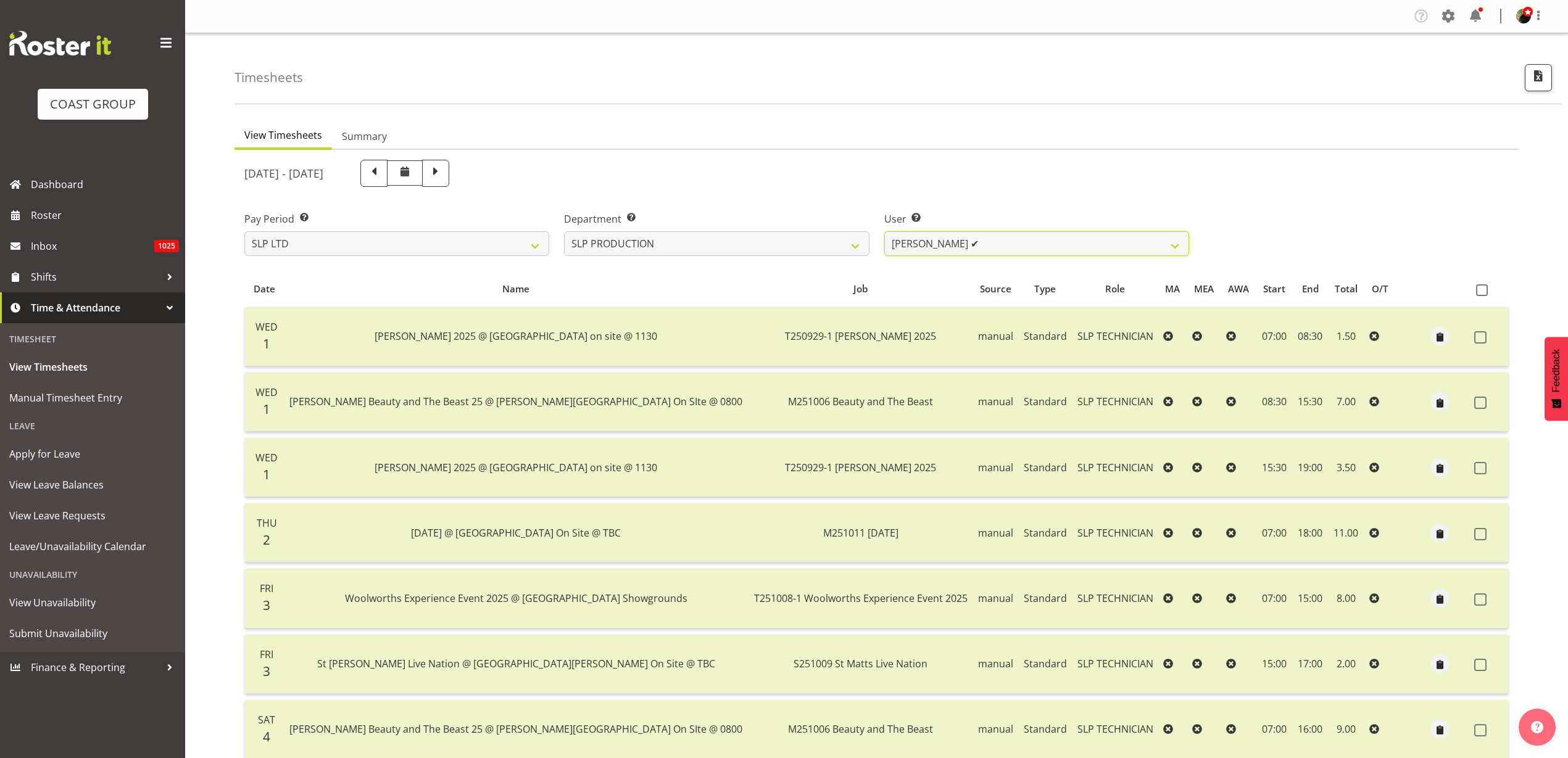
click at [968, 240] on select "Aaron Grant ✔ Alan Burrows ✔ Coel Phillips ✔ Kent Stevens ✔ Kes David ✔ Mark Ph…" at bounding box center [1037, 244] width 305 height 24
click at [884, 231] on select "Aaron Grant ✔ Alan Burrows ✔ Coel Phillips ✔ Kent Stevens ✔ Kes David ✔ Mark Ph…" at bounding box center [1037, 244] width 305 height 24
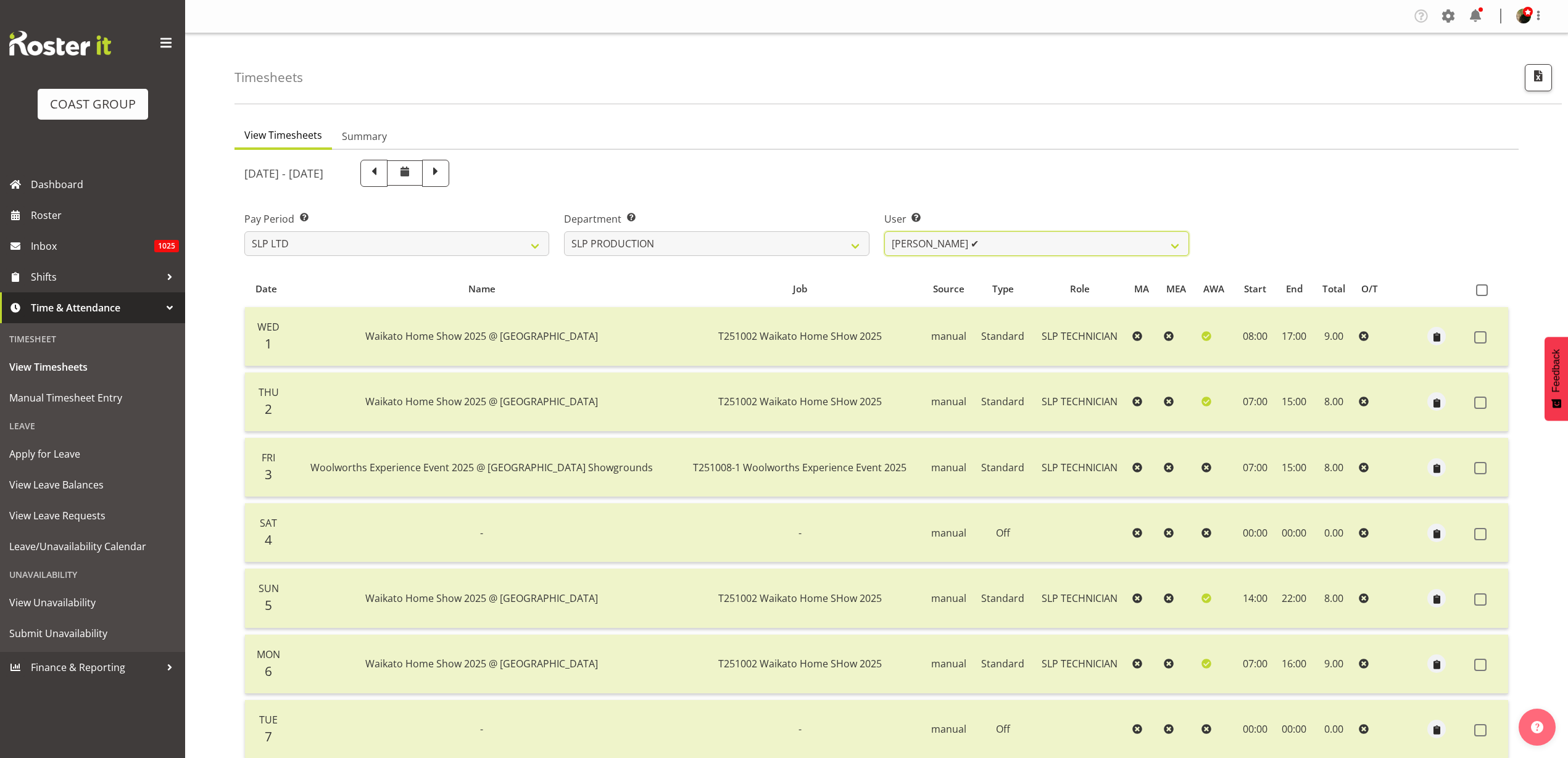
click at [1049, 236] on select "Aaron Grant ✔ Alan Burrows ✔ Coel Phillips ✔ Kent Stevens ✔ Kes David ✔ Mark Ph…" at bounding box center [1037, 244] width 305 height 24
select select "11402"
click at [884, 231] on select "Aaron Grant ✔ Alan Burrows ✔ Coel Phillips ✔ Kent Stevens ✔ Kes David ✔ Mark Ph…" at bounding box center [1037, 244] width 305 height 24
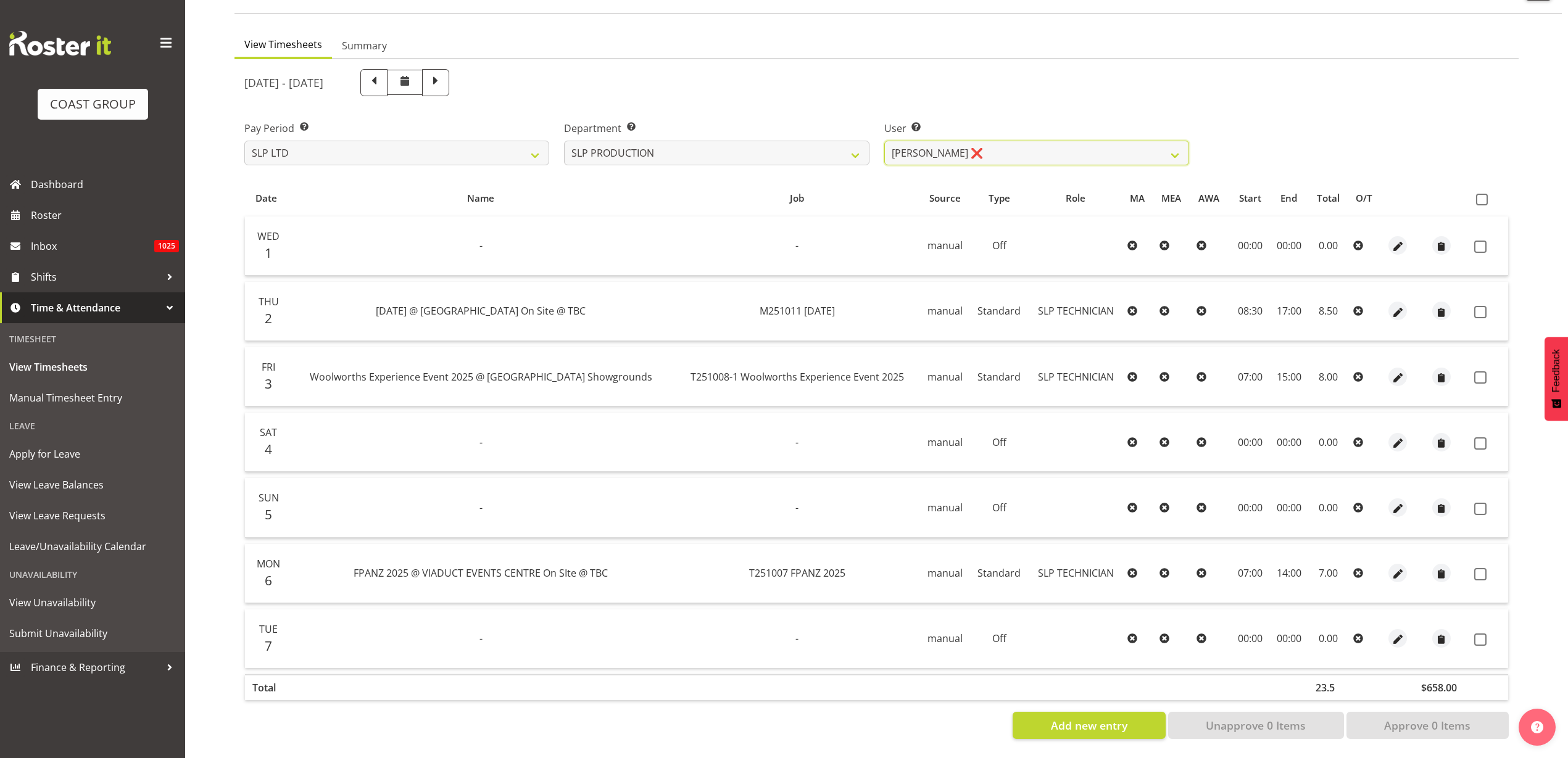
scroll to position [103, 0]
click at [1481, 194] on span at bounding box center [1481, 199] width 11 height 11
click at [1481, 196] on input "checkbox" at bounding box center [1480, 199] width 8 height 8
checkbox input "true"
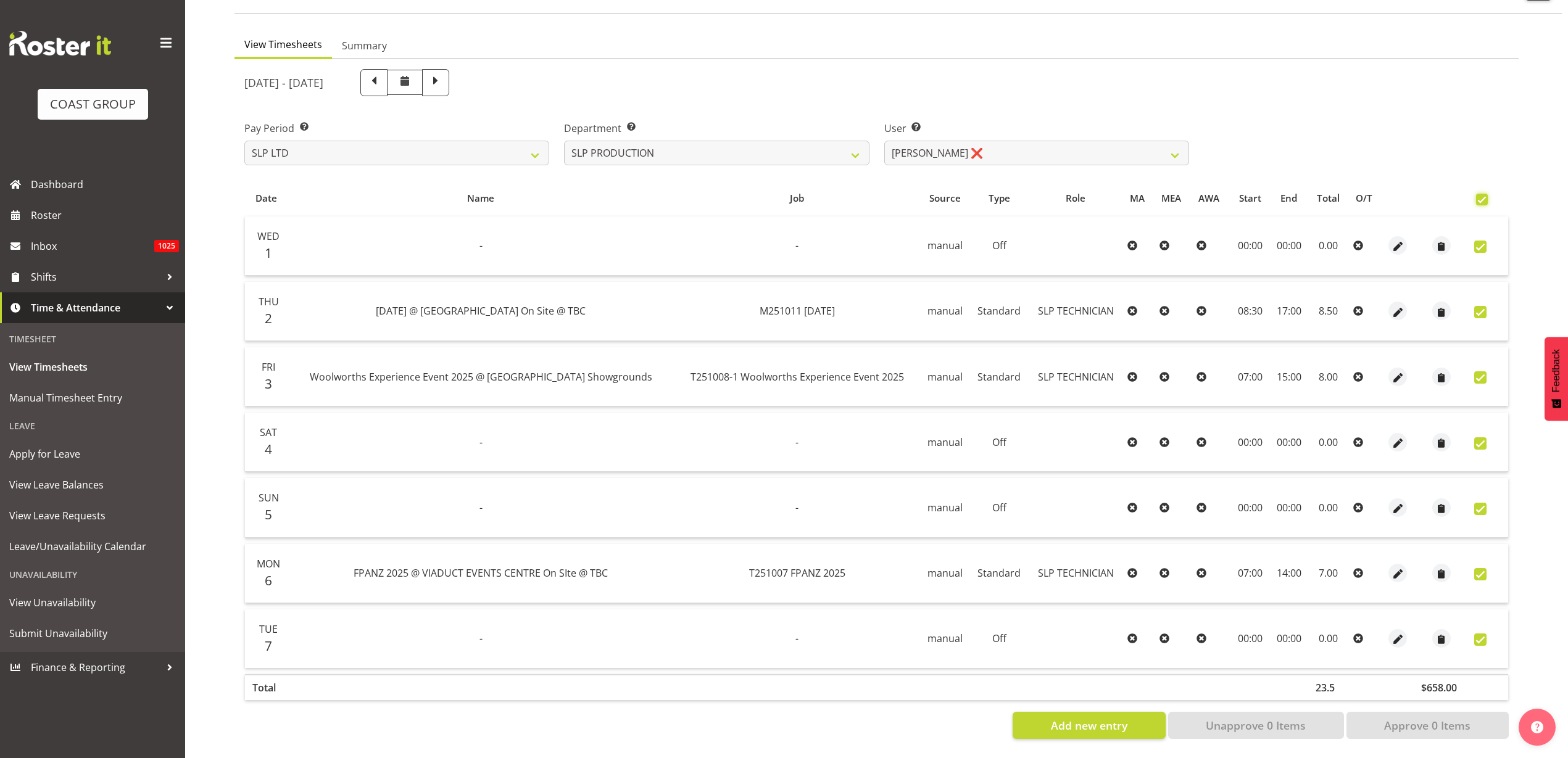
checkbox input "true"
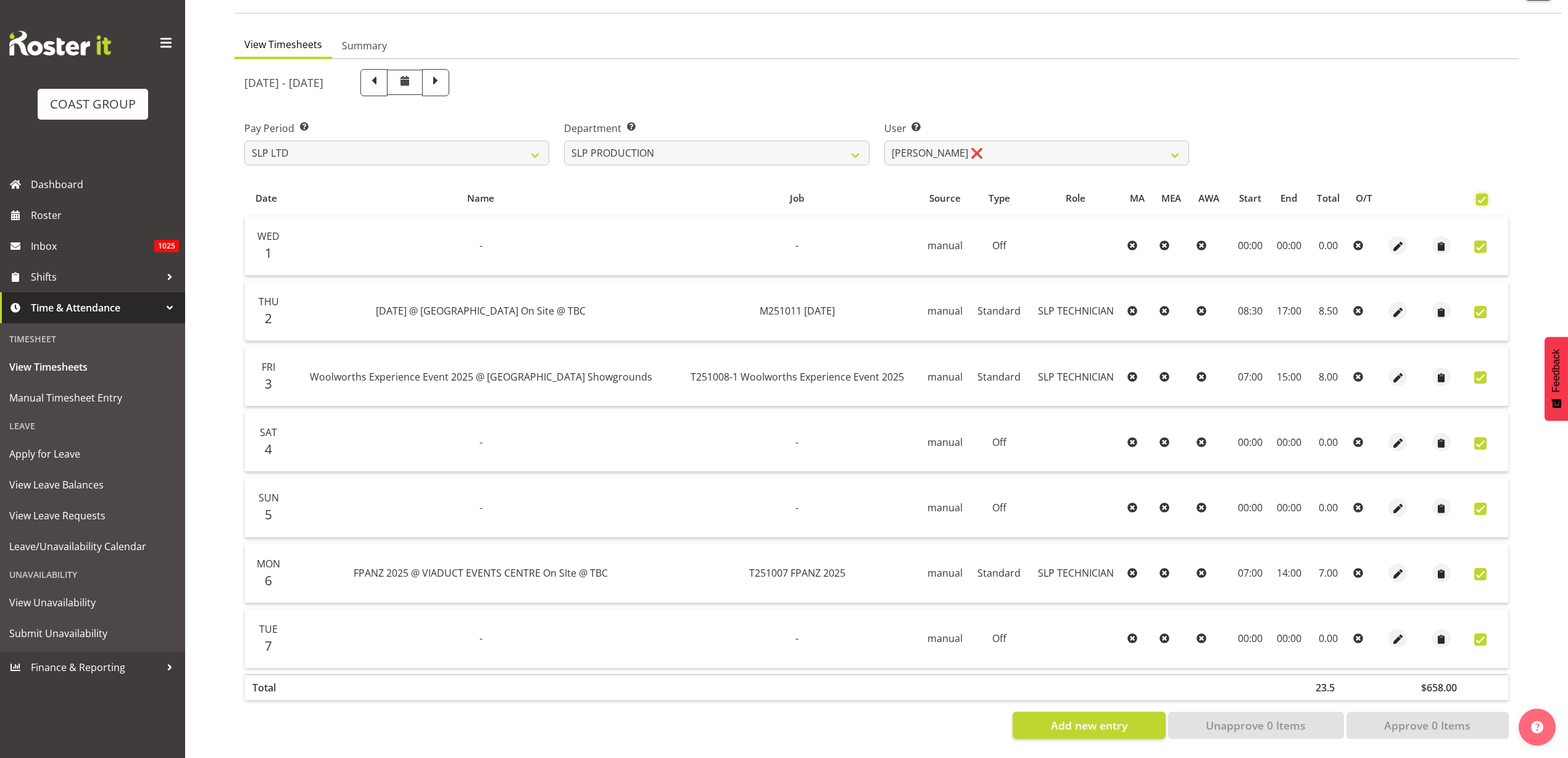
checkbox input "true"
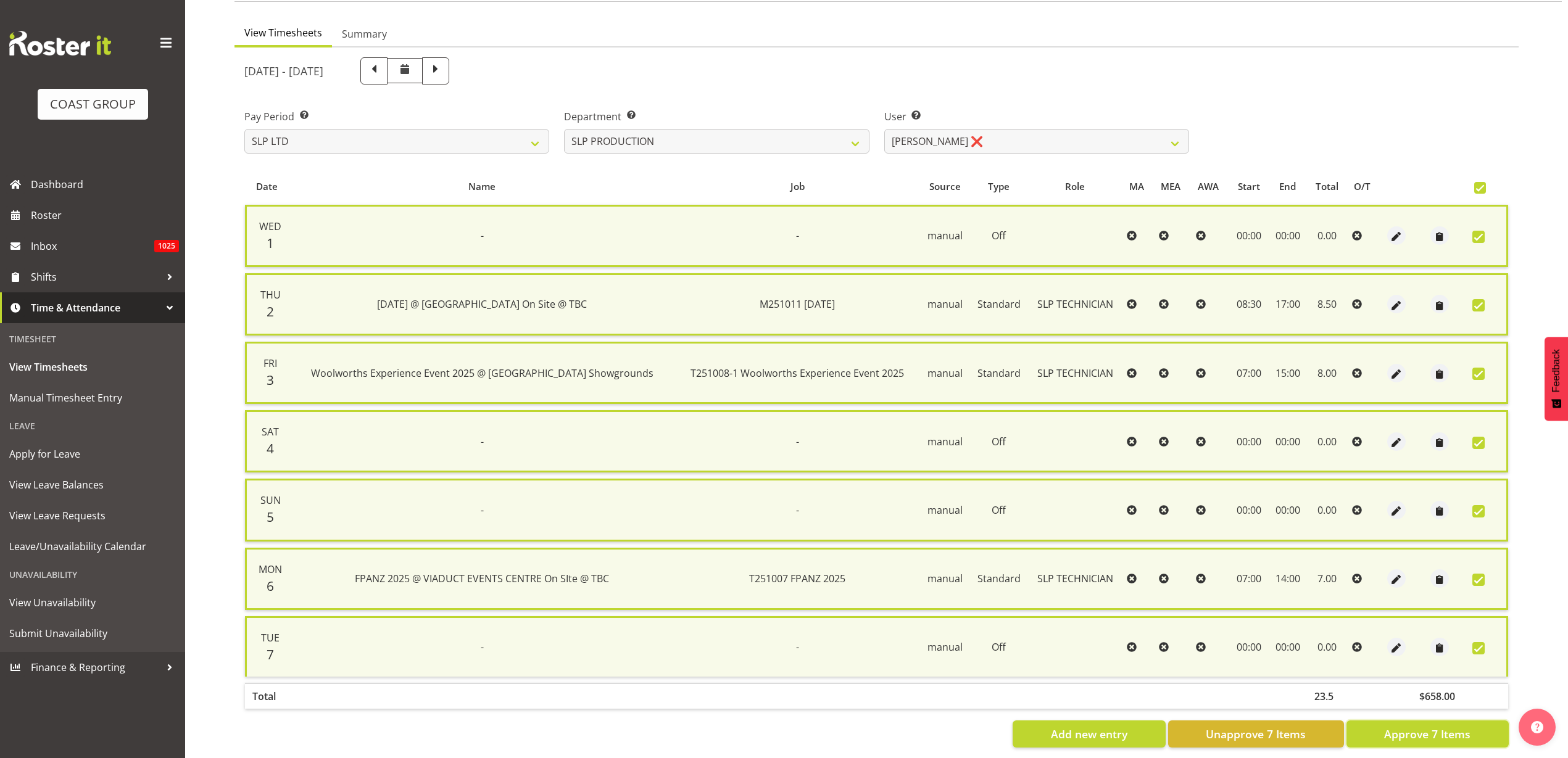
click at [1442, 736] on span "Approve 7 Items" at bounding box center [1428, 734] width 87 height 16
checkbox input "false"
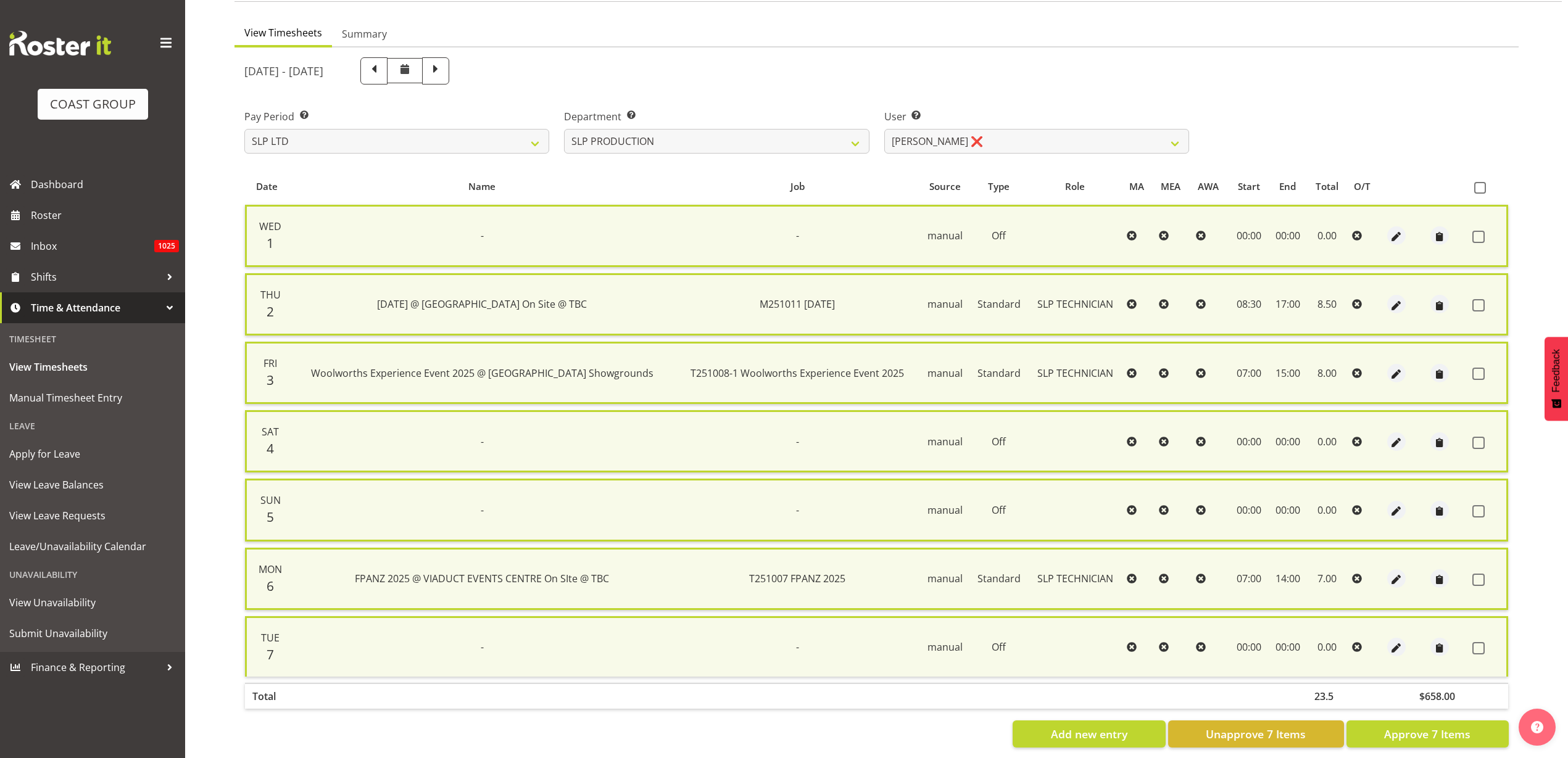
checkbox input "false"
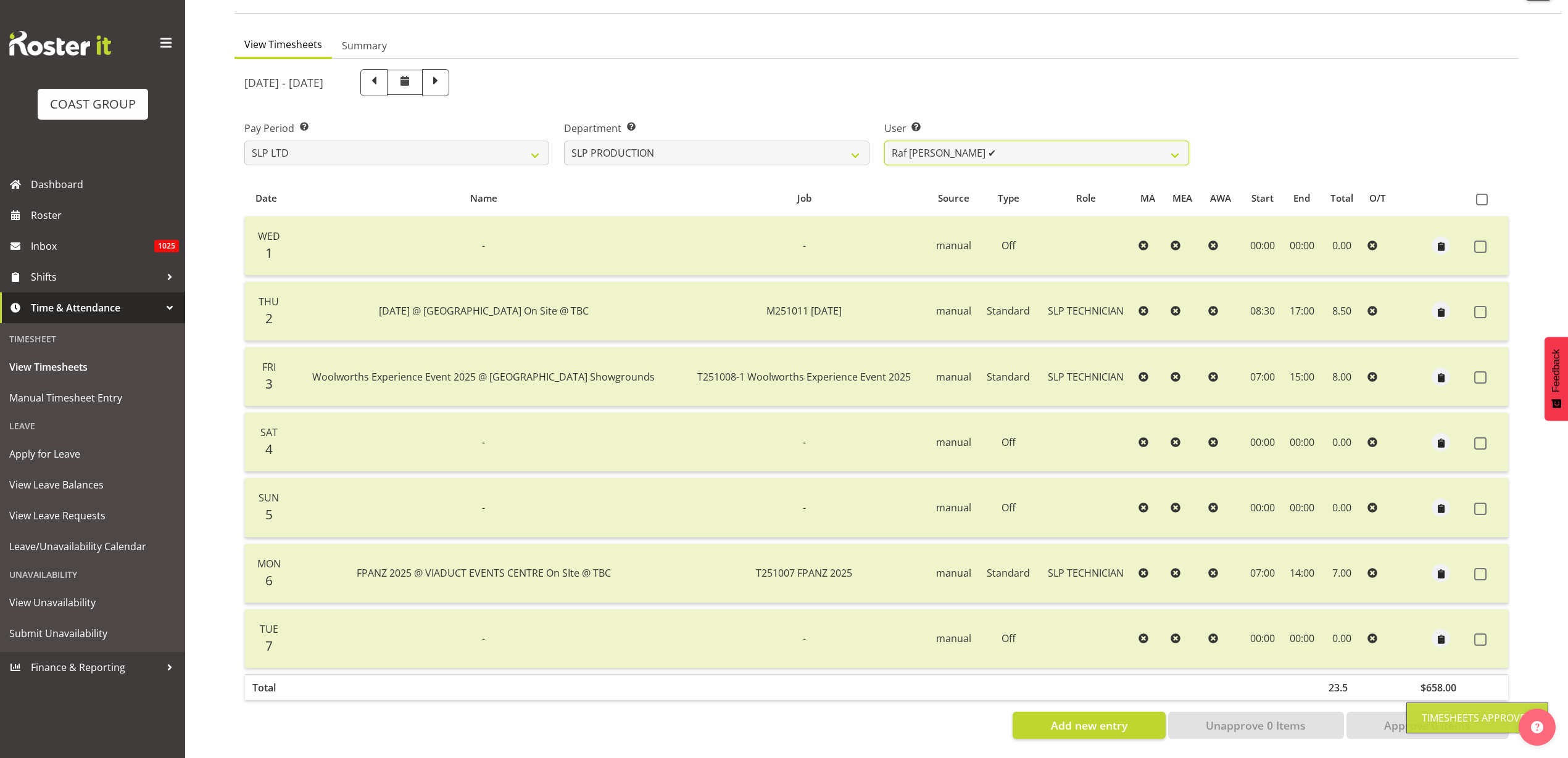
click at [994, 142] on select "Aaron Grant ✔ Alan Burrows ✔ Coel Phillips ✔ Kent Stevens ✔ Kes David ✔ Mark Ph…" at bounding box center [1037, 153] width 305 height 24
select select "9775"
click at [884, 141] on select "Aaron Grant ✔ Alan Burrows ✔ Coel Phillips ✔ Kent Stevens ✔ Kes David ✔ Mark Ph…" at bounding box center [1037, 153] width 305 height 24
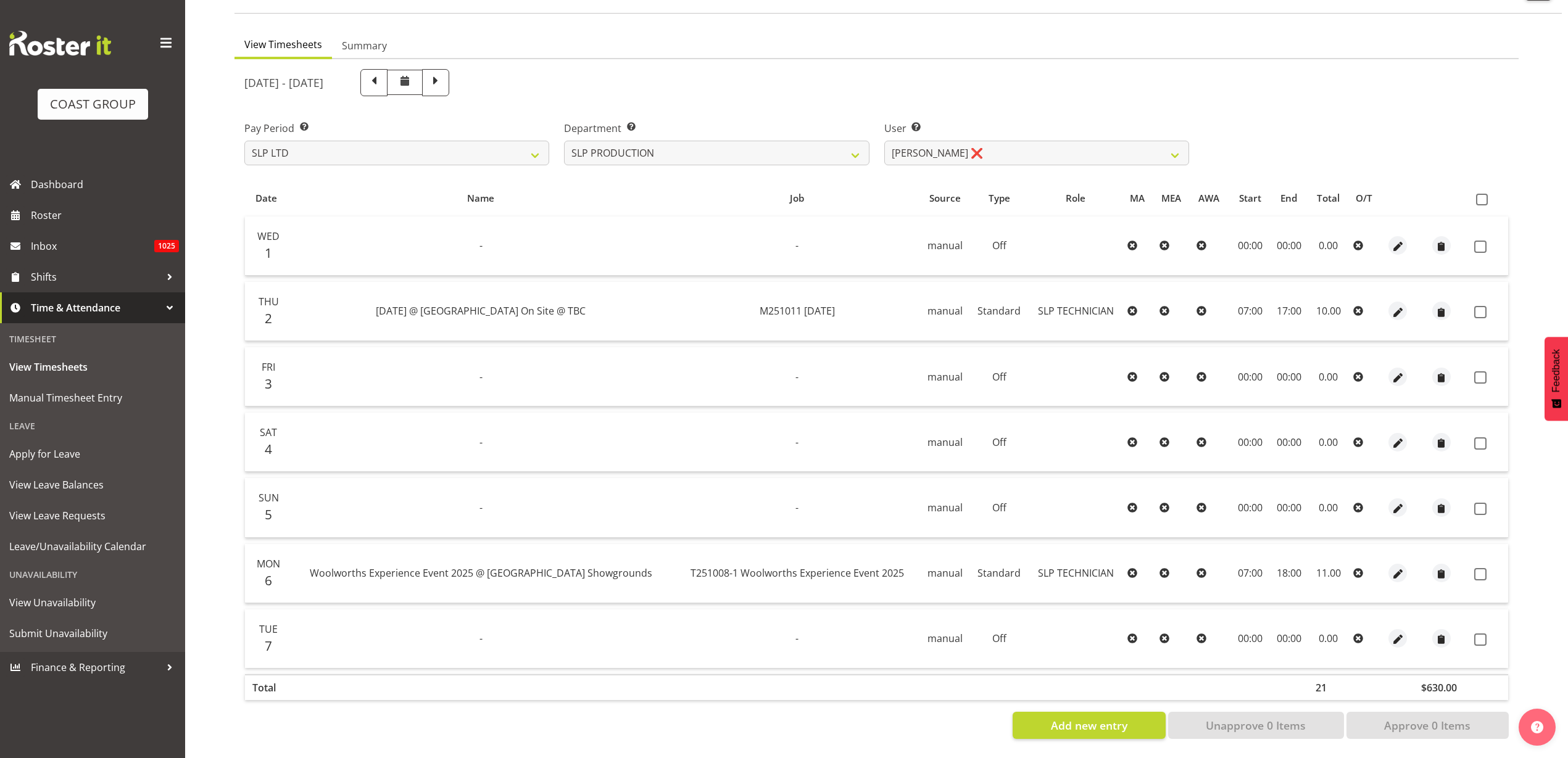
click at [1483, 194] on span at bounding box center [1481, 199] width 11 height 11
click at [1483, 196] on input "checkbox" at bounding box center [1480, 199] width 8 height 8
checkbox input "true"
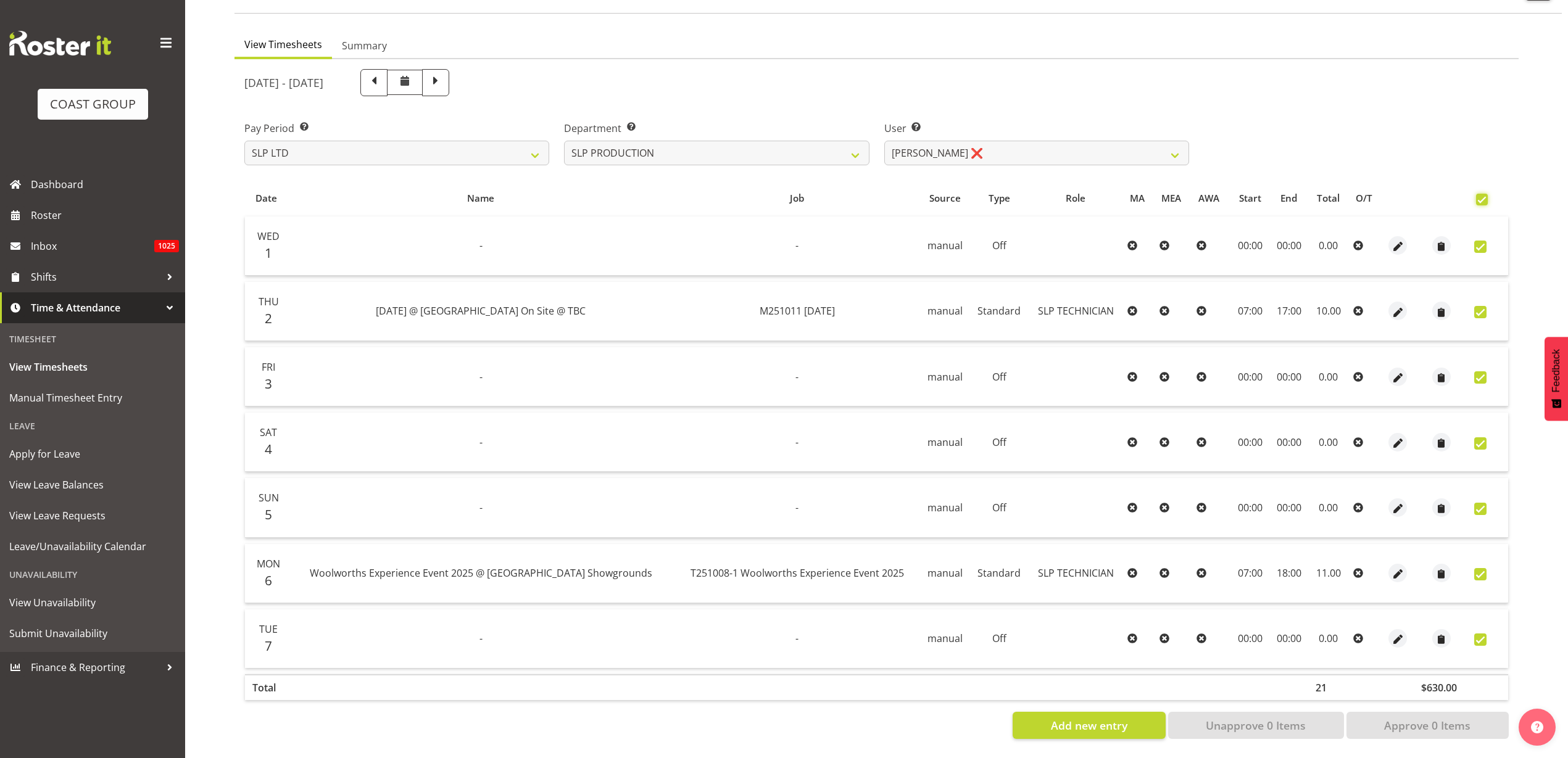
checkbox input "true"
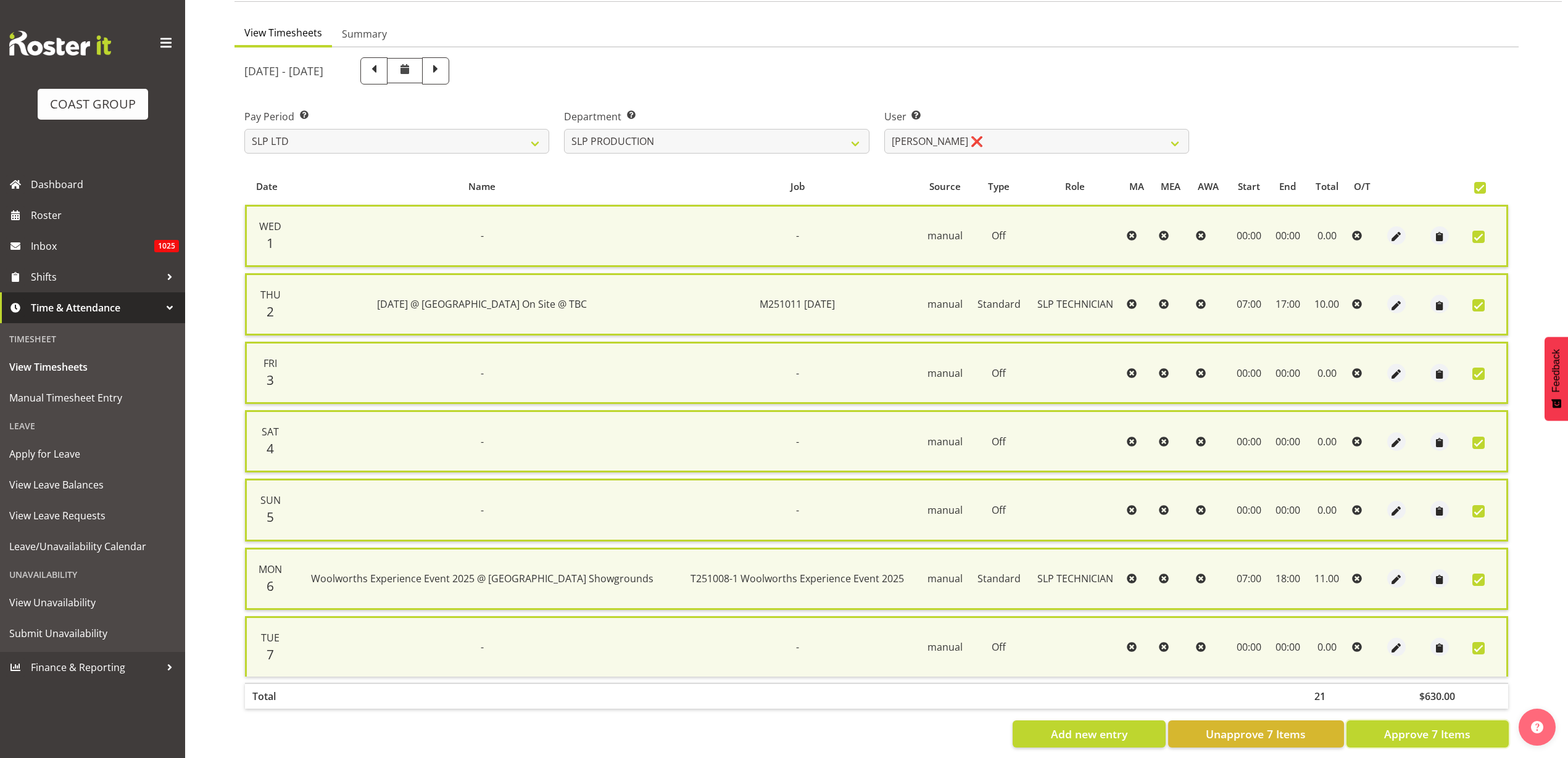
click at [1410, 736] on span "Approve 7 Items" at bounding box center [1428, 734] width 87 height 16
checkbox input "false"
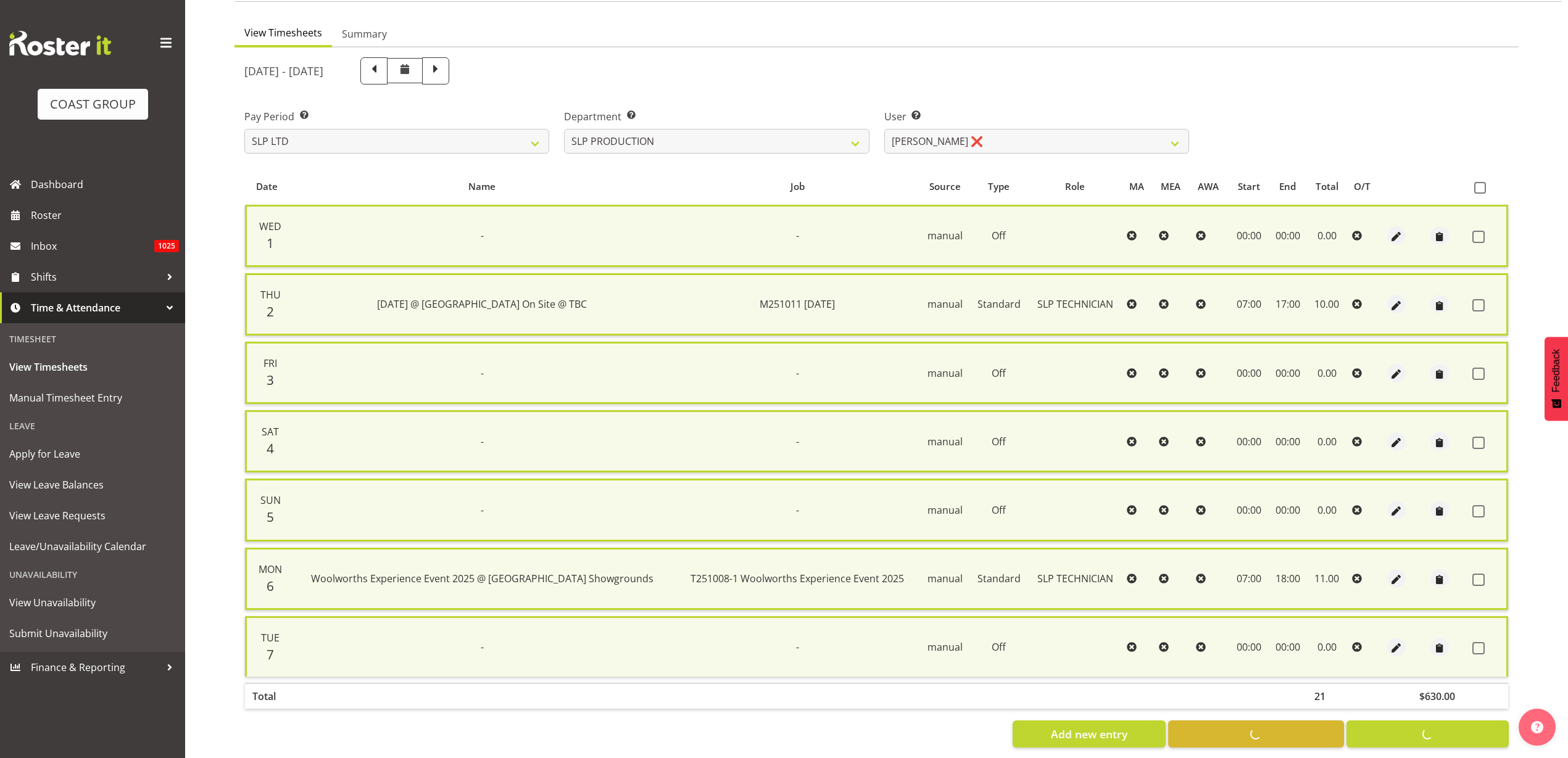
checkbox input "false"
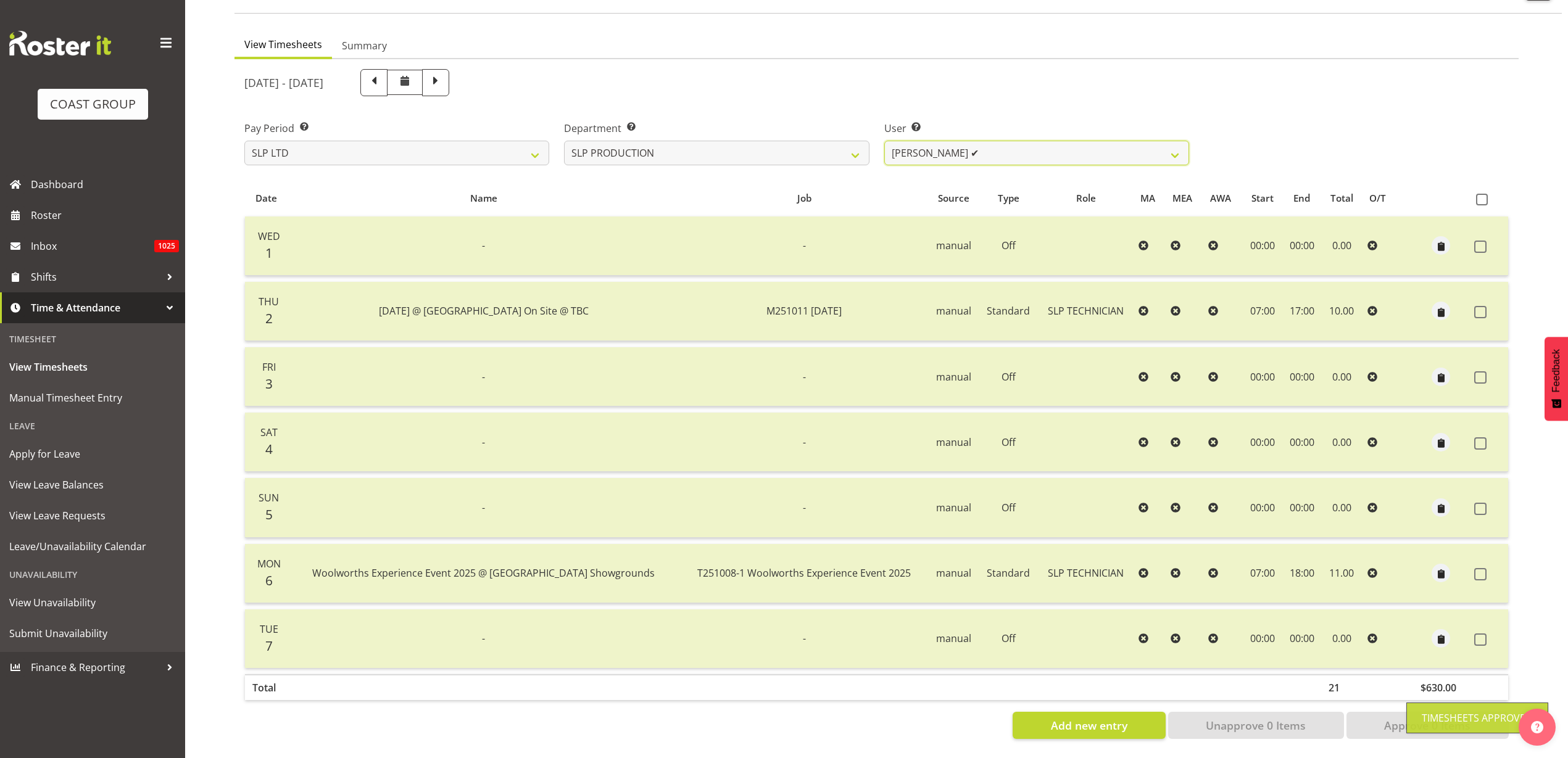
click at [1064, 143] on select "Aaron Grant ✔ Alan Burrows ✔ Coel Phillips ✔ Kent Stevens ✔ Kes David ✔ Mark Ph…" at bounding box center [1037, 153] width 305 height 24
select select "264"
click at [884, 141] on select "Aaron Grant ✔ Alan Burrows ✔ Coel Phillips ✔ Kent Stevens ✔ Kes David ✔ Mark Ph…" at bounding box center [1037, 153] width 305 height 24
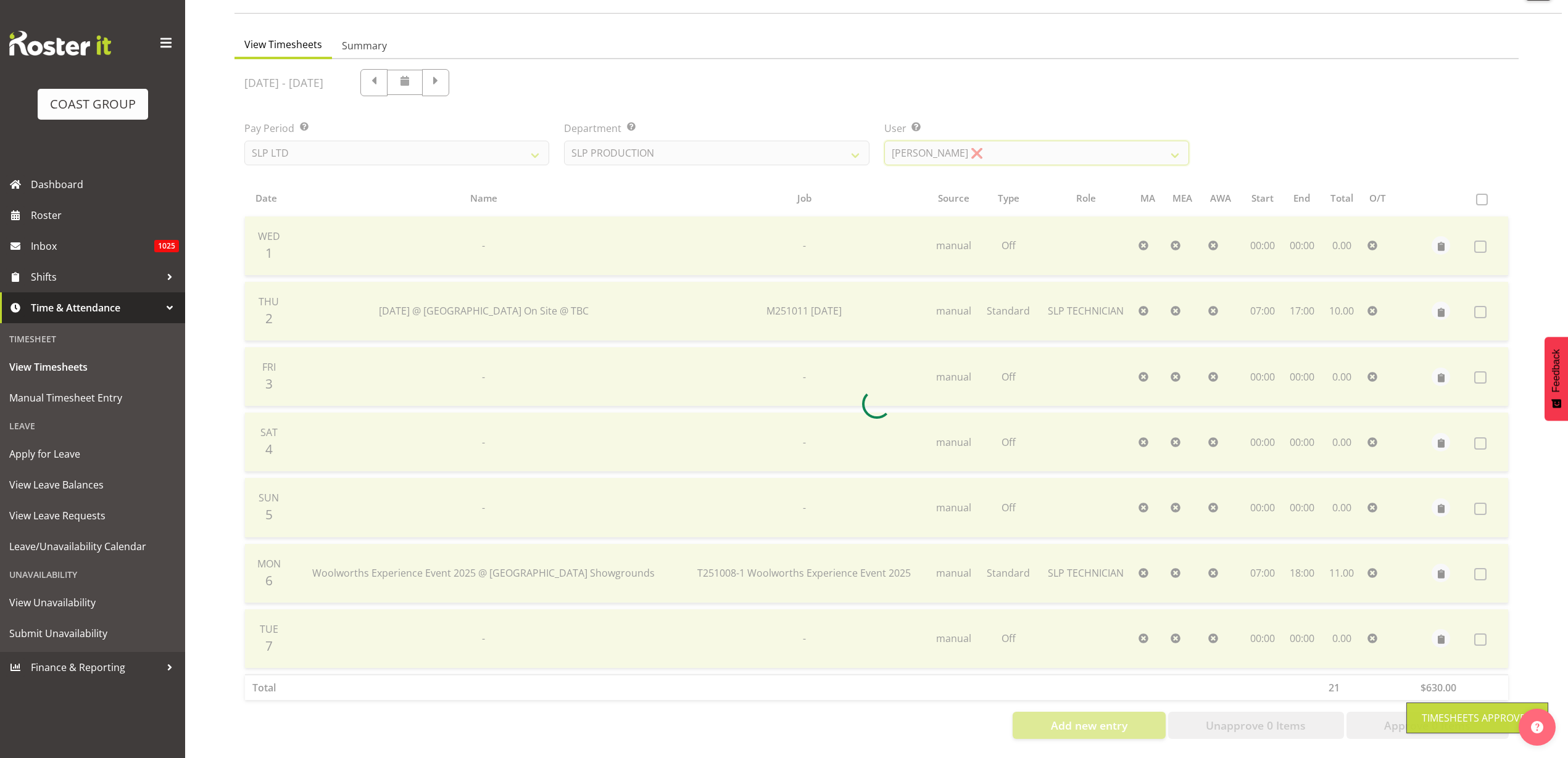
scroll to position [0, 0]
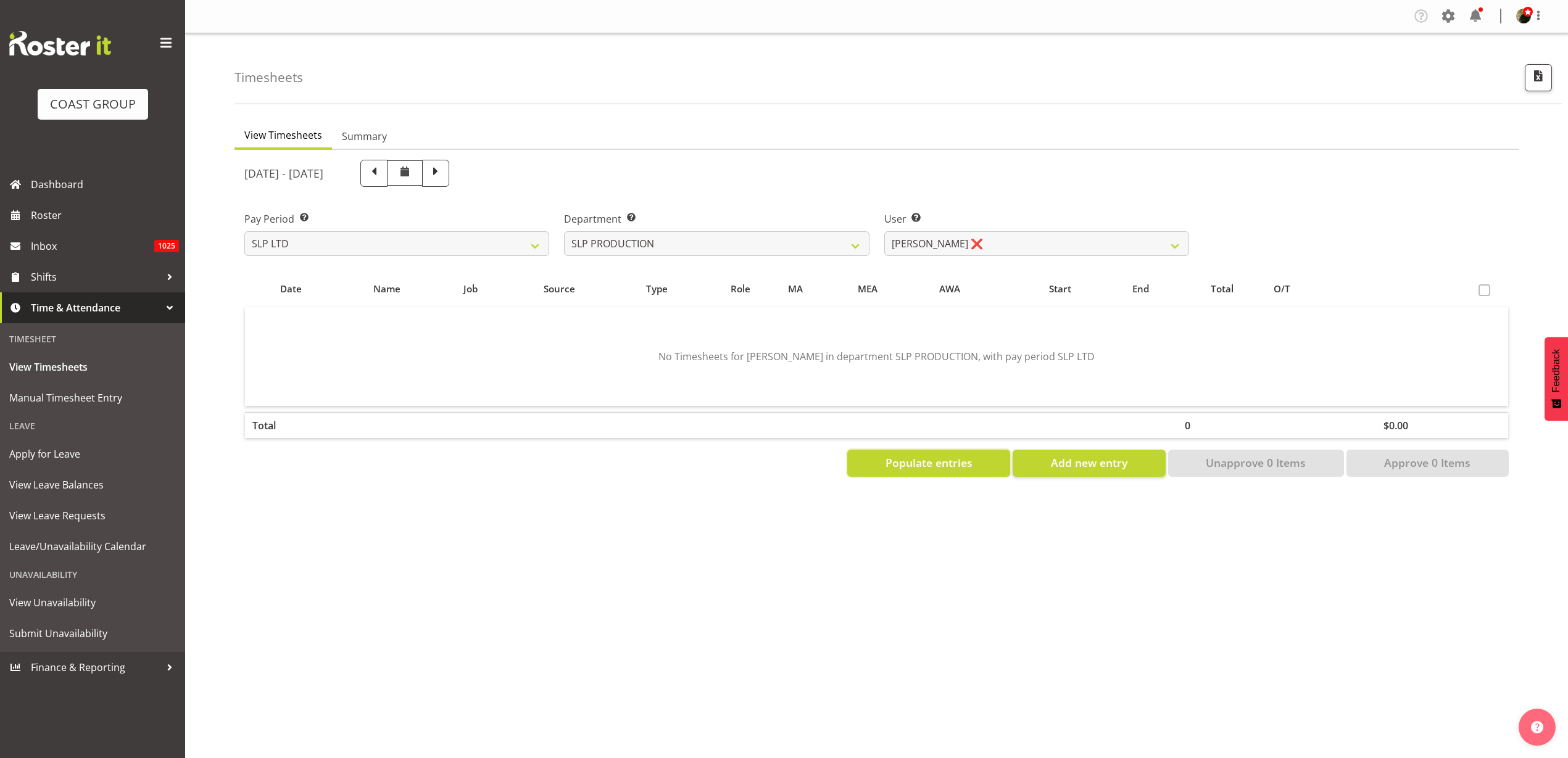
click at [953, 462] on span "Populate entries" at bounding box center [929, 463] width 87 height 16
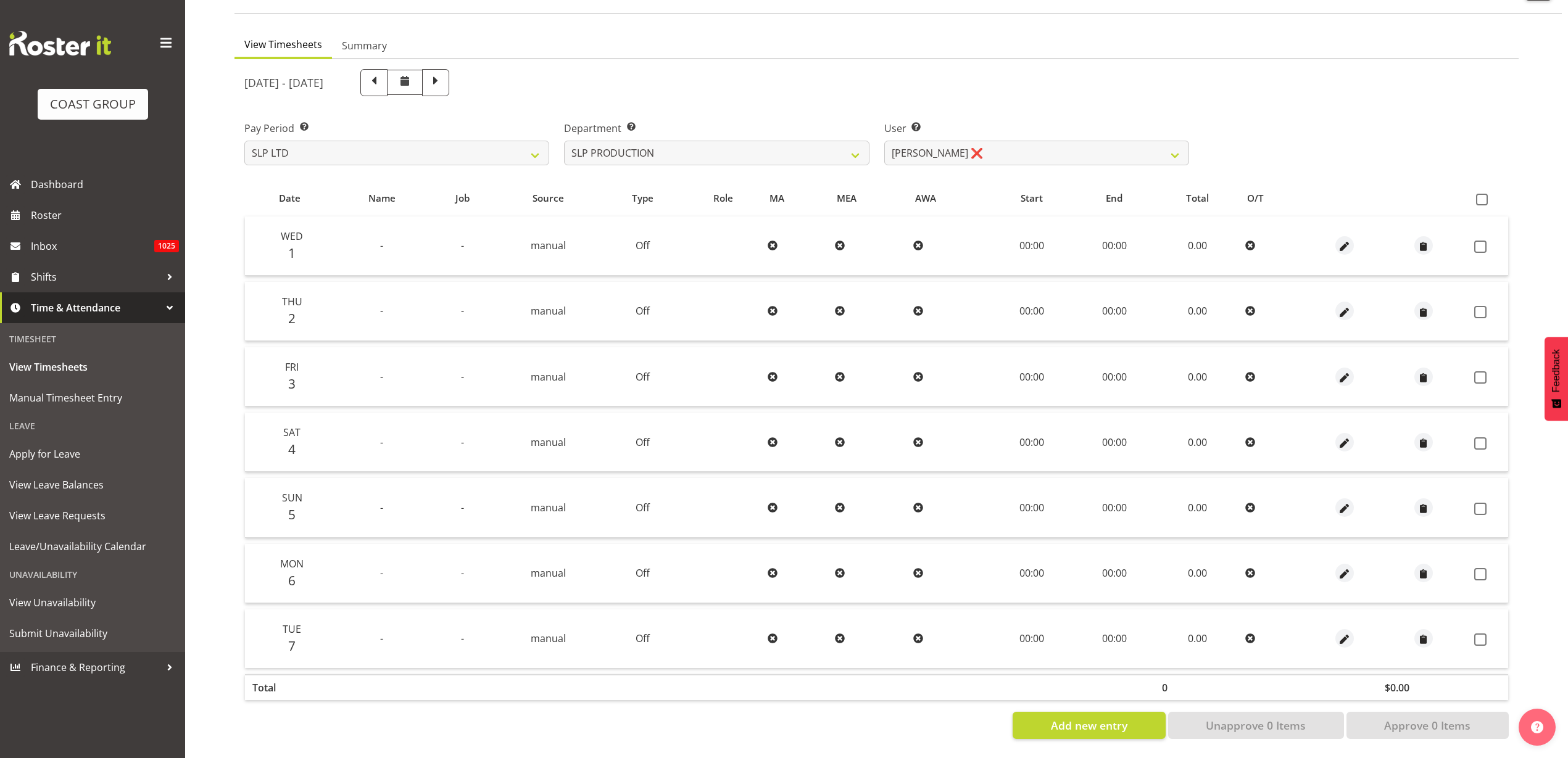
scroll to position [103, 0]
click at [1486, 194] on span at bounding box center [1481, 199] width 11 height 11
click at [1484, 196] on input "checkbox" at bounding box center [1480, 199] width 8 height 8
checkbox input "true"
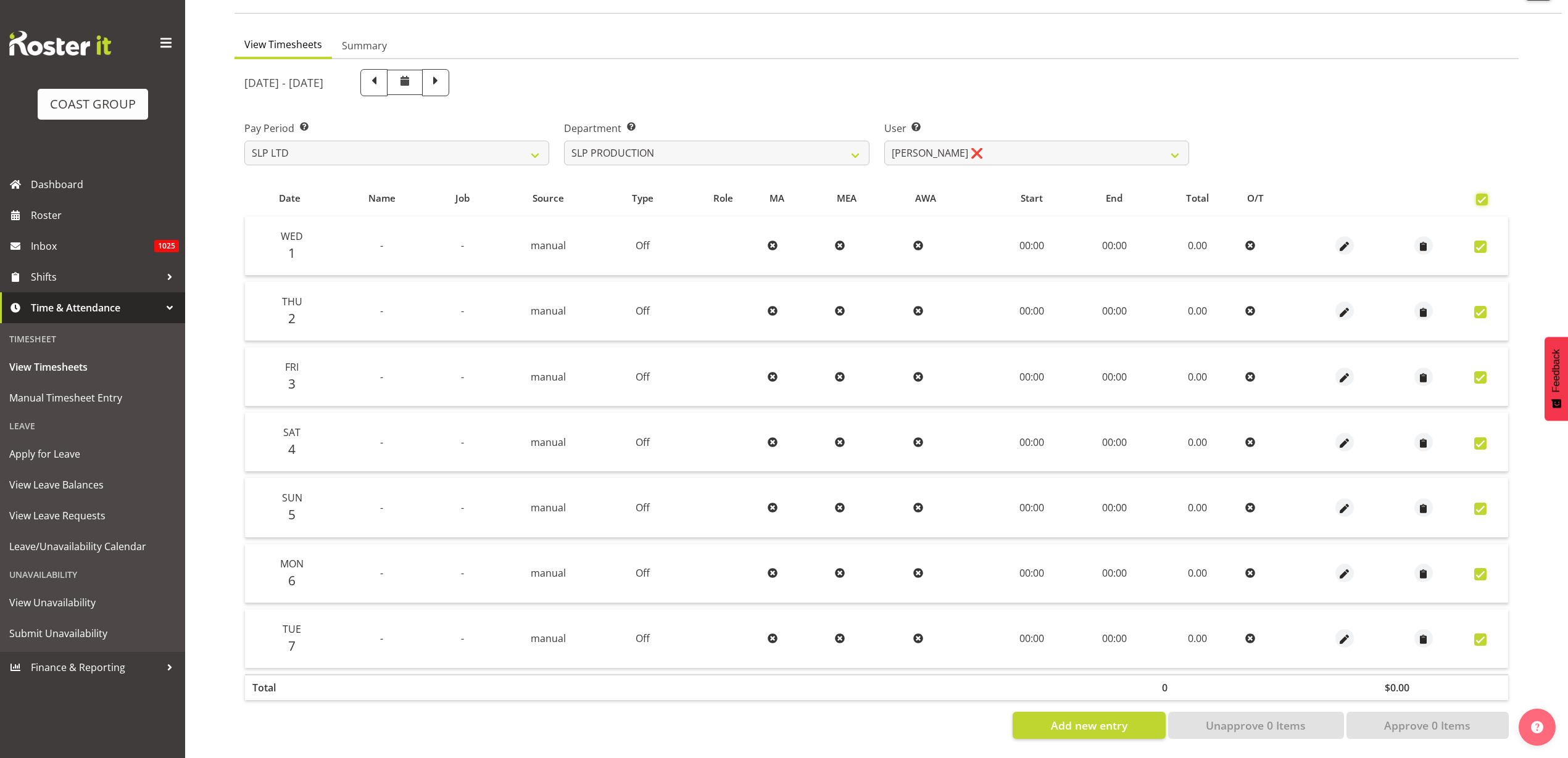
checkbox input "true"
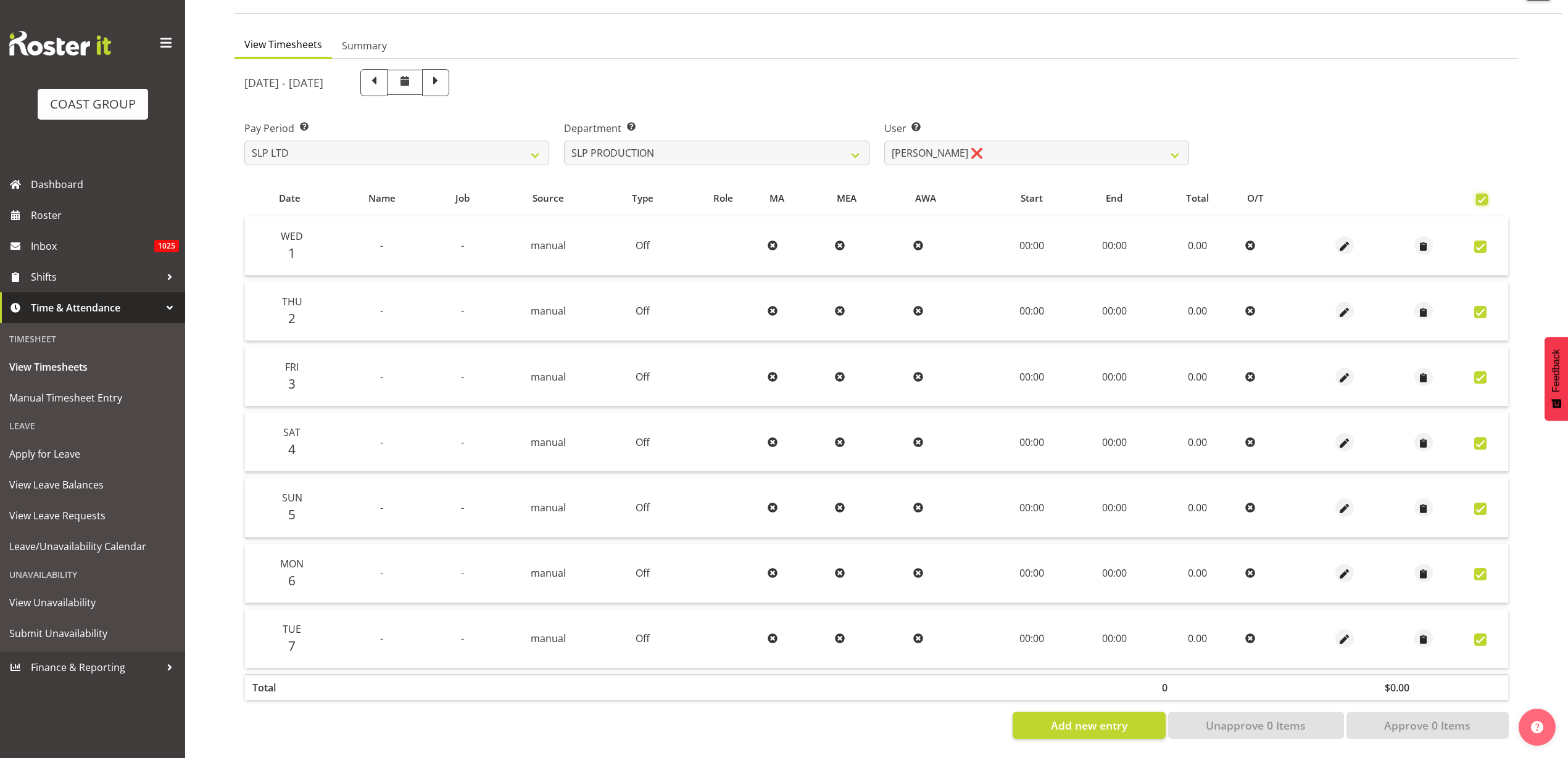
checkbox input "true"
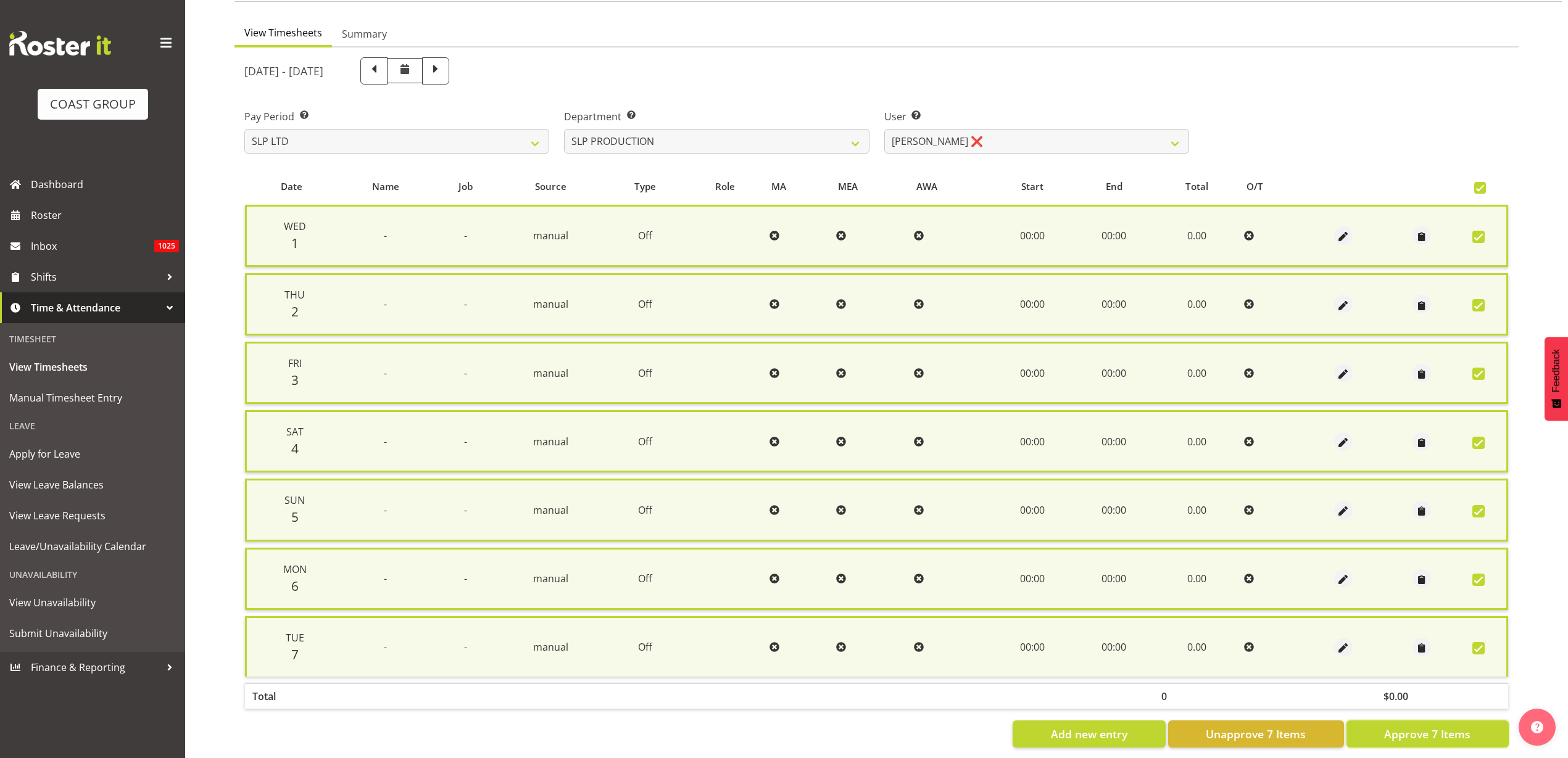
click at [1392, 734] on span "Approve 7 Items" at bounding box center [1428, 734] width 87 height 16
checkbox input "false"
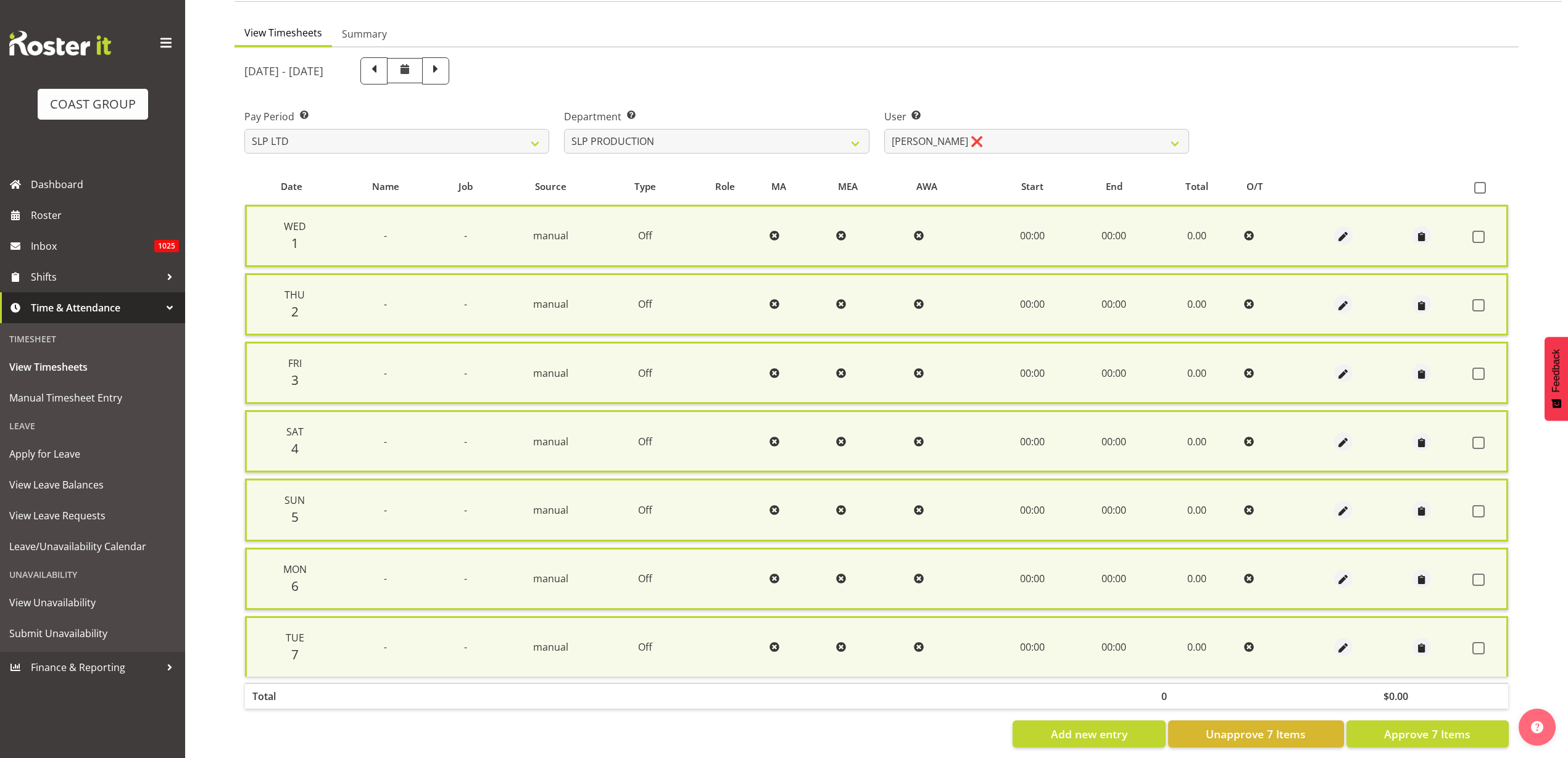
checkbox input "false"
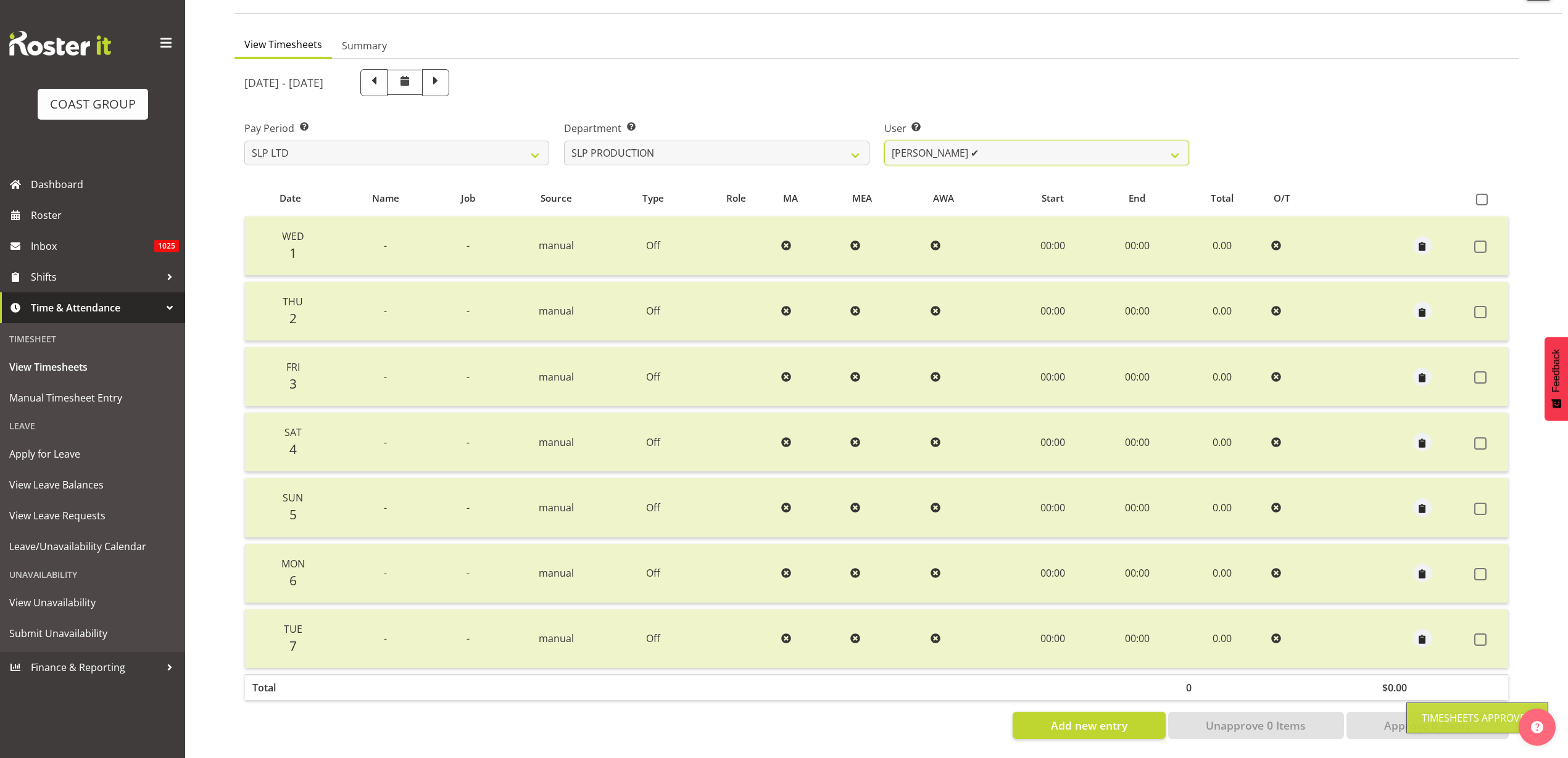
click at [1002, 145] on select "Aaron Grant ✔ Alan Burrows ✔ Coel Phillips ✔ Kent Stevens ✔ Kes David ✔ Mark Ph…" at bounding box center [1037, 153] width 305 height 24
click at [778, 141] on select "SLP CHC SLP OFFICE SLP PRODUCTION SLP TRADE" at bounding box center [717, 153] width 305 height 24
select select "23"
click at [564, 141] on select "SLP CHC SLP OFFICE SLP PRODUCTION SLP TRADE" at bounding box center [717, 153] width 305 height 24
select select "248"
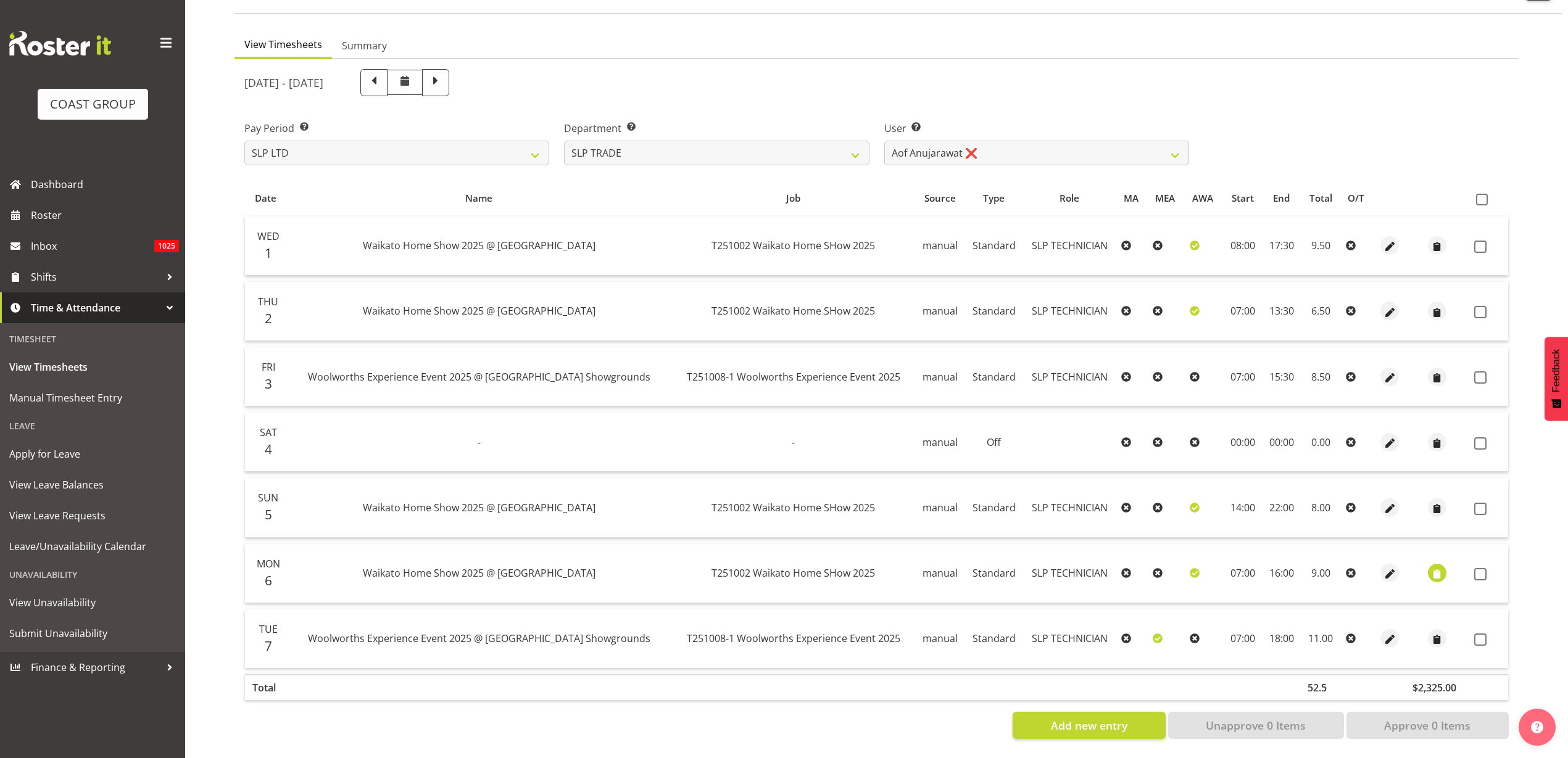
click at [1482, 194] on span at bounding box center [1481, 199] width 11 height 11
click at [1482, 196] on input "checkbox" at bounding box center [1480, 199] width 8 height 8
checkbox input "true"
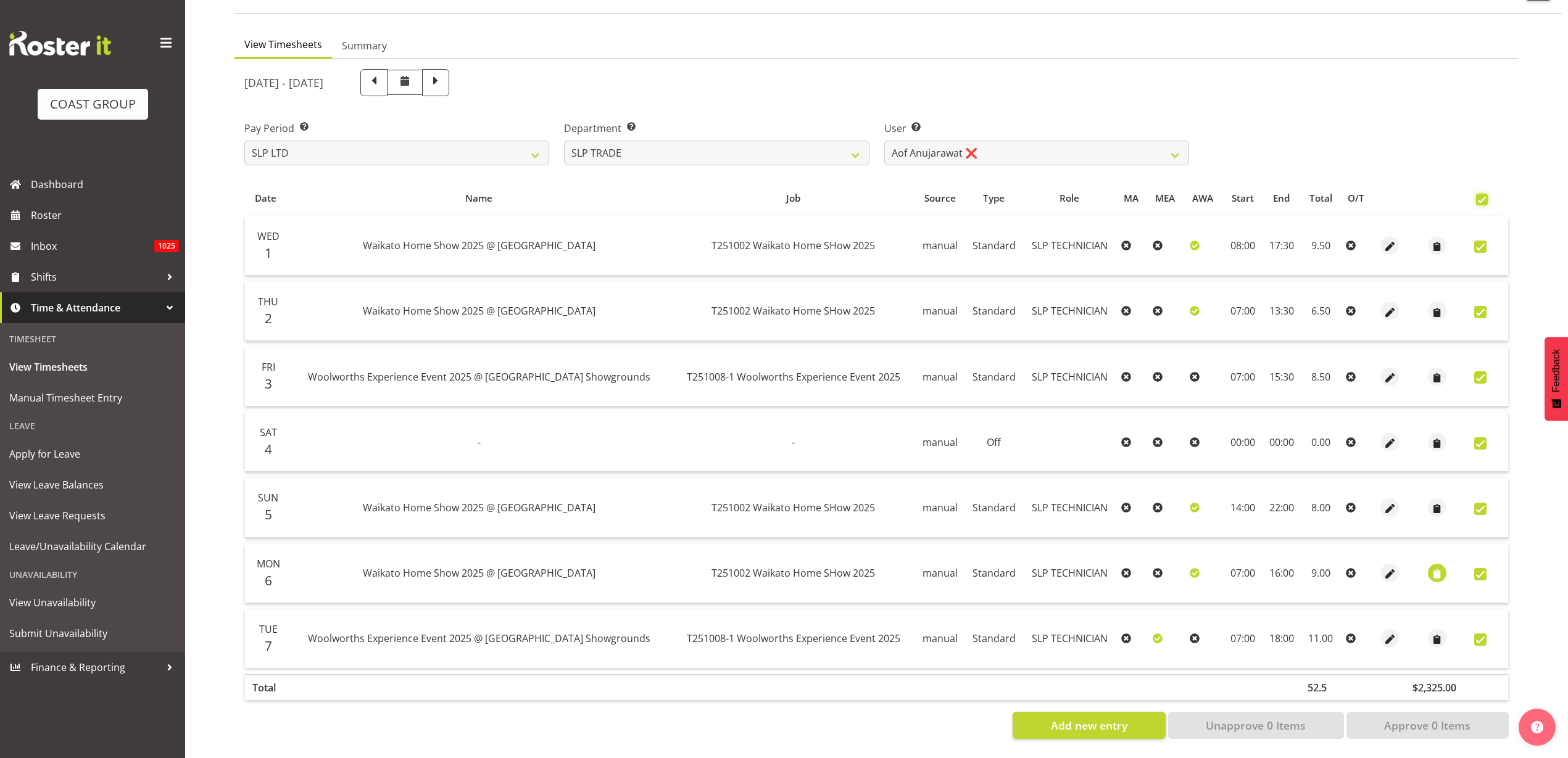
checkbox input "true"
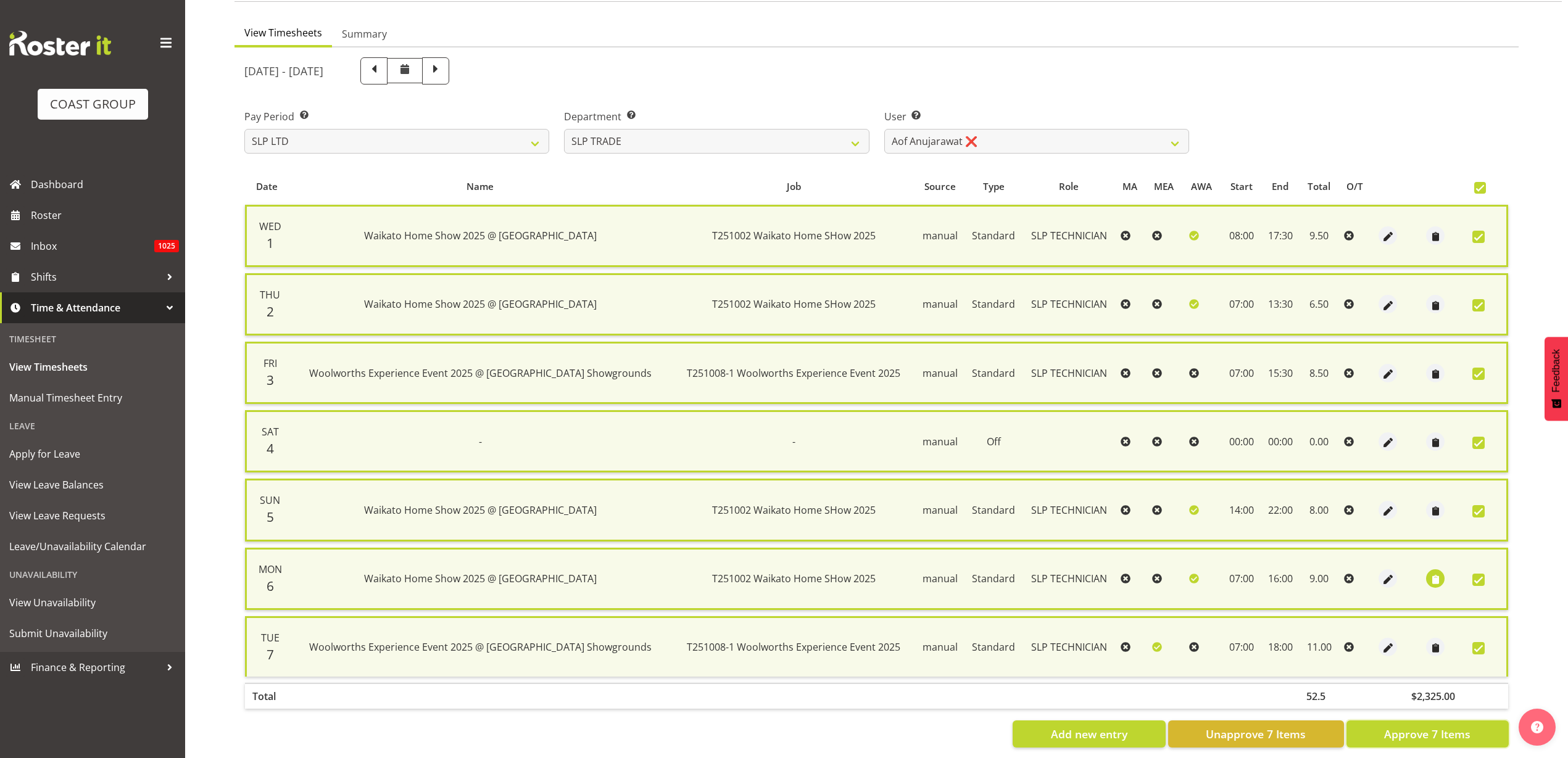
click at [1440, 732] on span "Approve 7 Items" at bounding box center [1428, 734] width 87 height 16
checkbox input "false"
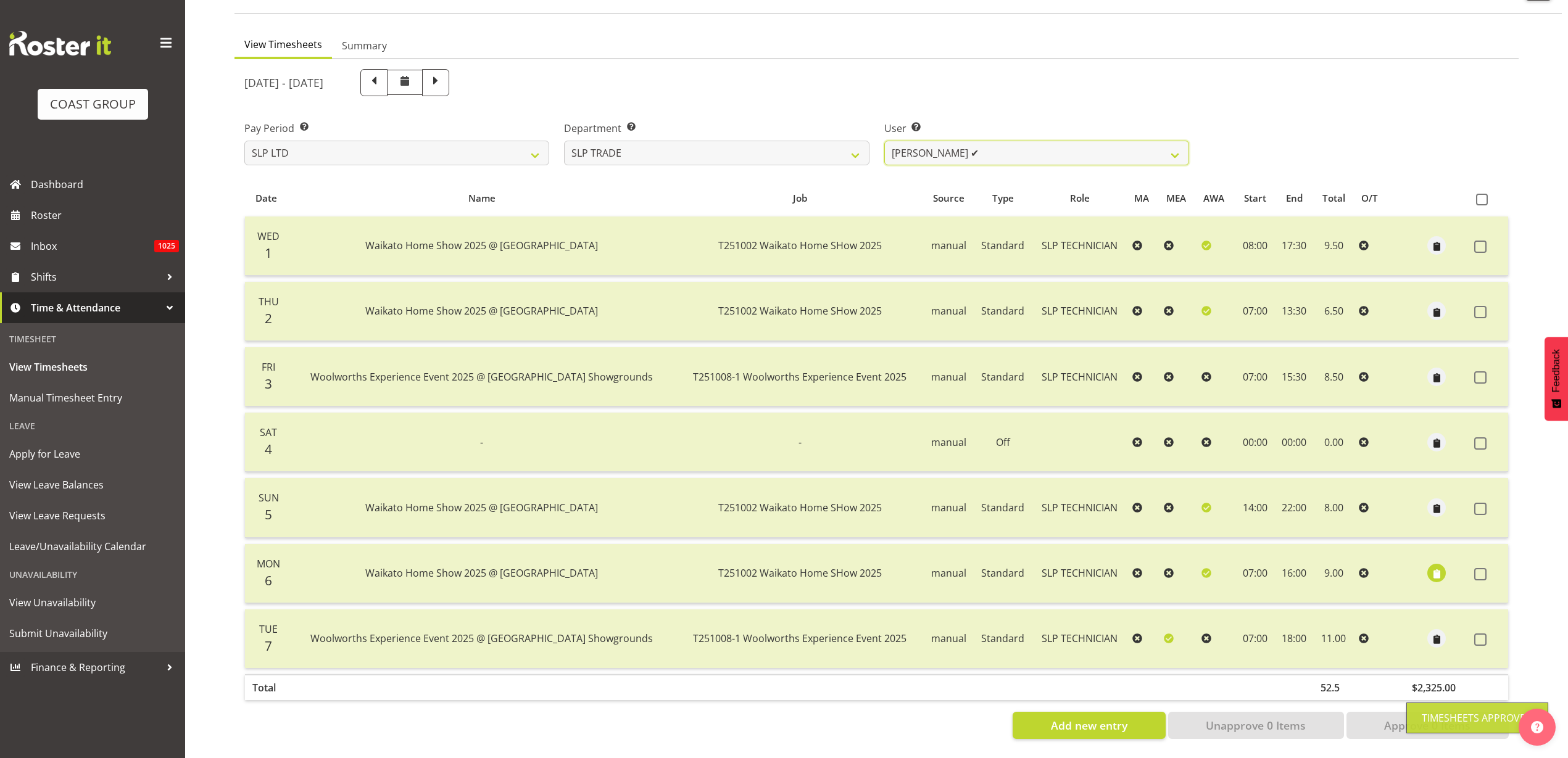
click at [997, 141] on select "Aof Anujarawat ✔ Han Chaleerin ❌ Hayden Watts ❌ Jack Brewer ❌ Jesse Hawira ❌ Jo…" at bounding box center [1037, 153] width 305 height 24
click at [884, 141] on select "Aof Anujarawat ✔ Han Chaleerin ❌ Hayden Watts ❌ Jack Brewer ❌ Jesse Hawira ❌ Jo…" at bounding box center [1037, 153] width 305 height 24
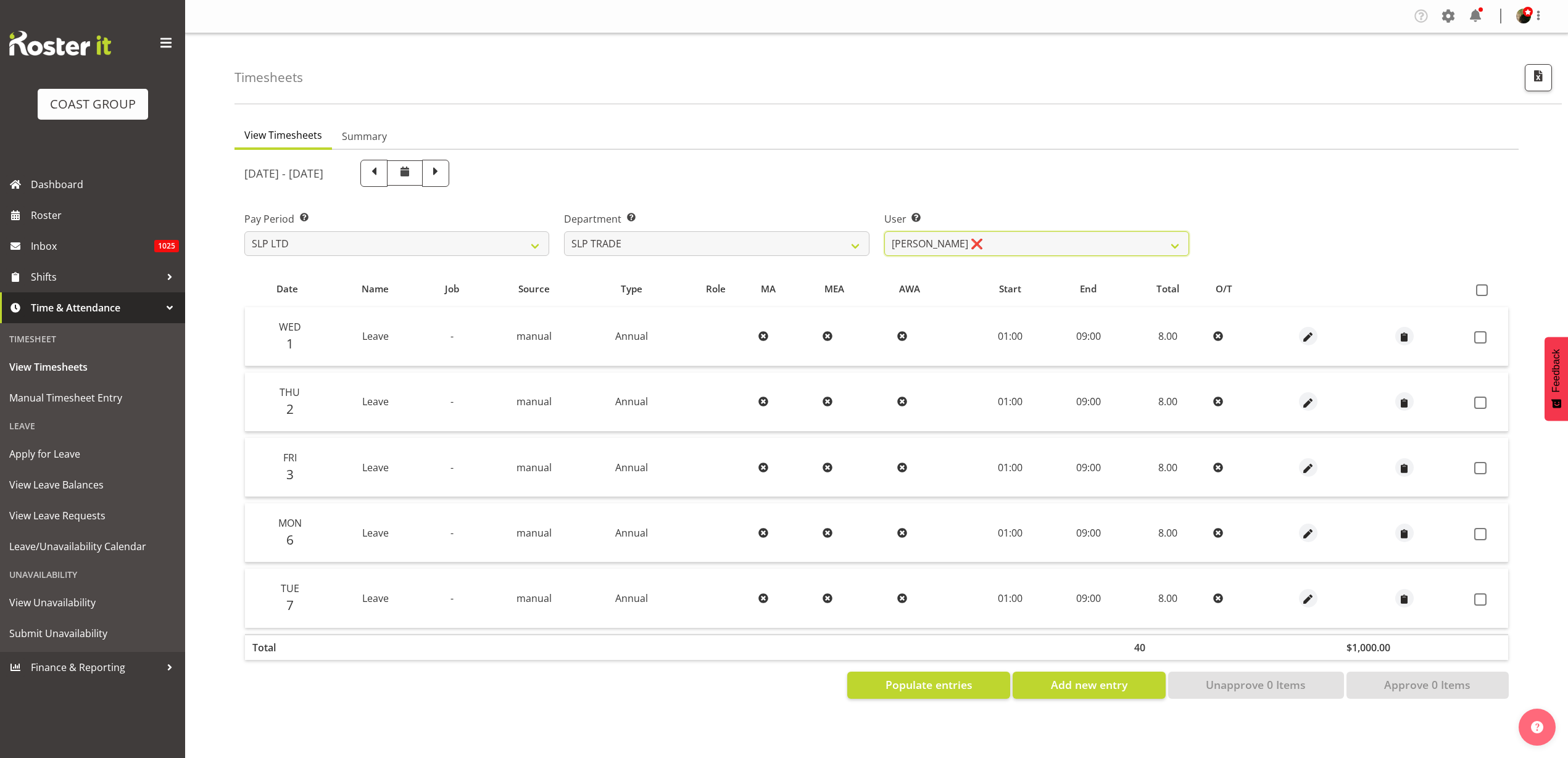
scroll to position [0, 0]
click at [1482, 287] on span at bounding box center [1481, 290] width 11 height 11
click at [1482, 287] on input "checkbox" at bounding box center [1480, 290] width 8 height 8
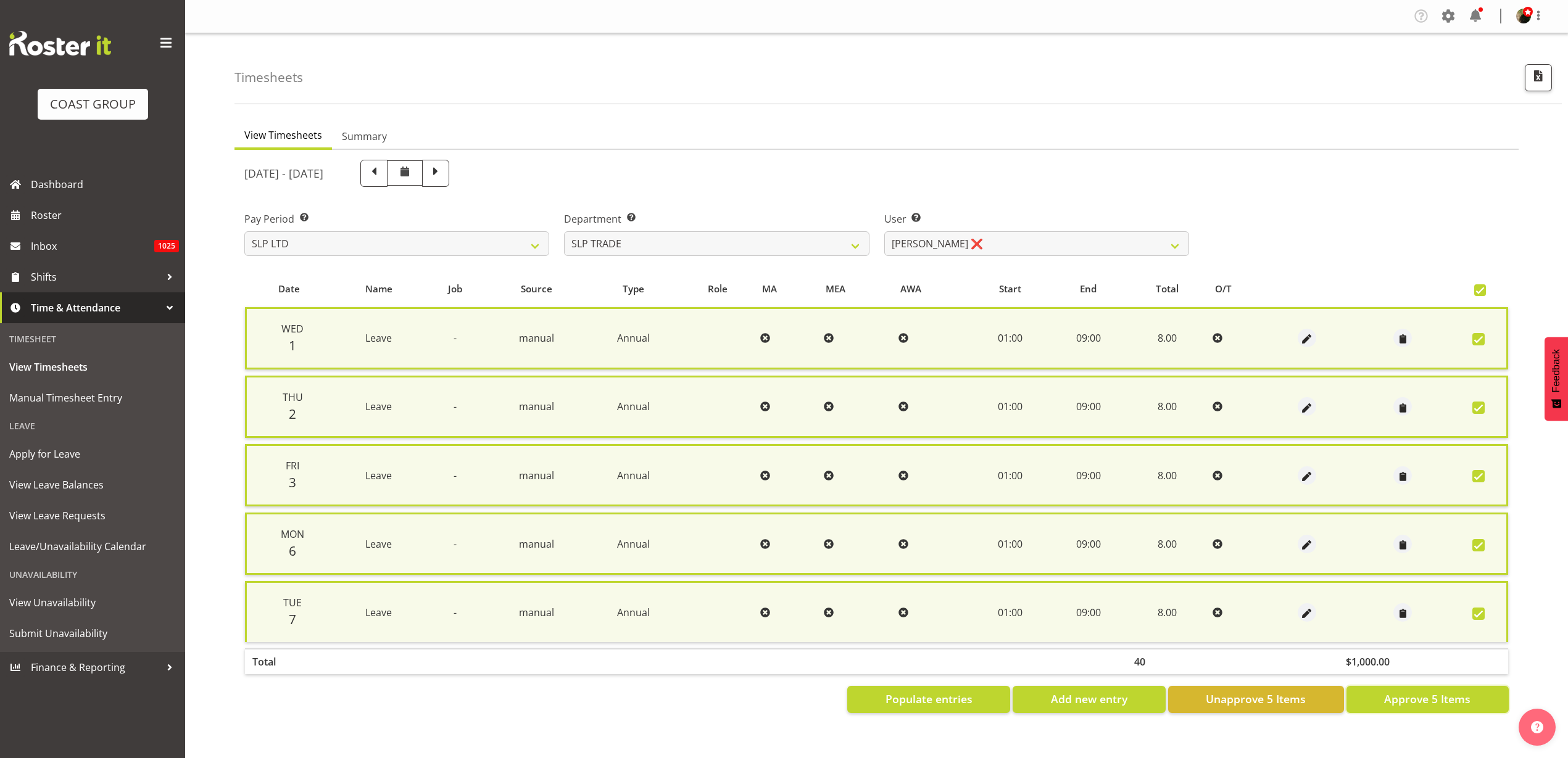
click at [1442, 704] on span "Approve 5 Items" at bounding box center [1428, 699] width 87 height 16
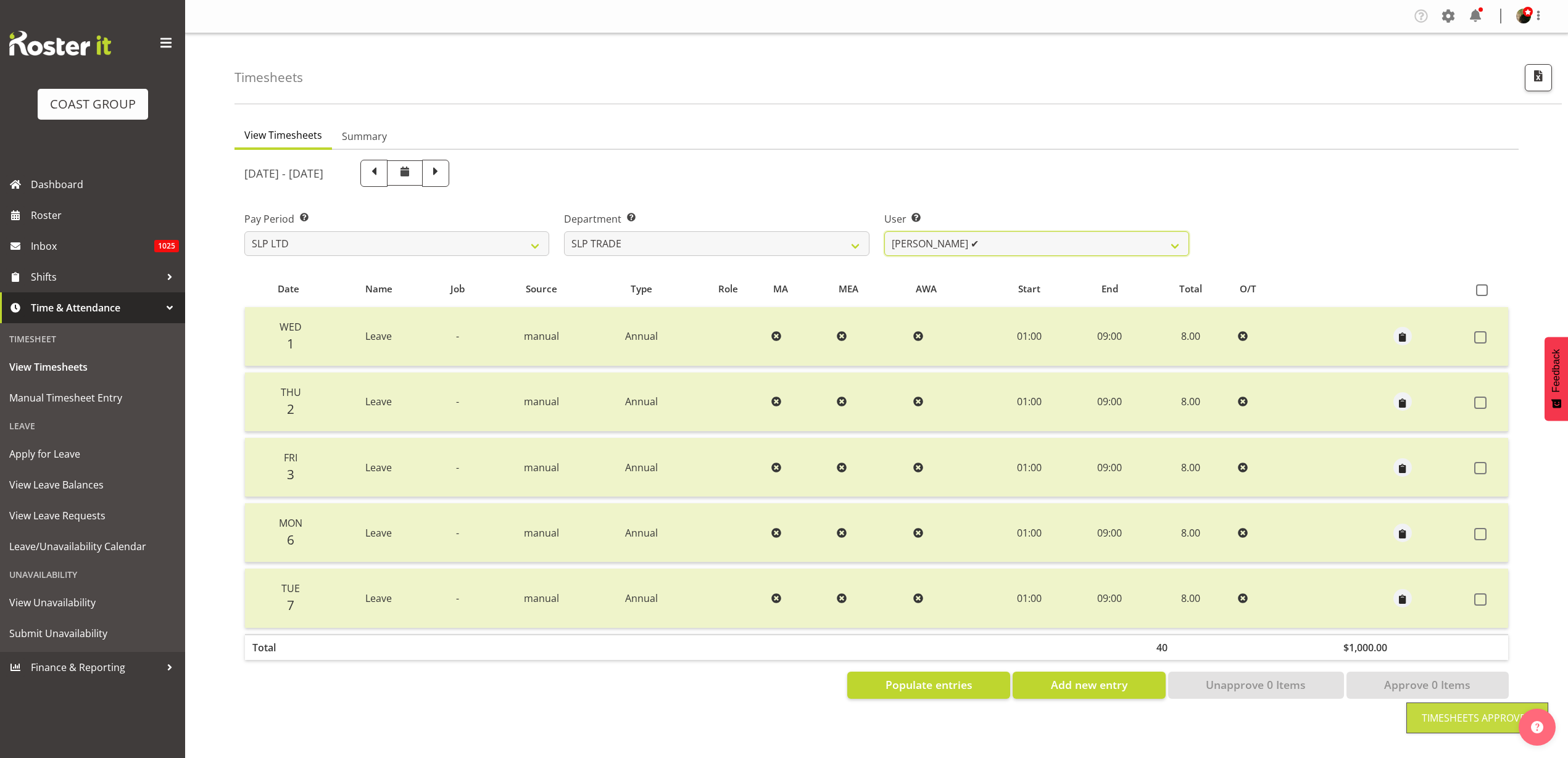
click at [1025, 244] on select "Aof Anujarawat ✔ Han Chaleerin ✔ Hayden Watts ❌ Jack Brewer ❌ Jesse Hawira ❌ Jo…" at bounding box center [1037, 244] width 305 height 24
click at [884, 231] on select "Aof Anujarawat ✔ Han Chaleerin ✔ Hayden Watts ❌ Jack Brewer ❌ Jesse Hawira ❌ Jo…" at bounding box center [1037, 244] width 305 height 24
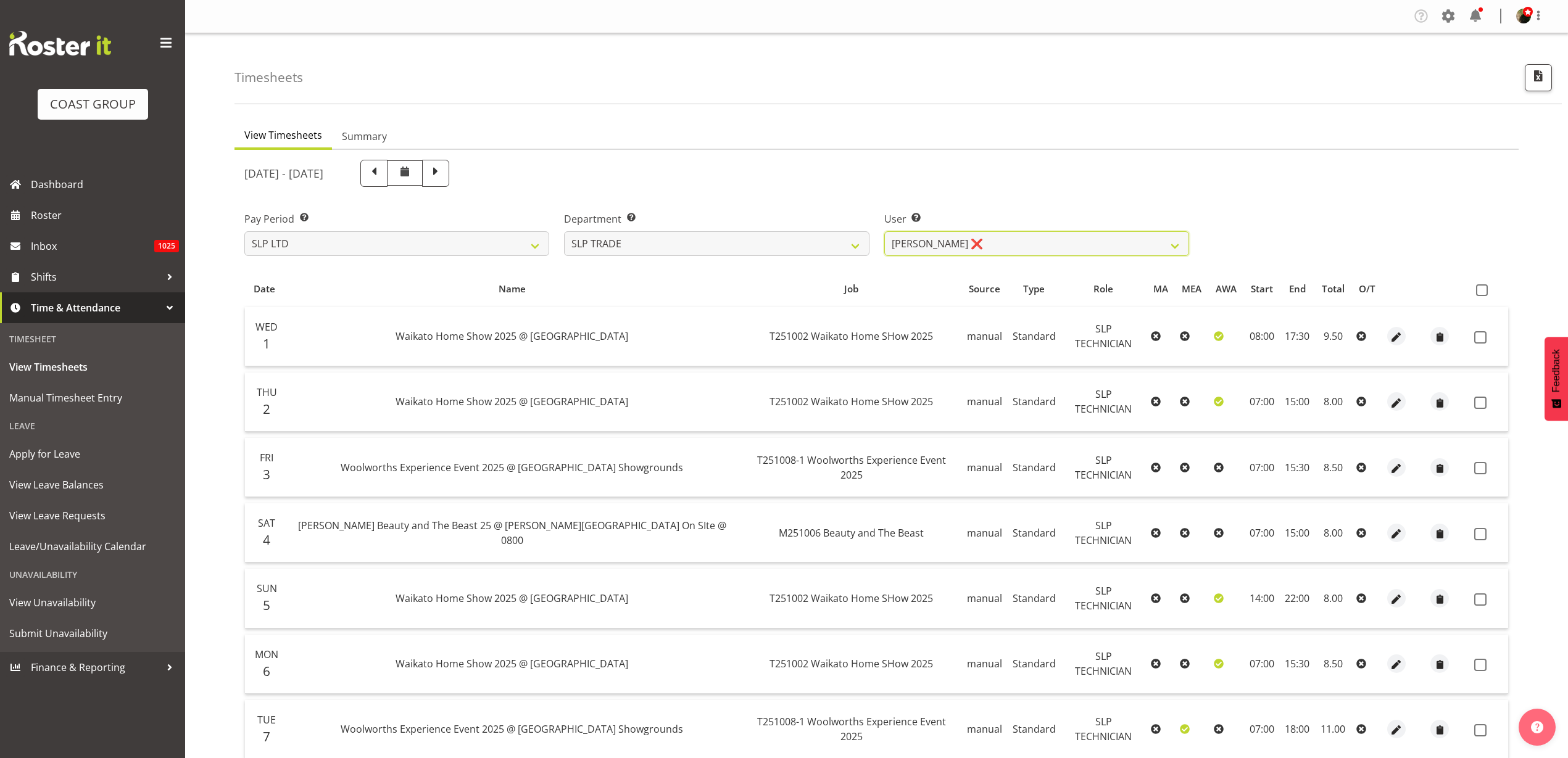
scroll to position [103, 0]
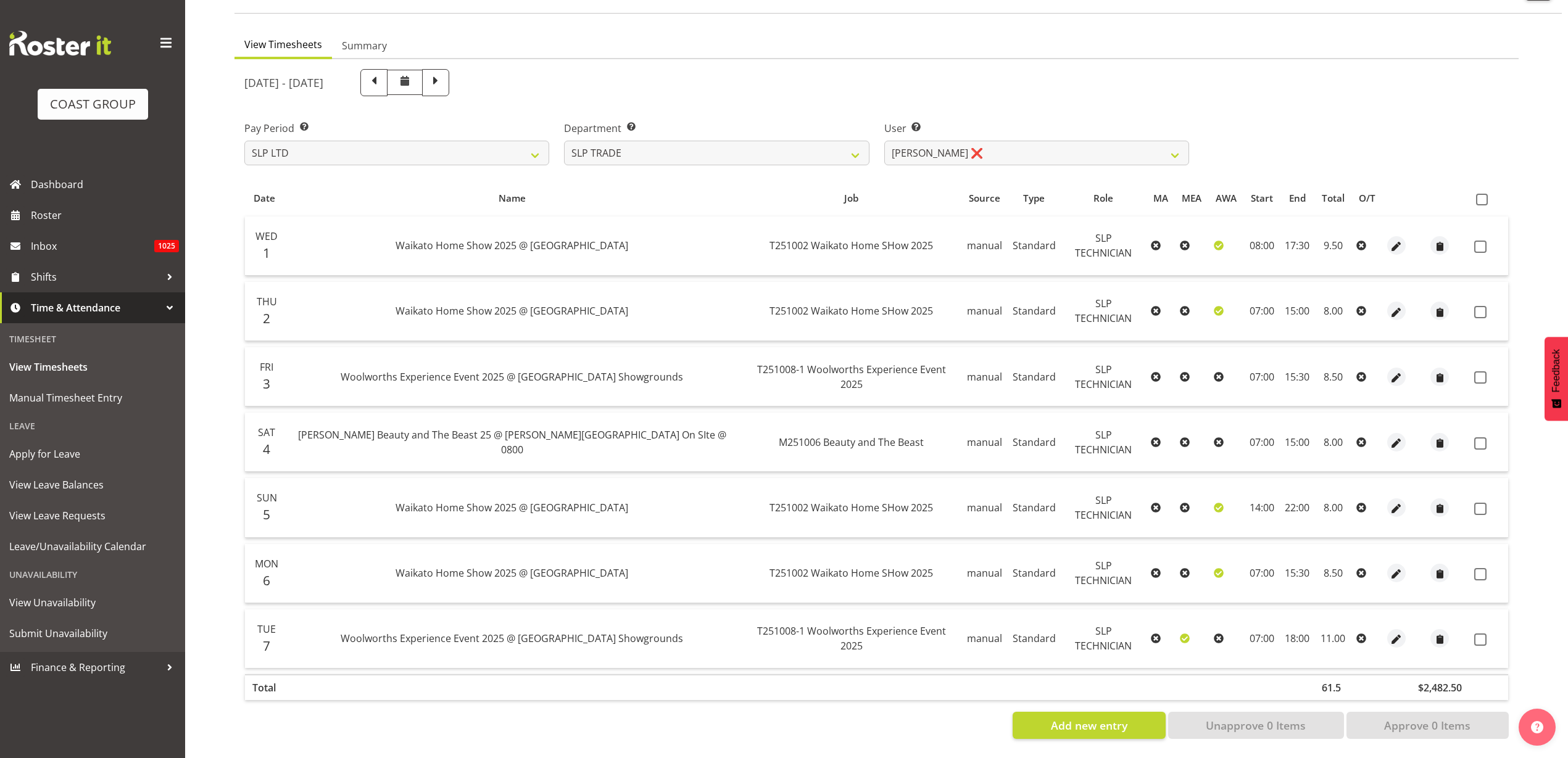
click at [1478, 194] on span at bounding box center [1481, 199] width 11 height 11
click at [1478, 196] on input "checkbox" at bounding box center [1480, 199] width 8 height 8
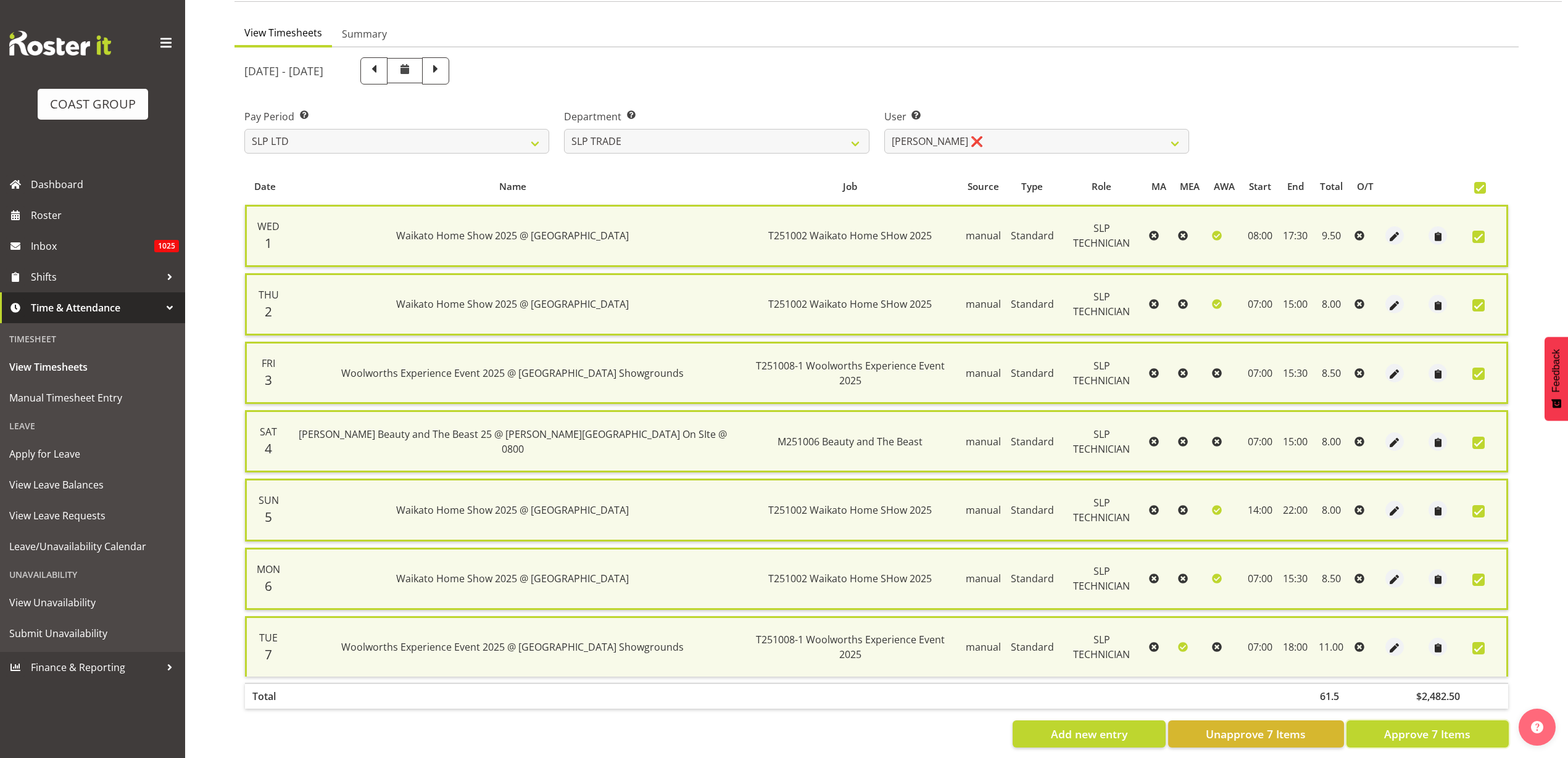
click at [1416, 732] on span "Approve 7 Items" at bounding box center [1428, 734] width 87 height 16
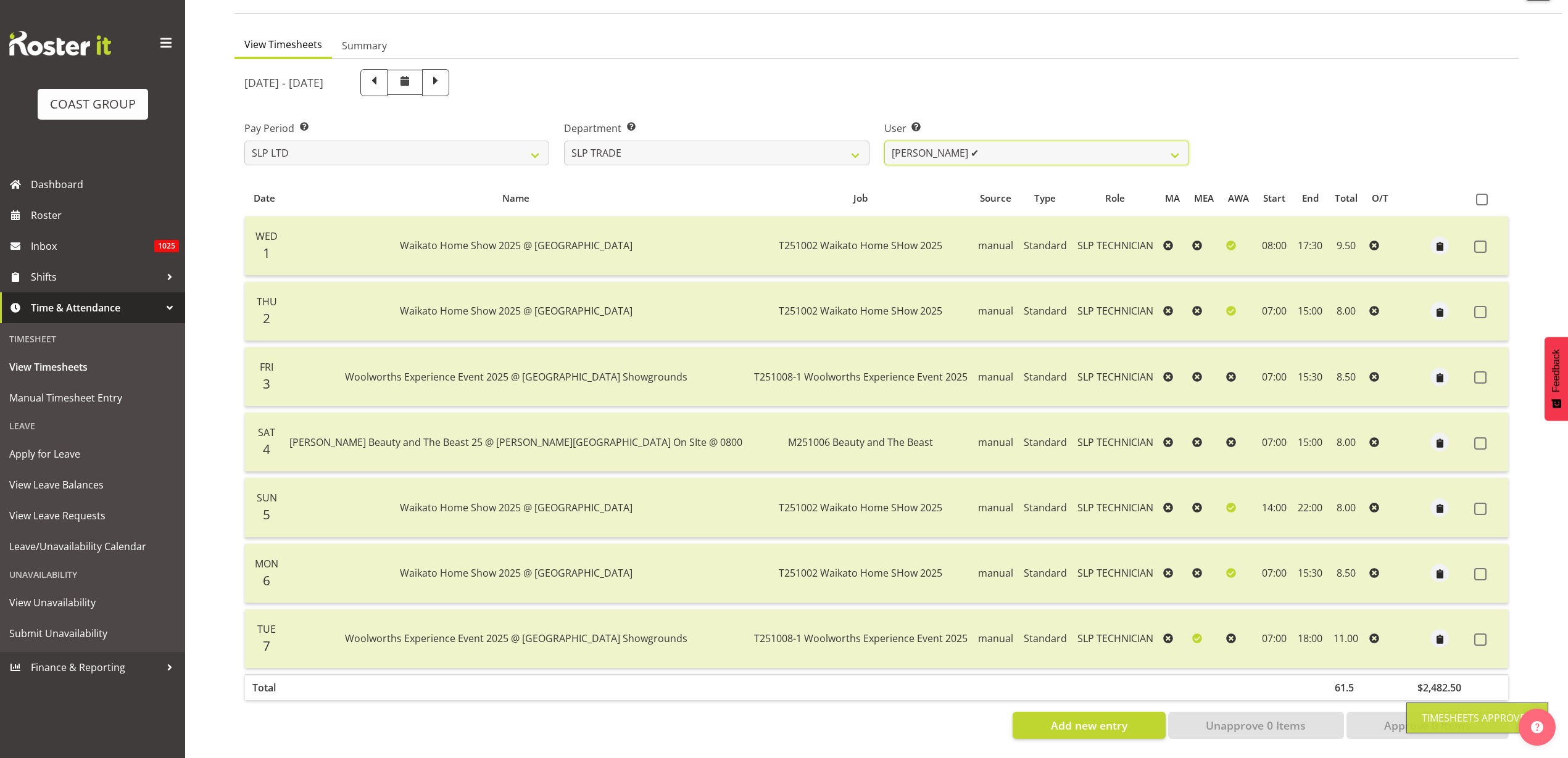
click at [1000, 141] on select "Aof Anujarawat ✔ Han Chaleerin ✔ Hayden Watts ✔ Jack Brewer ❌ Jesse Hawira ❌ Jo…" at bounding box center [1037, 153] width 305 height 24
click at [884, 141] on select "Aof Anujarawat ✔ Han Chaleerin ✔ Hayden Watts ✔ Jack Brewer ❌ Jesse Hawira ❌ Jo…" at bounding box center [1037, 153] width 305 height 24
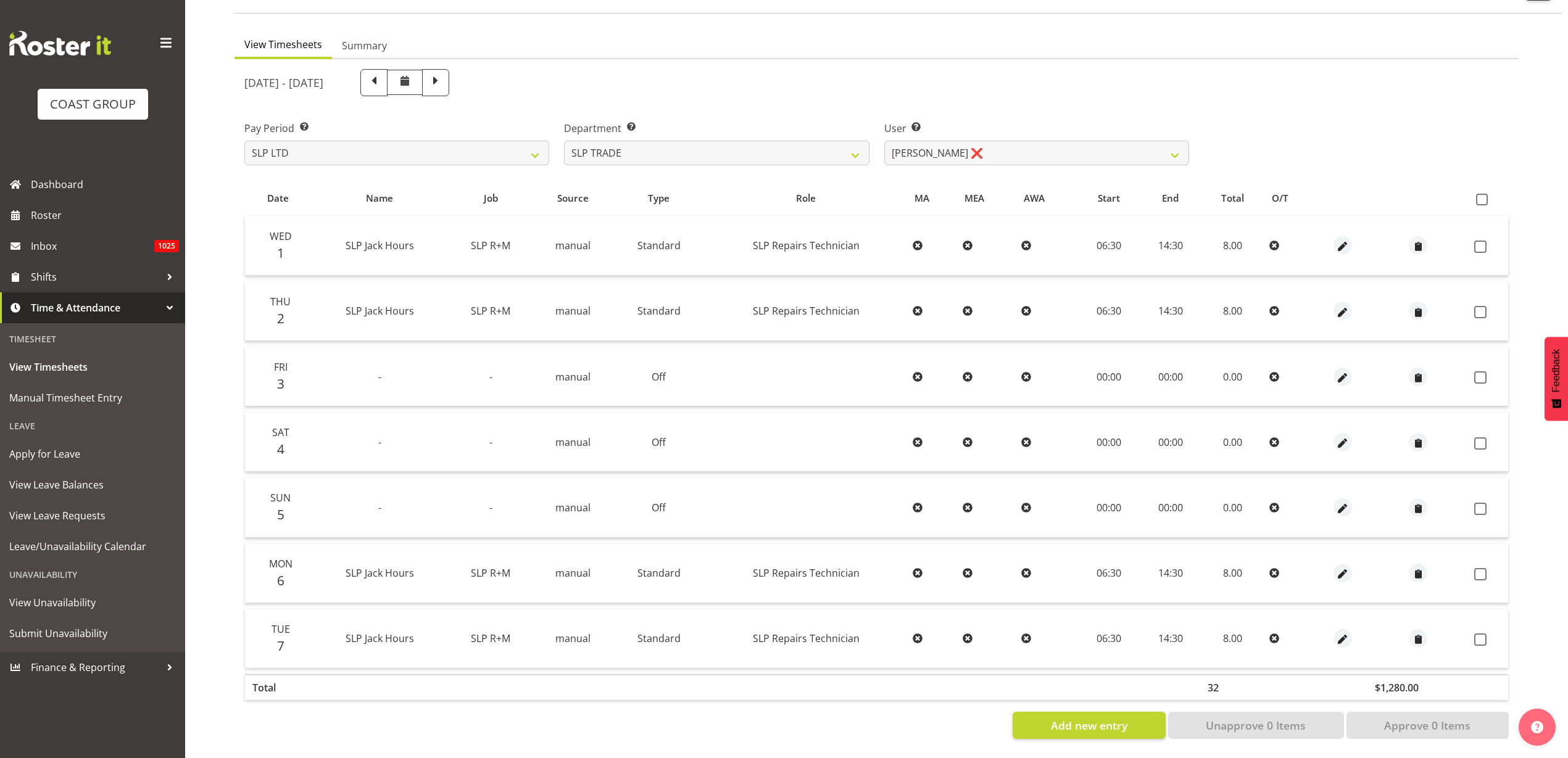
click at [1477, 194] on span at bounding box center [1481, 199] width 11 height 11
click at [1477, 196] on input "checkbox" at bounding box center [1480, 199] width 8 height 8
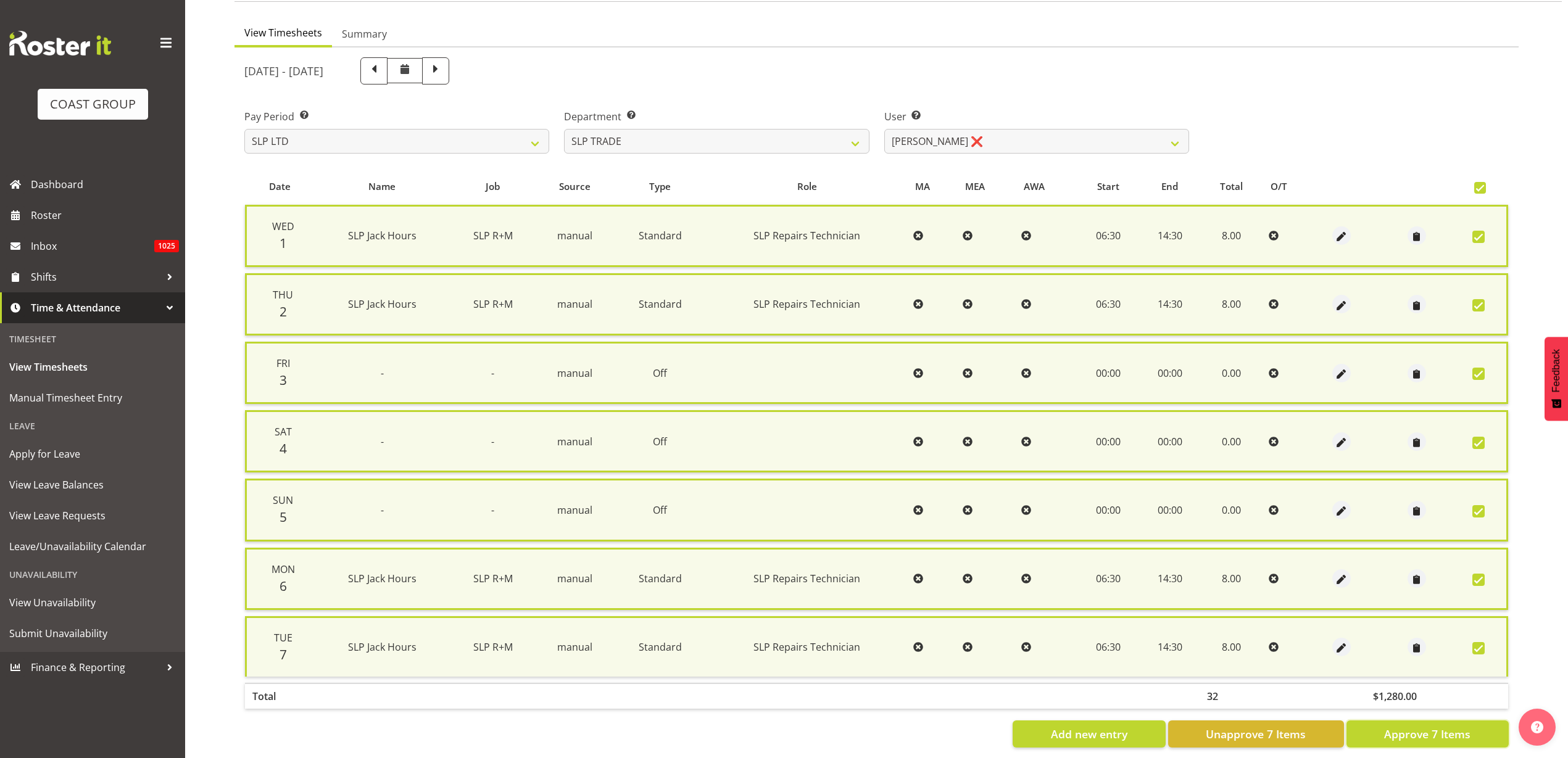
click at [1405, 734] on span "Approve 7 Items" at bounding box center [1428, 734] width 87 height 16
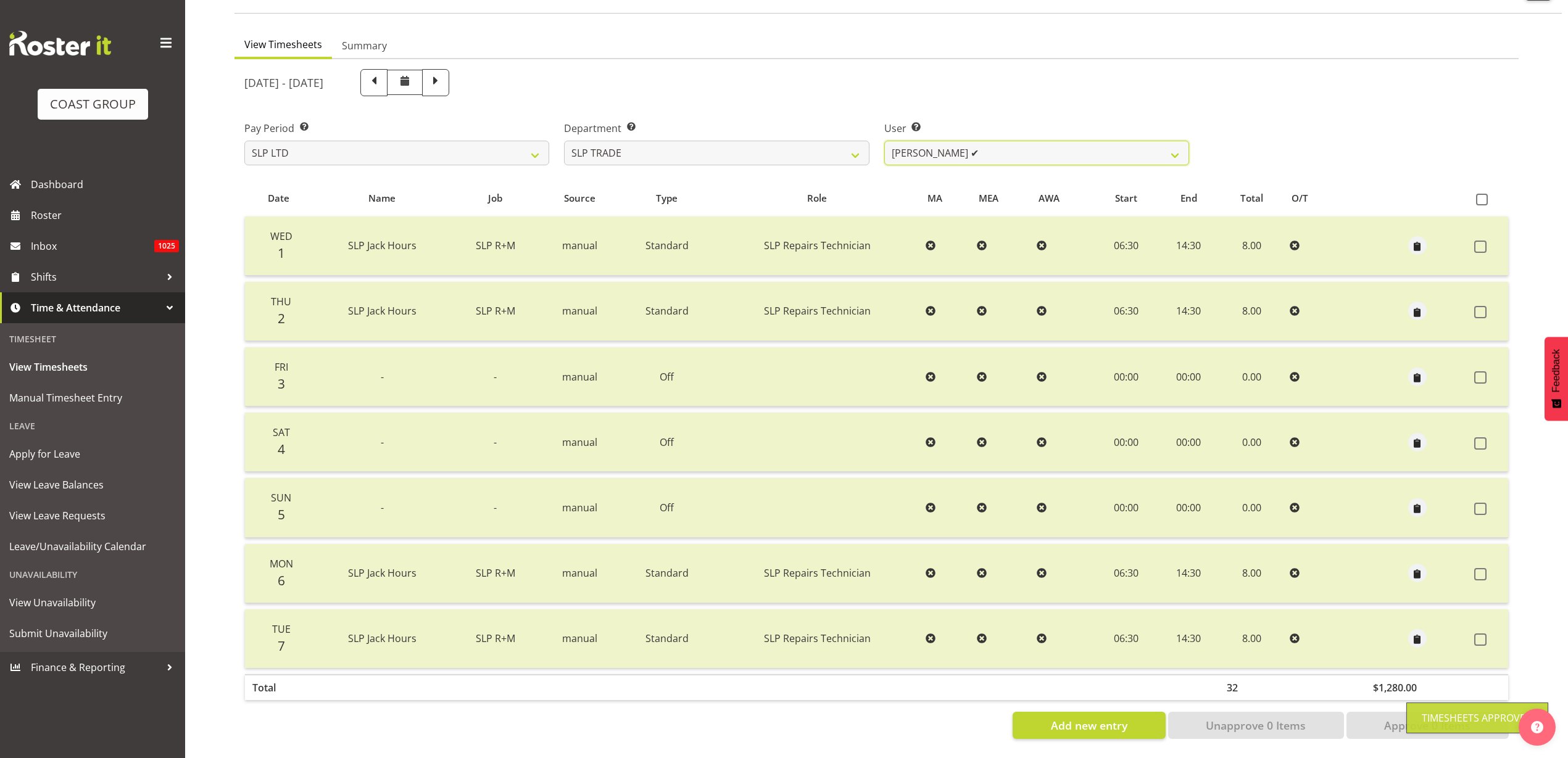
click at [1006, 143] on select "Aof Anujarawat ✔ Han Chaleerin ✔ Hayden Watts ✔ Jack Brewer ✔ Jesse Hawira ❌ Jo…" at bounding box center [1037, 153] width 305 height 24
click at [884, 141] on select "Aof Anujarawat ✔ Han Chaleerin ✔ Hayden Watts ✔ Jack Brewer ✔ Jesse Hawira ❌ Jo…" at bounding box center [1037, 153] width 305 height 24
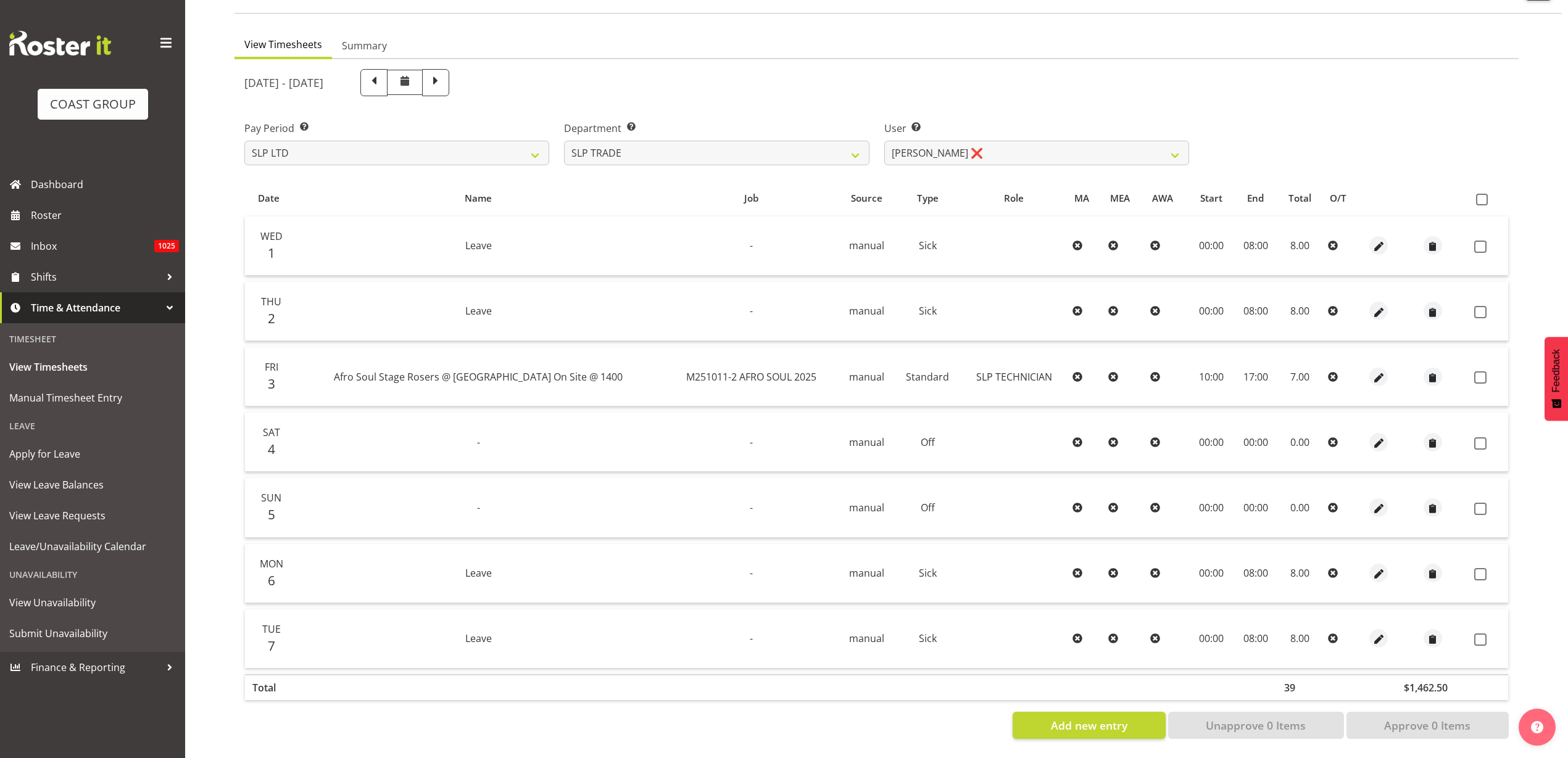
click at [1480, 194] on span at bounding box center [1481, 199] width 11 height 11
click at [1480, 196] on input "checkbox" at bounding box center [1480, 199] width 8 height 8
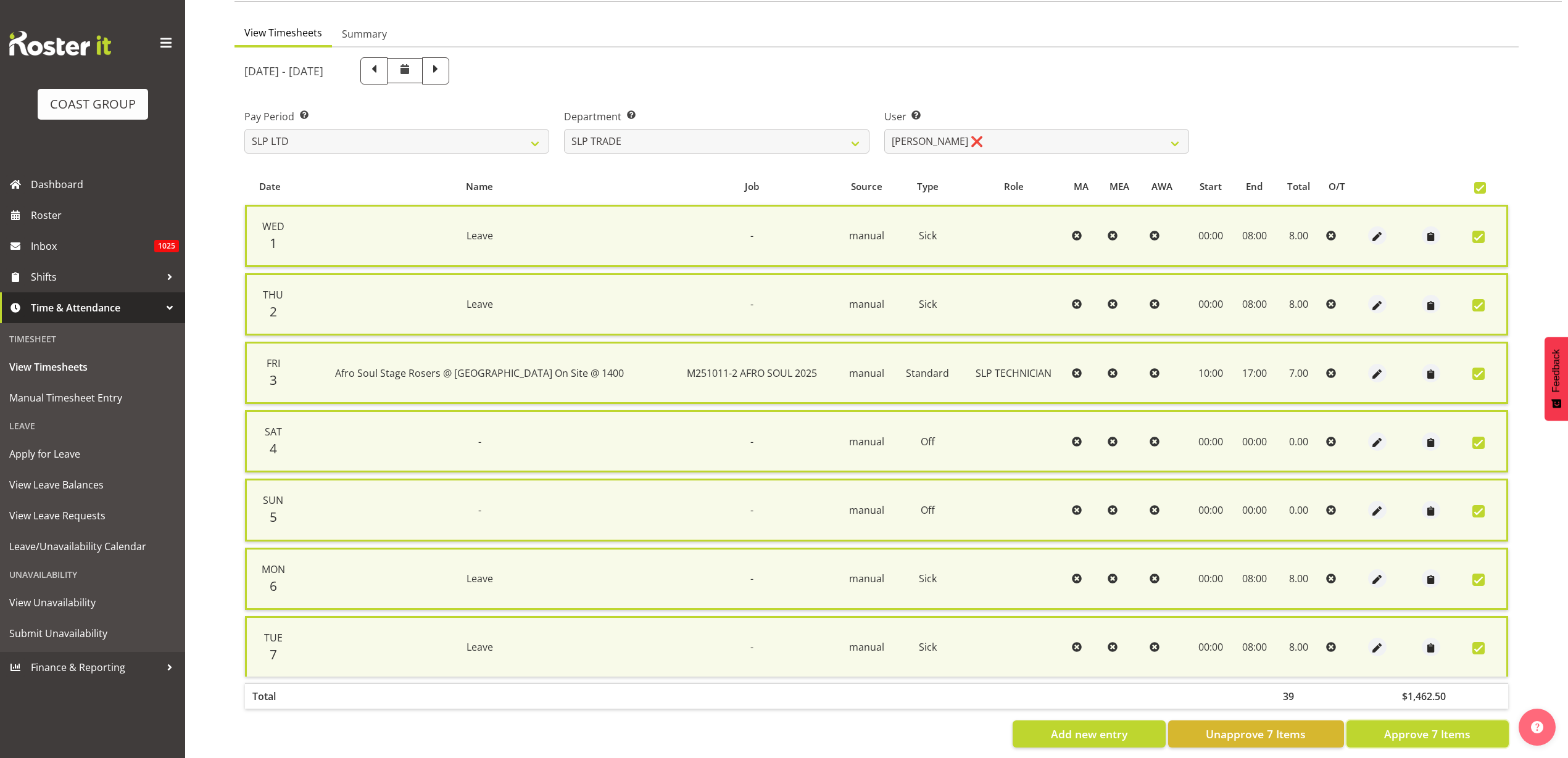
click at [1415, 737] on span "Approve 7 Items" at bounding box center [1428, 734] width 87 height 16
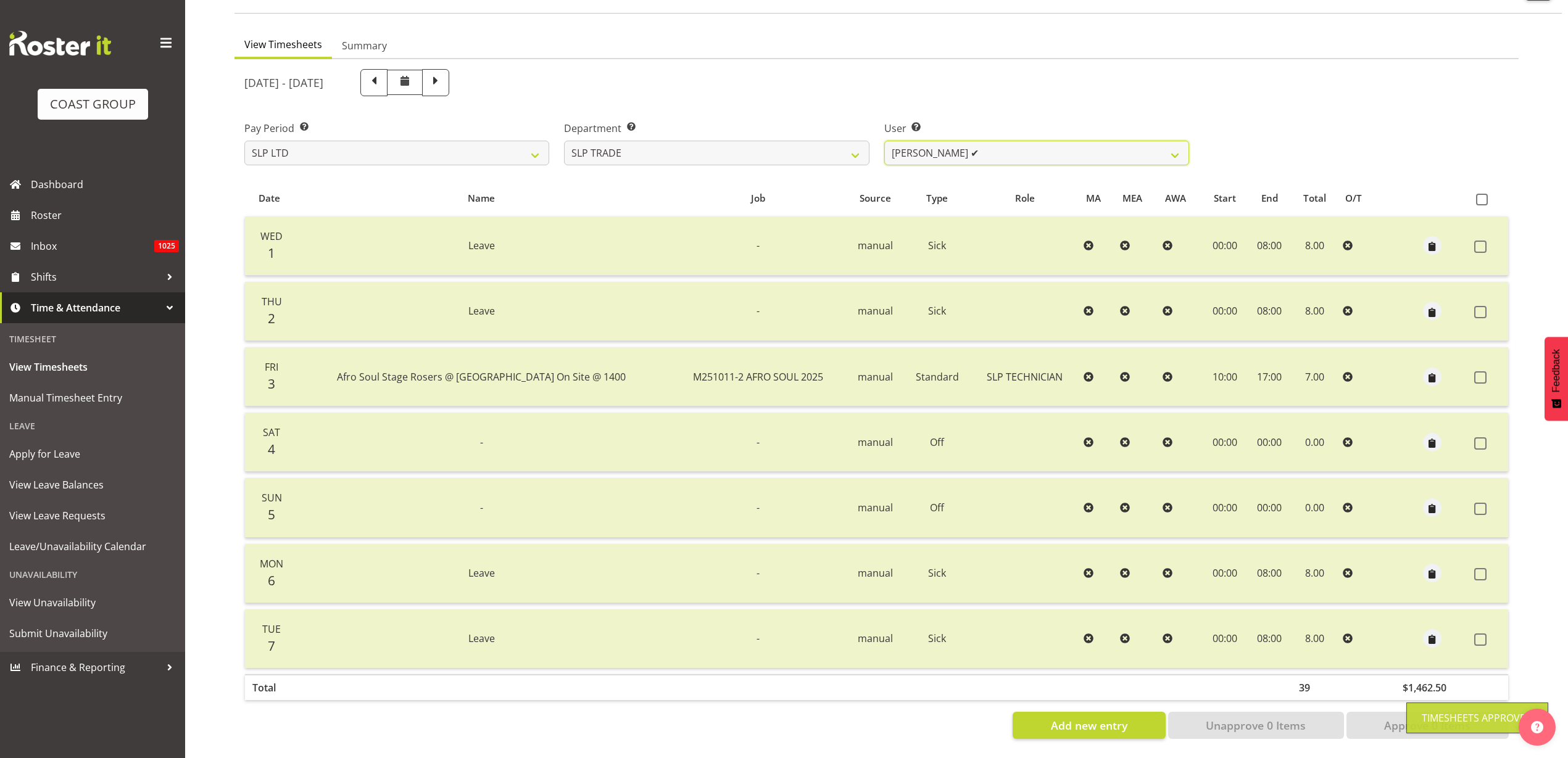
click at [1035, 145] on select "Aof Anujarawat ✔ Han Chaleerin ✔ Hayden Watts ✔ Jack Brewer ✔ Jesse Hawira ✔ Jo…" at bounding box center [1037, 153] width 305 height 24
click at [884, 141] on select "Aof Anujarawat ✔ Han Chaleerin ✔ Hayden Watts ✔ Jack Brewer ✔ Jesse Hawira ✔ Jo…" at bounding box center [1037, 153] width 305 height 24
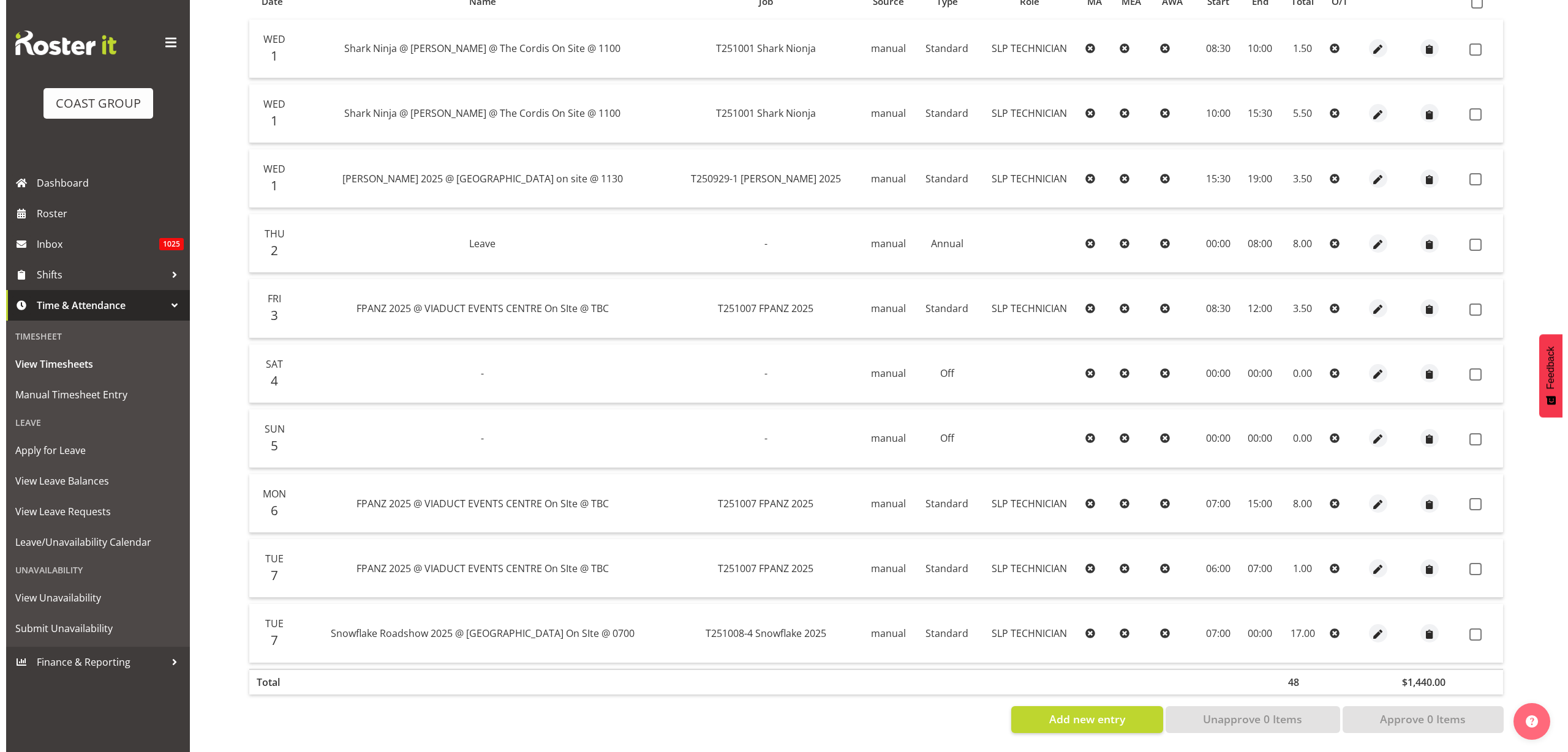
scroll to position [297, 0]
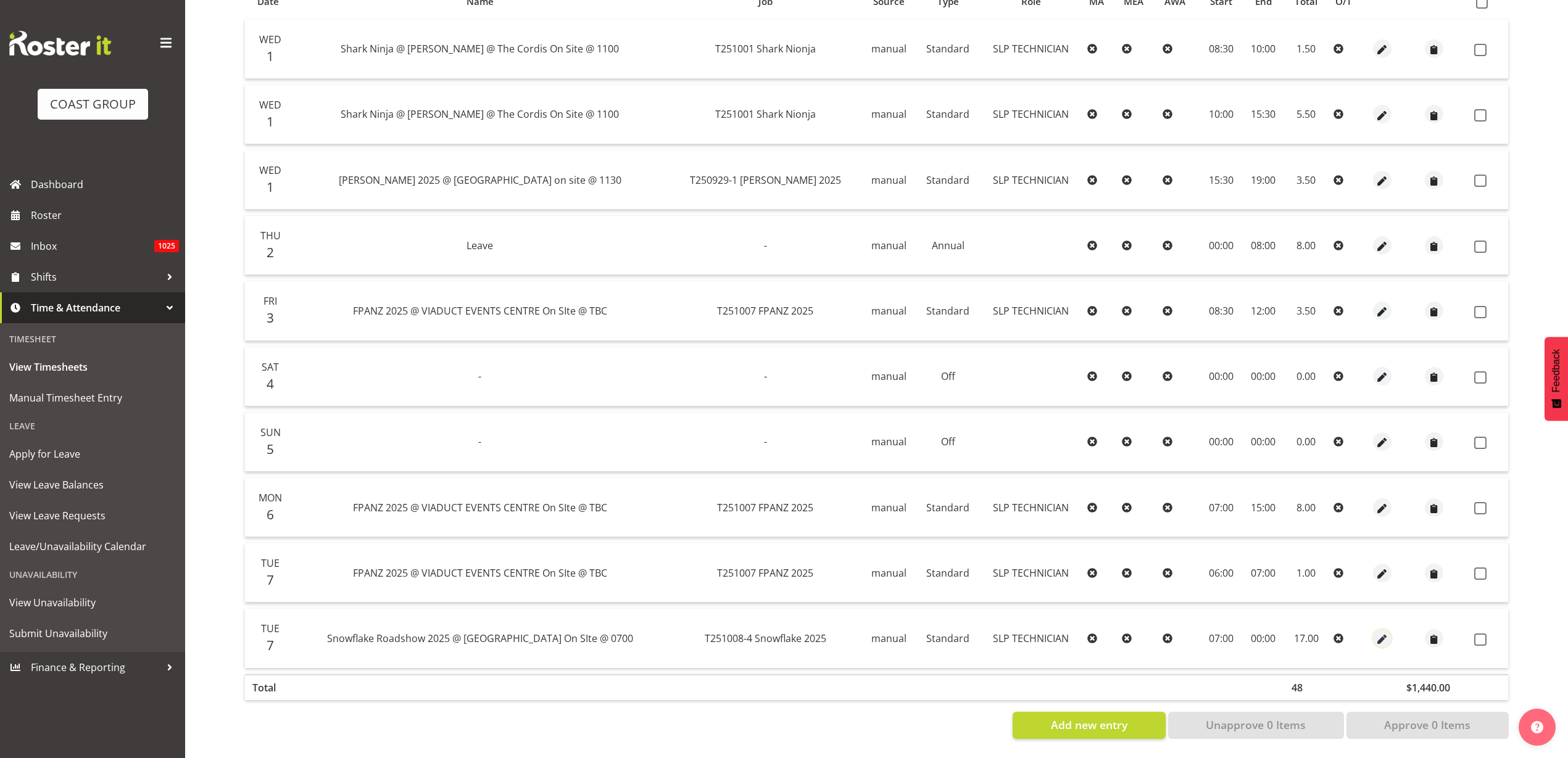
click at [1380, 633] on span "button" at bounding box center [1382, 640] width 14 height 14
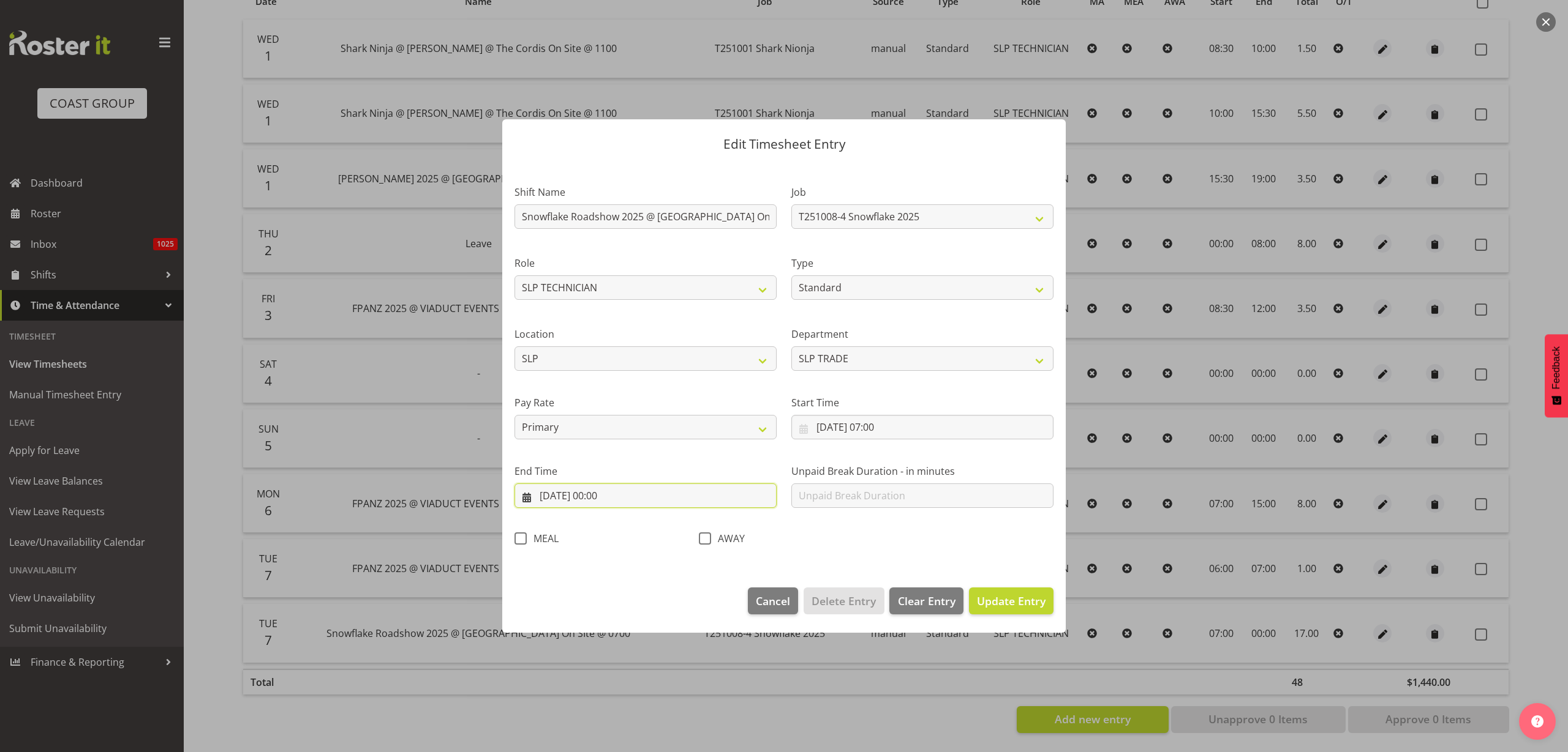
click at [613, 497] on input "08/10/2025, 00:00" at bounding box center [645, 495] width 262 height 24
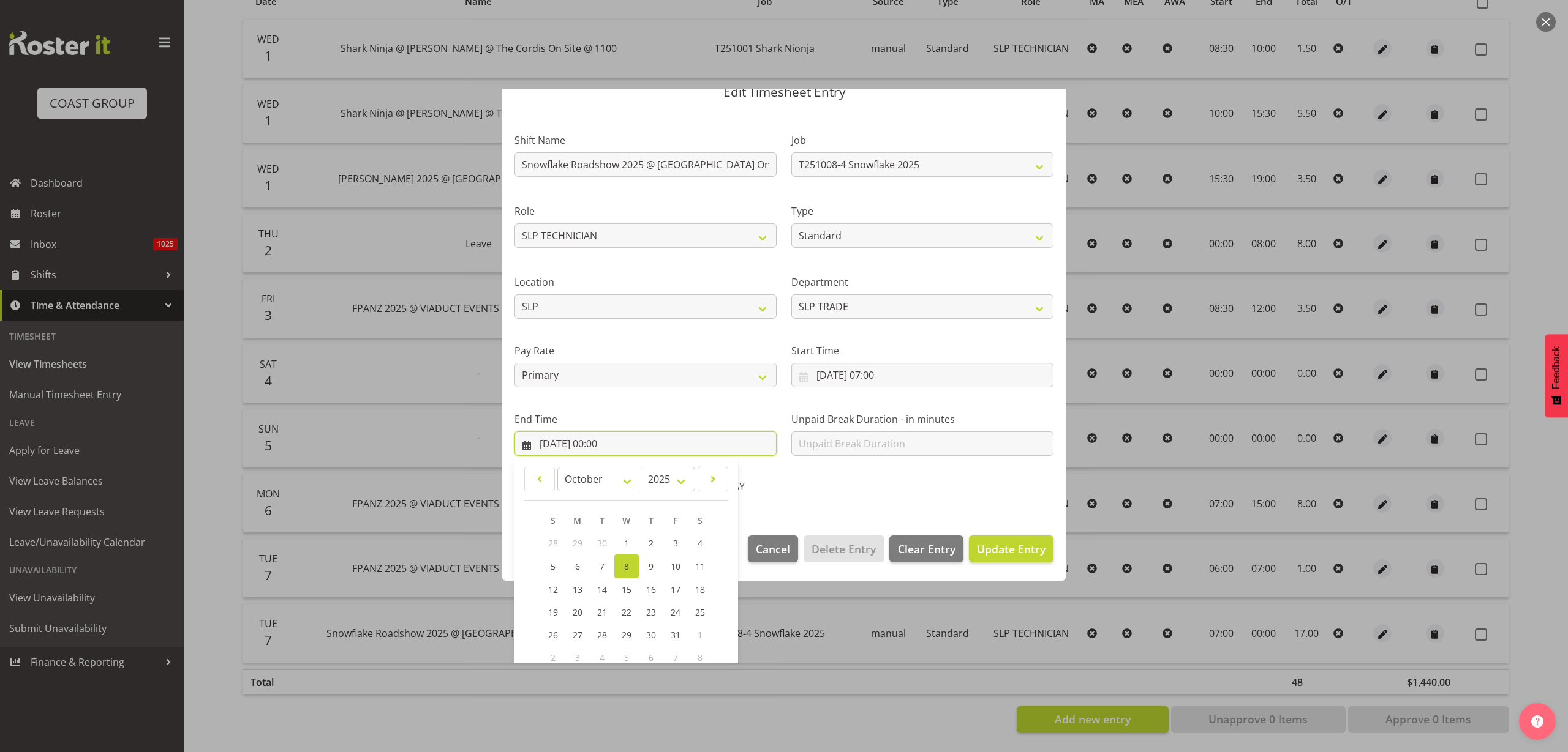
scroll to position [124, 0]
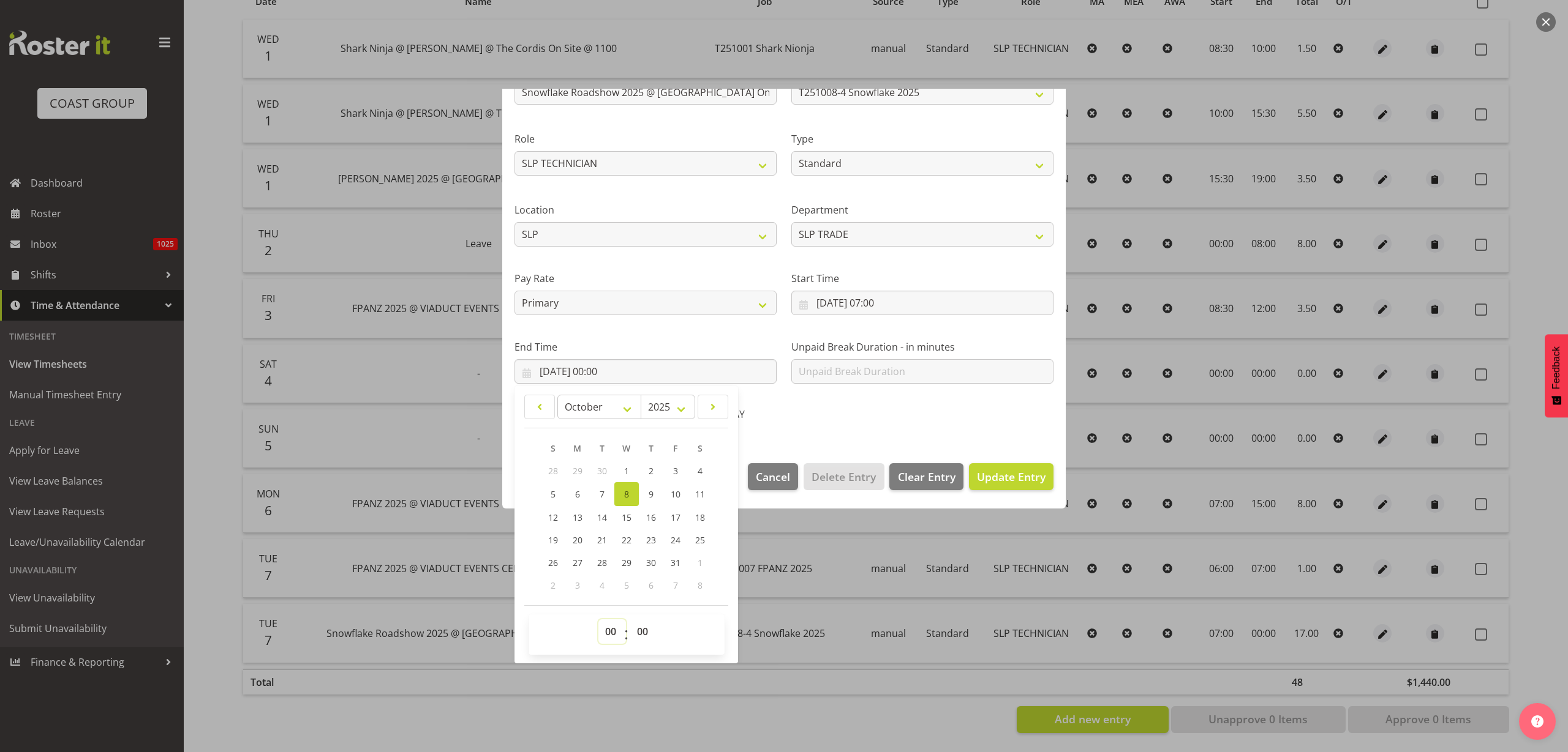
click at [607, 634] on select "00 01 02 03 04 05 06 07 08 09 10 11 12 13 14 15 16 17 18 19 20 21 22 23" at bounding box center [612, 632] width 28 height 24
click at [598, 620] on select "00 01 02 03 04 05 06 07 08 09 10 11 12 13 14 15 16 17 18 19 20 21 22 23" at bounding box center [612, 632] width 28 height 24
click at [995, 481] on span "Update Entry" at bounding box center [1011, 477] width 68 height 15
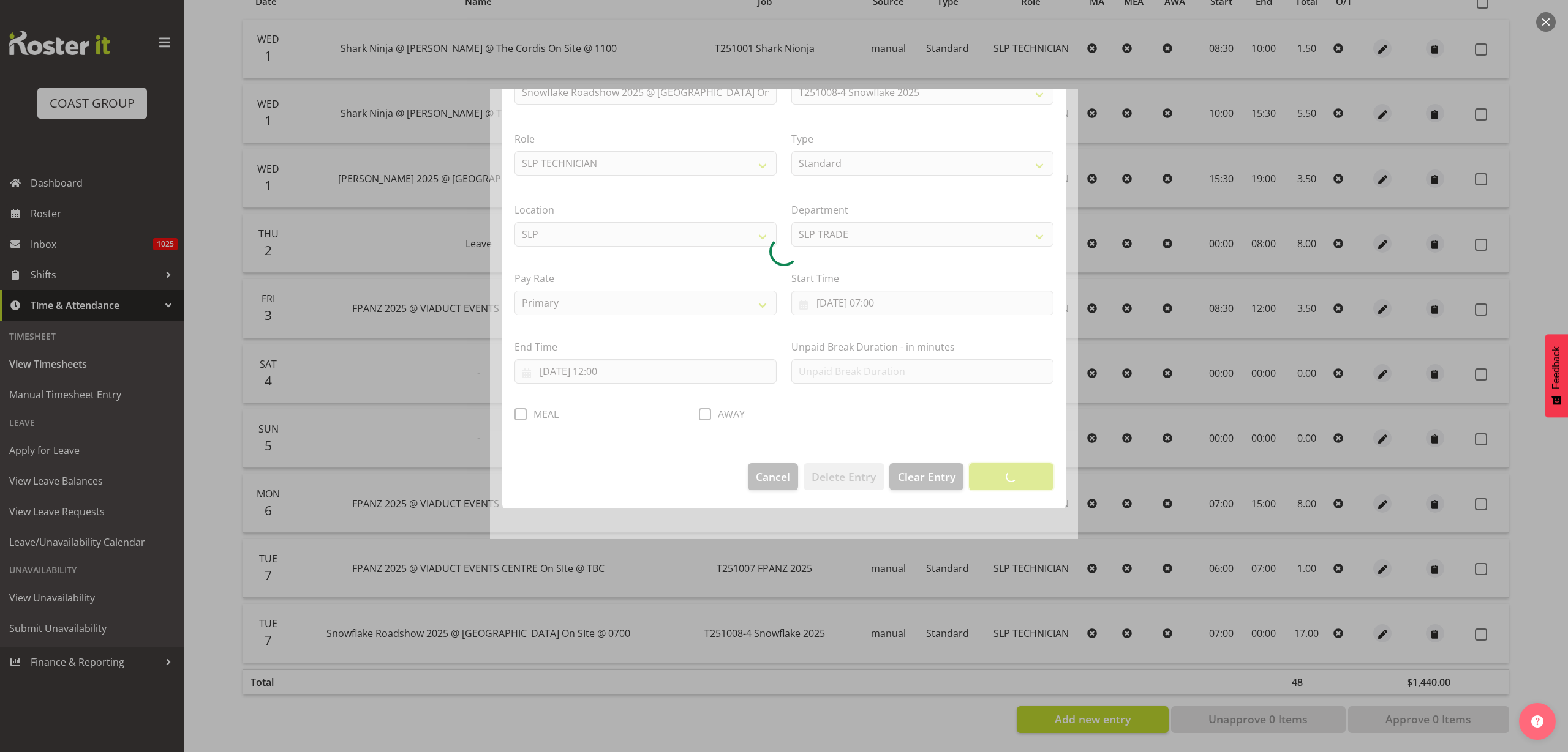
scroll to position [0, 0]
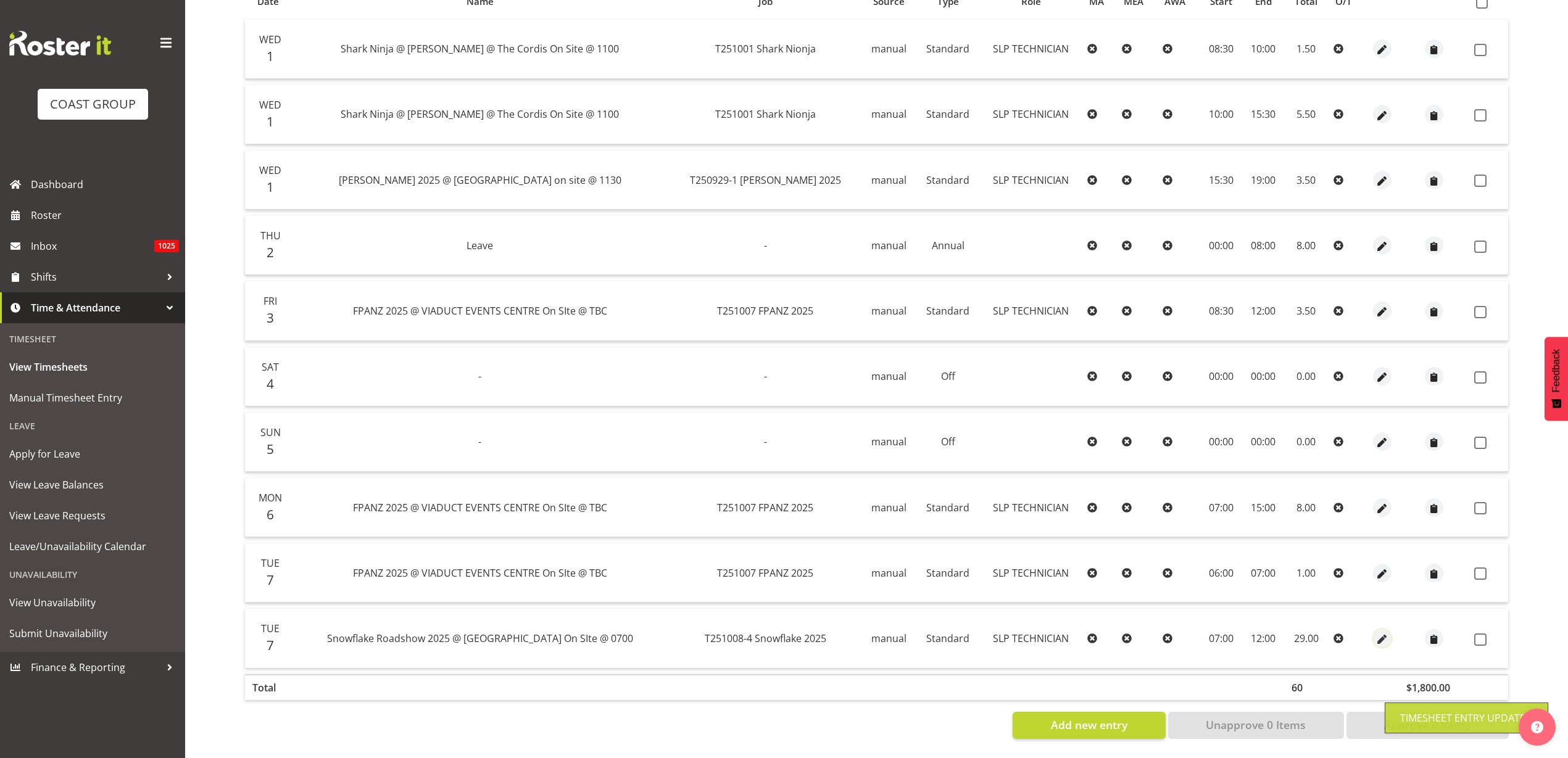
click at [1379, 633] on span "button" at bounding box center [1382, 640] width 14 height 14
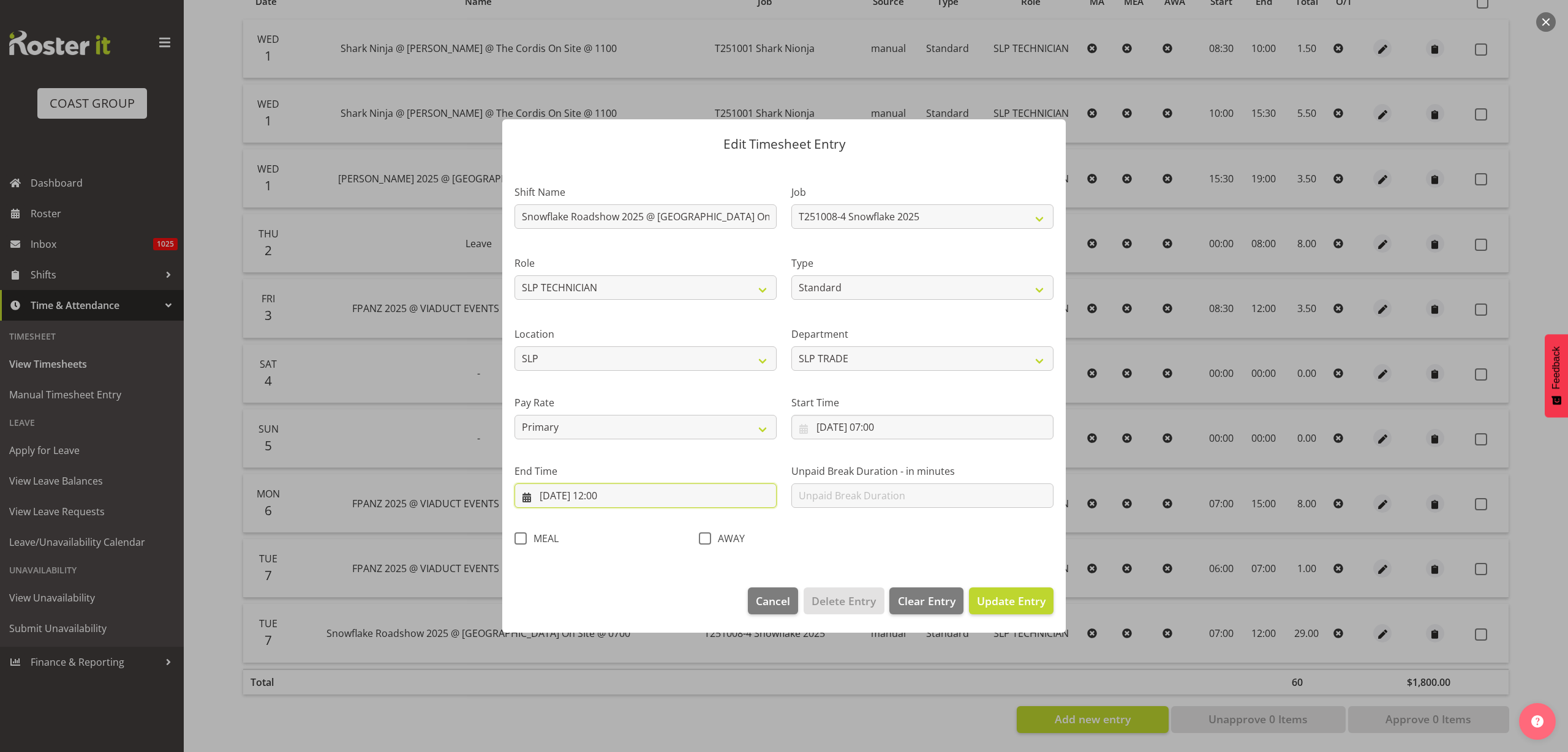
click at [597, 496] on input "08/10/2025, 12:00" at bounding box center [645, 495] width 262 height 24
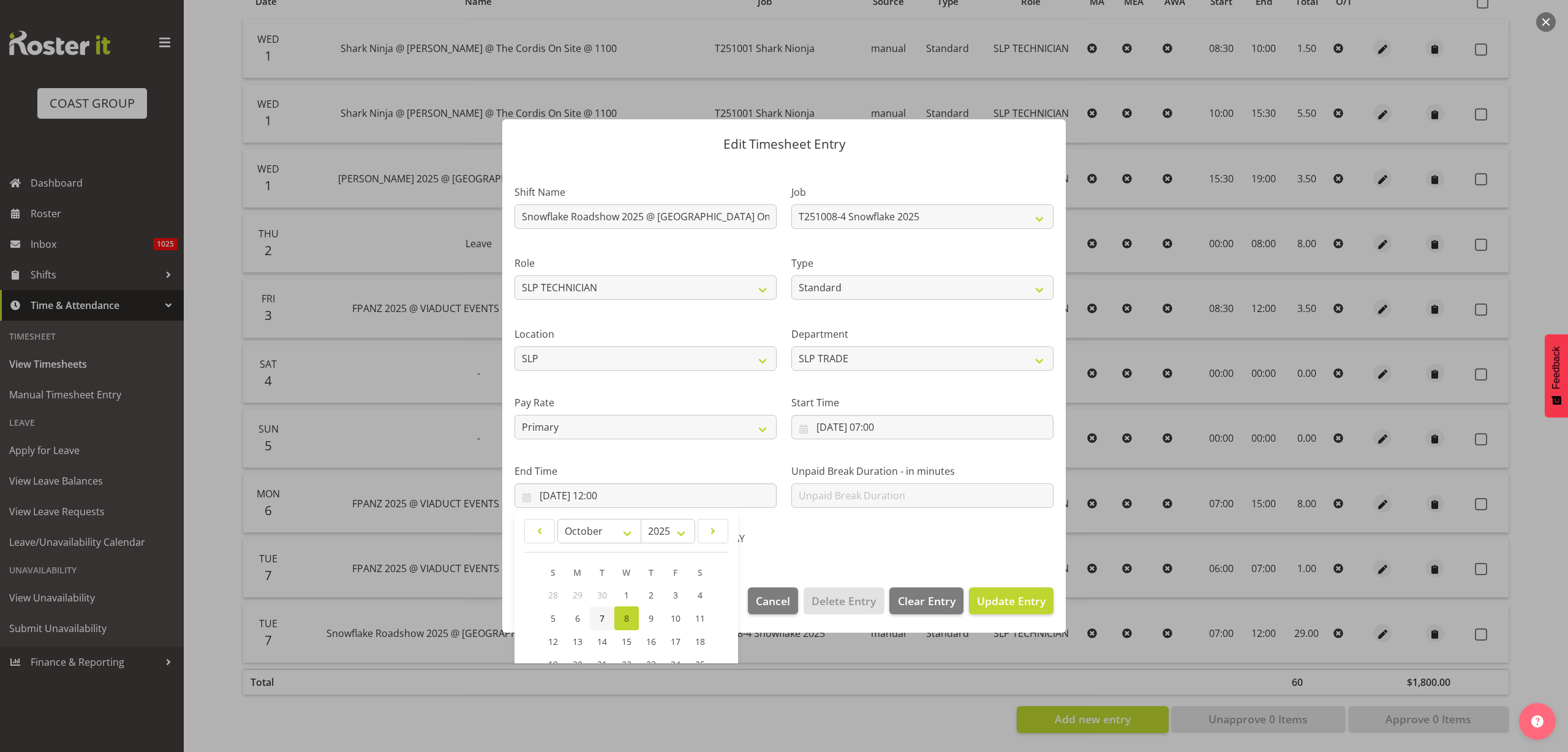
click at [597, 626] on link "7" at bounding box center [602, 619] width 24 height 24
click at [1010, 607] on span "Update Entry" at bounding box center [1011, 601] width 68 height 15
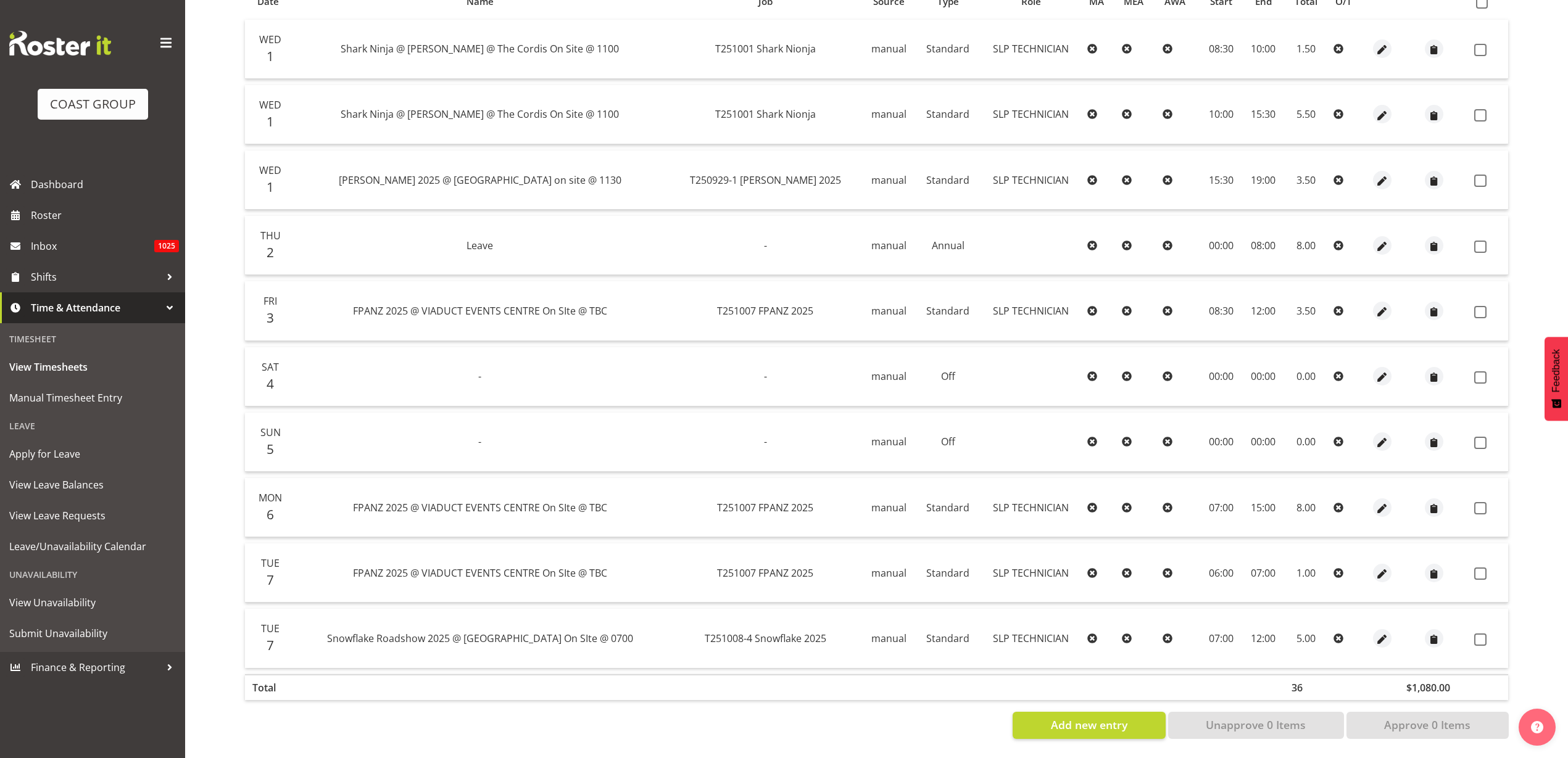
click at [1388, 564] on div at bounding box center [1383, 574] width 24 height 19
click at [1381, 567] on span "button" at bounding box center [1382, 574] width 14 height 14
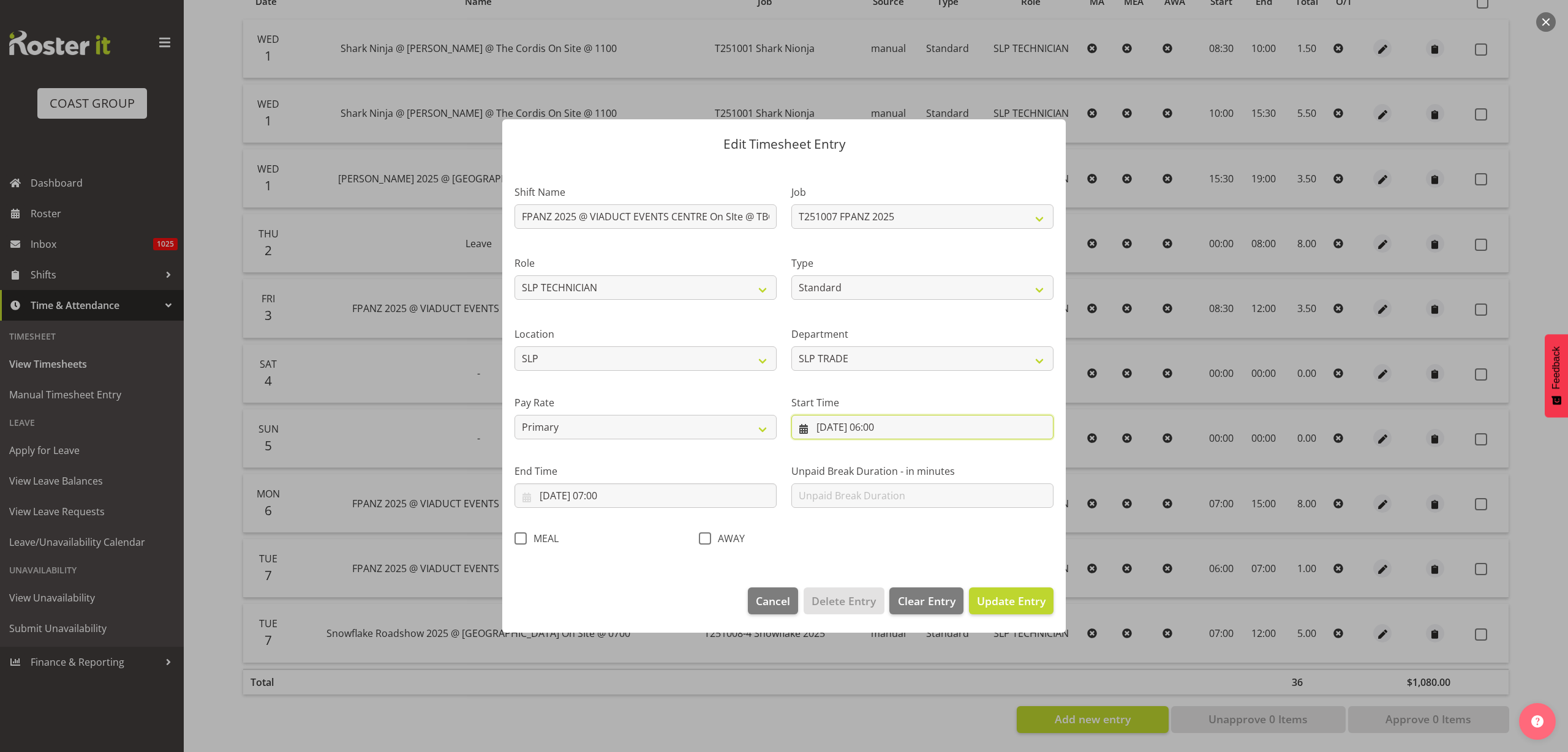
click at [888, 425] on input "07/10/2025, 06:00" at bounding box center [922, 427] width 262 height 24
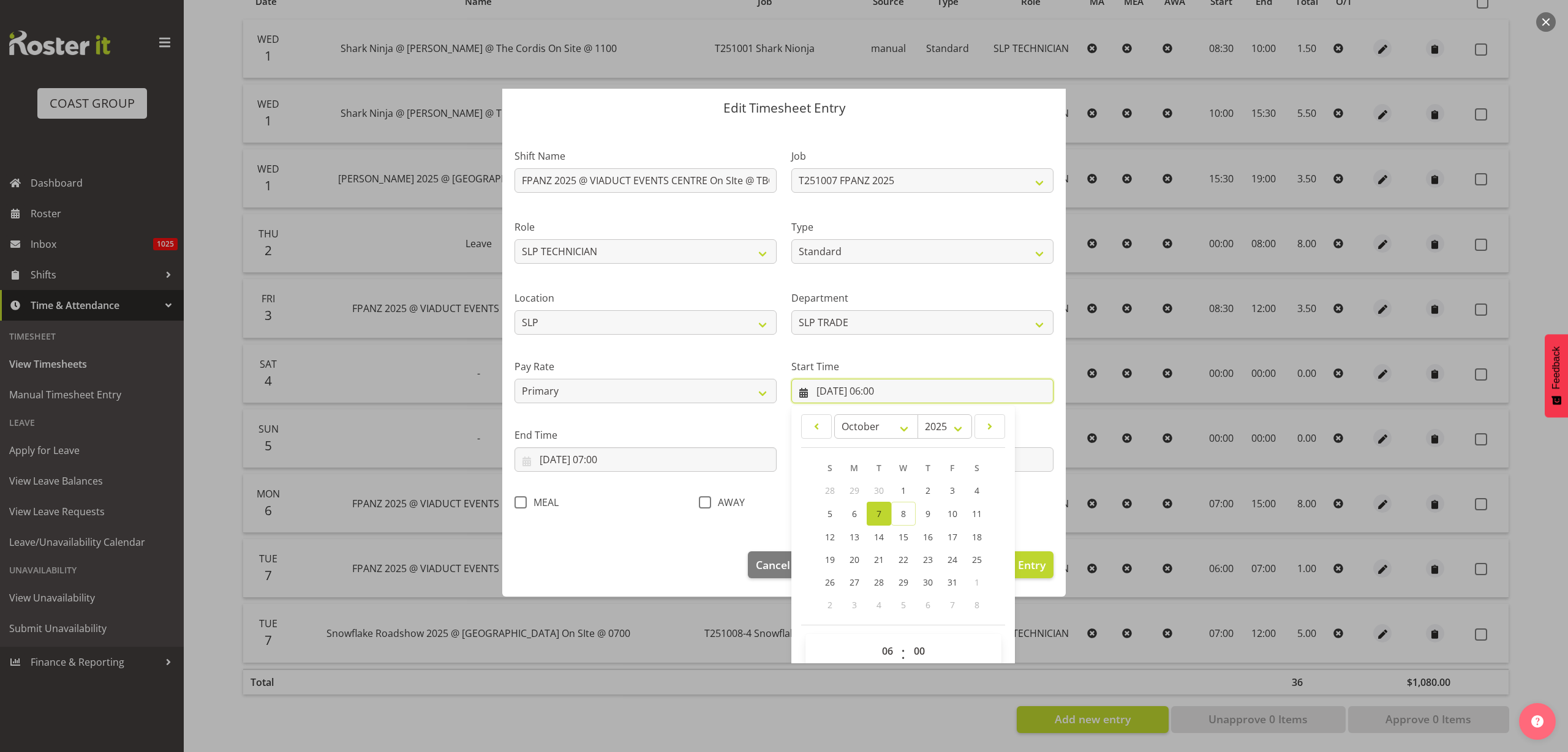
scroll to position [56, 0]
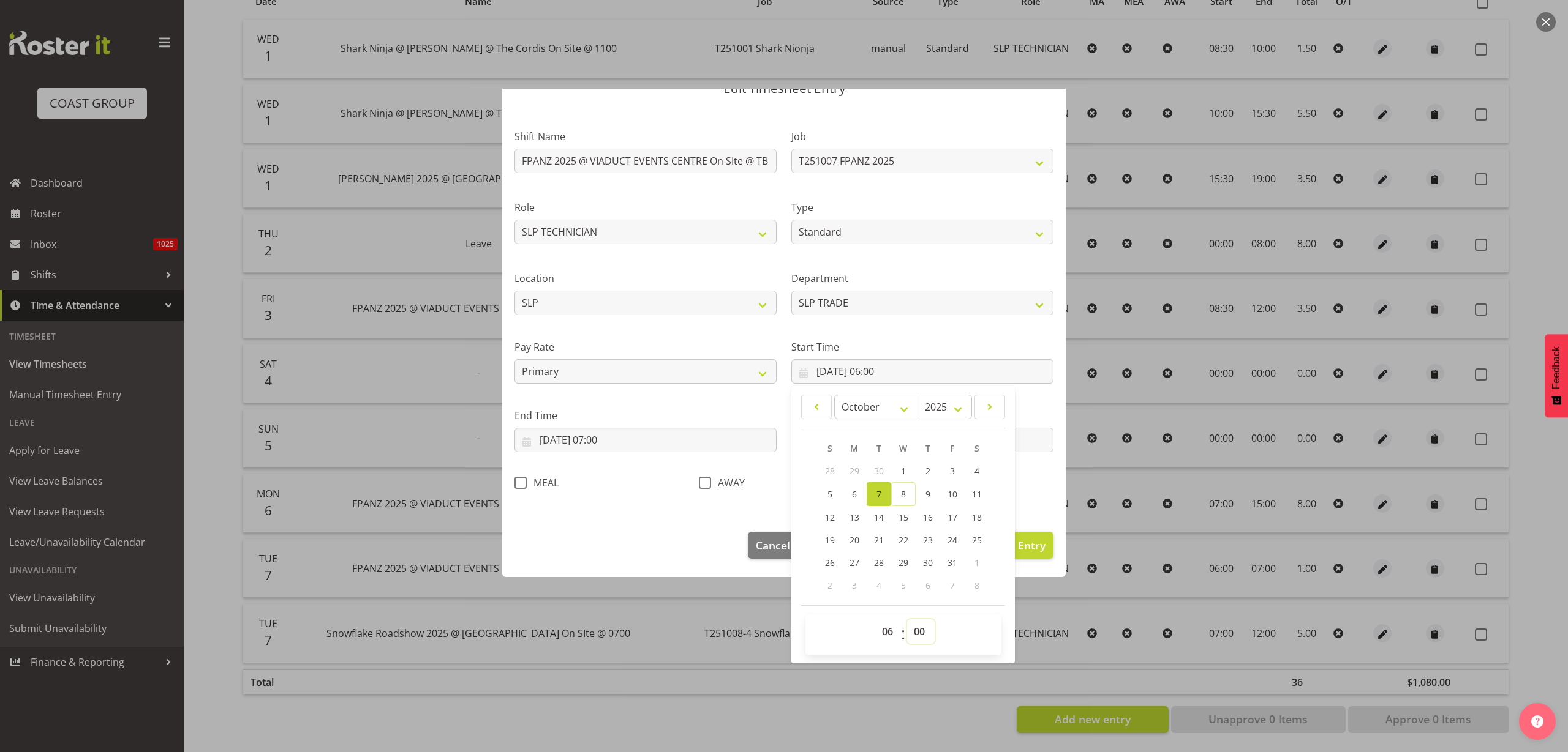
click at [917, 631] on select "00 01 02 03 04 05 06 07 08 09 10 11 12 13 14 15 16 17 18 19 20 21 22 23 24 25 2…" at bounding box center [921, 632] width 28 height 24
click at [907, 620] on select "00 01 02 03 04 05 06 07 08 09 10 11 12 13 14 15 16 17 18 19 20 21 22 23 24 25 2…" at bounding box center [921, 632] width 28 height 24
click at [1029, 538] on span "Update Entry" at bounding box center [1011, 546] width 68 height 15
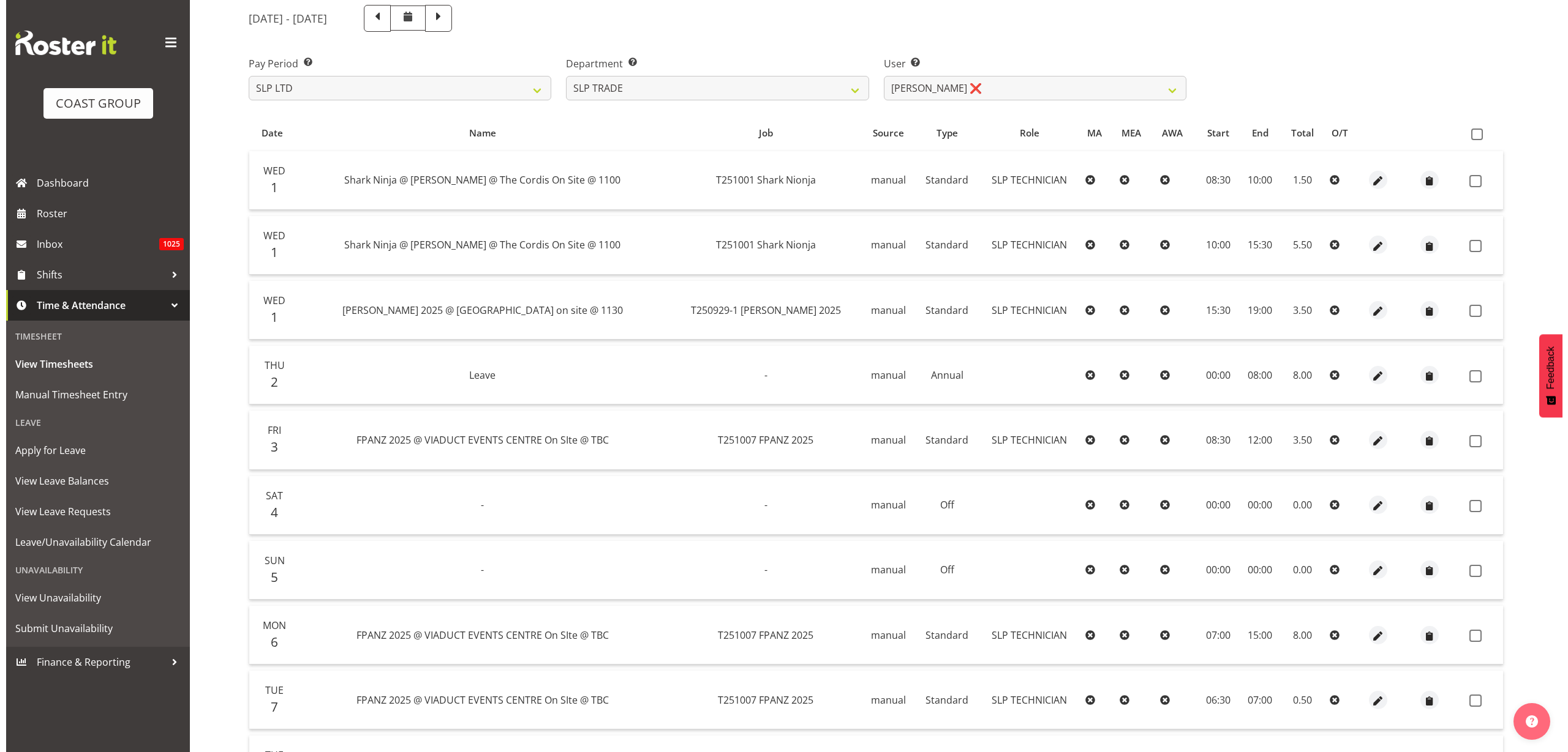
scroll to position [144, 0]
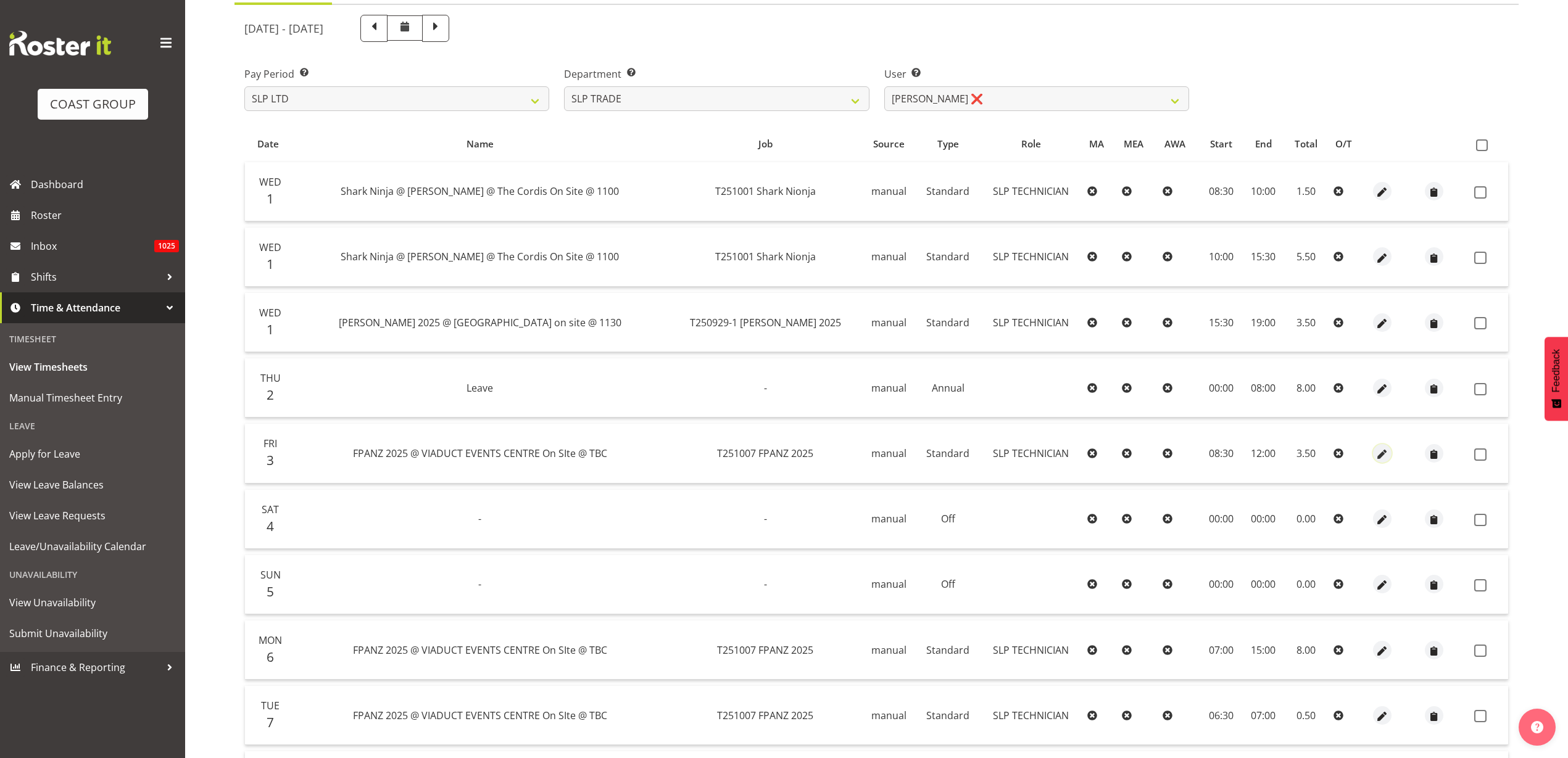
click at [1381, 455] on span "button" at bounding box center [1382, 454] width 14 height 14
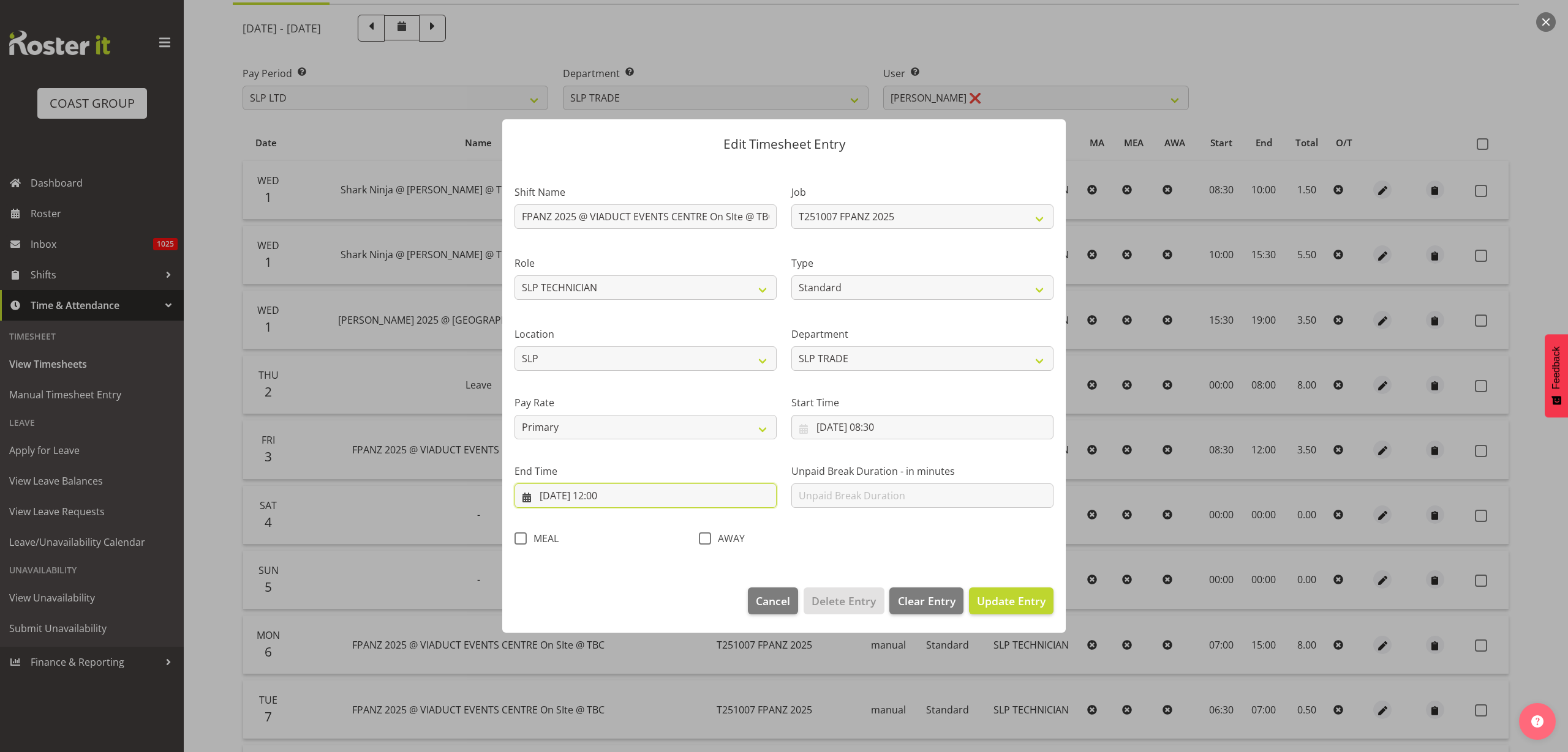
click at [606, 499] on input "03/10/2025, 12:00" at bounding box center [645, 495] width 262 height 24
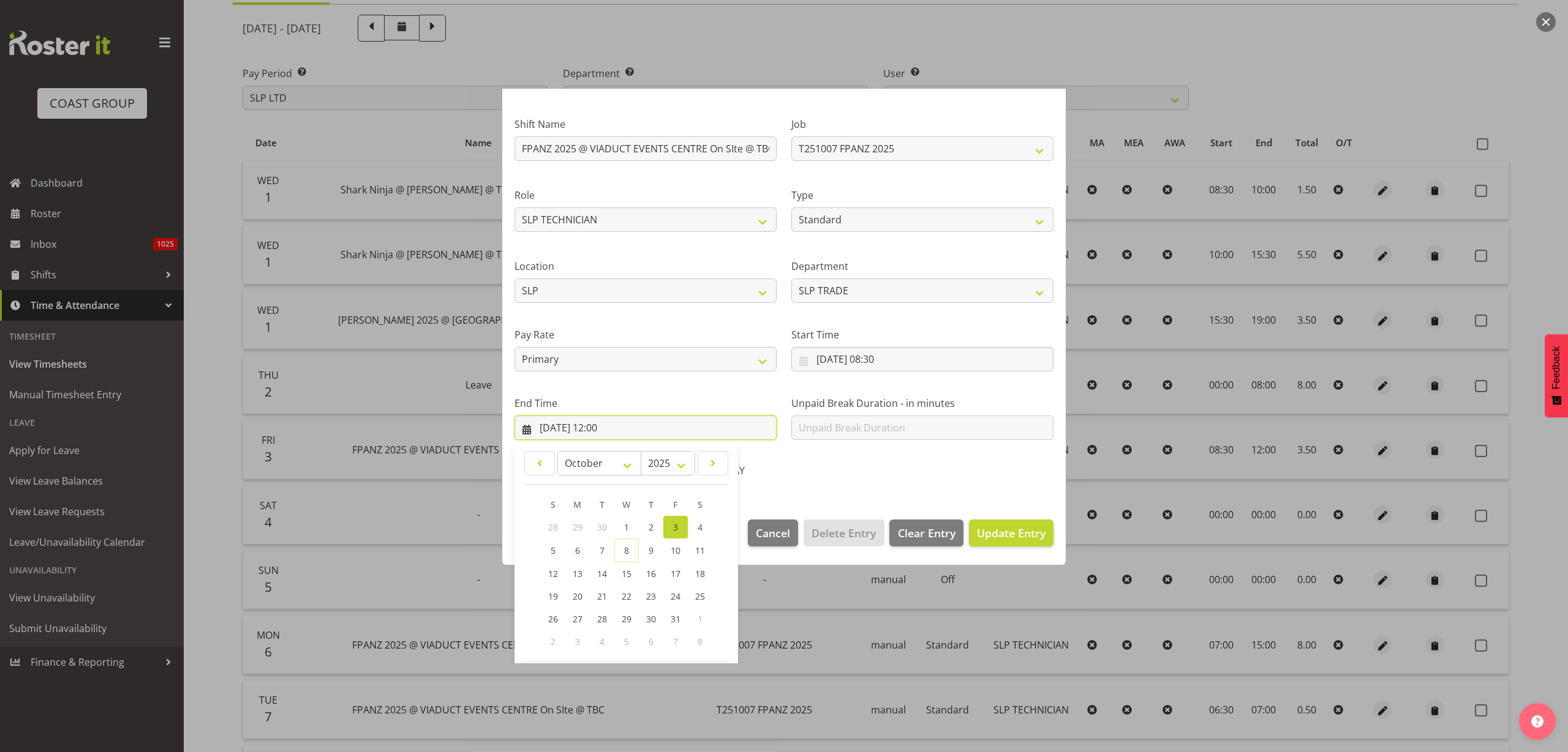
scroll to position [124, 0]
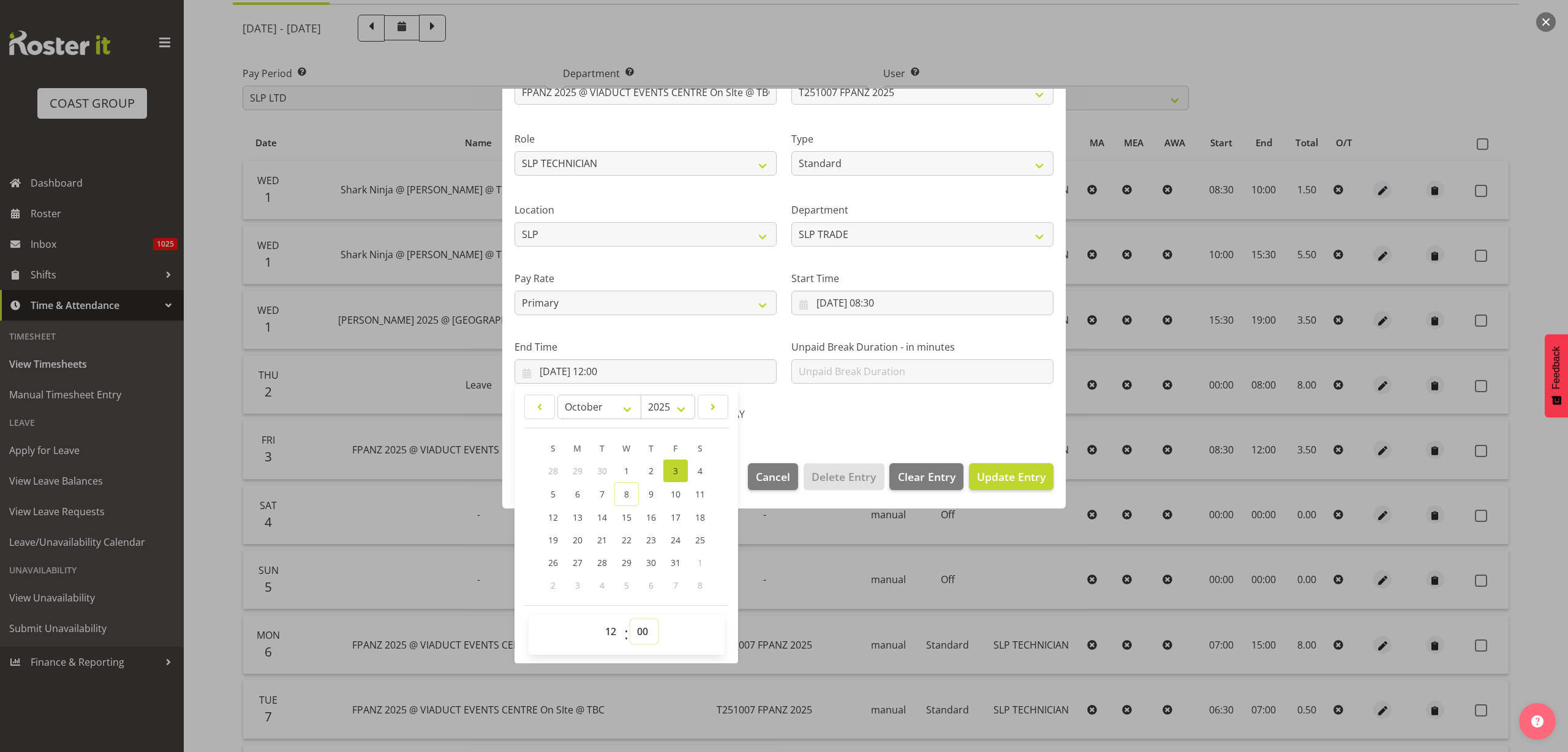
click at [640, 631] on select "00 01 02 03 04 05 06 07 08 09 10 11 12 13 14 15 16 17 18 19 20 21 22 23 24 25 2…" at bounding box center [644, 632] width 28 height 24
click at [630, 620] on select "00 01 02 03 04 05 06 07 08 09 10 11 12 13 14 15 16 17 18 19 20 21 22 23 24 25 2…" at bounding box center [644, 632] width 28 height 24
click at [988, 476] on span "Update Entry" at bounding box center [1011, 477] width 68 height 15
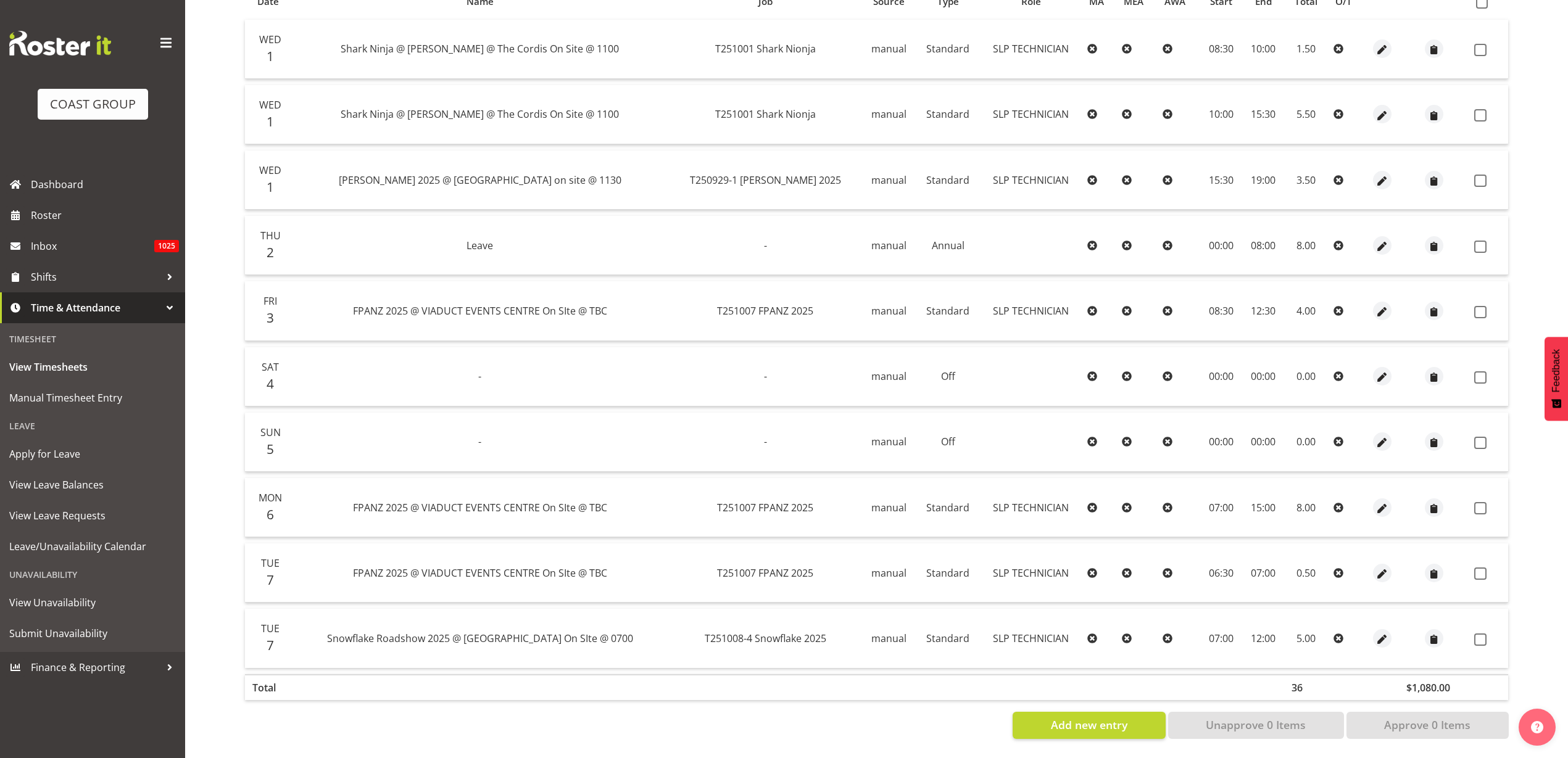
scroll to position [0, 0]
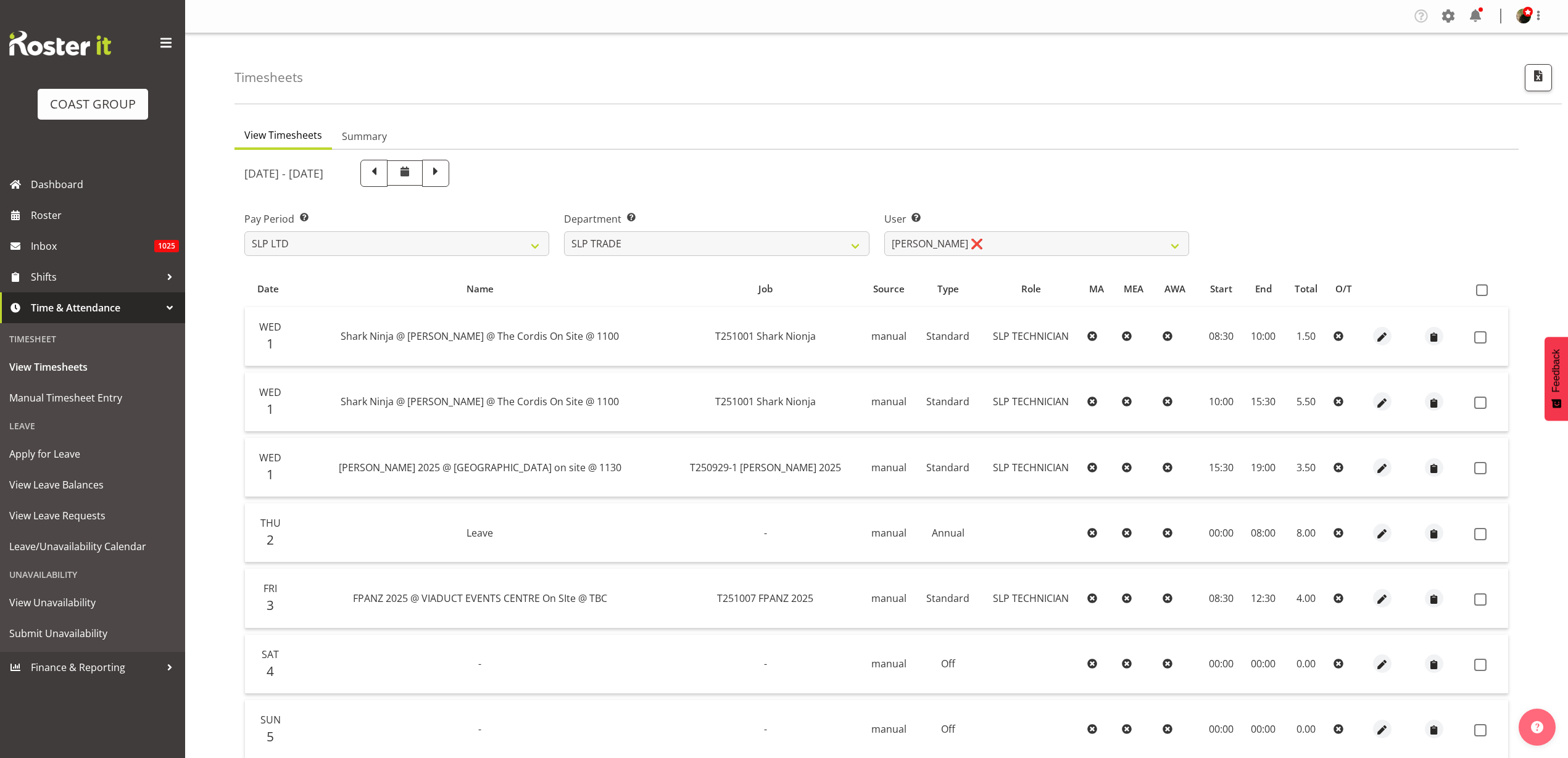
click at [1485, 287] on span at bounding box center [1481, 290] width 11 height 11
click at [1484, 287] on input "checkbox" at bounding box center [1480, 290] width 8 height 8
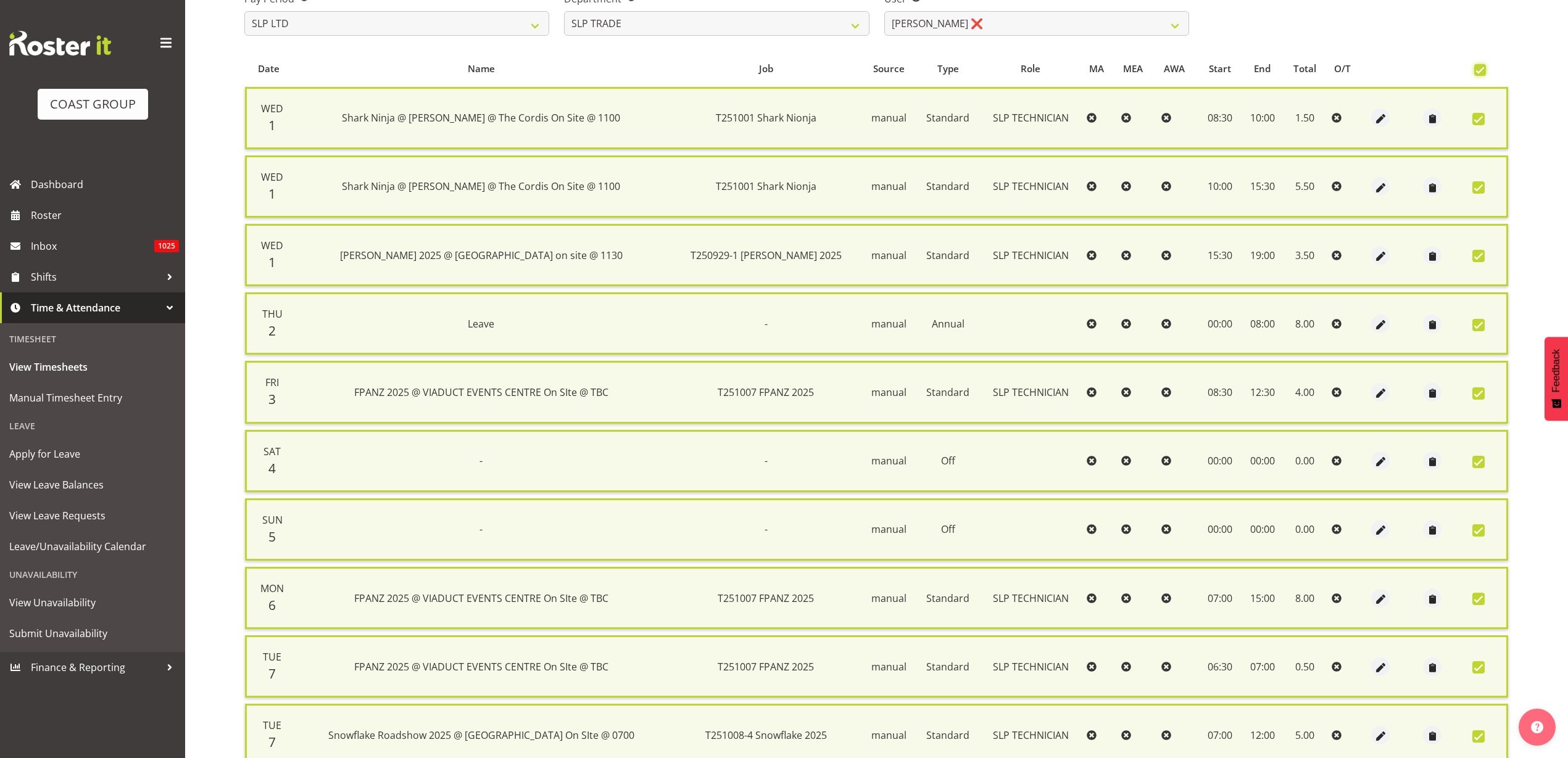
scroll to position [329, 0]
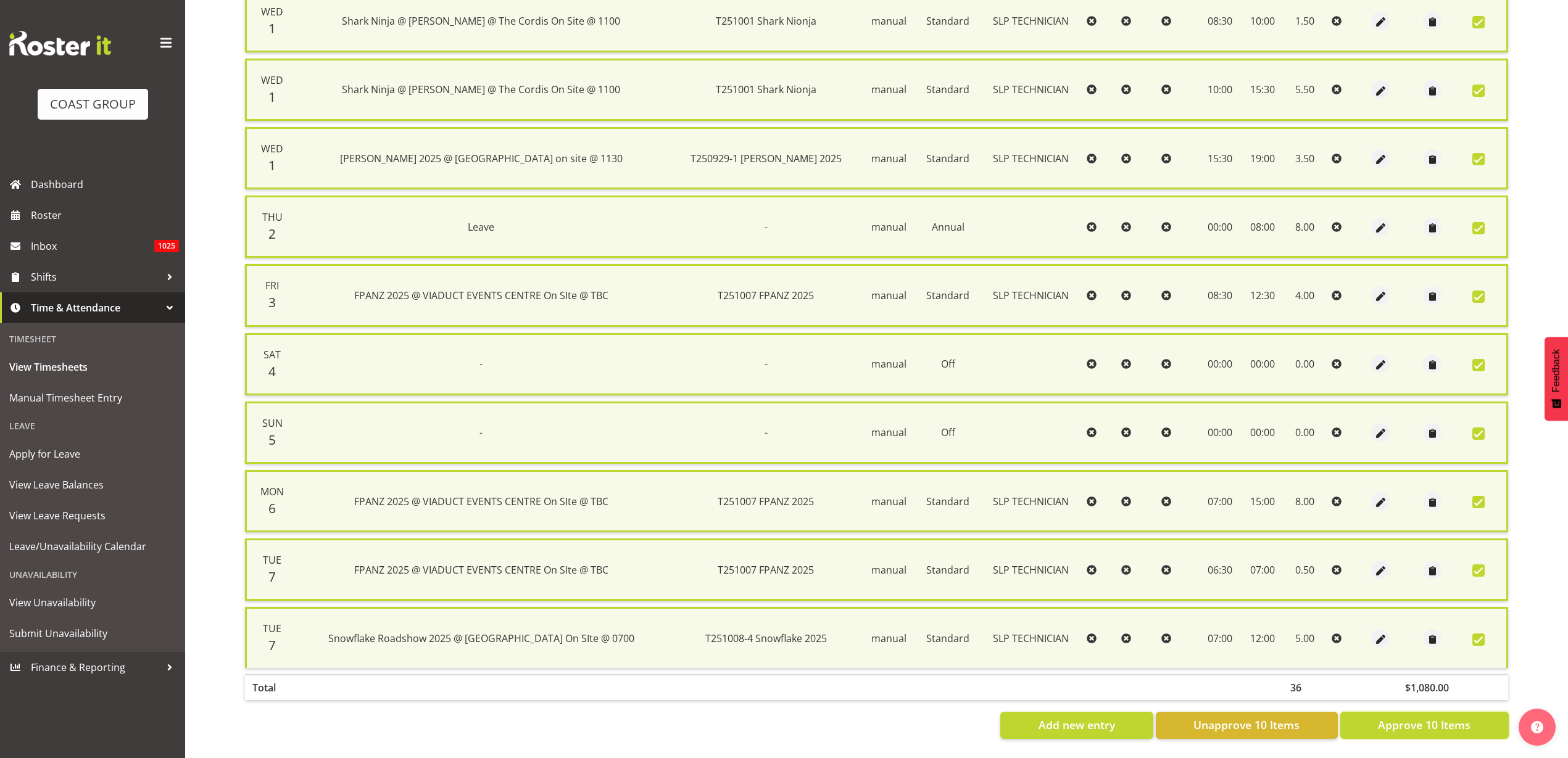
click at [1430, 720] on span "Approve 10 Items" at bounding box center [1424, 724] width 92 height 16
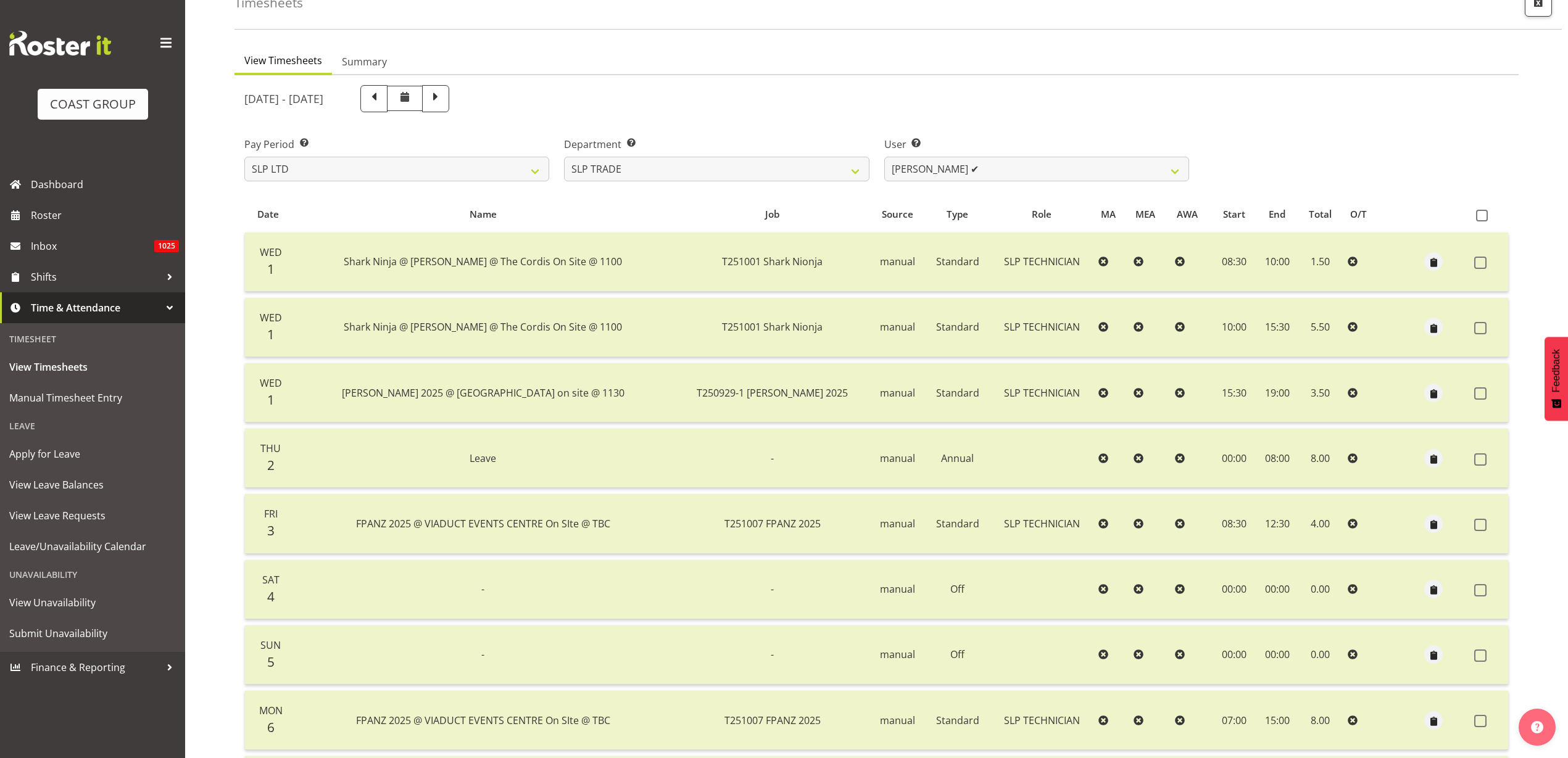
scroll to position [0, 0]
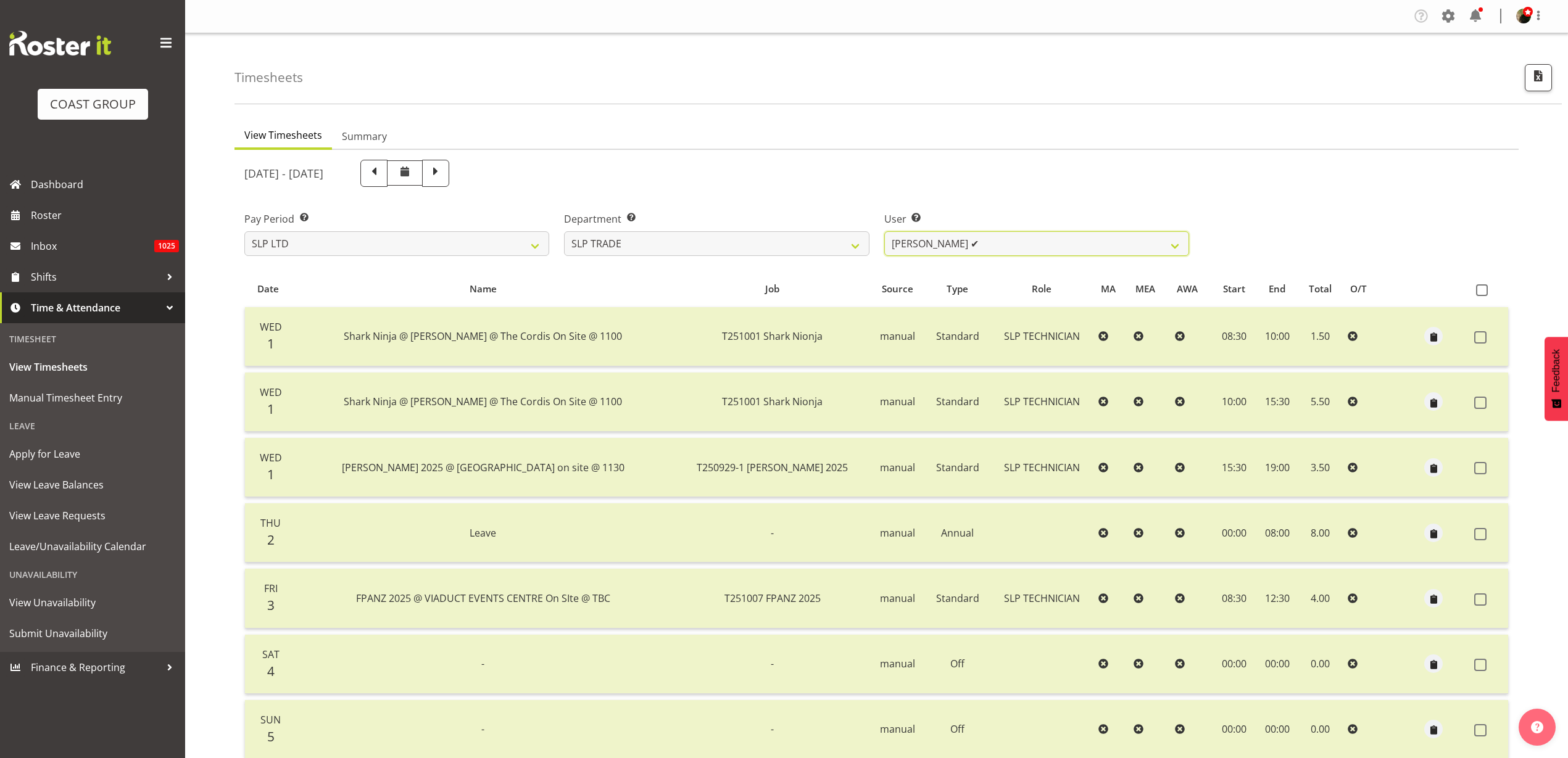
click at [1065, 239] on select "Aof Anujarawat ✔ Han Chaleerin ✔ Hayden Watts ✔ Jack Brewer ✔ Jesse Hawira ✔ Jo…" at bounding box center [1037, 244] width 305 height 24
click at [884, 231] on select "Aof Anujarawat ✔ Han Chaleerin ✔ Hayden Watts ✔ Jack Brewer ✔ Jesse Hawira ✔ Jo…" at bounding box center [1037, 244] width 305 height 24
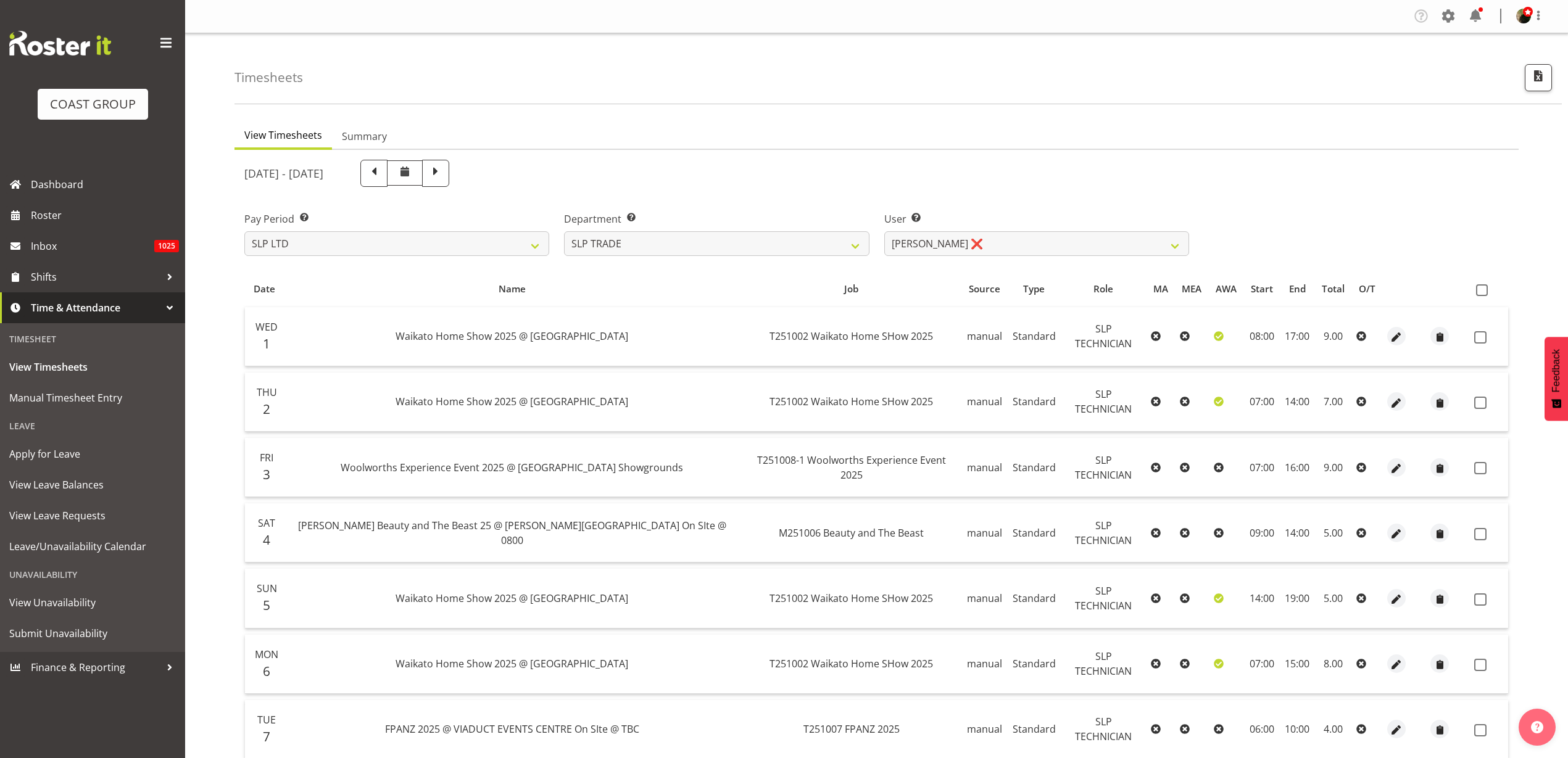
click at [1486, 293] on span at bounding box center [1481, 290] width 11 height 11
click at [1484, 293] on input "checkbox" at bounding box center [1480, 290] width 8 height 8
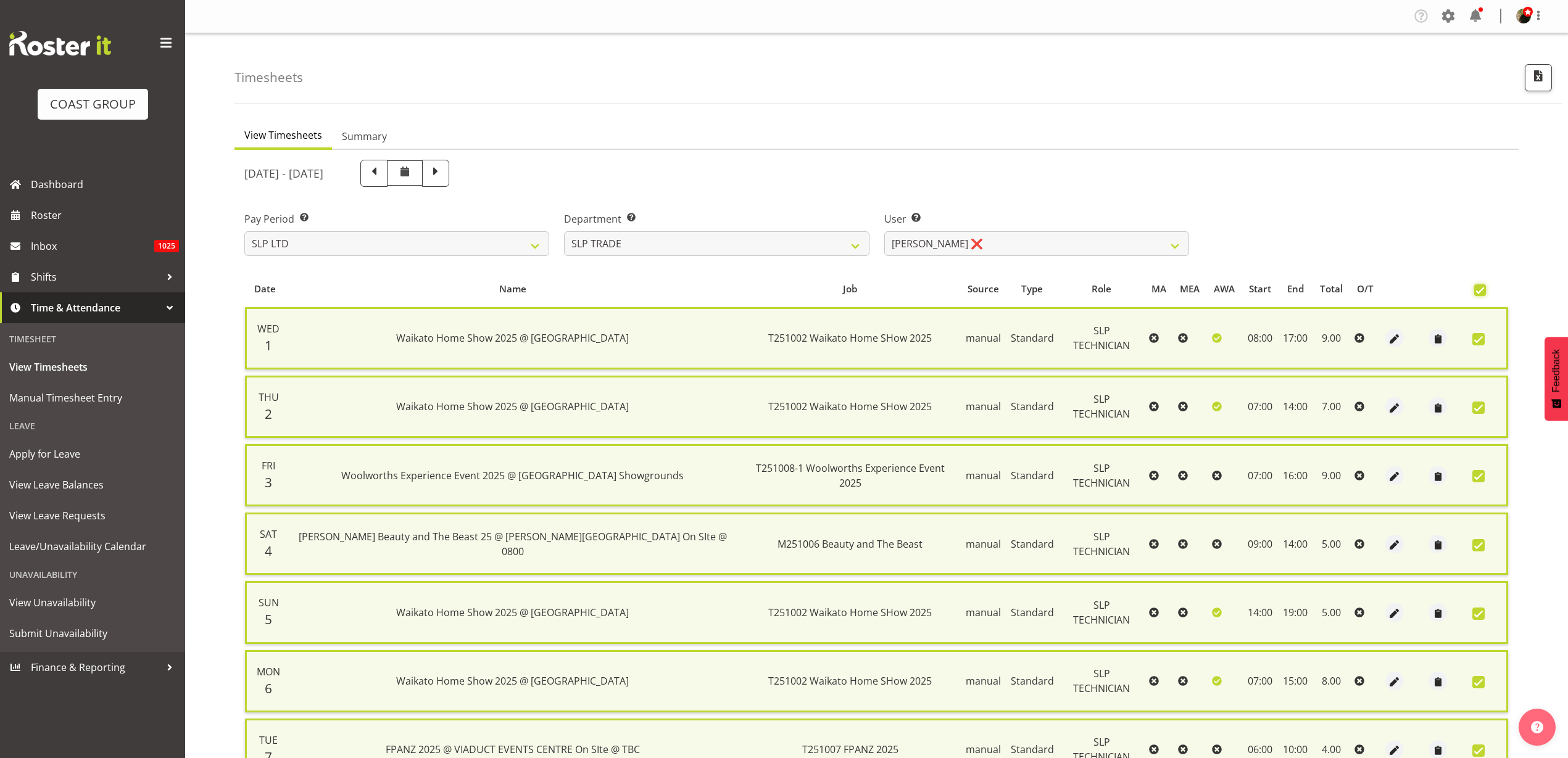
scroll to position [123, 0]
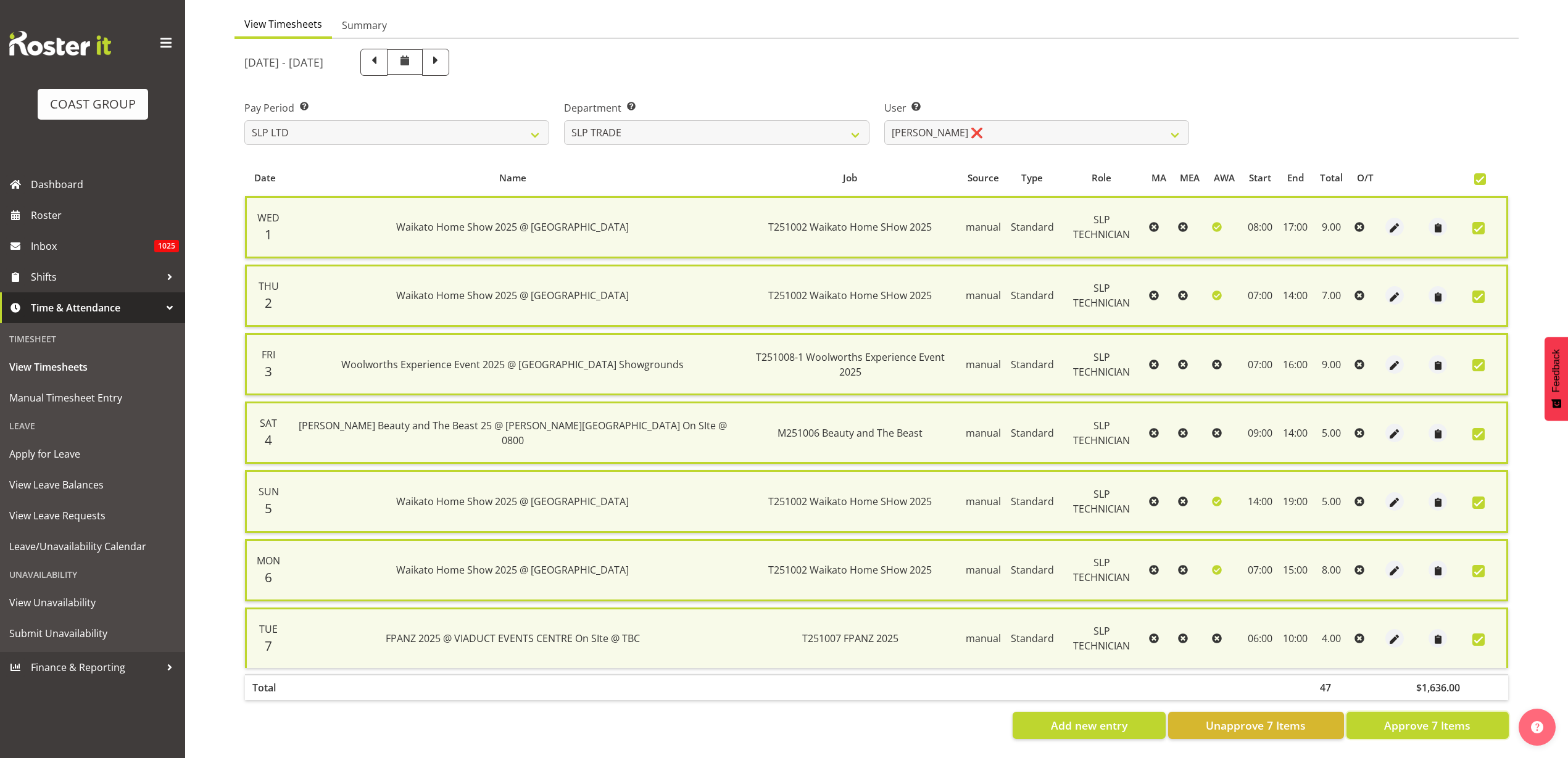
click at [1415, 718] on span "Approve 7 Items" at bounding box center [1428, 725] width 87 height 16
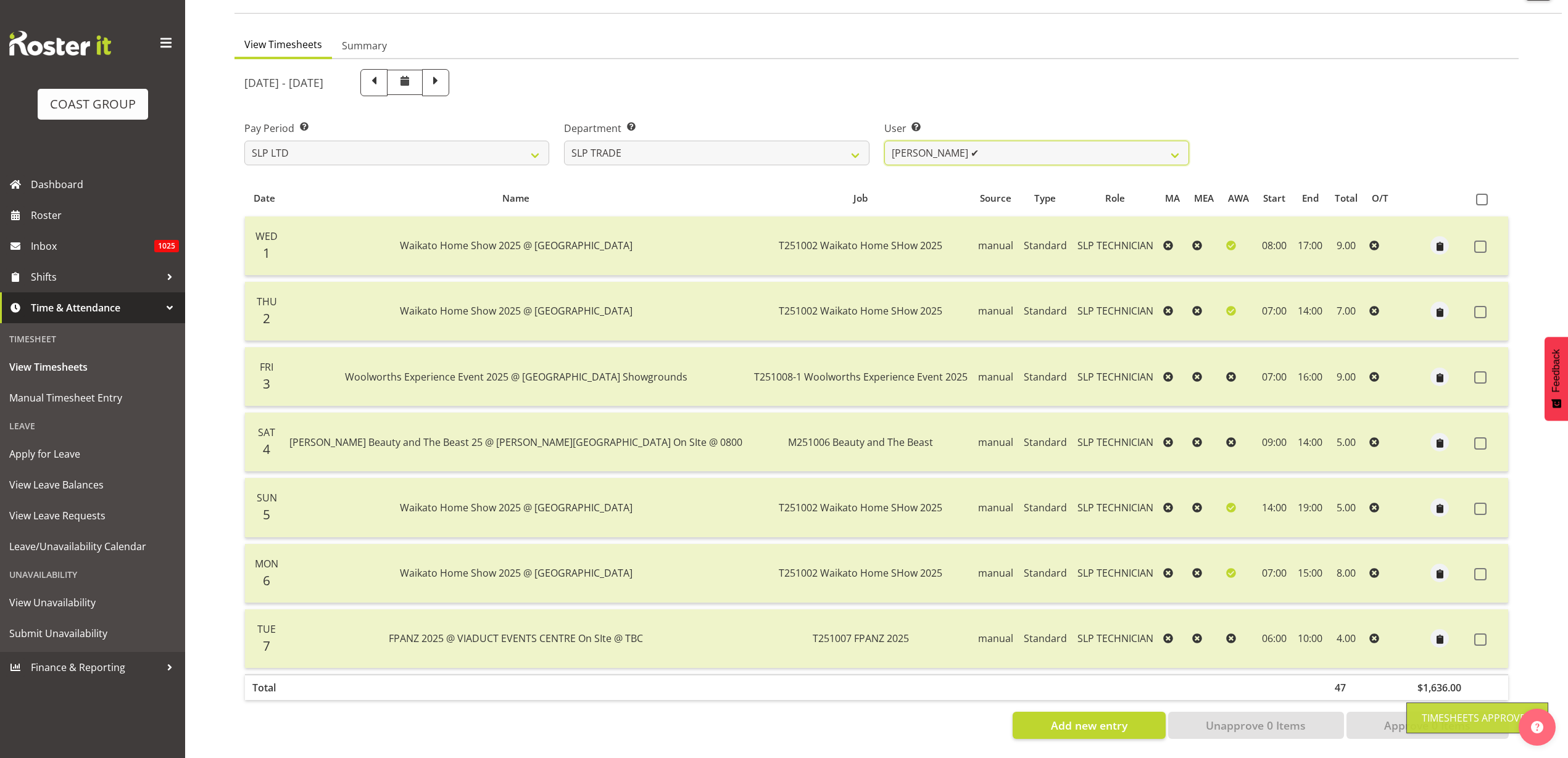
click at [1063, 142] on select "Aof Anujarawat ✔ Han Chaleerin ✔ Hayden Watts ✔ Jack Brewer ✔ Jesse Hawira ✔ Jo…" at bounding box center [1037, 153] width 305 height 24
click at [884, 141] on select "Aof Anujarawat ✔ Han Chaleerin ✔ Hayden Watts ✔ Jack Brewer ✔ Jesse Hawira ✔ Jo…" at bounding box center [1037, 153] width 305 height 24
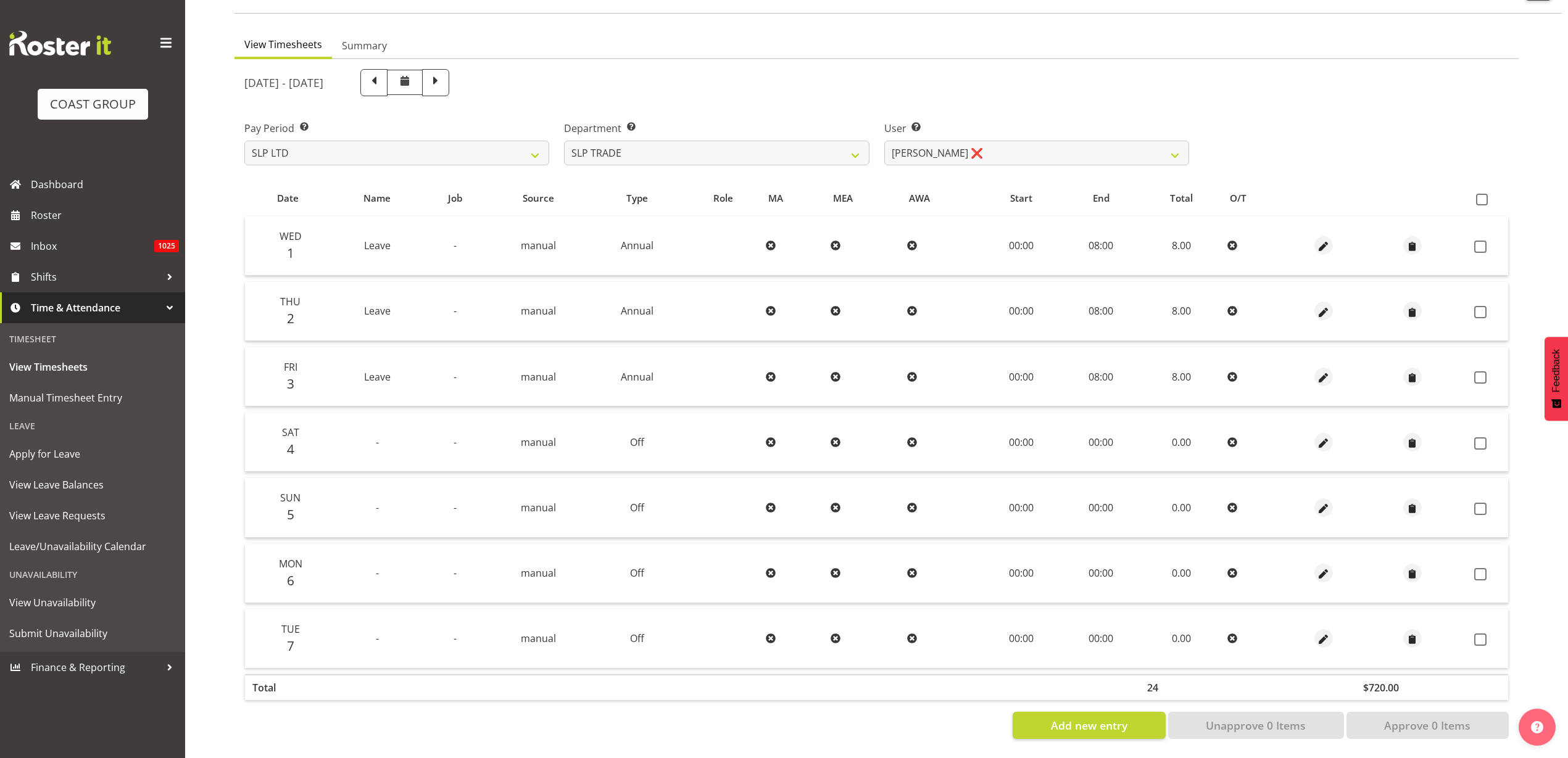
click at [444, 73] on span at bounding box center [436, 81] width 16 height 16
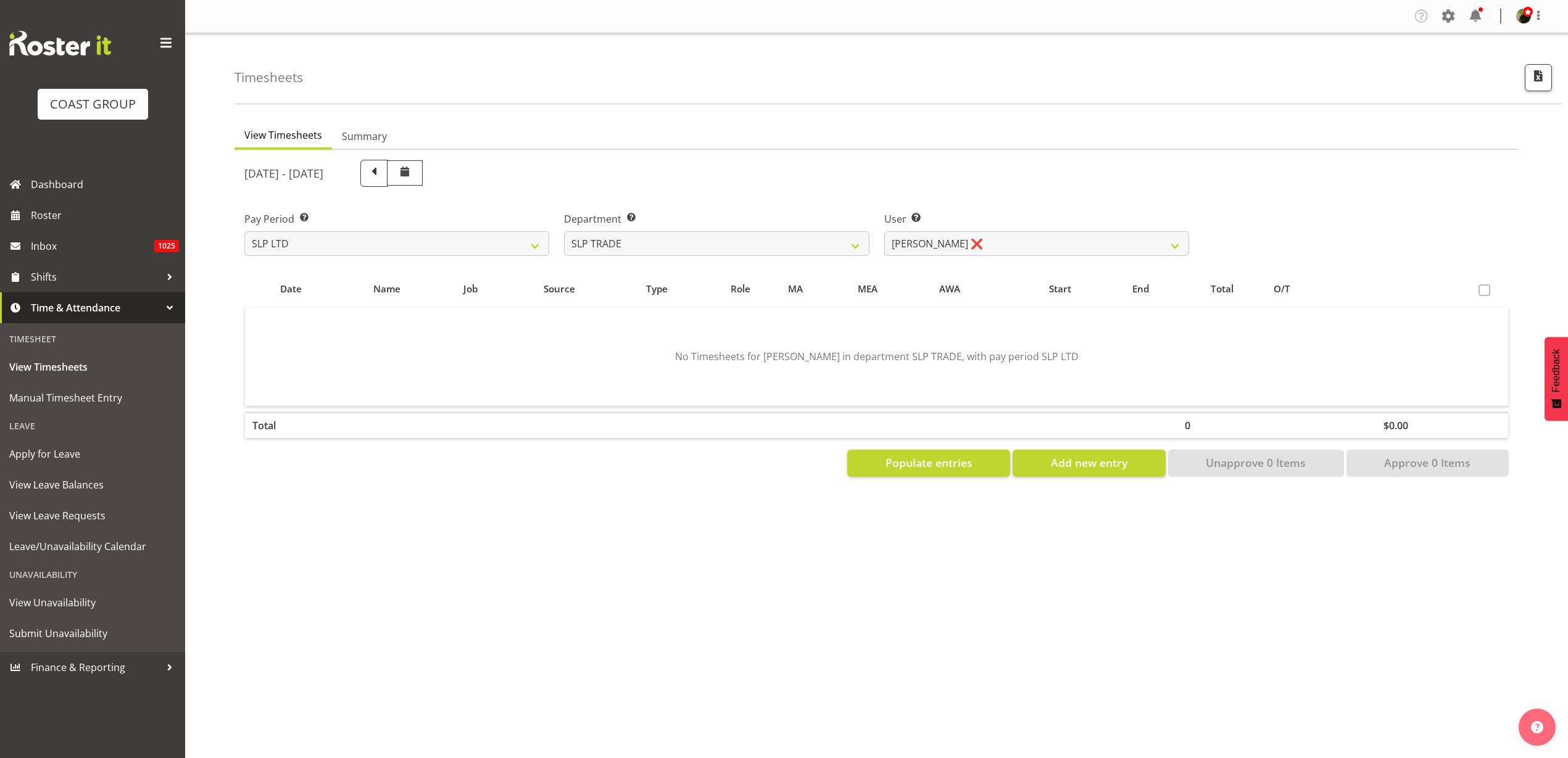
click at [382, 172] on span at bounding box center [373, 172] width 16 height 16
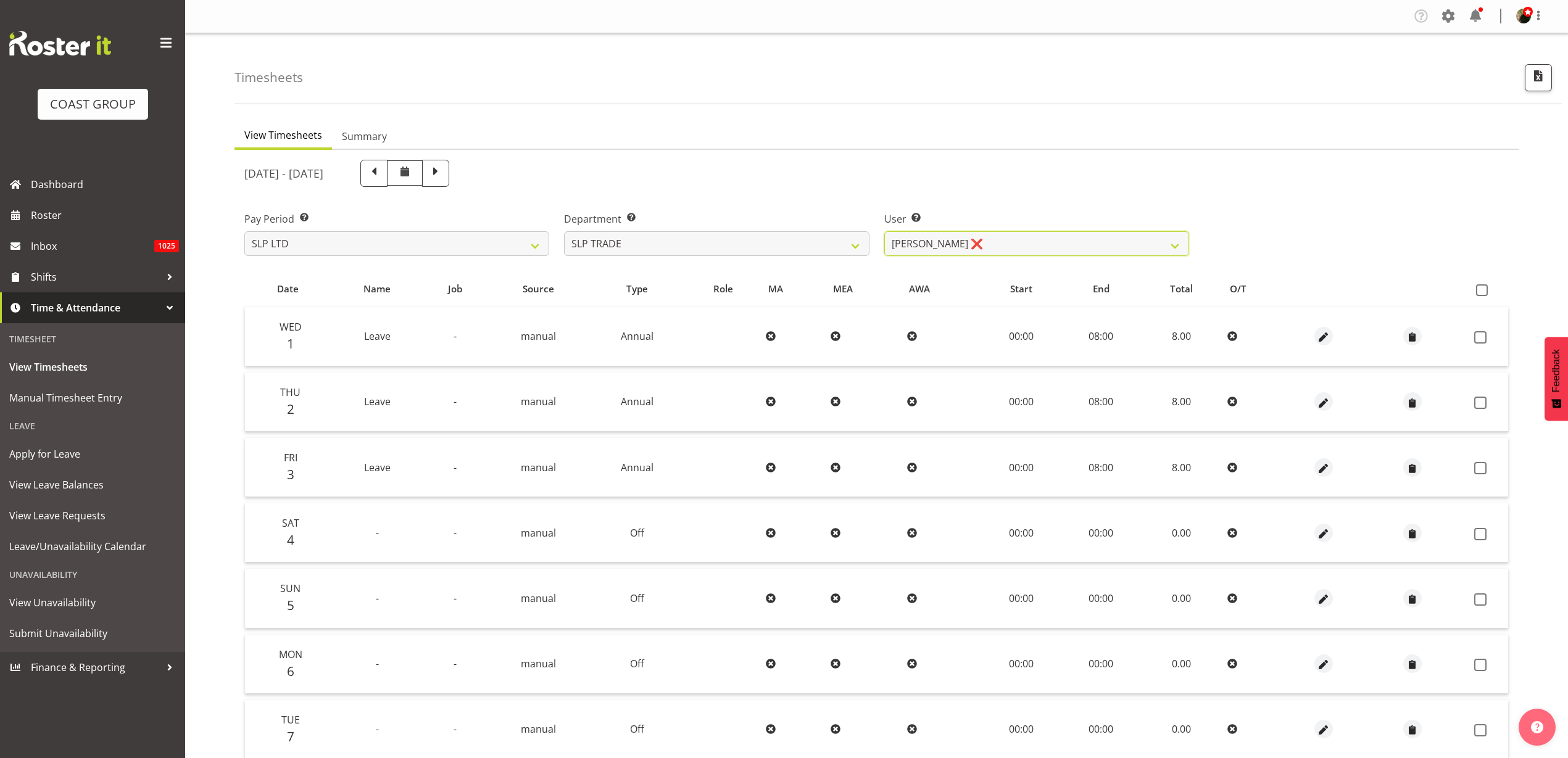
click at [1002, 246] on select "Aof Anujarawat ✔ Han Chaleerin ✔ Hayden Watts ✔ Jack Brewer ✔ Jesse Hawira ✔ Jo…" at bounding box center [1037, 244] width 305 height 24
click at [884, 231] on select "Aof Anujarawat ✔ Han Chaleerin ✔ Hayden Watts ✔ Jack Brewer ✔ Jesse Hawira ✔ Jo…" at bounding box center [1037, 244] width 305 height 24
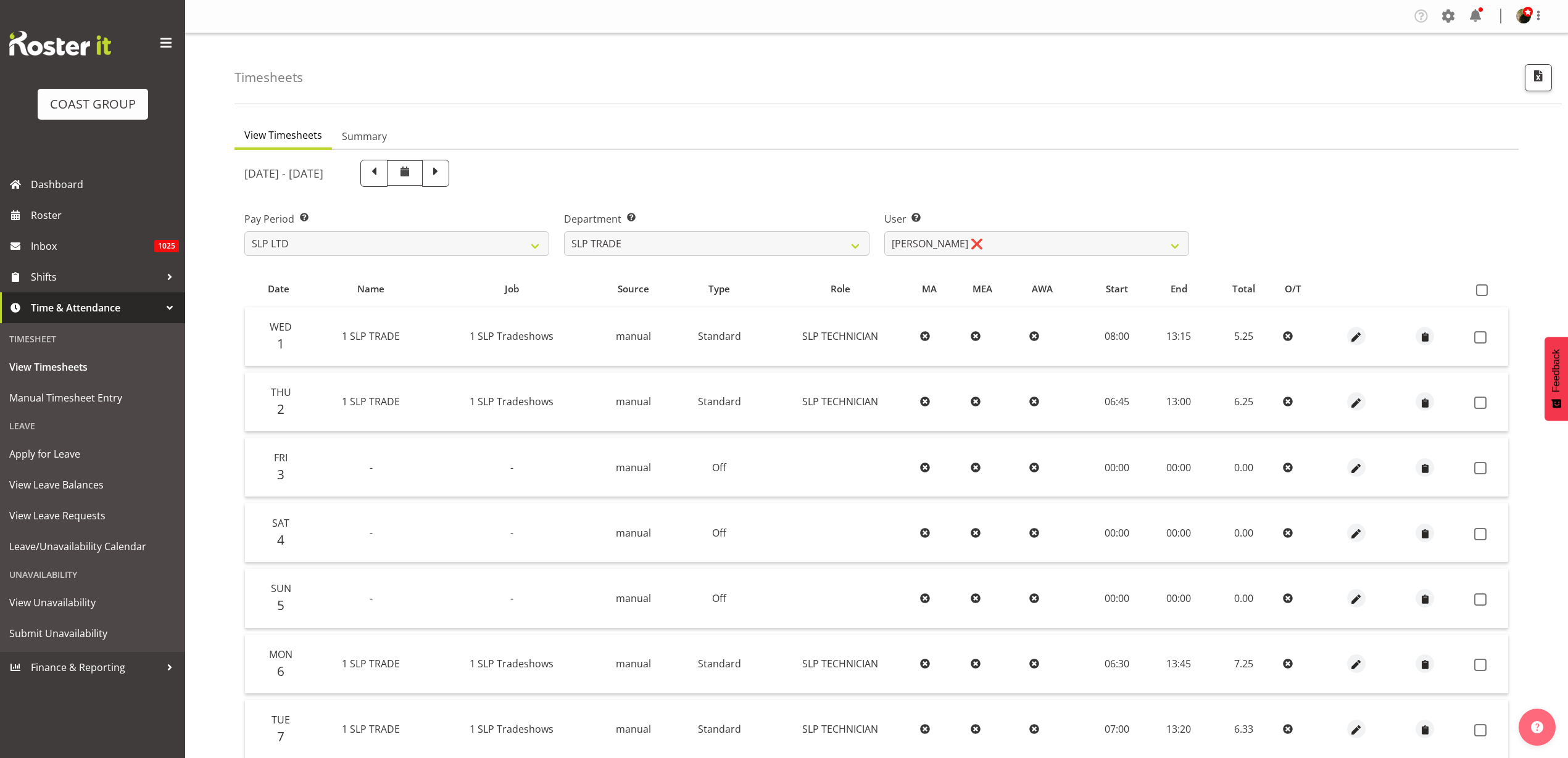
click at [1483, 293] on span at bounding box center [1481, 290] width 11 height 11
click at [1483, 293] on input "checkbox" at bounding box center [1480, 290] width 8 height 8
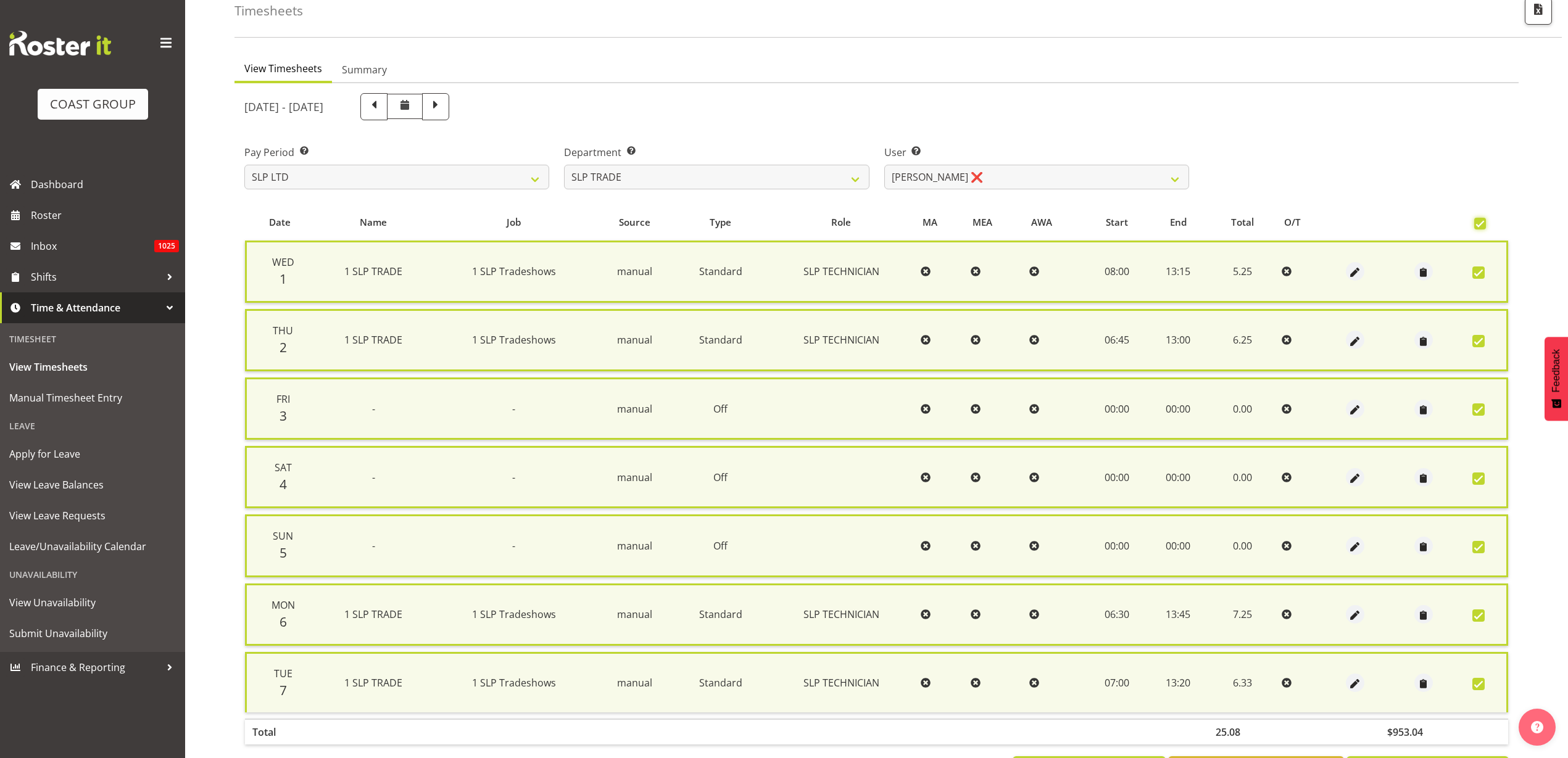
scroll to position [123, 0]
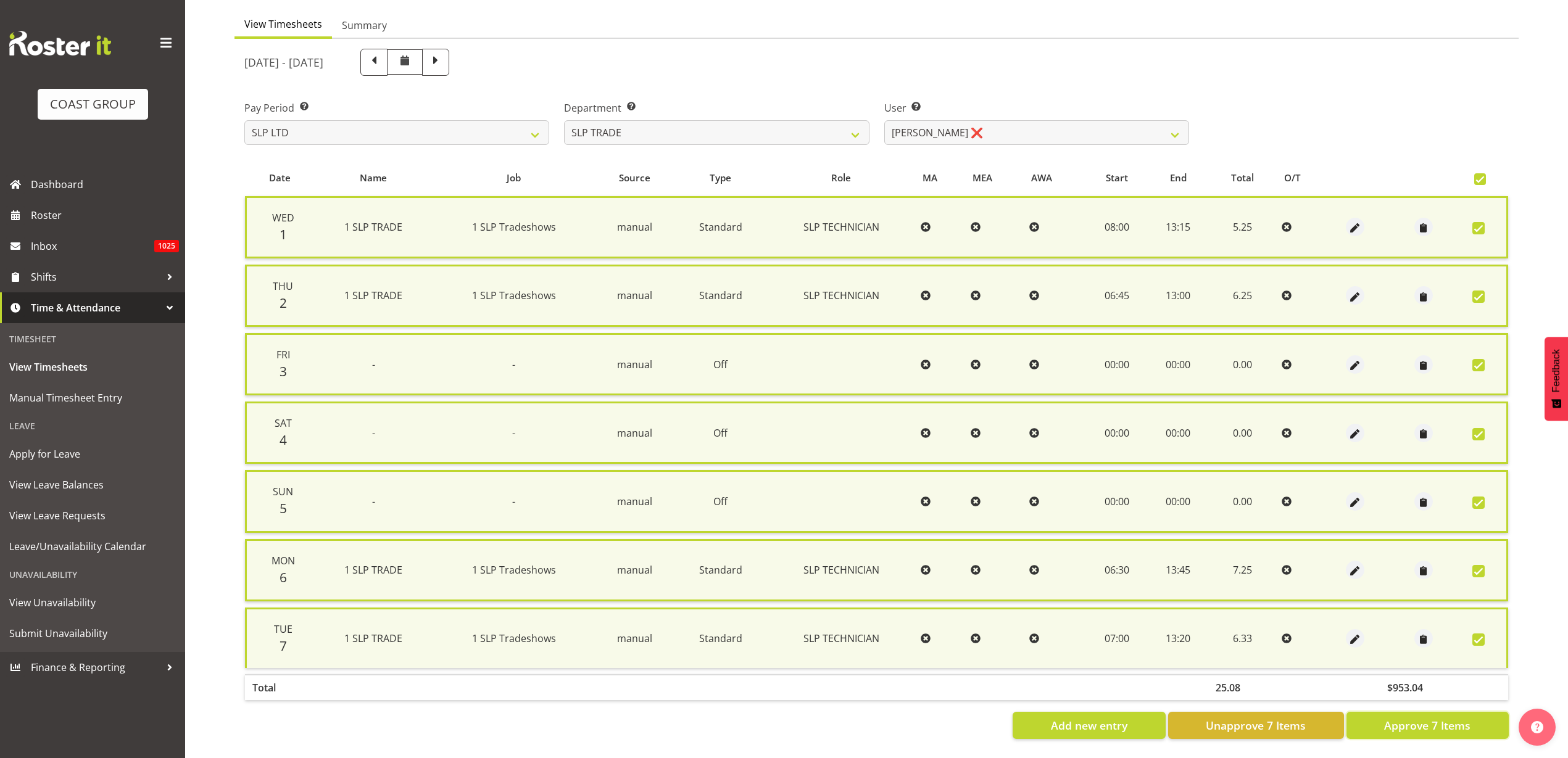
click at [1427, 718] on span "Approve 7 Items" at bounding box center [1428, 725] width 87 height 16
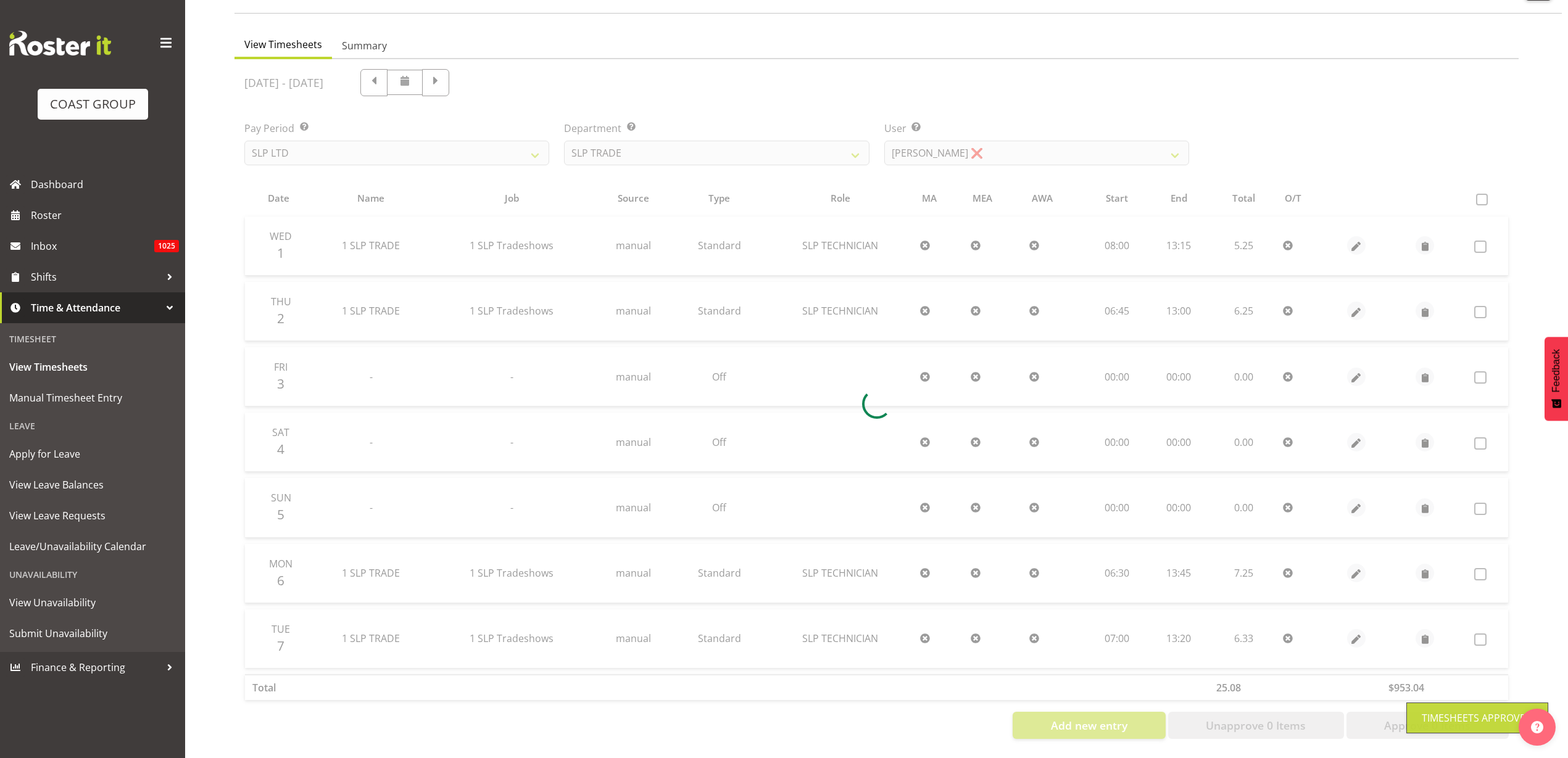
scroll to position [103, 0]
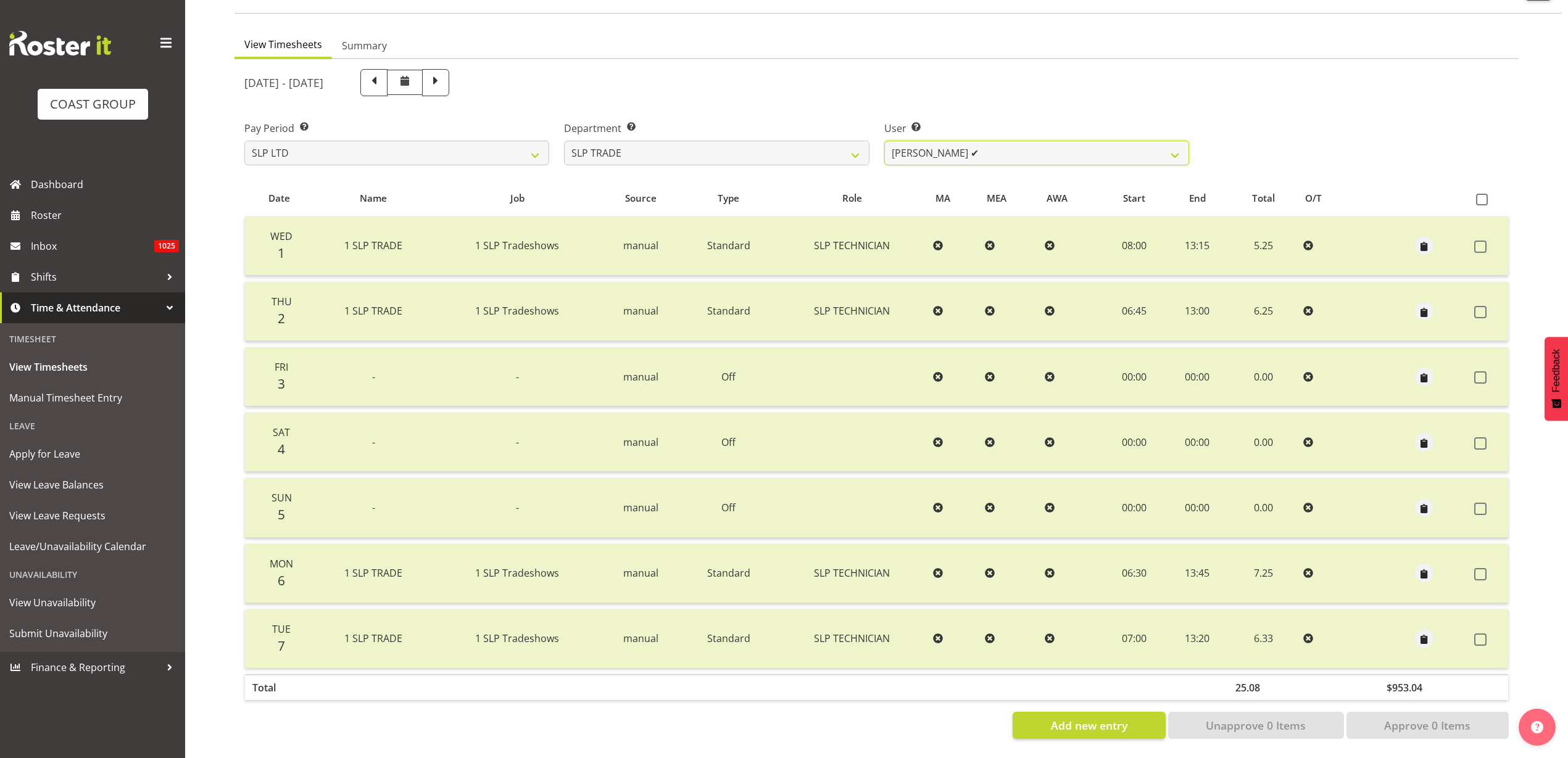
click at [1028, 141] on select "Aof Anujarawat ✔ Han Chaleerin ✔ Hayden Watts ✔ Jack Brewer ✔ Jesse Hawira ✔ Jo…" at bounding box center [1037, 153] width 305 height 24
click at [884, 141] on select "Aof Anujarawat ✔ Han Chaleerin ✔ Hayden Watts ✔ Jack Brewer ✔ Jesse Hawira ✔ Jo…" at bounding box center [1037, 153] width 305 height 24
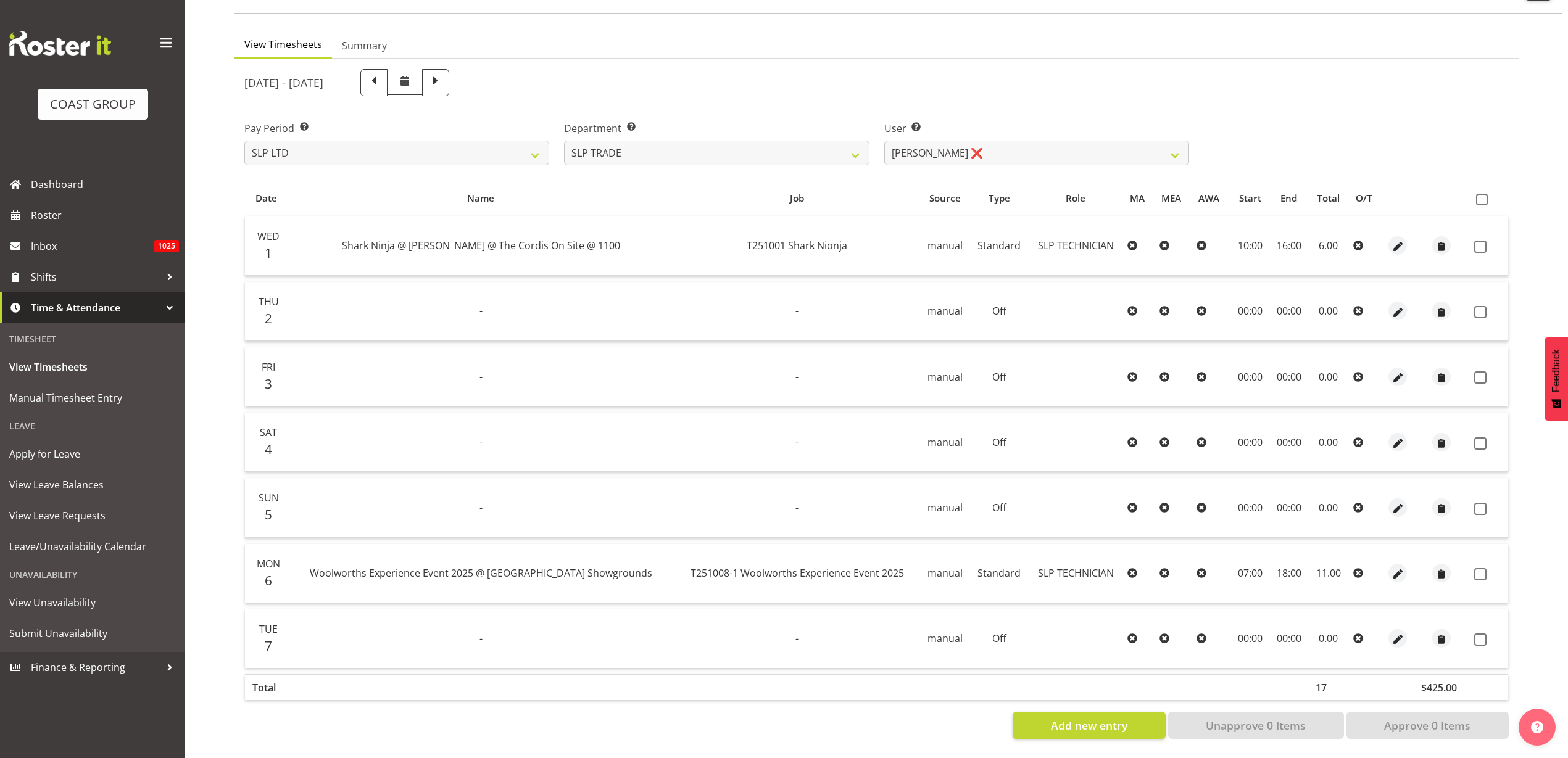
click at [1481, 194] on span at bounding box center [1481, 199] width 11 height 11
click at [1481, 196] on input "checkbox" at bounding box center [1480, 199] width 8 height 8
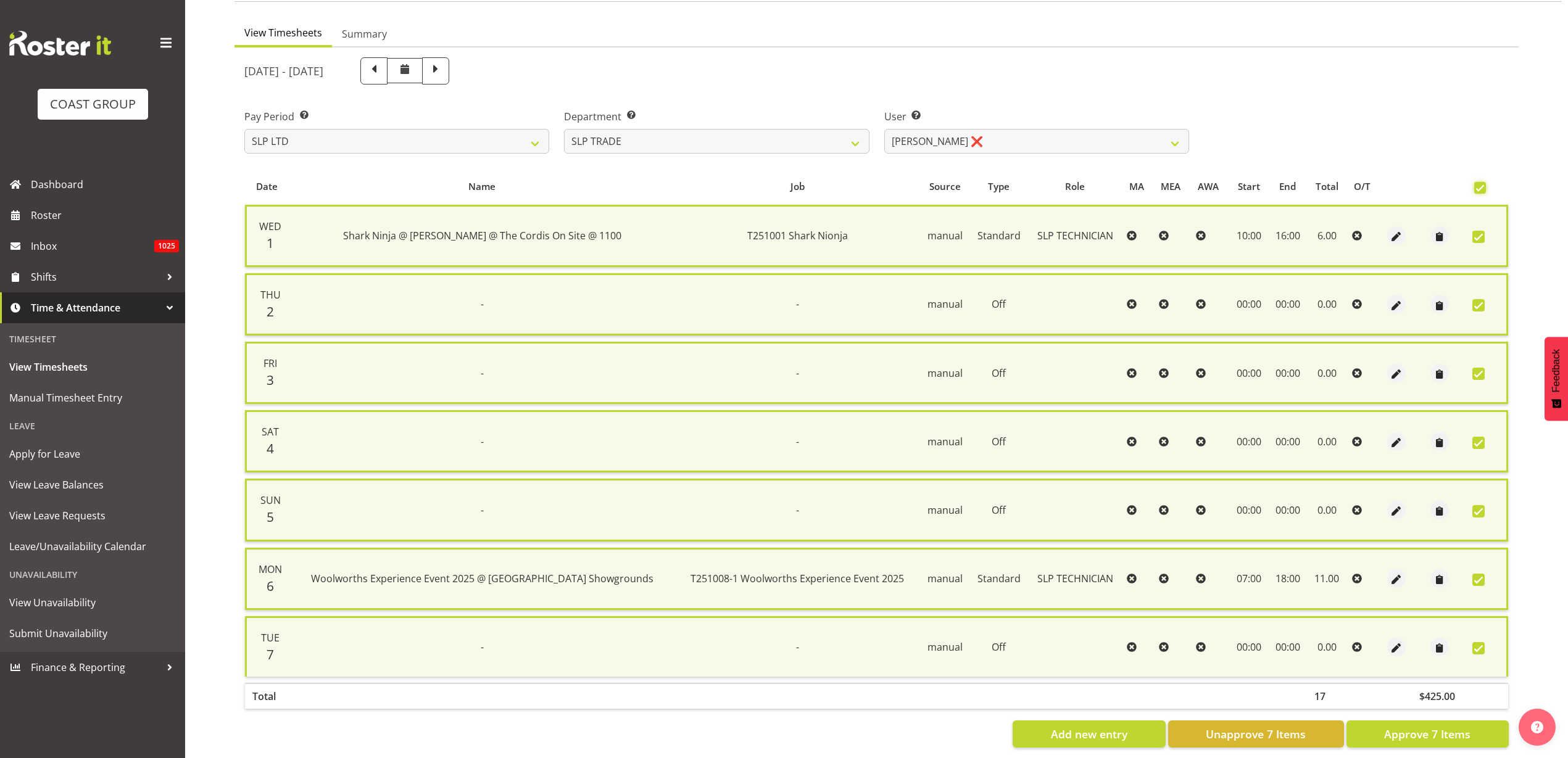
scroll to position [123, 0]
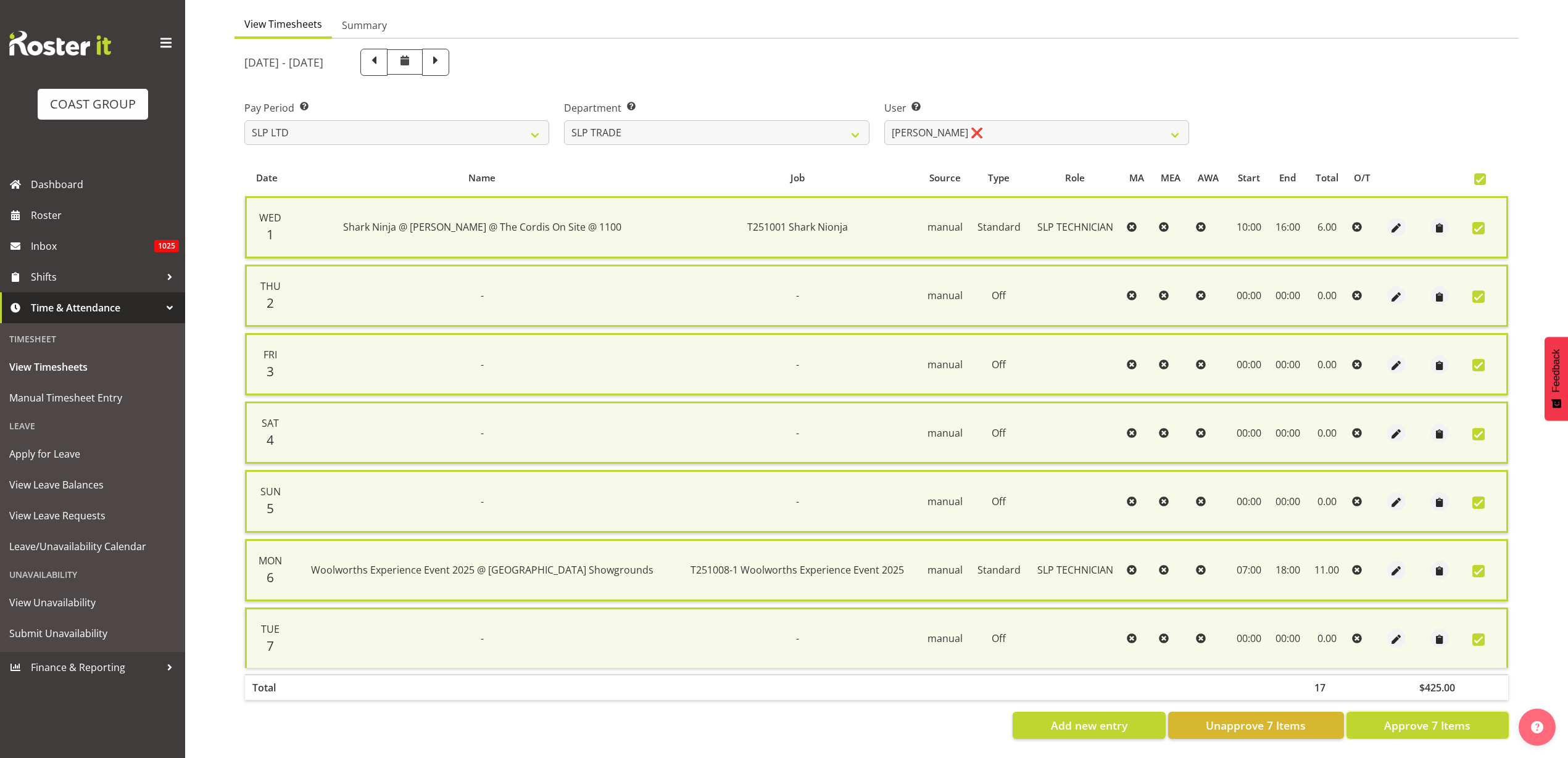
click at [1414, 718] on span "Approve 7 Items" at bounding box center [1428, 725] width 87 height 16
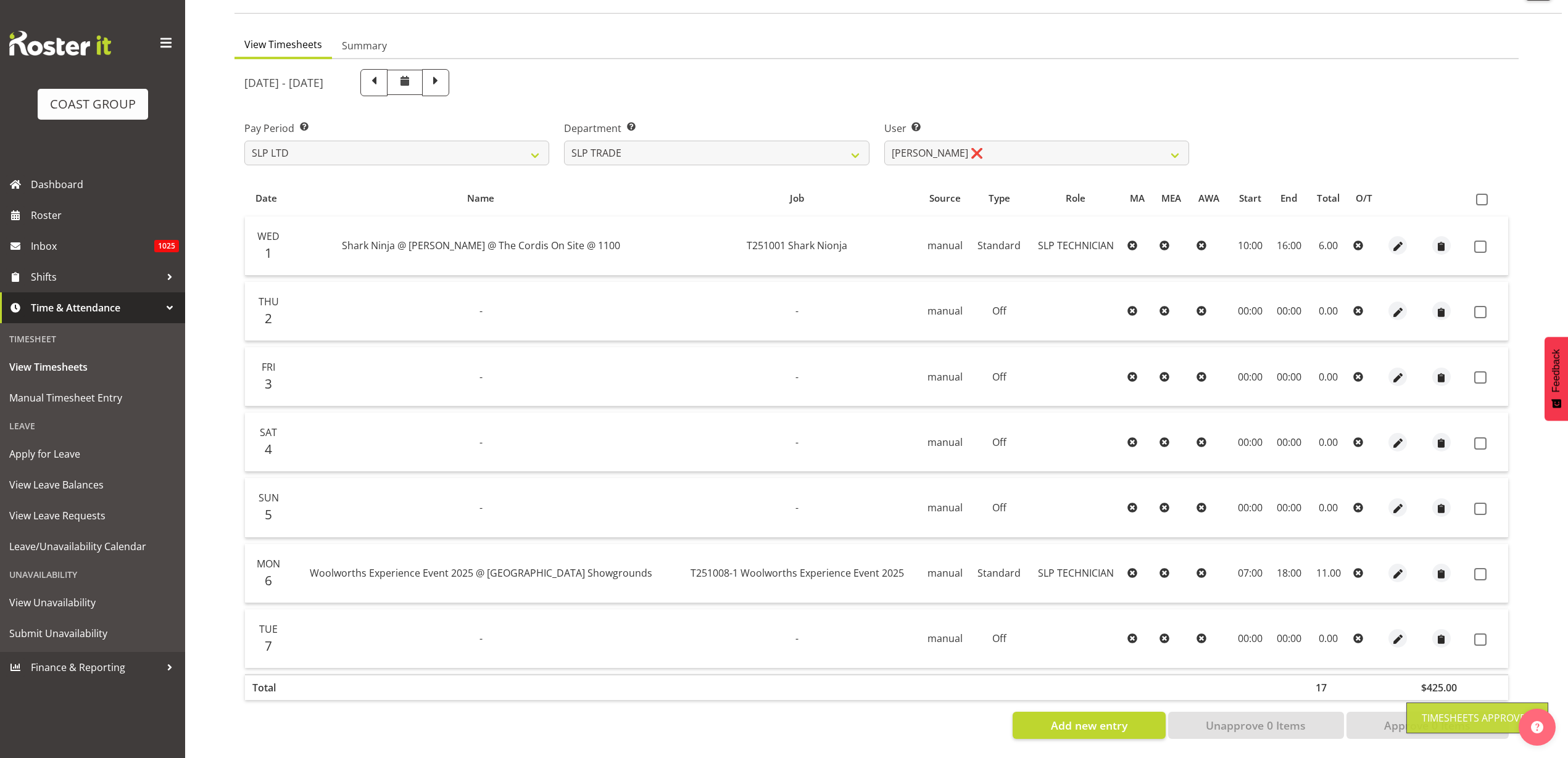
scroll to position [103, 0]
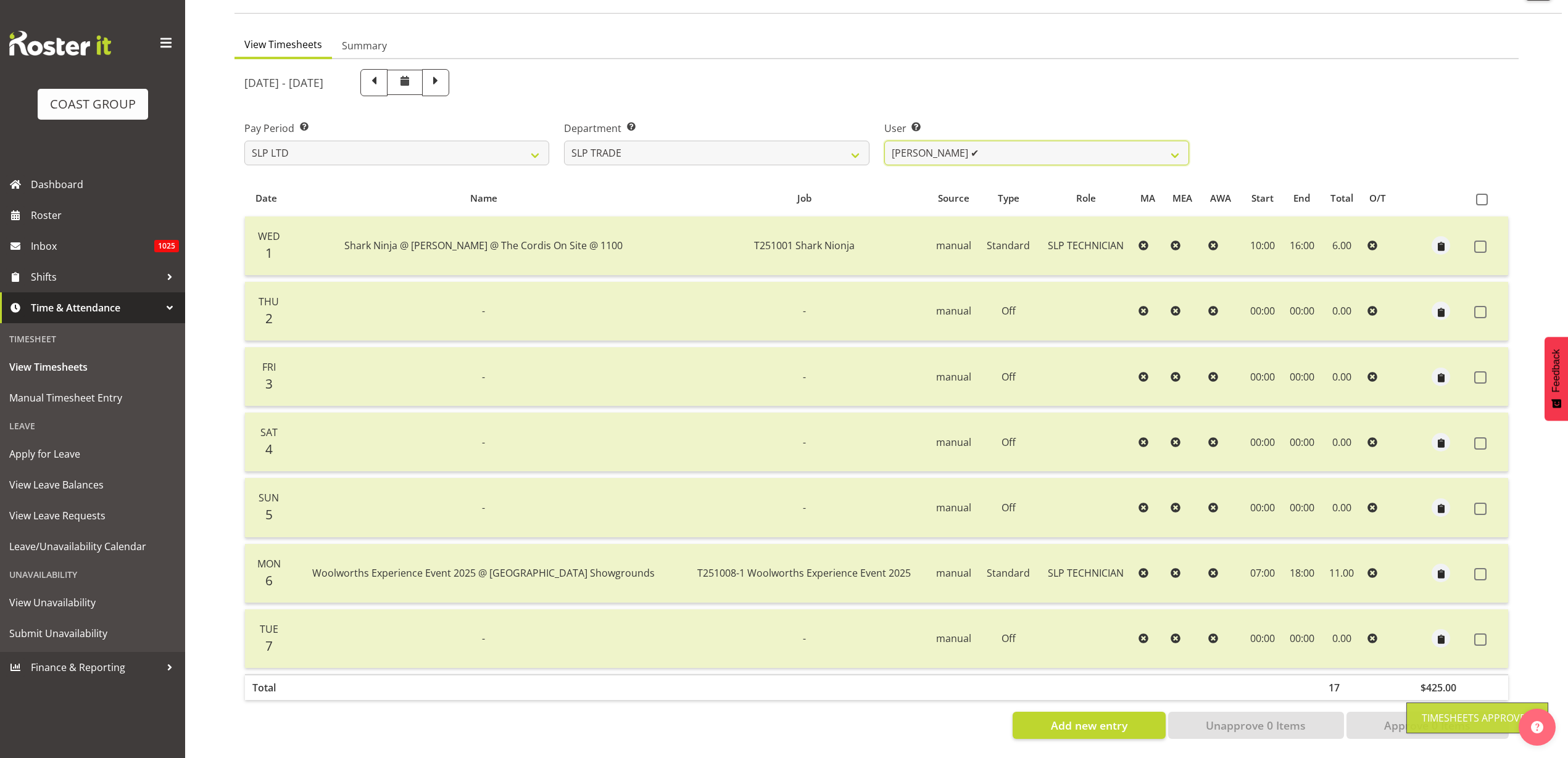
click at [988, 141] on select "Aof Anujarawat ✔ Han Chaleerin ✔ Hayden Watts ✔ Jack Brewer ✔ Jesse Hawira ✔ Jo…" at bounding box center [1037, 153] width 305 height 24
click at [884, 141] on select "Aof Anujarawat ✔ Han Chaleerin ✔ Hayden Watts ✔ Jack Brewer ✔ Jesse Hawira ✔ Jo…" at bounding box center [1037, 153] width 305 height 24
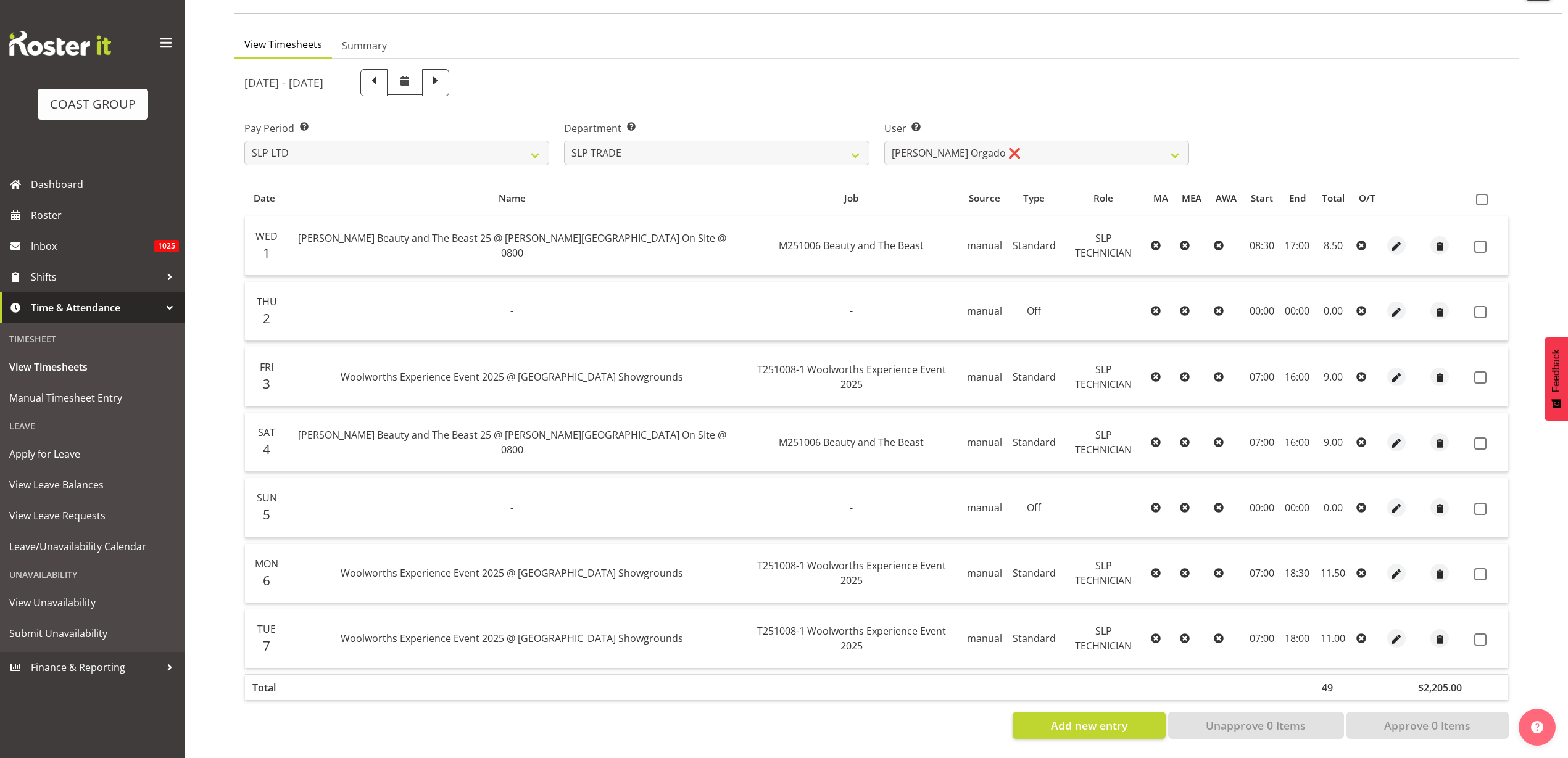
click at [1485, 194] on span at bounding box center [1481, 199] width 11 height 11
click at [1484, 196] on input "checkbox" at bounding box center [1480, 199] width 8 height 8
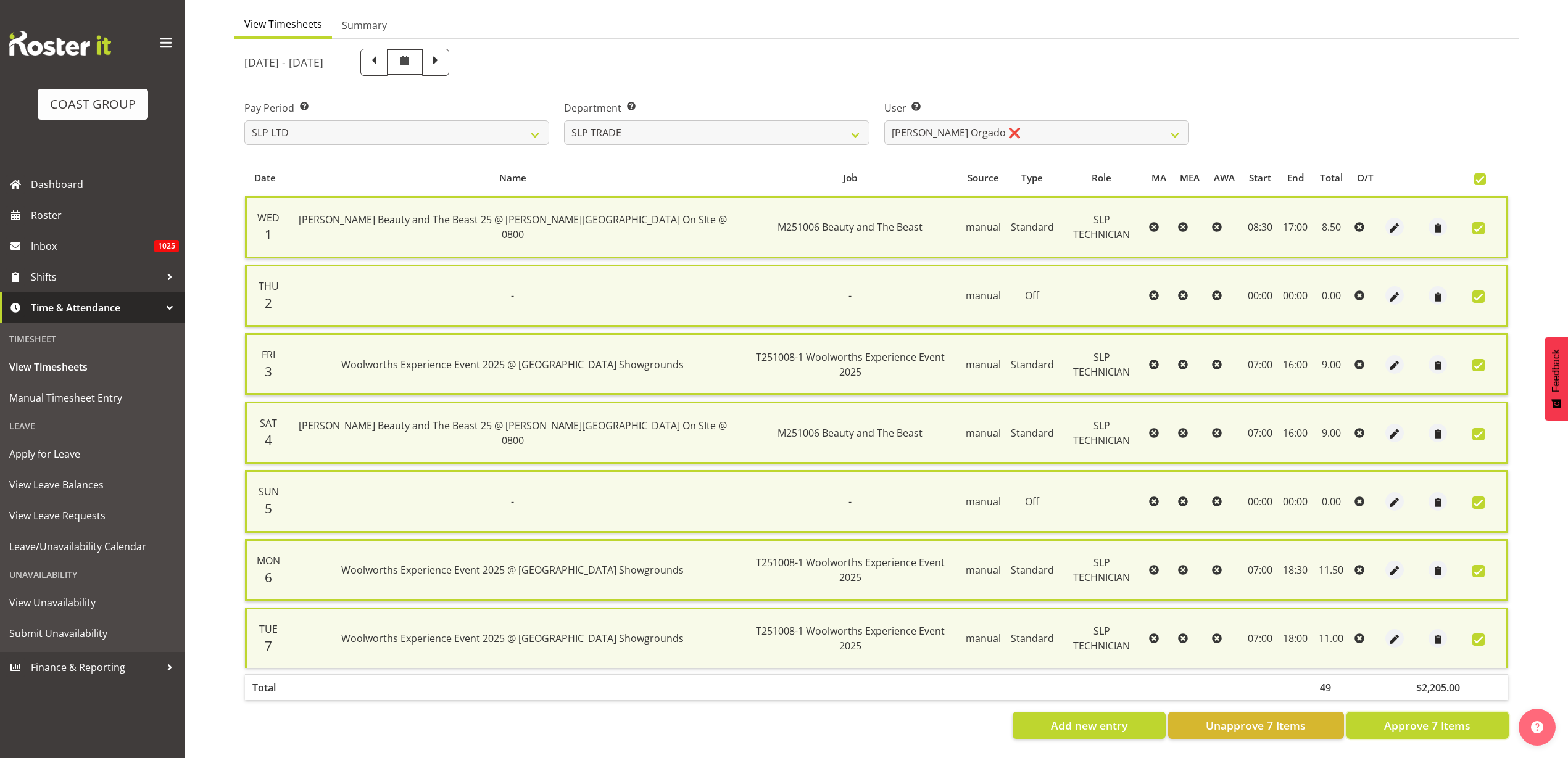
click at [1450, 718] on span "Approve 7 Items" at bounding box center [1428, 725] width 87 height 16
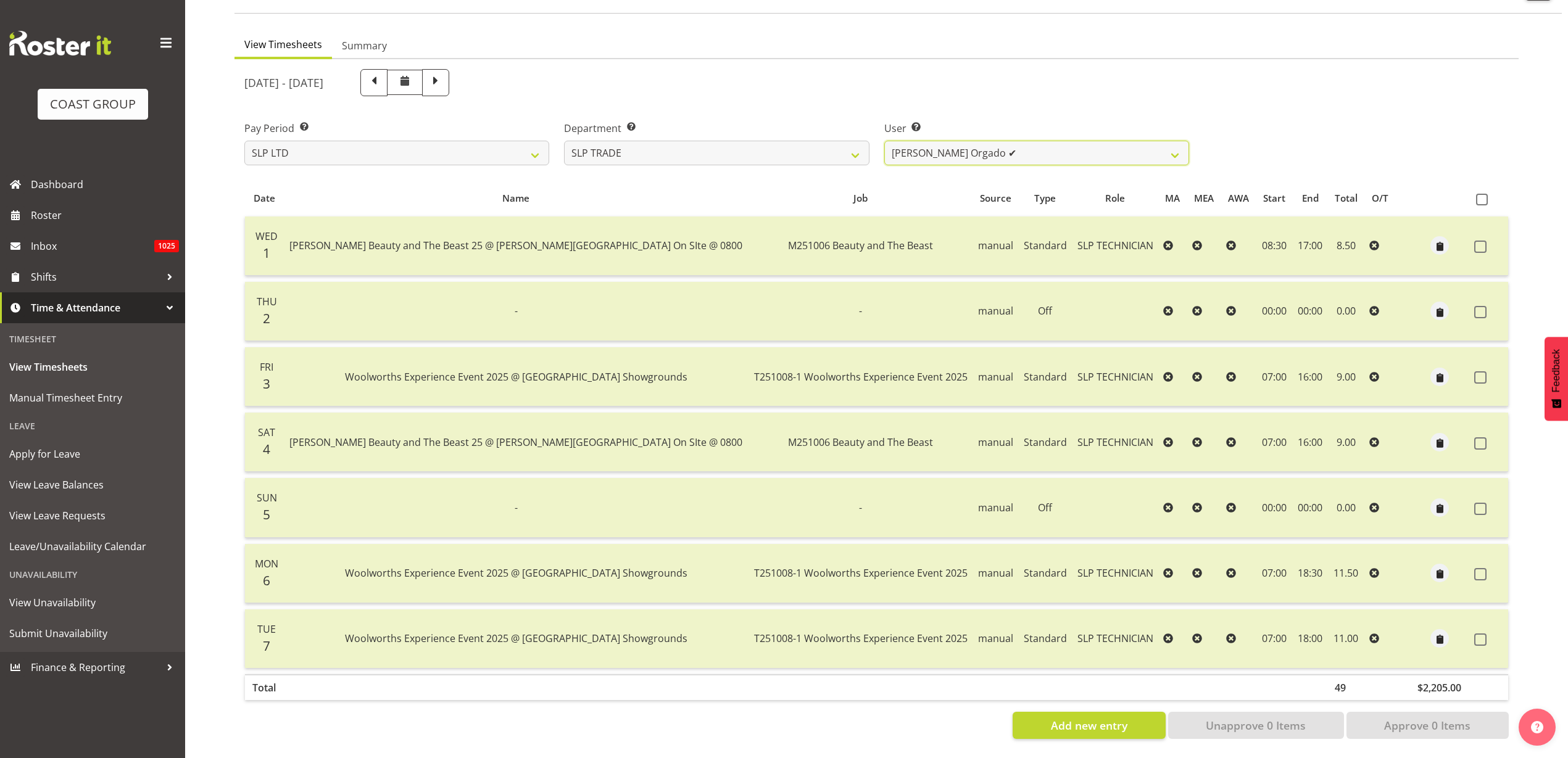
click at [973, 141] on select "Aof Anujarawat ✔ Han Chaleerin ✔ Hayden Watts ✔ Jack Brewer ✔ Jesse Hawira ✔ Jo…" at bounding box center [1037, 153] width 305 height 24
click at [884, 141] on select "Aof Anujarawat ✔ Han Chaleerin ✔ Hayden Watts ✔ Jack Brewer ✔ Jesse Hawira ✔ Jo…" at bounding box center [1037, 153] width 305 height 24
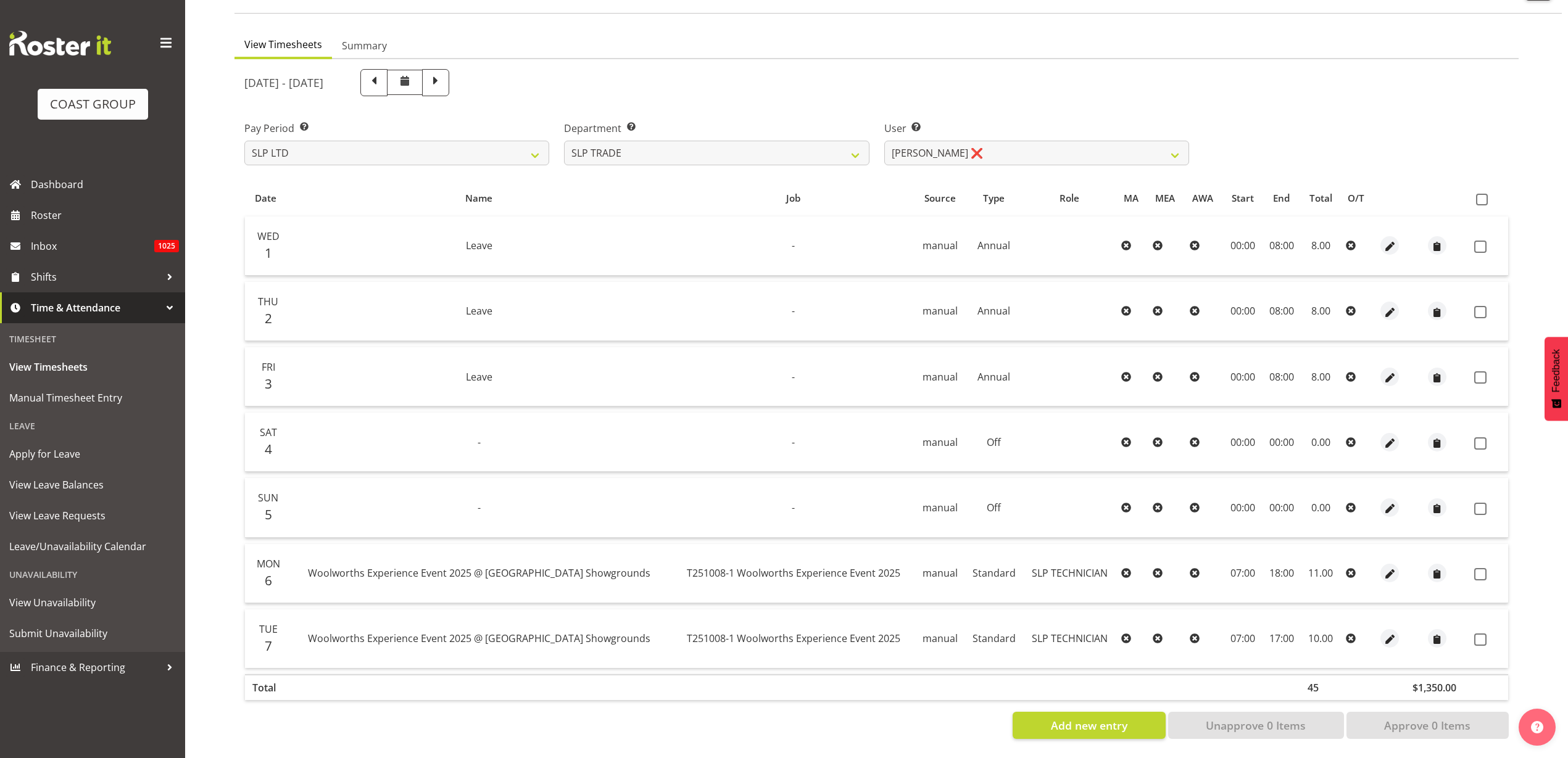
click at [1489, 194] on label at bounding box center [1484, 199] width 18 height 11
click at [1484, 196] on input "checkbox" at bounding box center [1480, 199] width 8 height 8
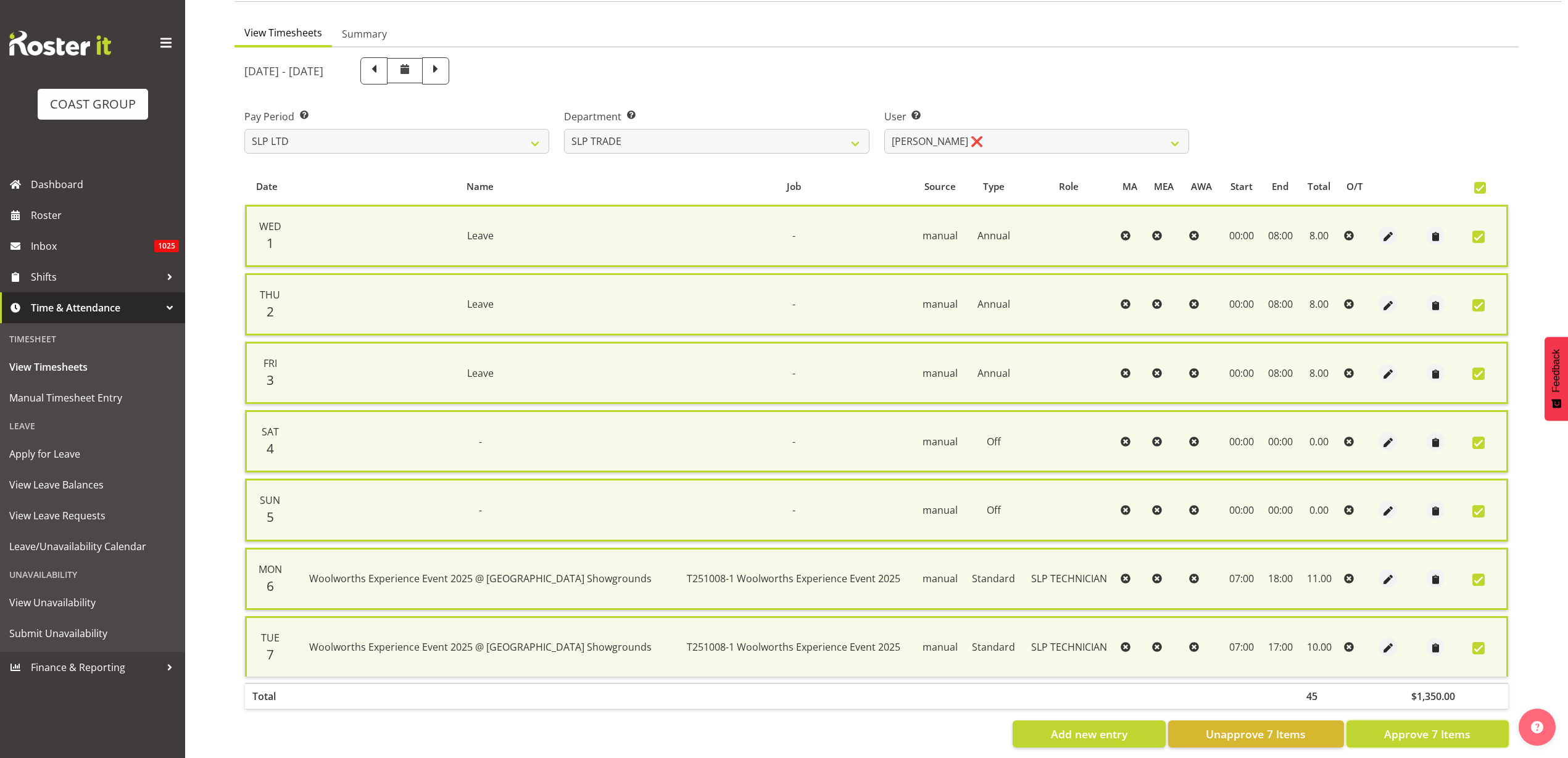
click at [1381, 737] on button "Approve 7 Items" at bounding box center [1428, 734] width 163 height 27
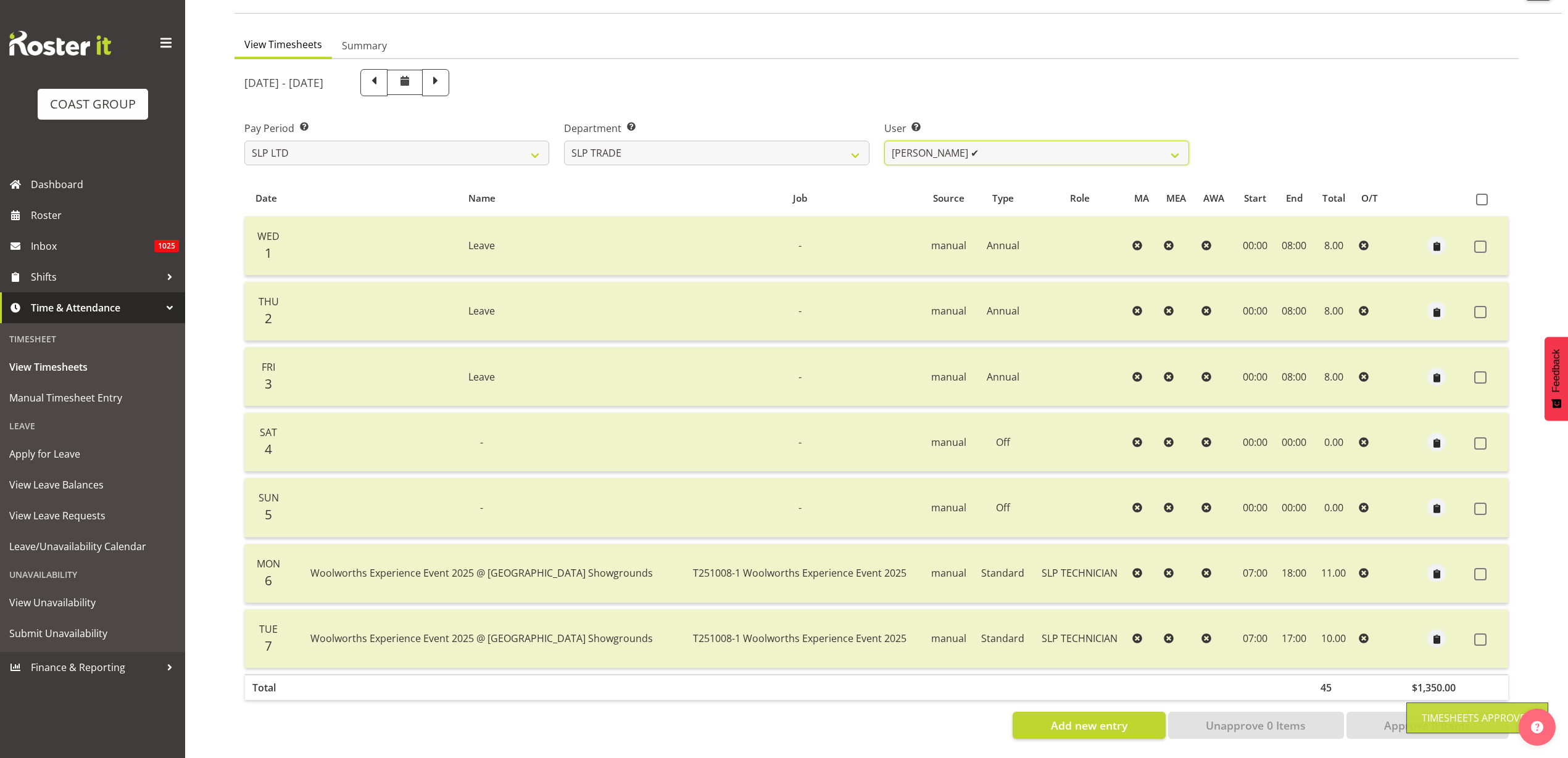
click at [1006, 141] on select "Aof Anujarawat ✔ Han Chaleerin ✔ Hayden Watts ✔ Jack Brewer ✔ Jesse Hawira ✔ Jo…" at bounding box center [1037, 153] width 305 height 24
click at [760, 143] on select "SLP CHC SLP OFFICE SLP PRODUCTION SLP TRADE" at bounding box center [717, 153] width 305 height 24
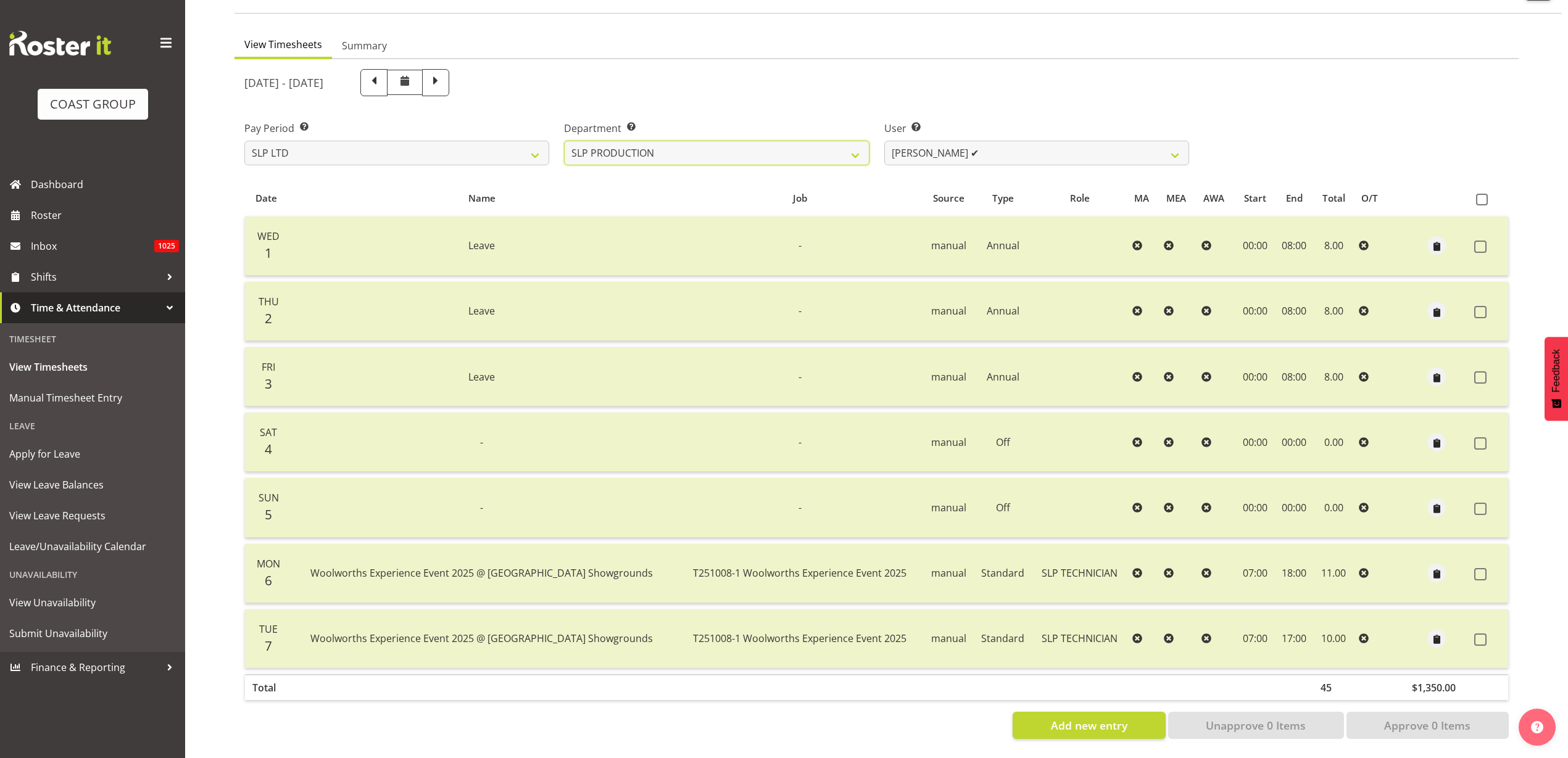
click at [564, 141] on select "SLP CHC SLP OFFICE SLP PRODUCTION SLP TRADE" at bounding box center [717, 153] width 305 height 24
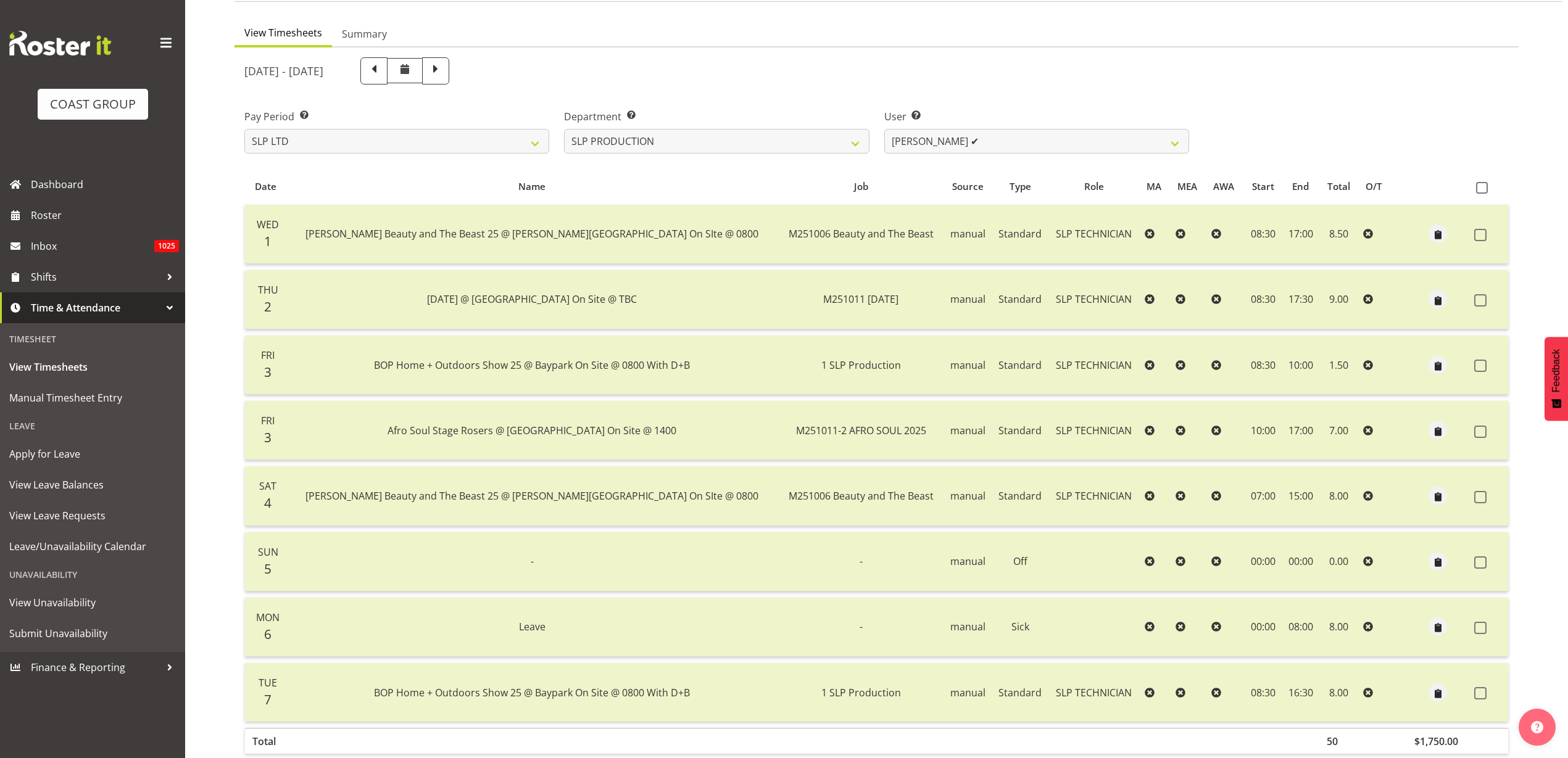
click at [1003, 141] on div at bounding box center [876, 425] width 1284 height 755
click at [1003, 141] on select "Aaron Grant ✔ Alan Burrows ✔ Coel Phillips ✔ Kent Stevens ✔ Kes David ✔ Mark Ph…" at bounding box center [1037, 141] width 305 height 24
click at [800, 145] on select "SLP CHC SLP OFFICE SLP PRODUCTION SLP TRADE" at bounding box center [717, 141] width 305 height 24
click at [564, 129] on select "SLP CHC SLP OFFICE SLP PRODUCTION SLP TRADE" at bounding box center [717, 141] width 305 height 24
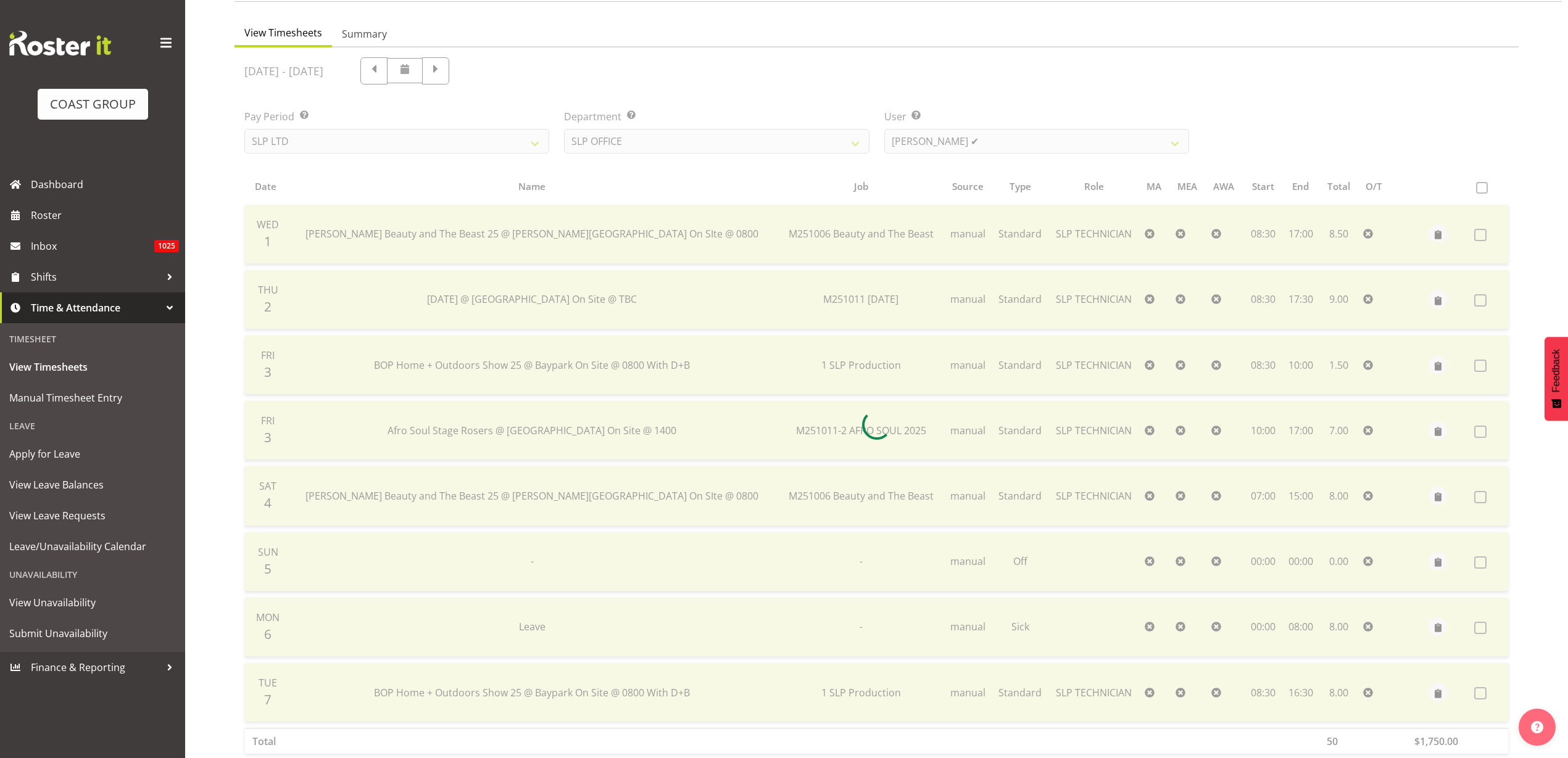
click at [992, 145] on div at bounding box center [876, 425] width 1284 height 755
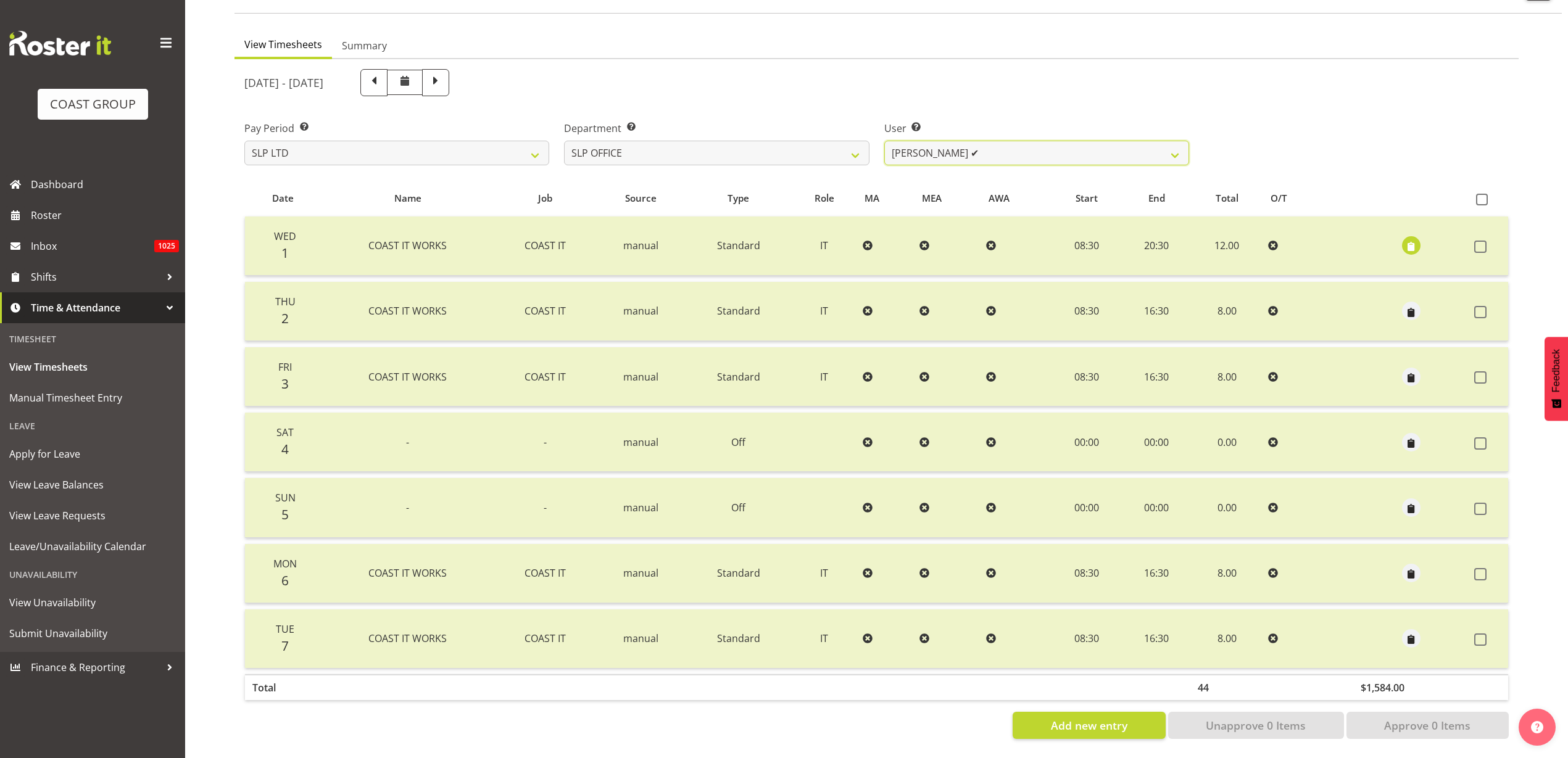
click at [1003, 141] on select "[PERSON_NAME] ✔ [PERSON_NAME] ✔ [PERSON_NAME] ✔" at bounding box center [1037, 153] width 305 height 24
click at [758, 144] on select "SLP CHC SLP OFFICE SLP PRODUCTION SLP TRADE" at bounding box center [717, 153] width 305 height 24
click at [564, 141] on select "SLP CHC SLP OFFICE SLP PRODUCTION SLP TRADE" at bounding box center [717, 153] width 305 height 24
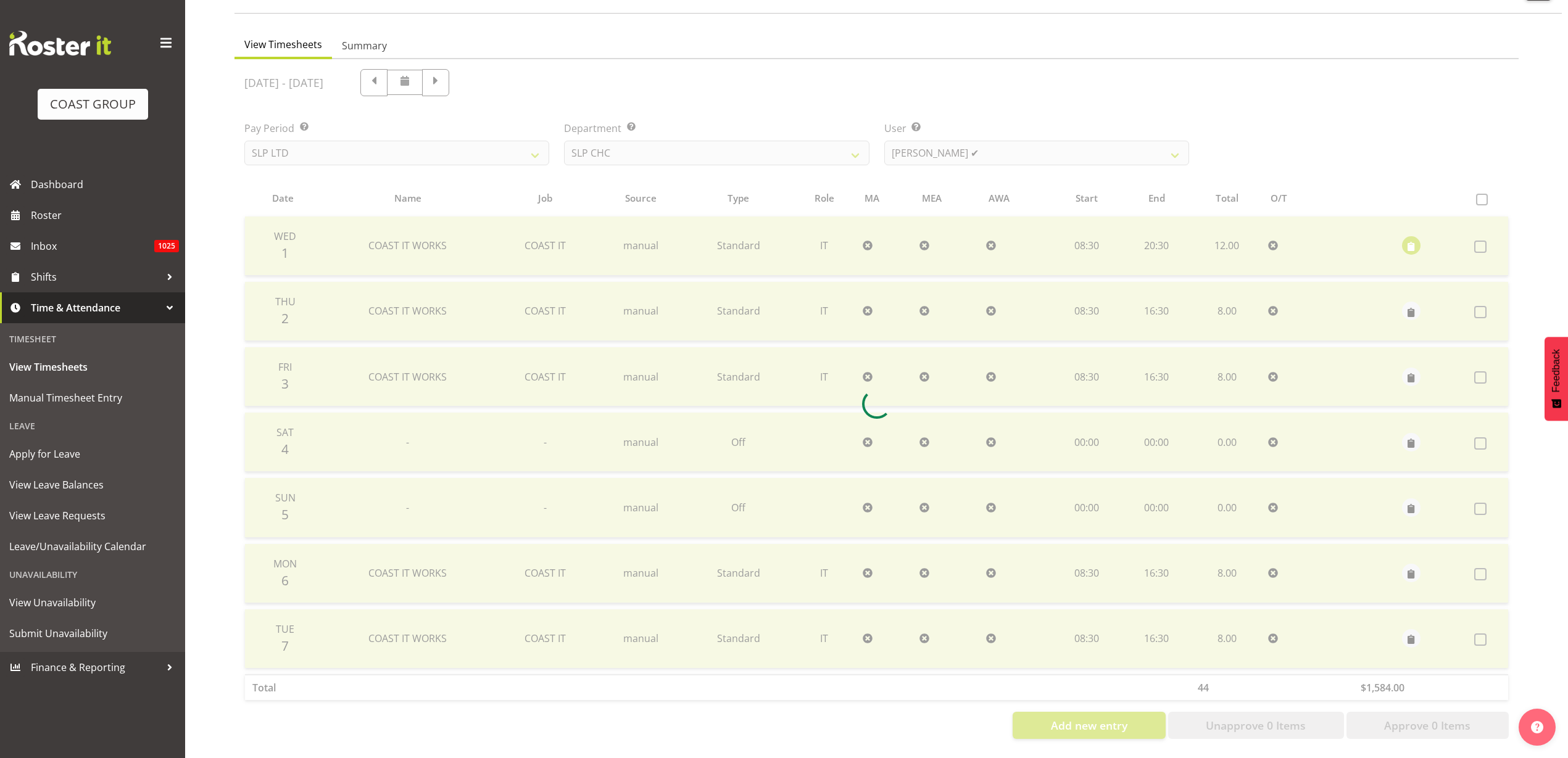
click at [1009, 145] on div at bounding box center [876, 404] width 1284 height 690
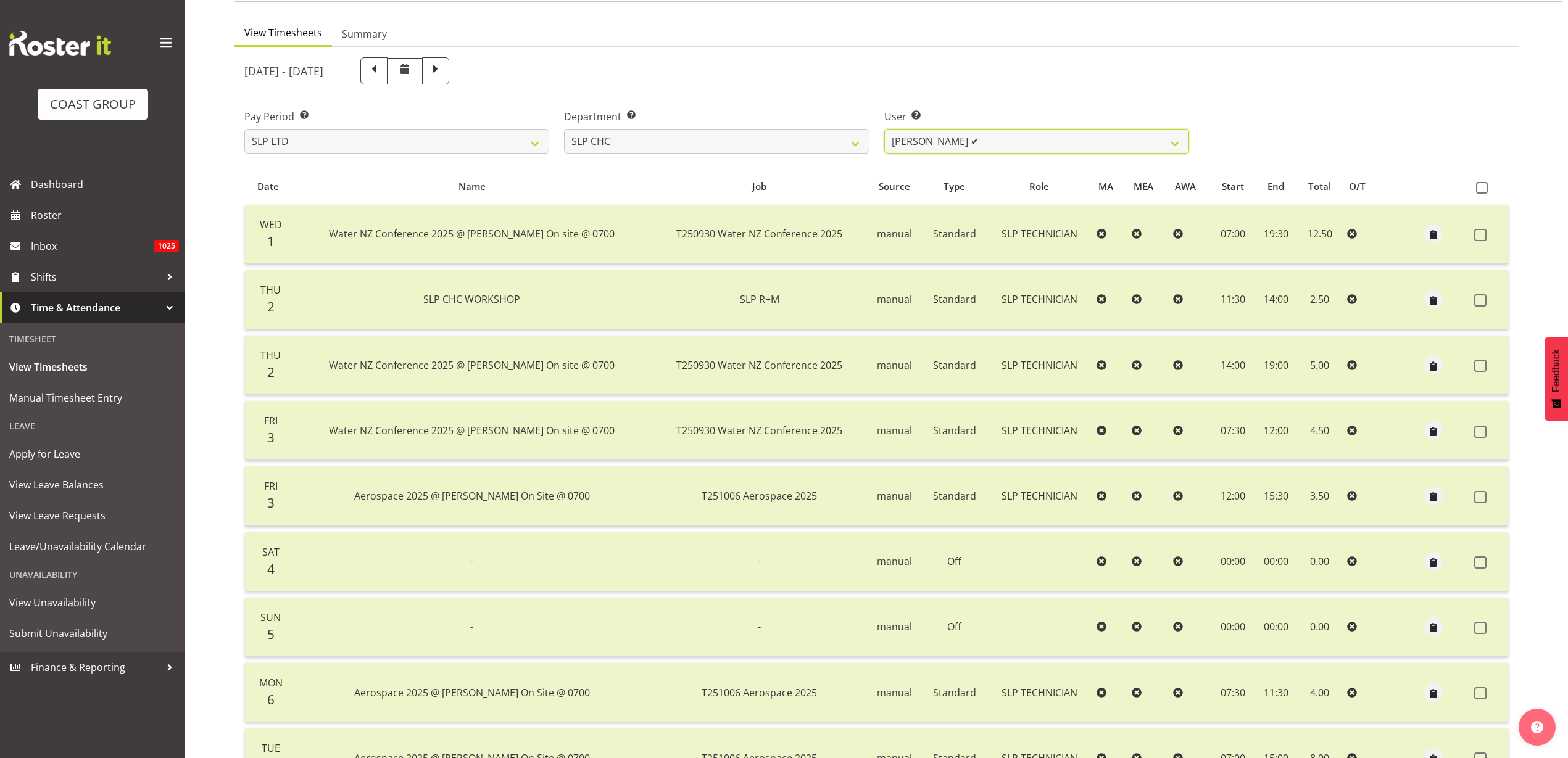
click at [1016, 138] on select "Rosey McKimmie ✔ Shaun Dalgetty ✔ Stuart Korunic ✔" at bounding box center [1037, 141] width 305 height 24
click at [760, 141] on select "SLP CHC SLP OFFICE SLP PRODUCTION SLP TRADE" at bounding box center [717, 141] width 305 height 24
click at [1241, 39] on ul "View Timesheets Summary" at bounding box center [876, 34] width 1284 height 27
click at [93, 213] on span "Roster" at bounding box center [104, 215] width 148 height 19
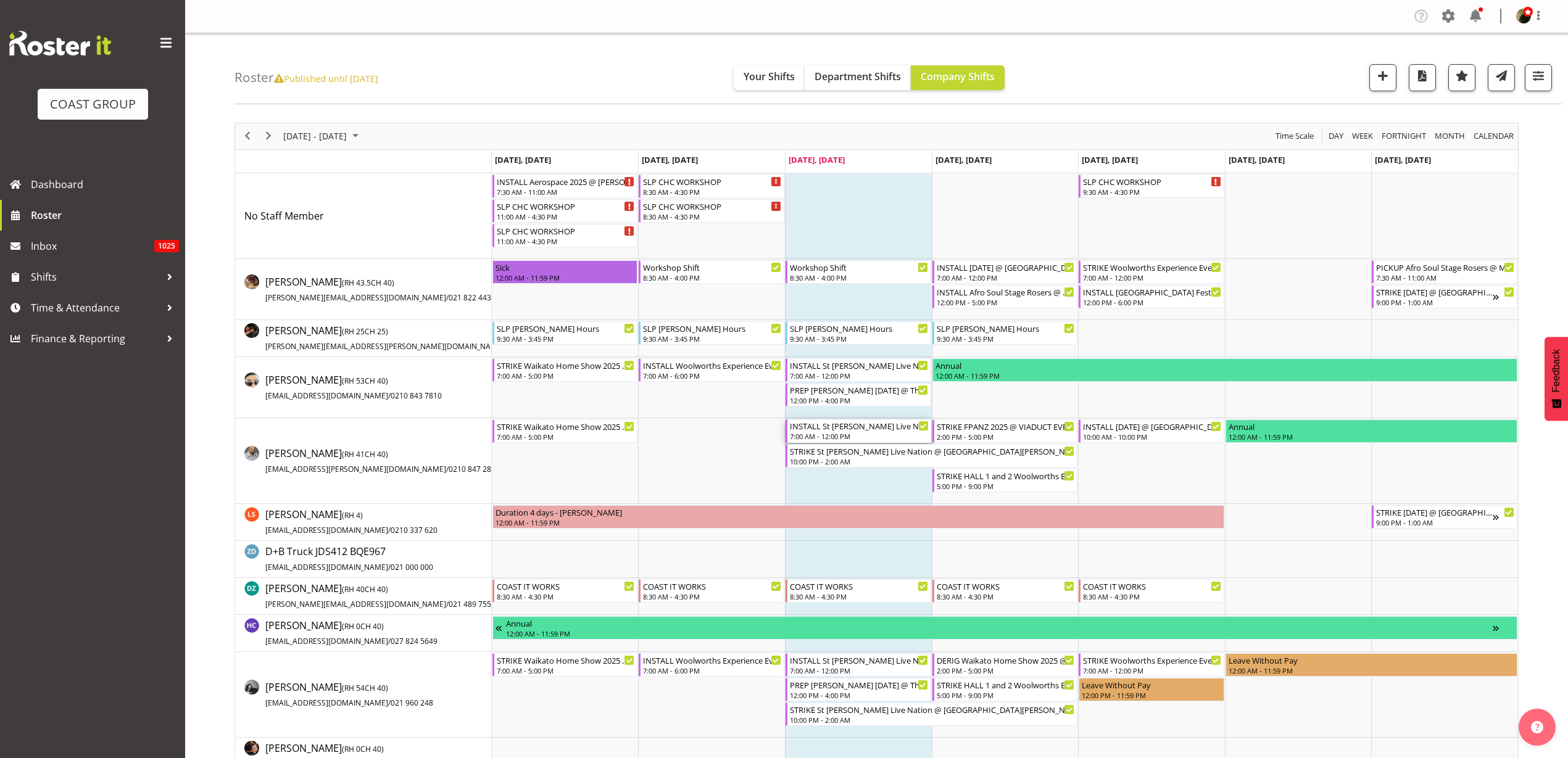
click at [827, 428] on div "INSTALL St [PERSON_NAME] Live Nation @ [GEOGRAPHIC_DATA][PERSON_NAME] On Site @…" at bounding box center [860, 425] width 139 height 12
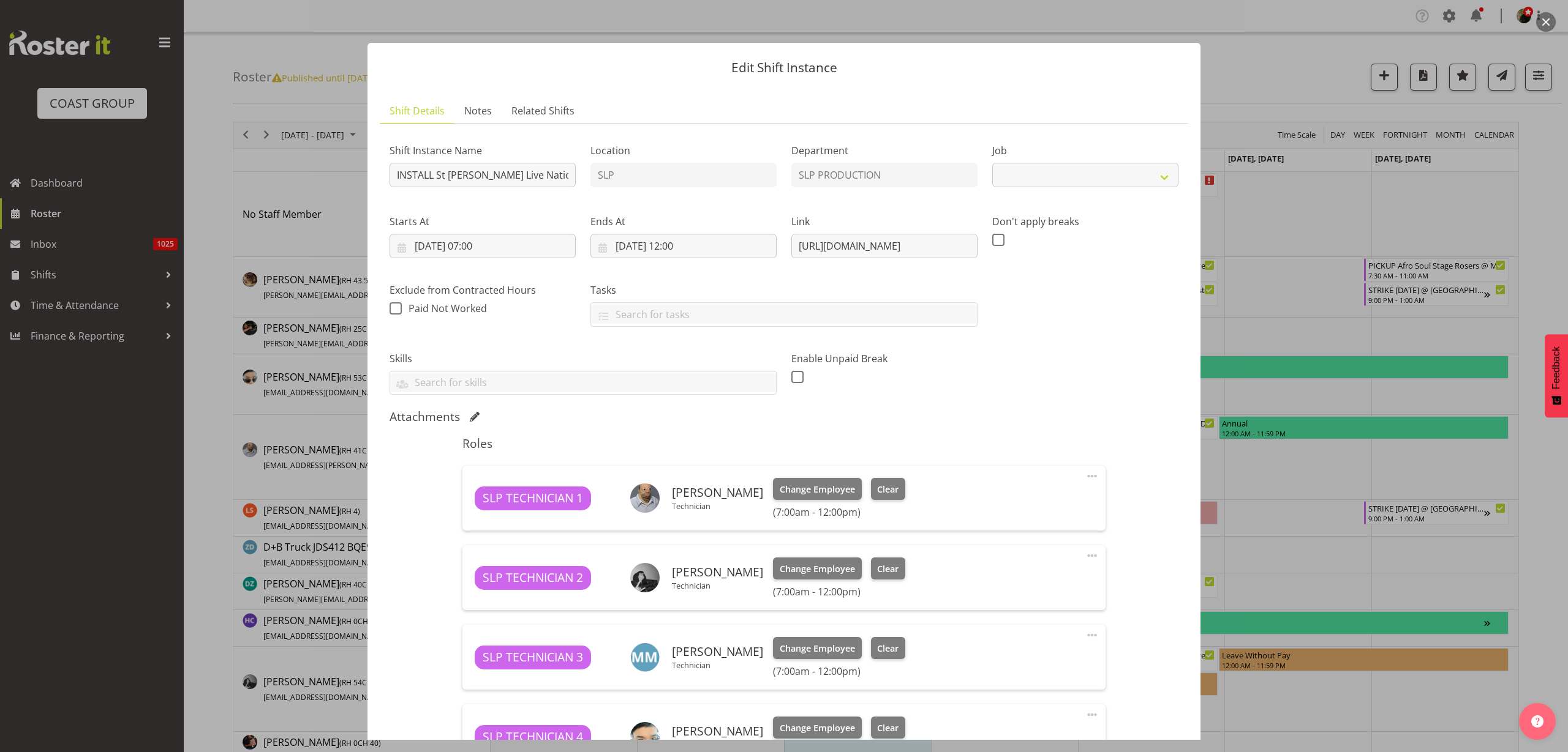
select select "10432"
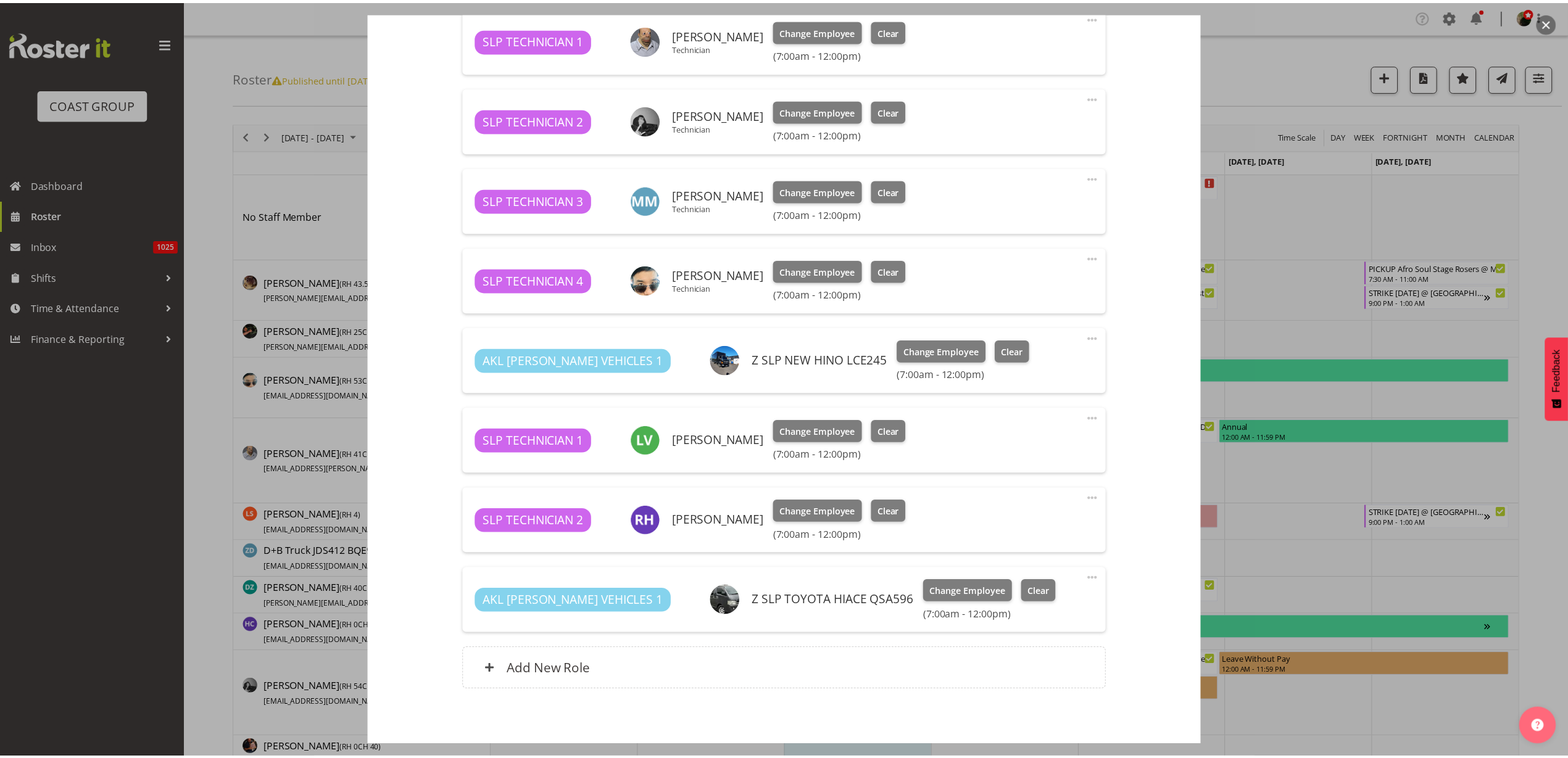
scroll to position [517, 0]
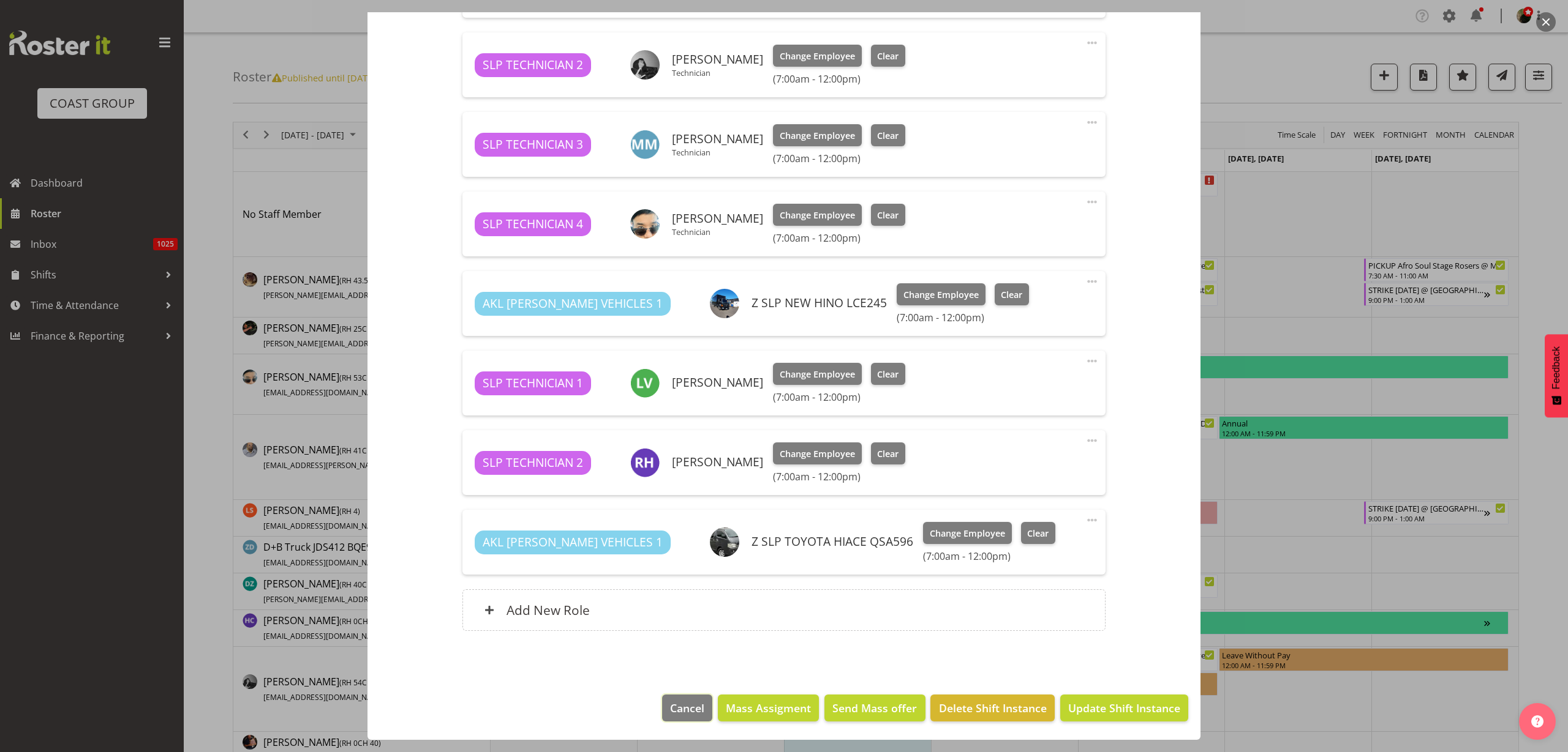
click at [670, 712] on span "Cancel" at bounding box center [687, 708] width 35 height 16
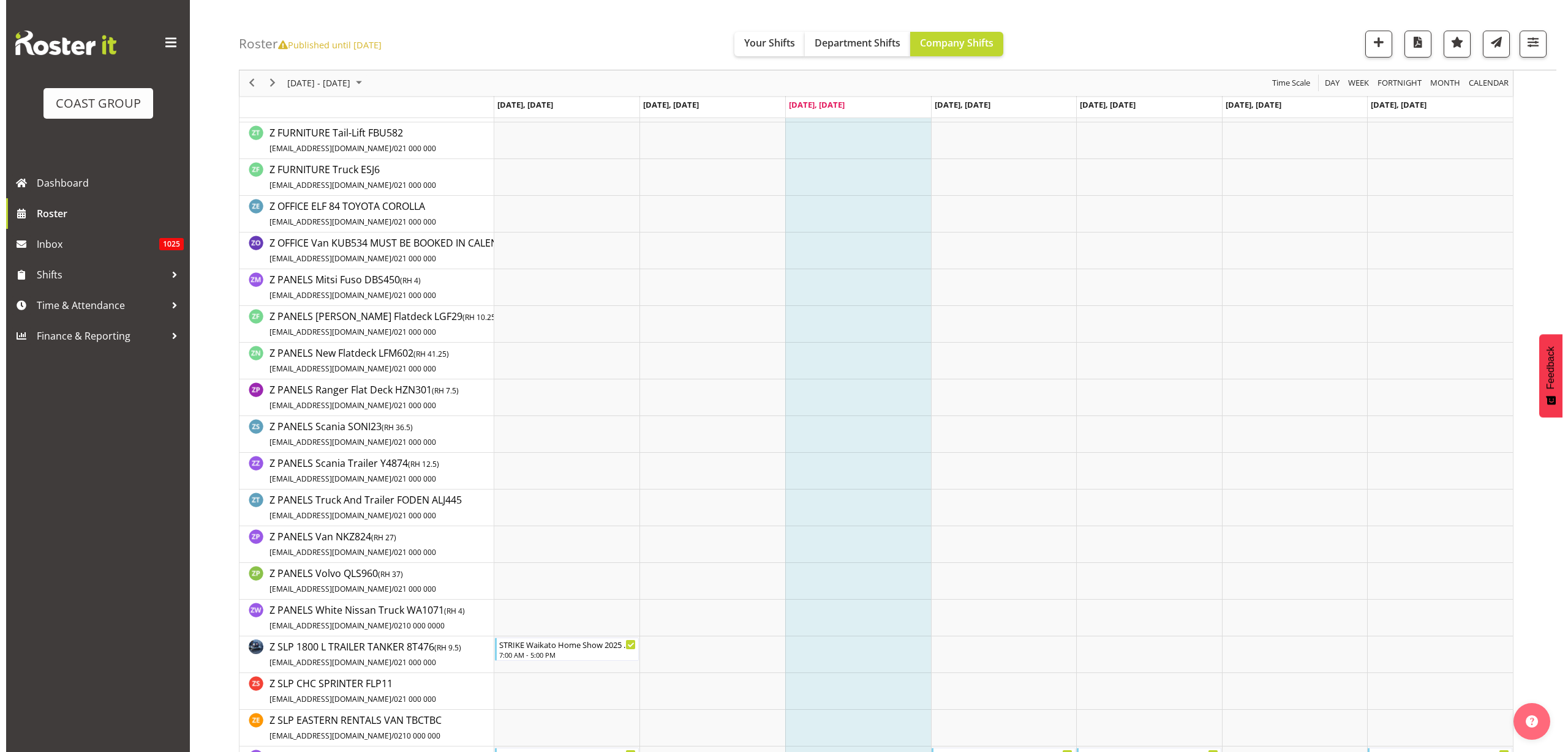
scroll to position [2985, 0]
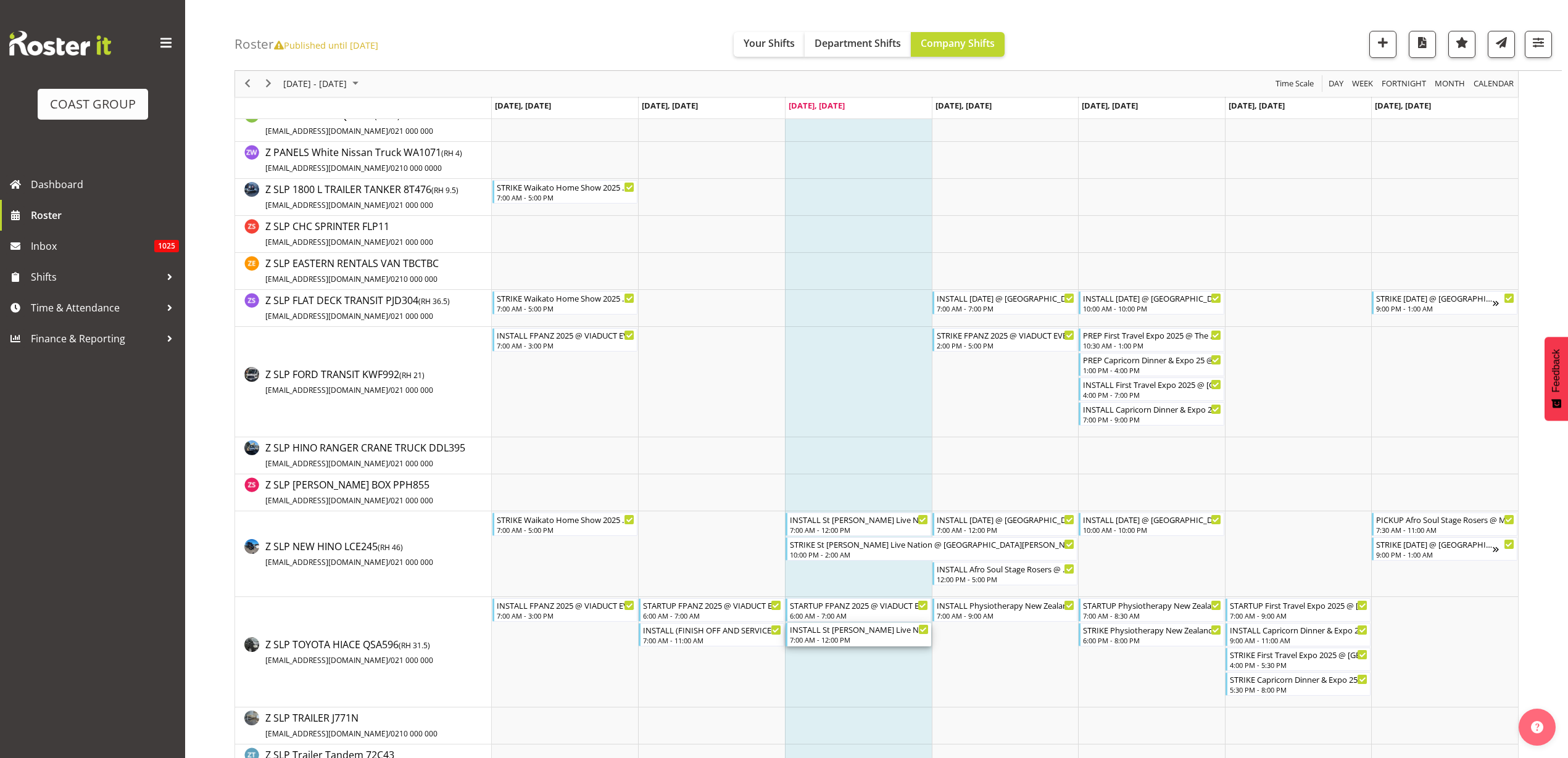
click at [844, 640] on div "7:00 AM - 12:00 PM" at bounding box center [860, 640] width 139 height 9
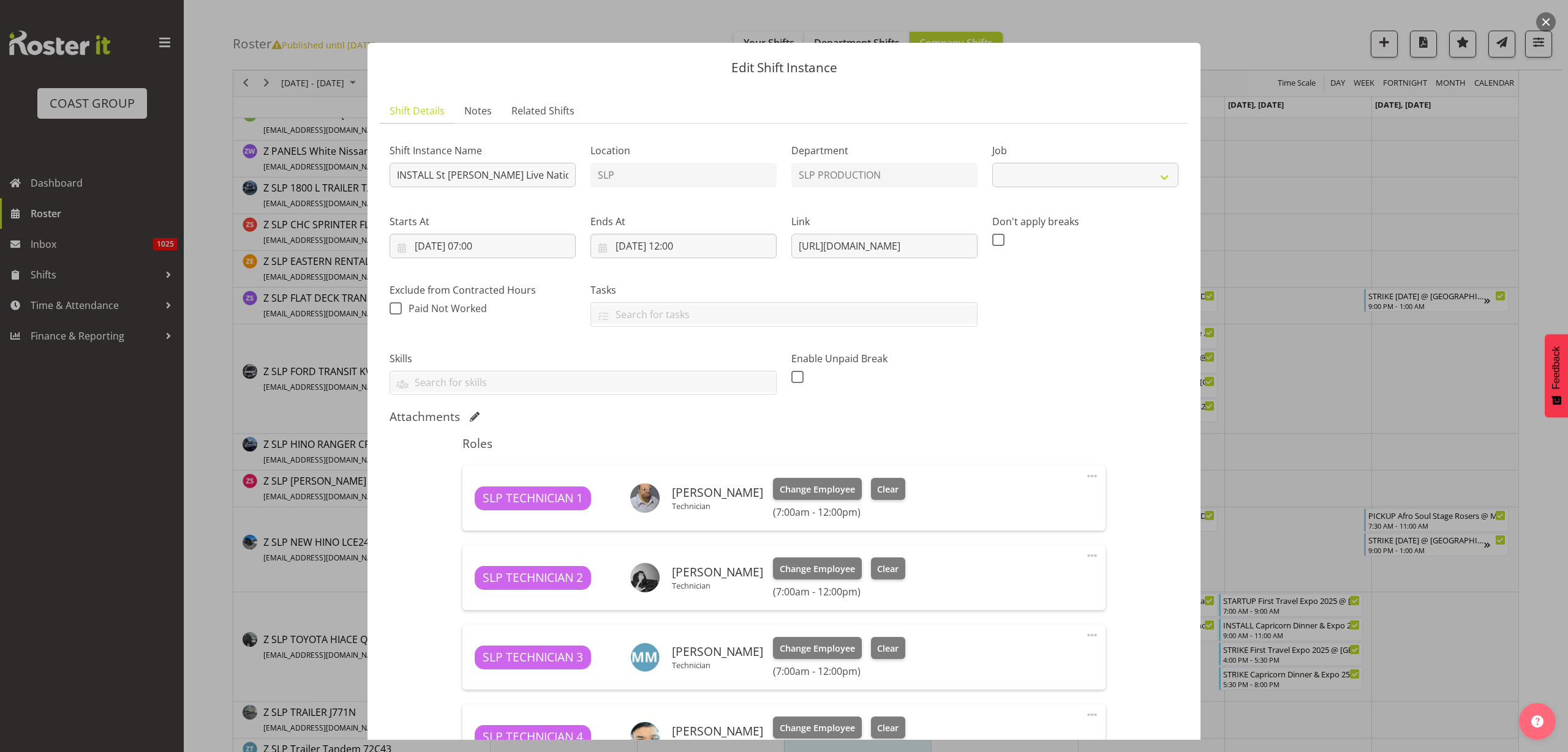
select select "10432"
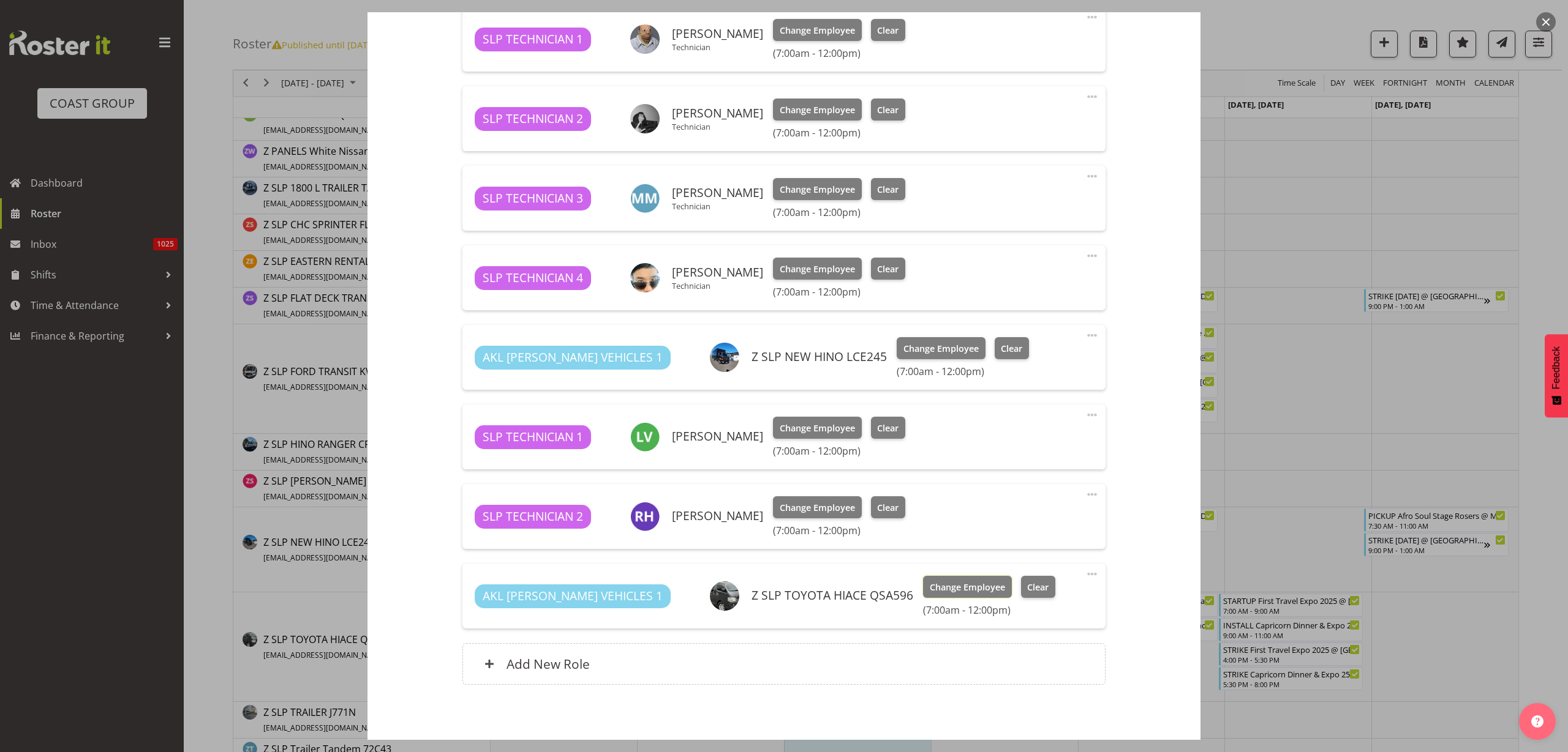
click at [930, 588] on span "Change Employee" at bounding box center [967, 588] width 76 height 13
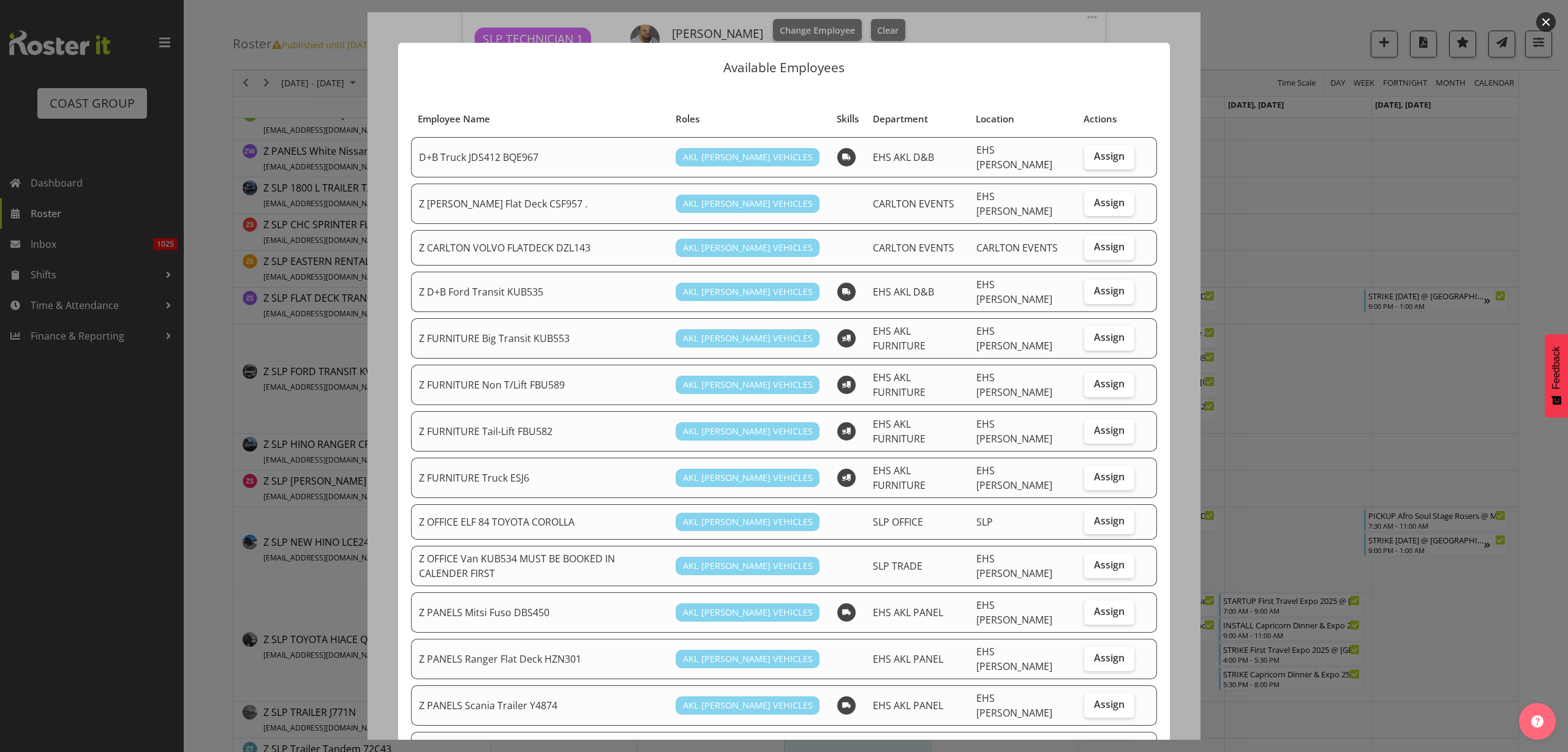
click at [1110, 515] on span "Assign" at bounding box center [1109, 521] width 31 height 12
click at [1092, 517] on input "Assign" at bounding box center [1087, 521] width 8 height 8
checkbox input "true"
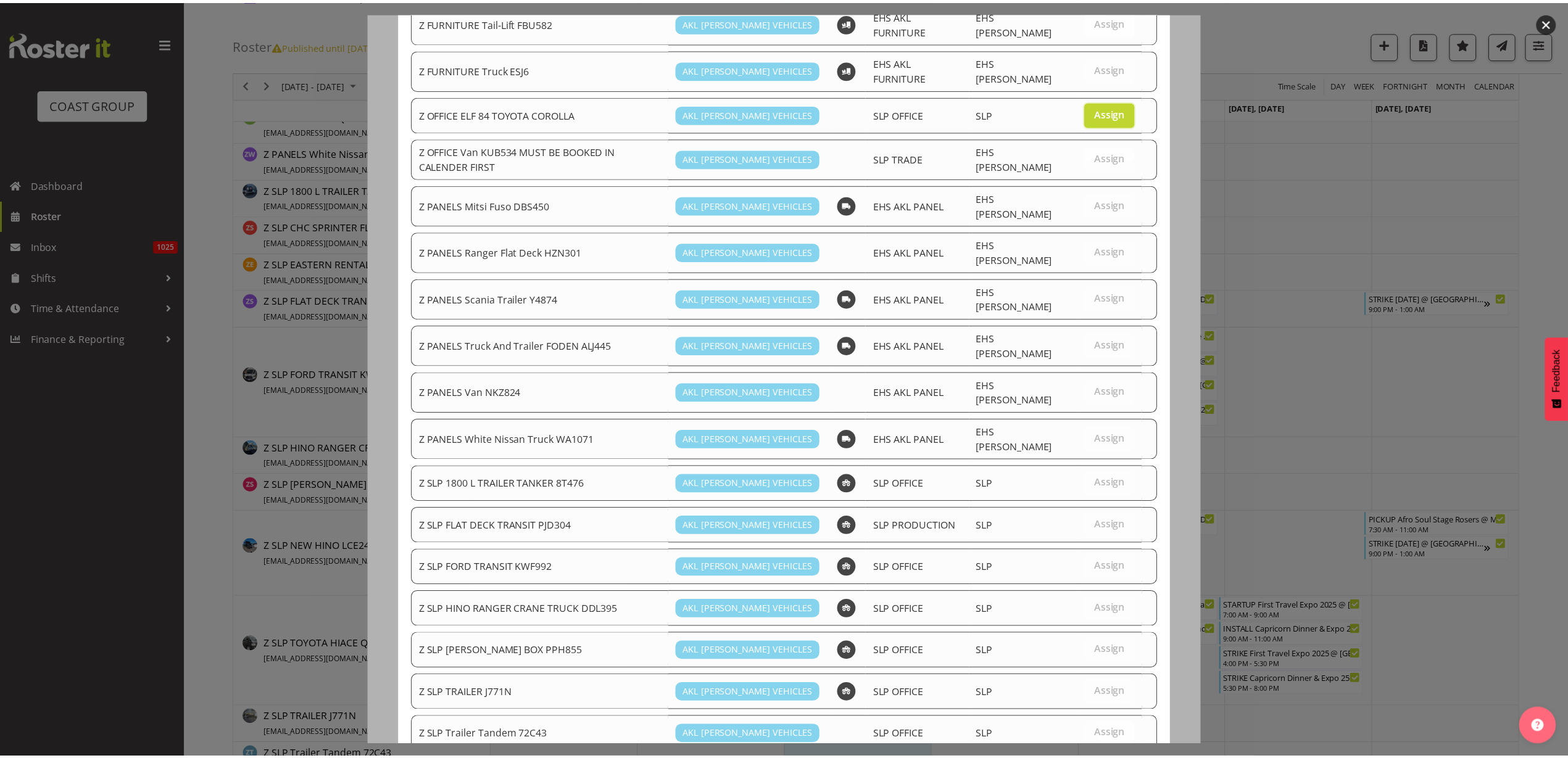
scroll to position [513, 0]
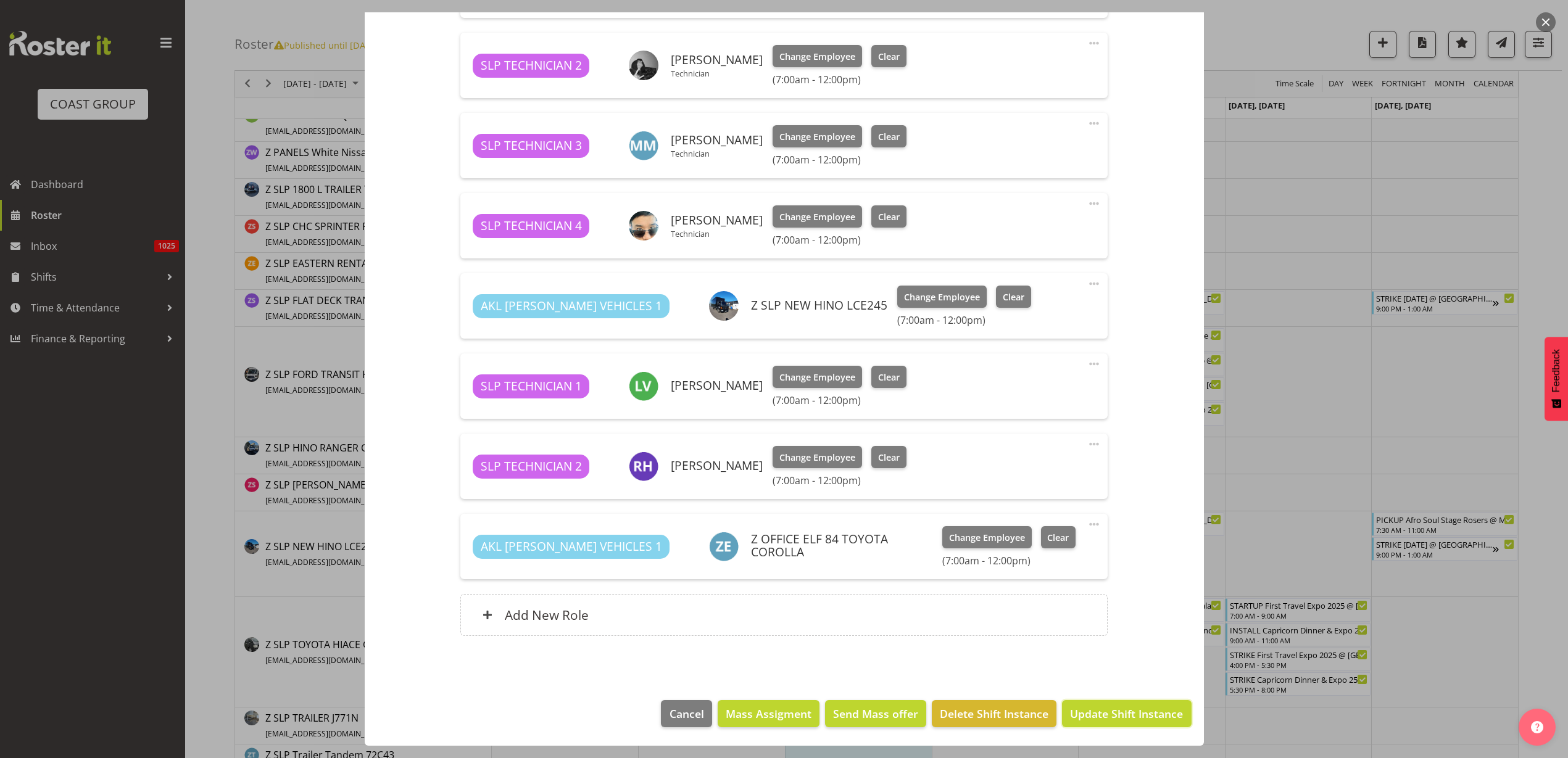
click at [1157, 719] on span "Update Shift Instance" at bounding box center [1127, 714] width 113 height 16
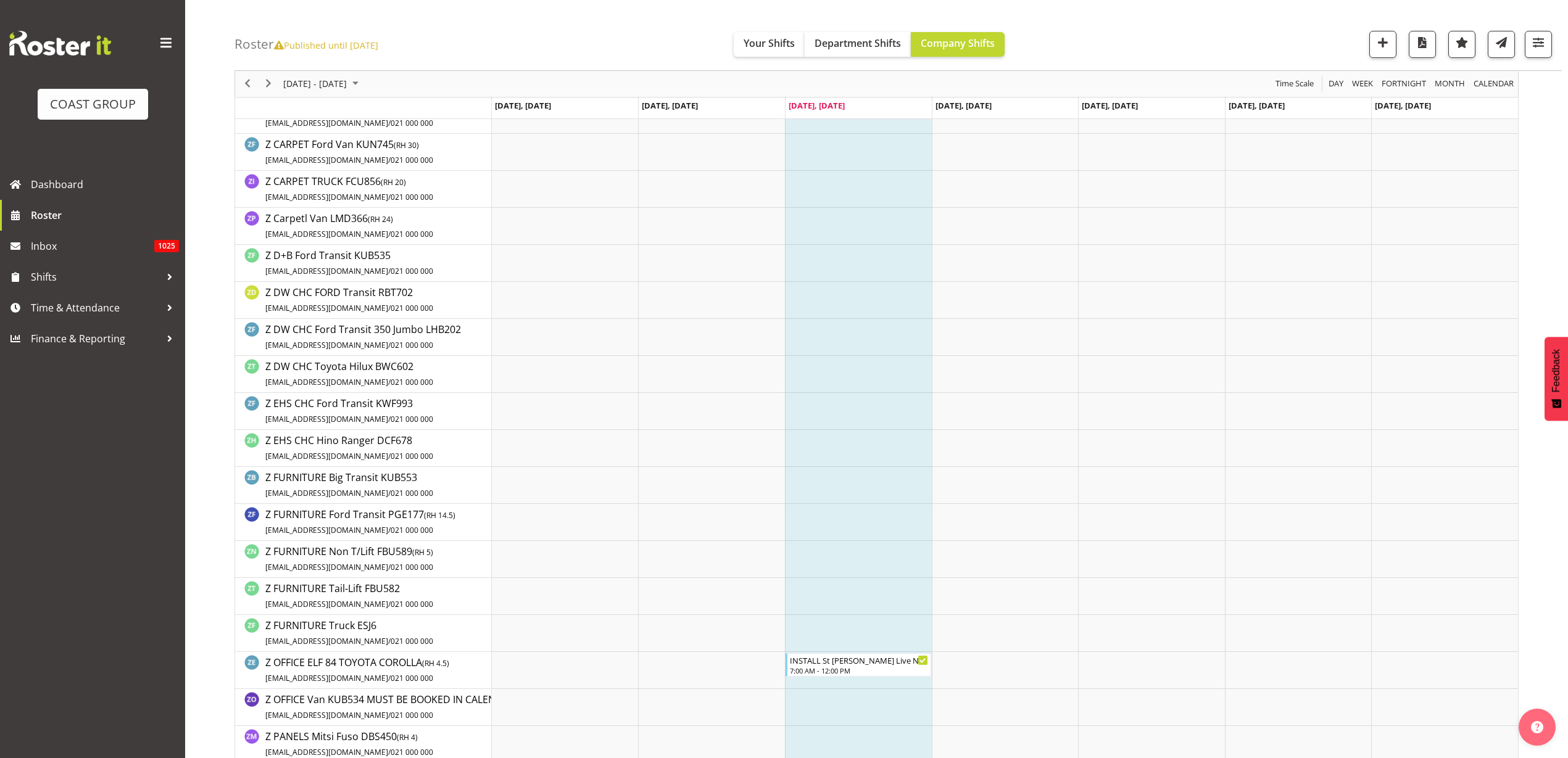
scroll to position [0, 0]
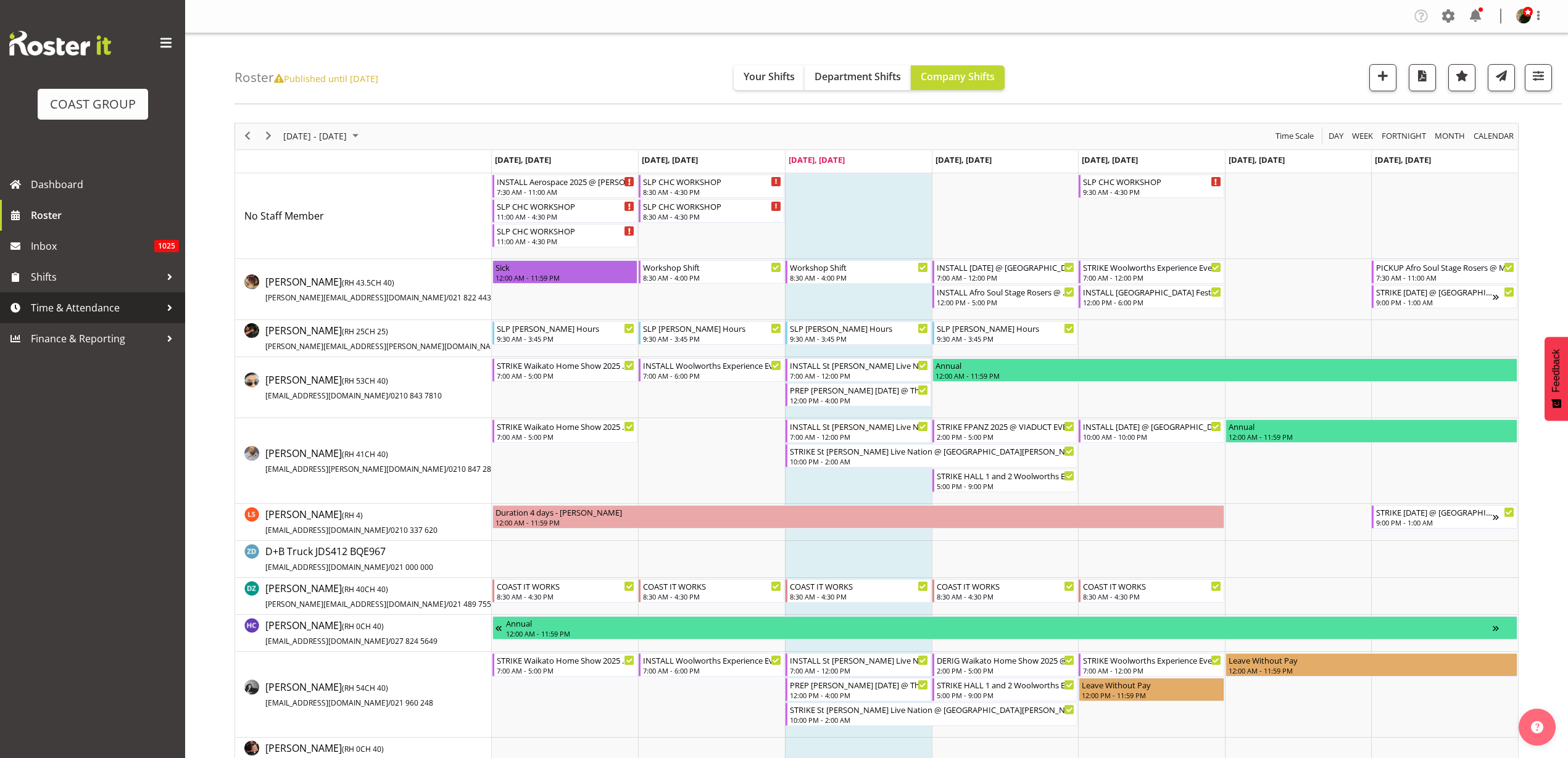
click at [90, 308] on span "Time & Attendance" at bounding box center [96, 308] width 130 height 19
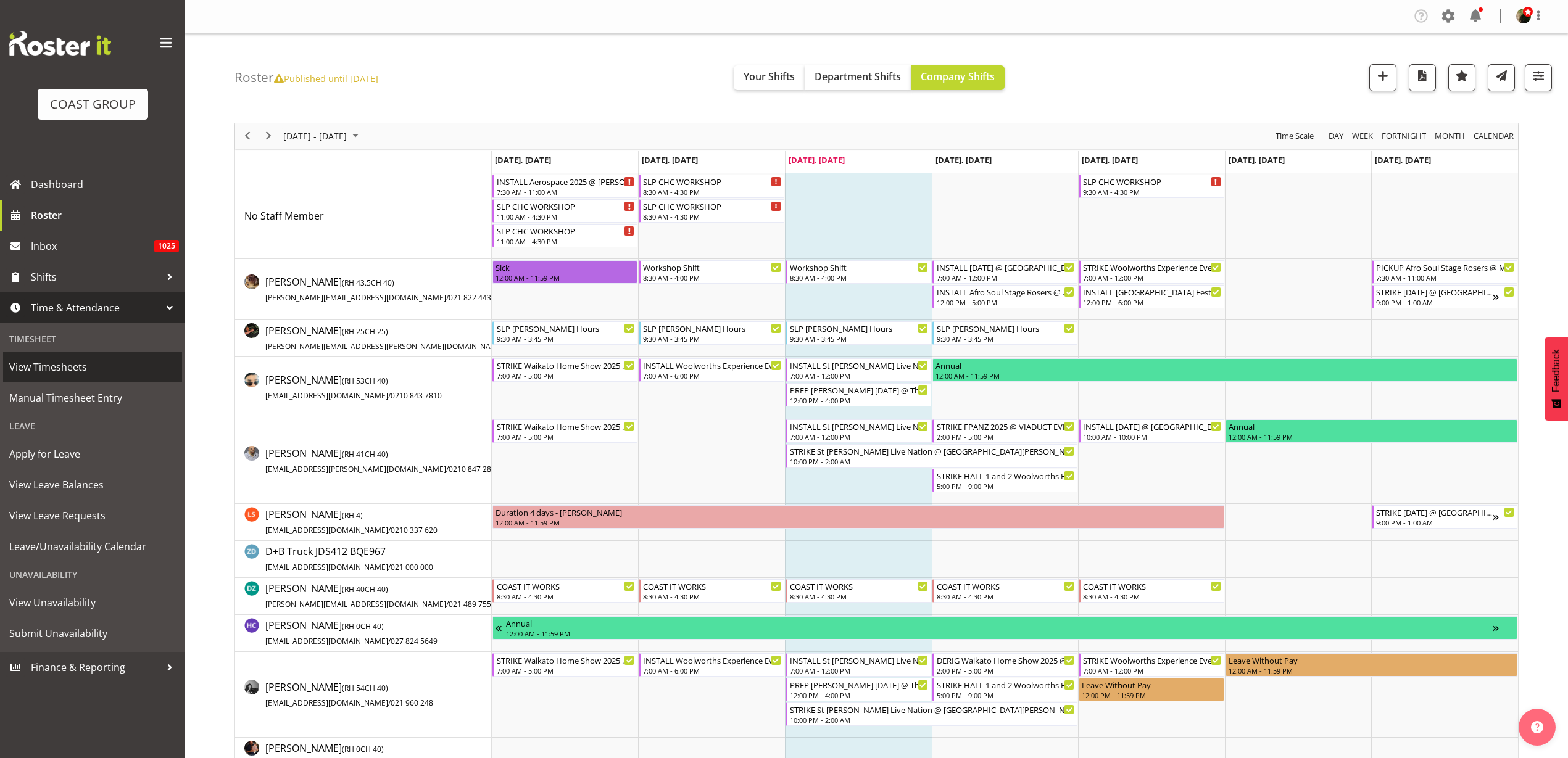
click at [49, 369] on span "View Timesheets" at bounding box center [92, 368] width 166 height 19
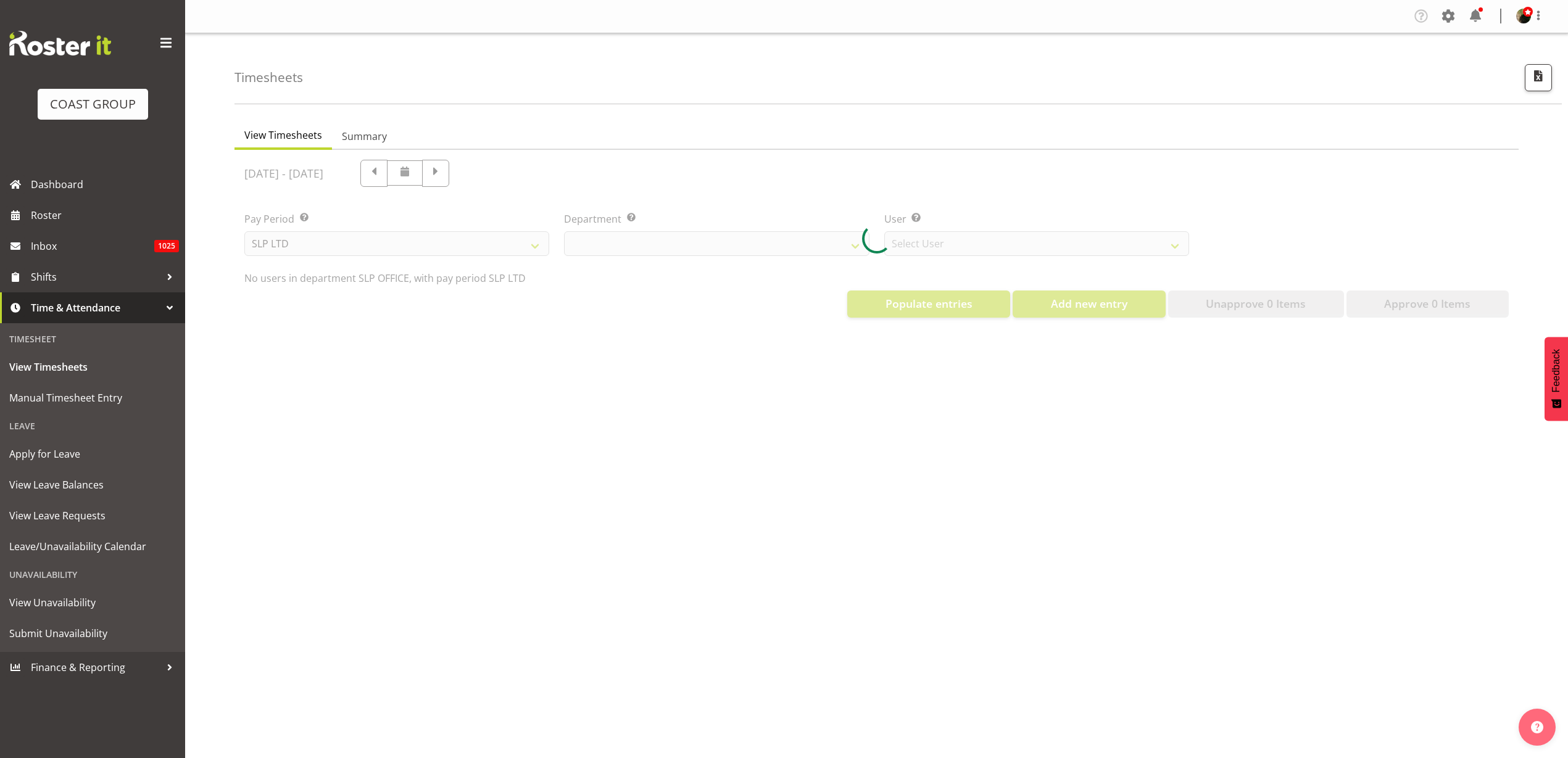
select select "25"
select select "7496"
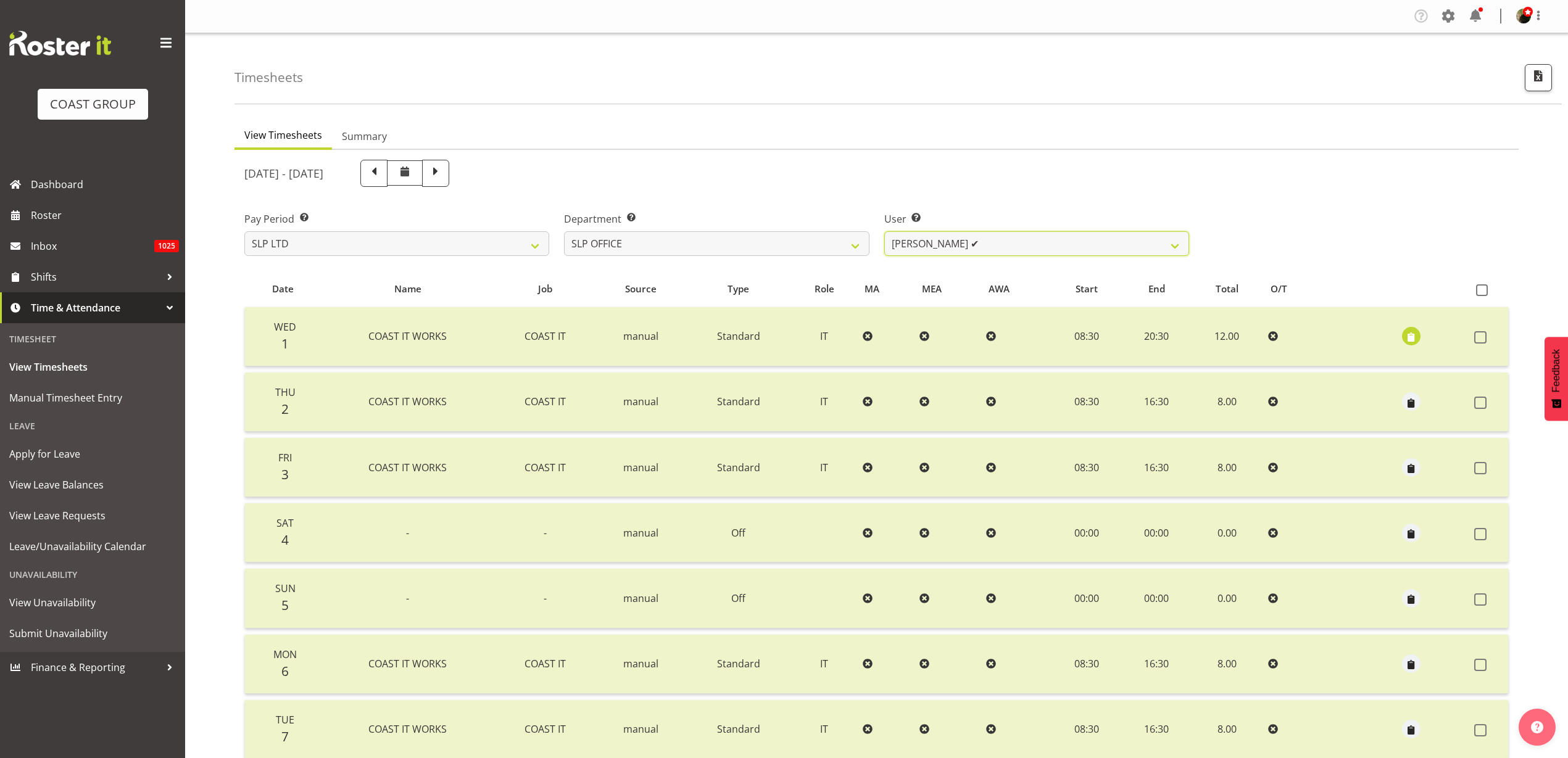
click at [1013, 237] on select "[PERSON_NAME] ✔ [PERSON_NAME] ✔ [PERSON_NAME] ✔" at bounding box center [1037, 244] width 305 height 24
click at [750, 250] on select "SLP CHC SLP OFFICE SLP PRODUCTION SLP TRADE" at bounding box center [717, 244] width 305 height 24
select select "23"
click at [564, 231] on select "SLP CHC SLP OFFICE SLP PRODUCTION SLP TRADE" at bounding box center [717, 244] width 305 height 24
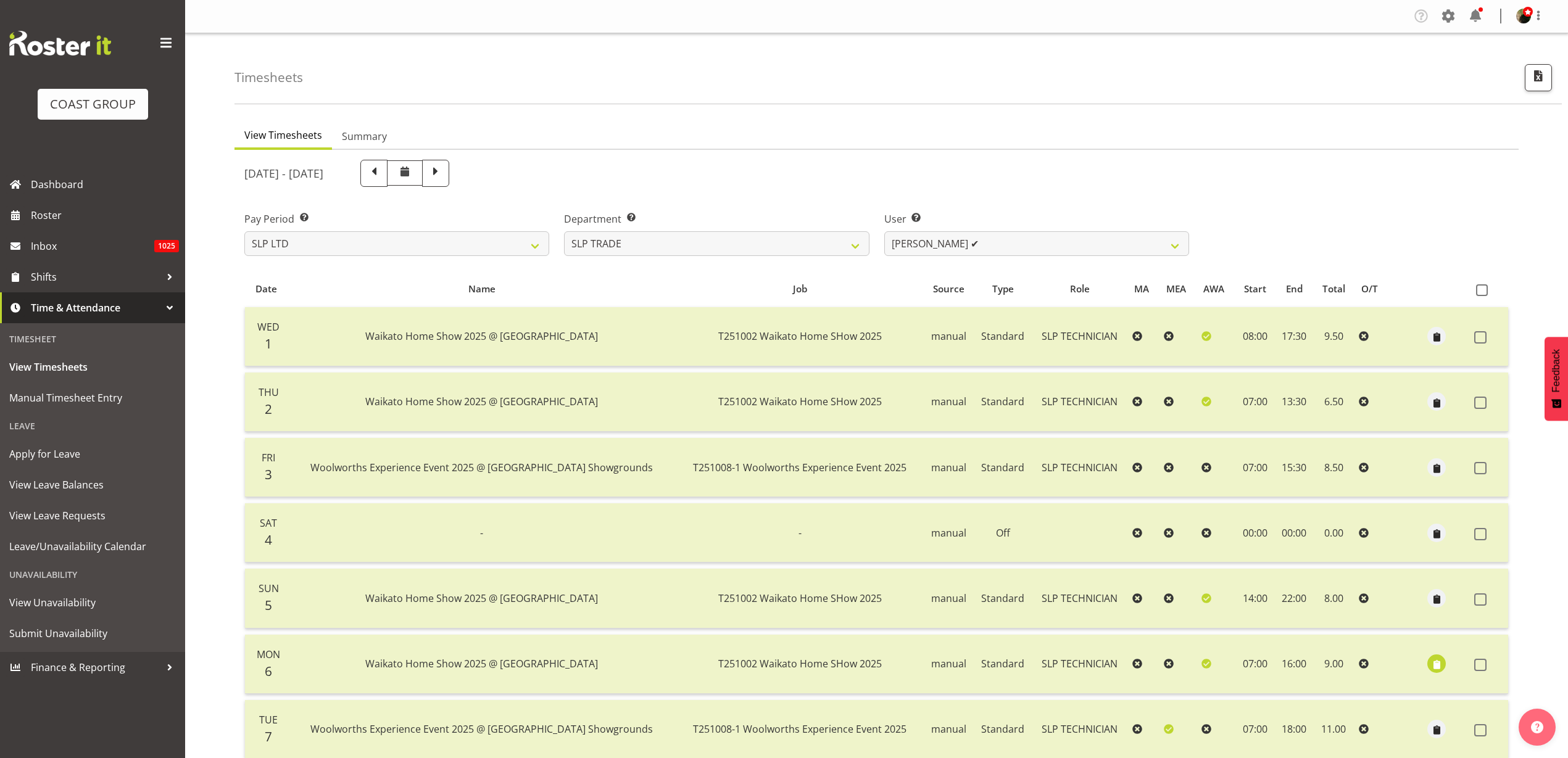
click at [989, 246] on div at bounding box center [876, 495] width 1284 height 690
click at [994, 245] on select "[PERSON_NAME] ✔ [PERSON_NAME] ✔ [PERSON_NAME] ✔ [PERSON_NAME] ✔ [PERSON_NAME] ✔…" at bounding box center [1037, 244] width 305 height 24
click at [1148, 170] on div "[DATE] - [DATE]" at bounding box center [717, 173] width 945 height 27
